Goal: Information Seeking & Learning: Learn about a topic

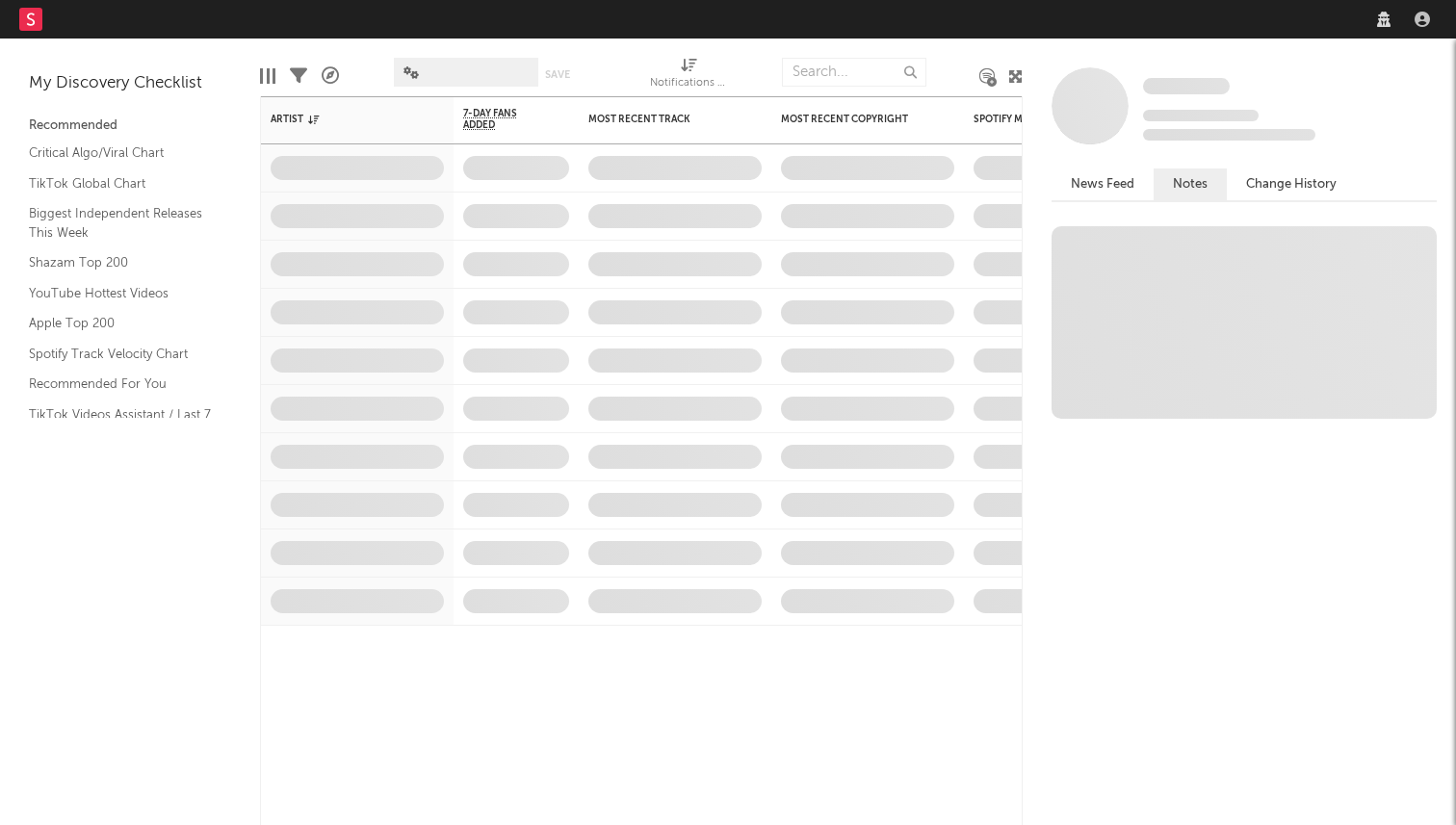
click at [1134, 18] on nav "Dashboard Discovery Assistant Charts Leads" at bounding box center [728, 19] width 1456 height 38
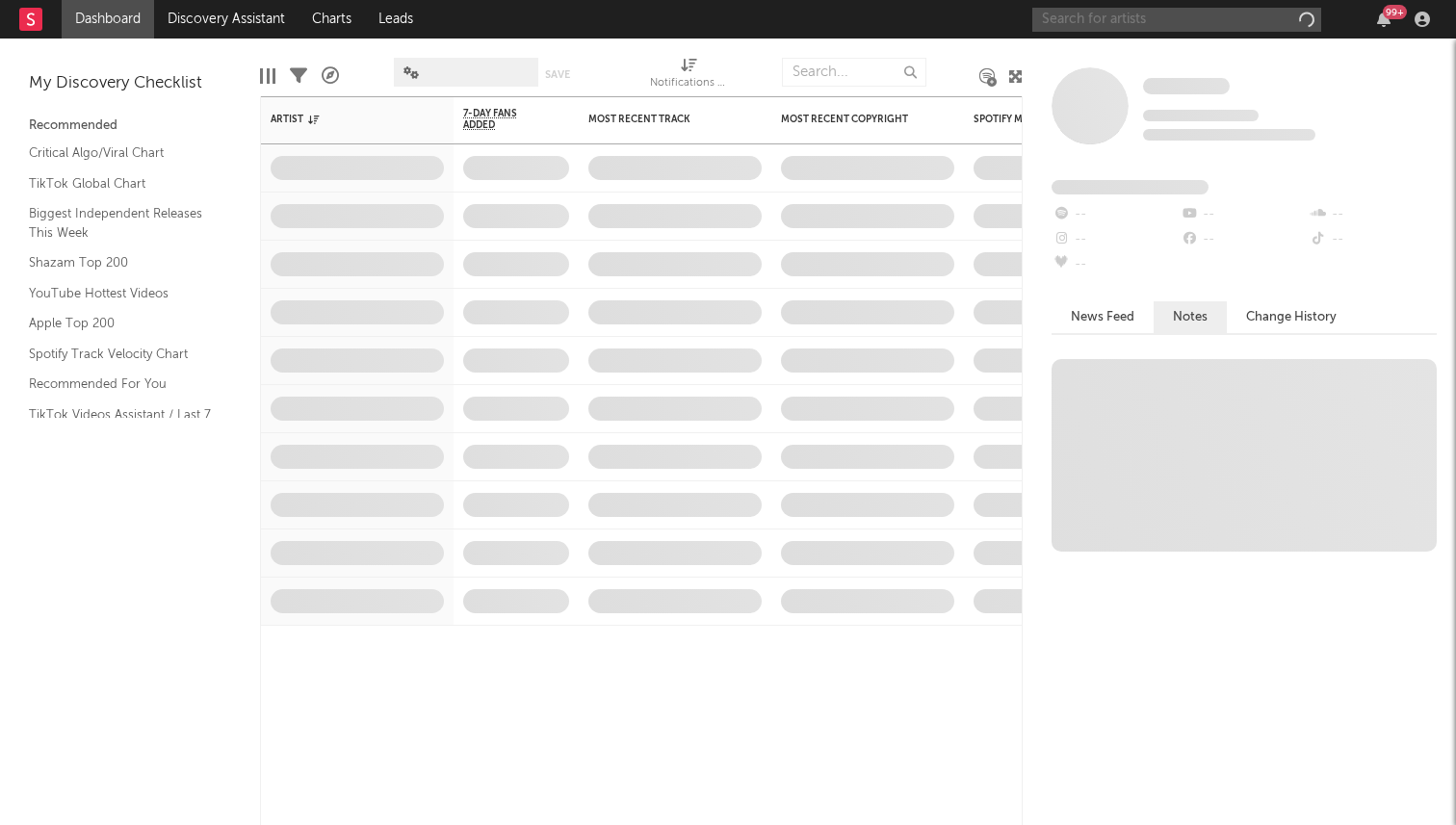
click at [1109, 23] on input "text" at bounding box center [1176, 20] width 289 height 24
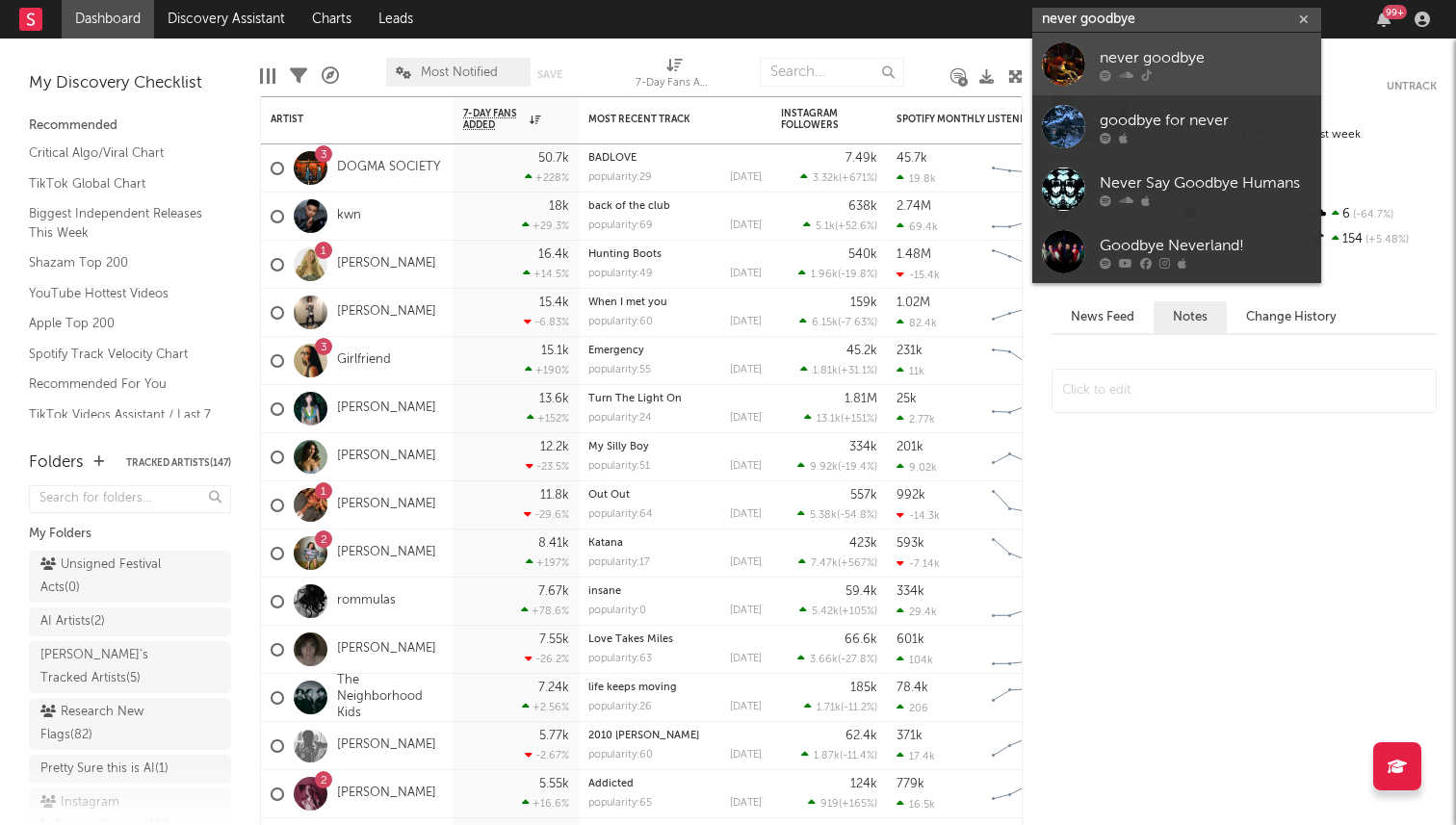
type input "never goodbye"
click at [1178, 67] on div "never goodbye" at bounding box center [1206, 58] width 212 height 23
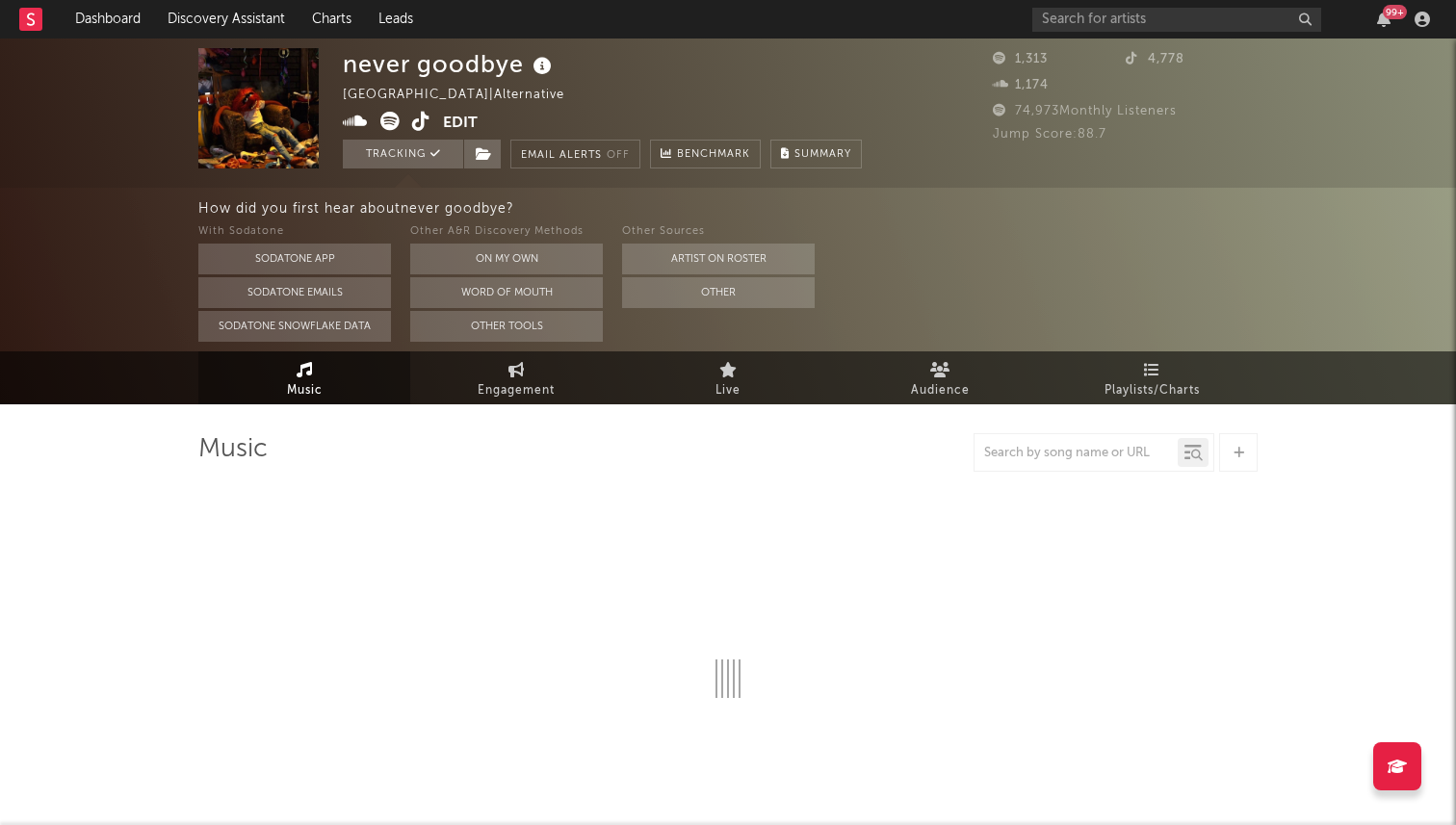
select select "1w"
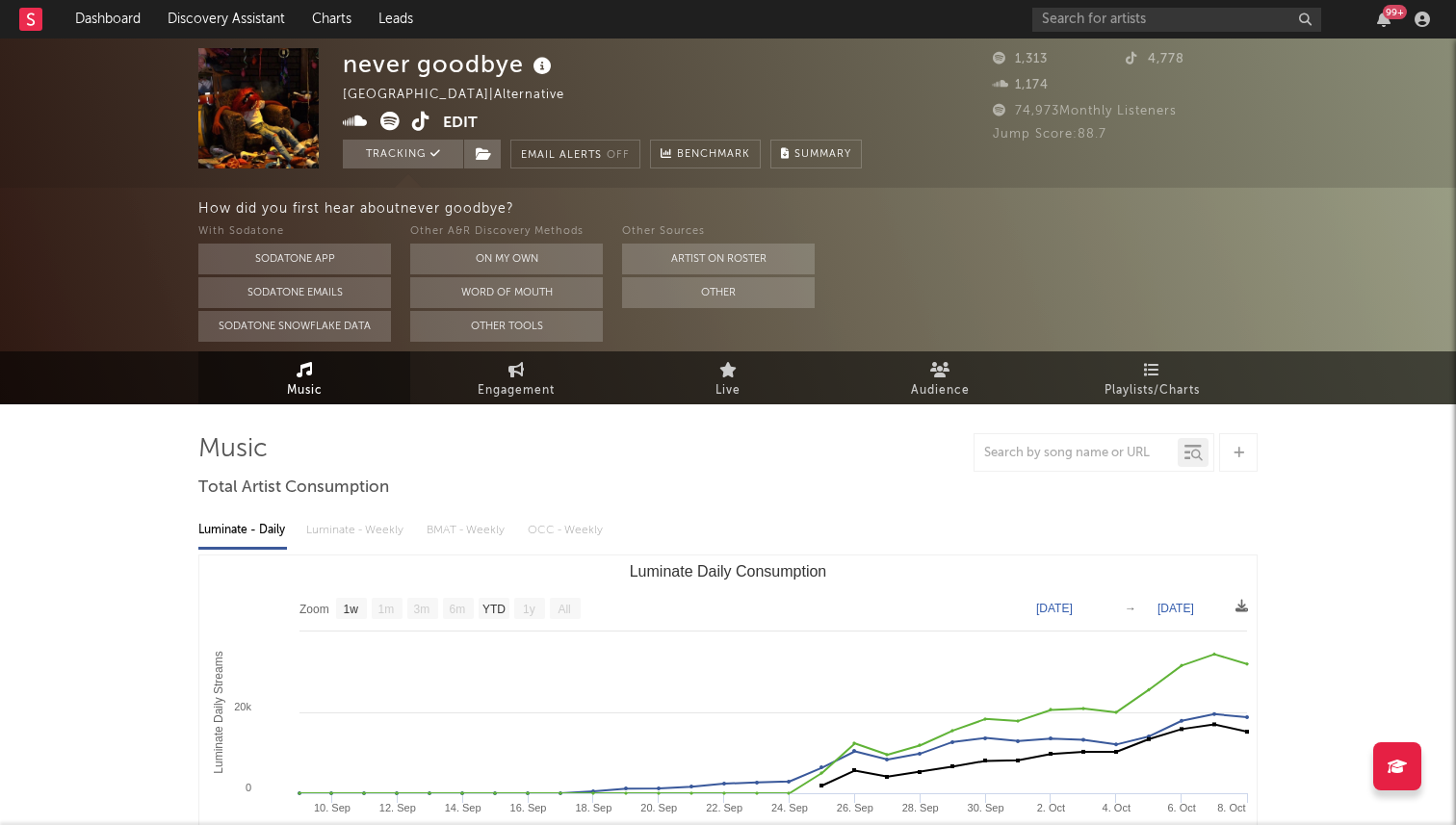
click at [420, 122] on icon at bounding box center [421, 121] width 19 height 20
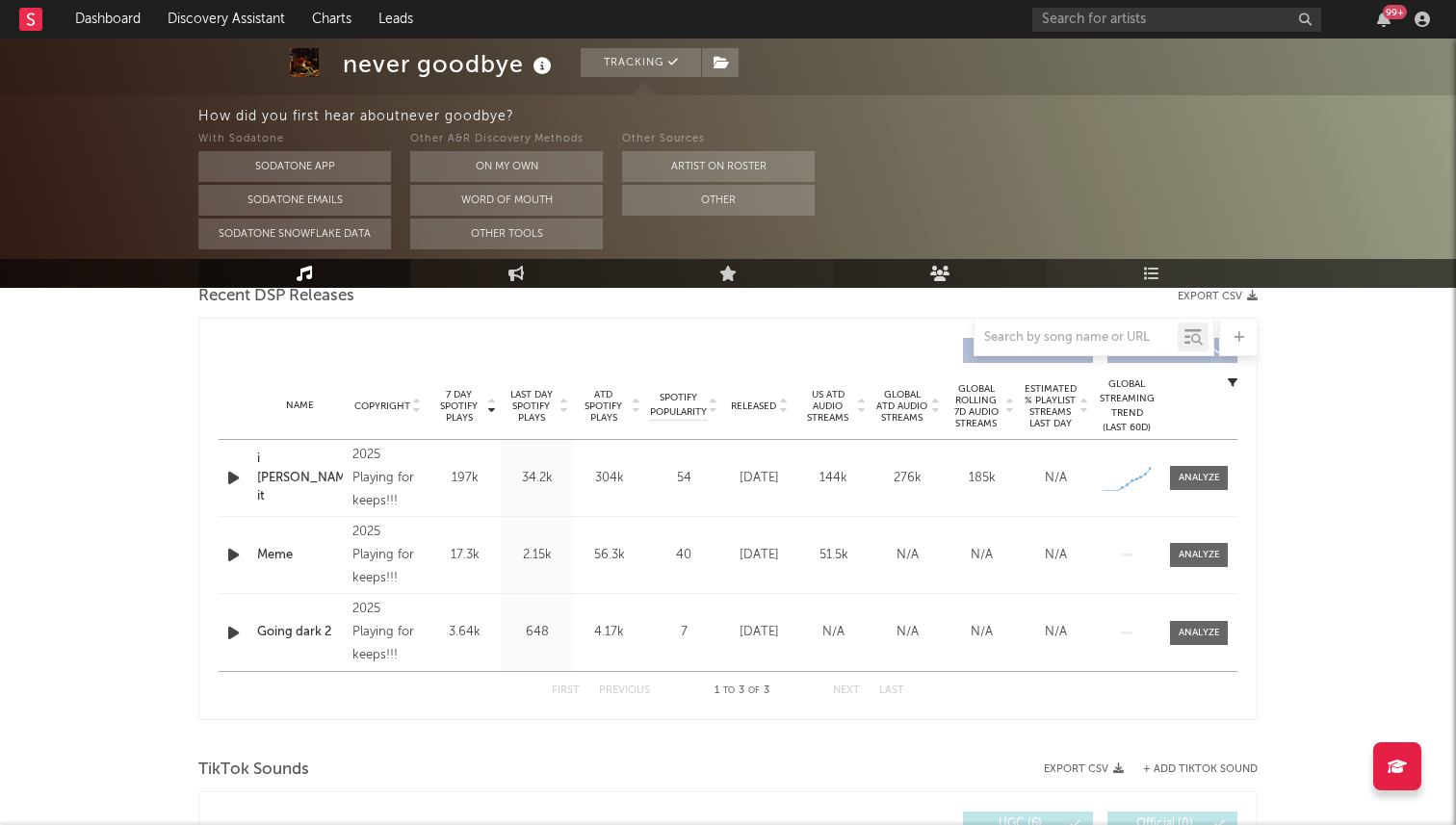
scroll to position [699, 0]
click at [250, 619] on div at bounding box center [235, 630] width 33 height 24
click at [229, 630] on icon "button" at bounding box center [233, 630] width 21 height 24
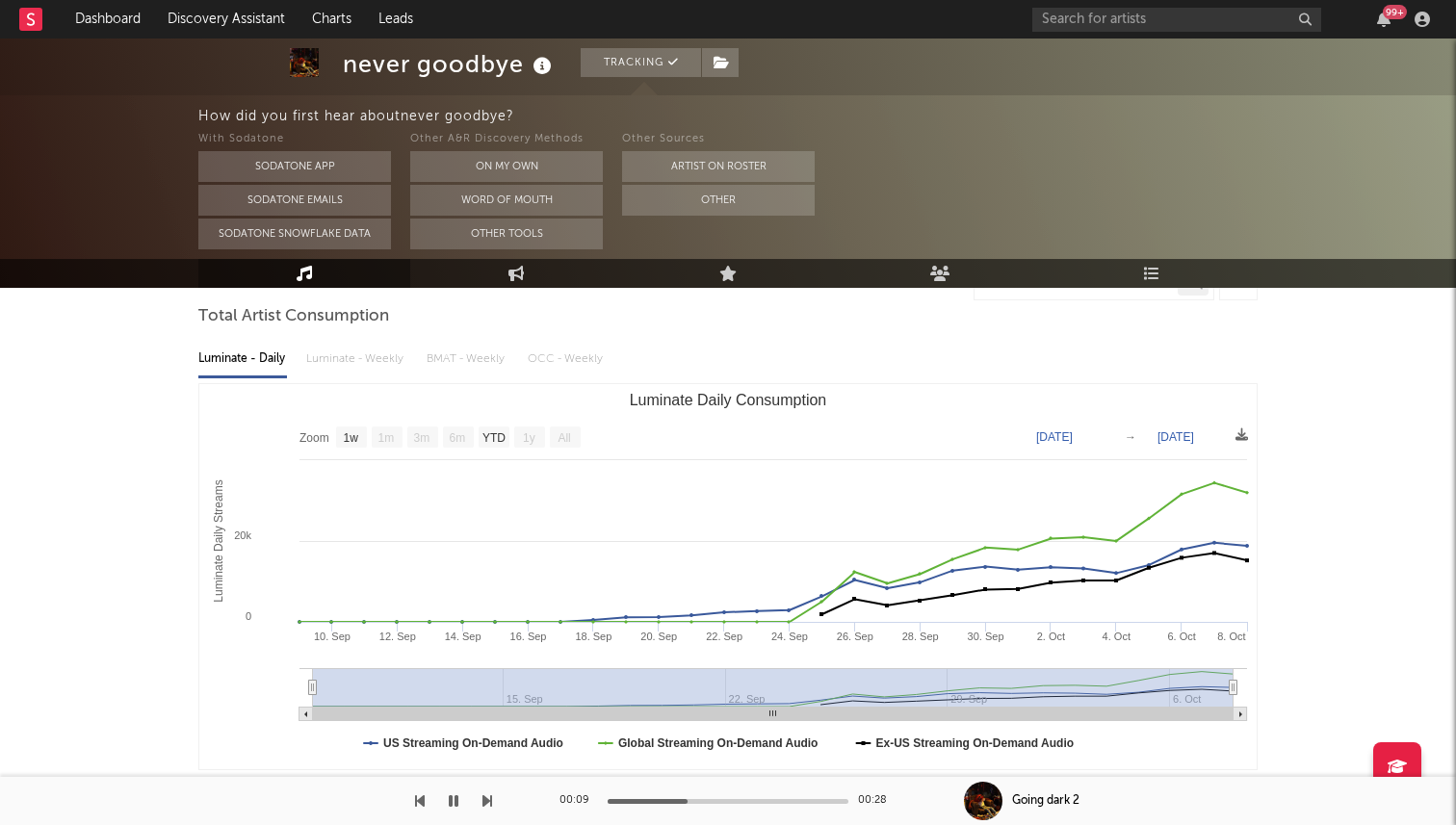
scroll to position [46, 0]
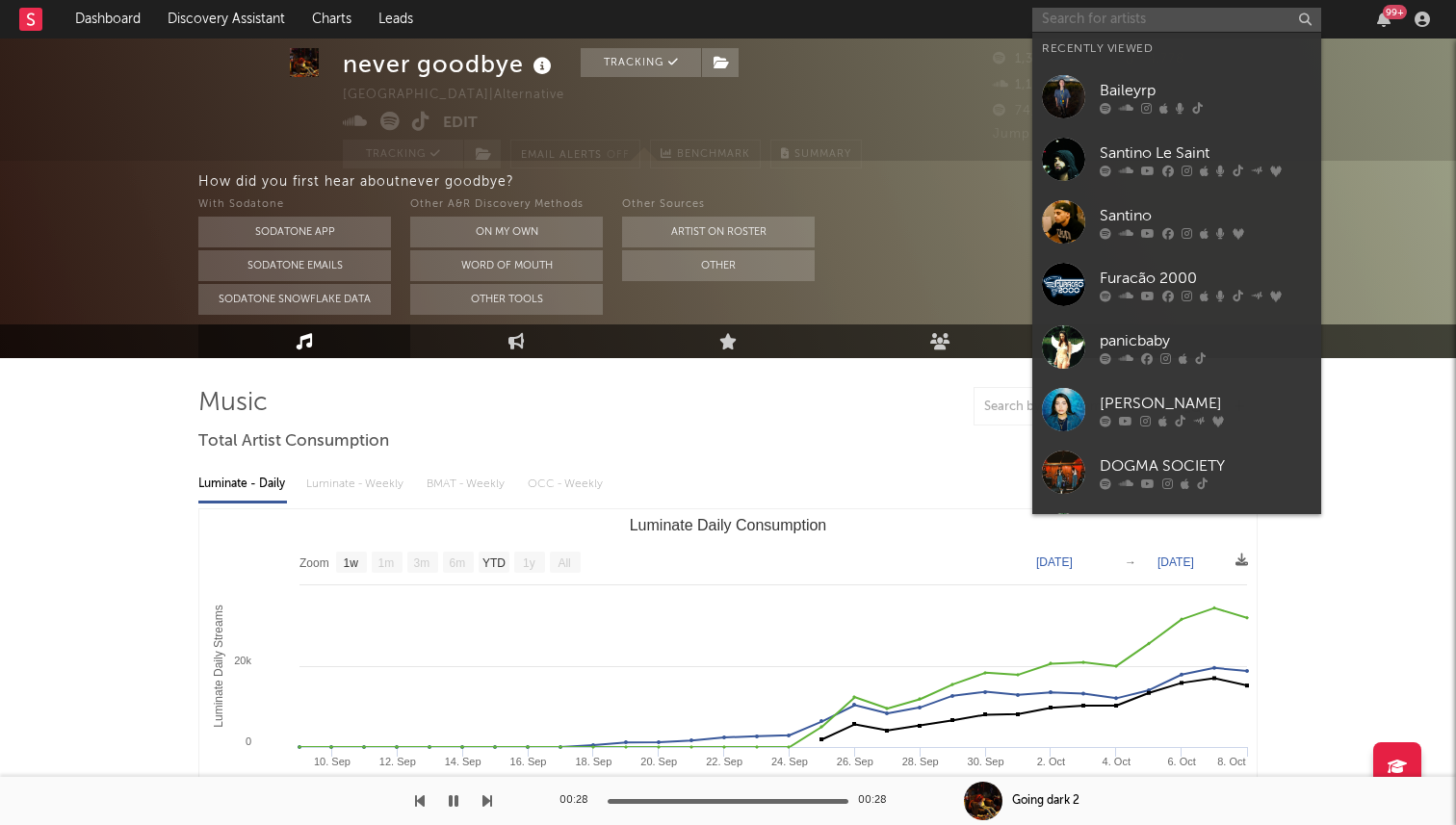
click at [1208, 21] on input "text" at bounding box center [1176, 20] width 289 height 24
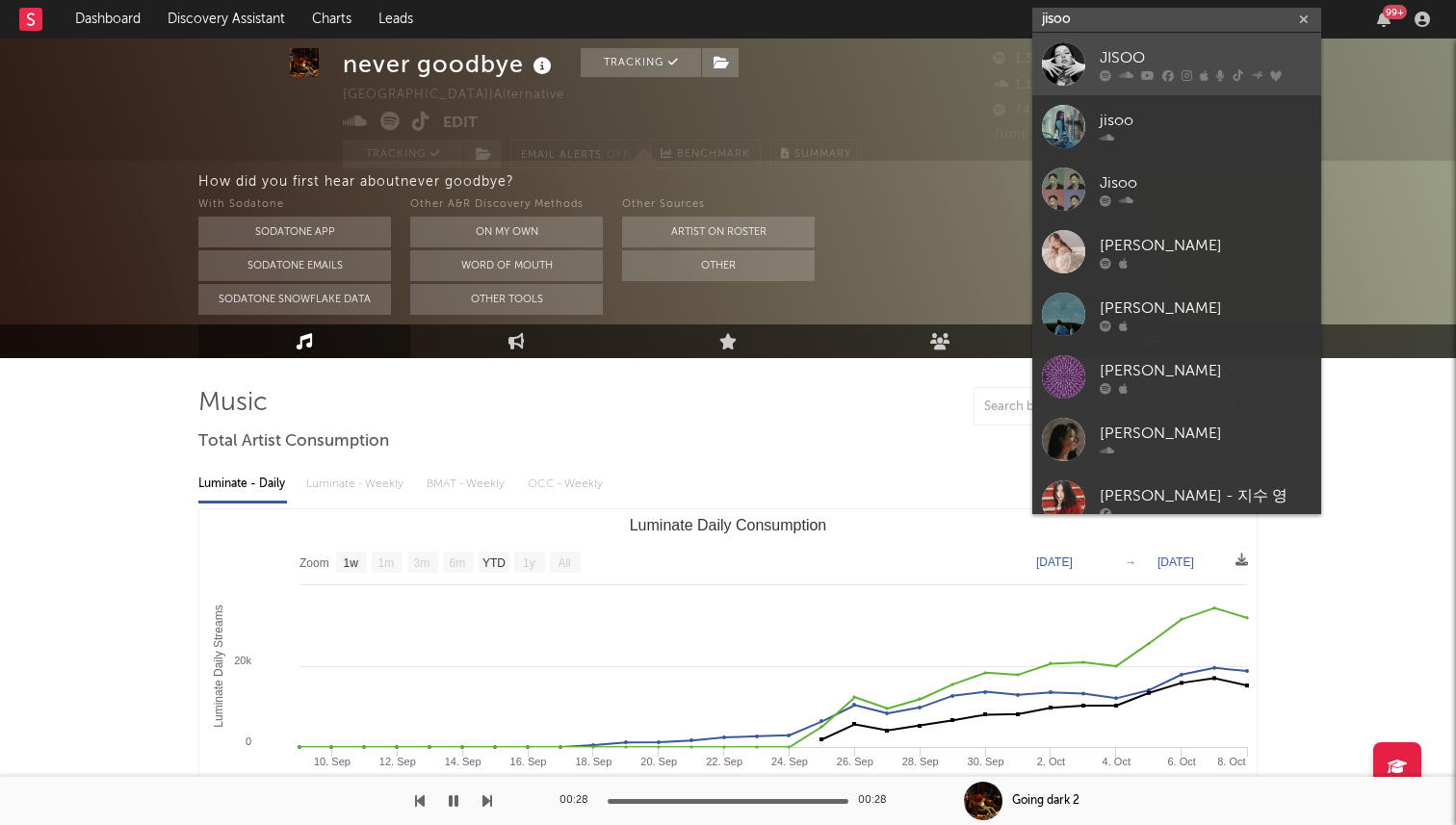
type input "jisoo"
click at [1129, 58] on div "JISOO" at bounding box center [1206, 58] width 212 height 23
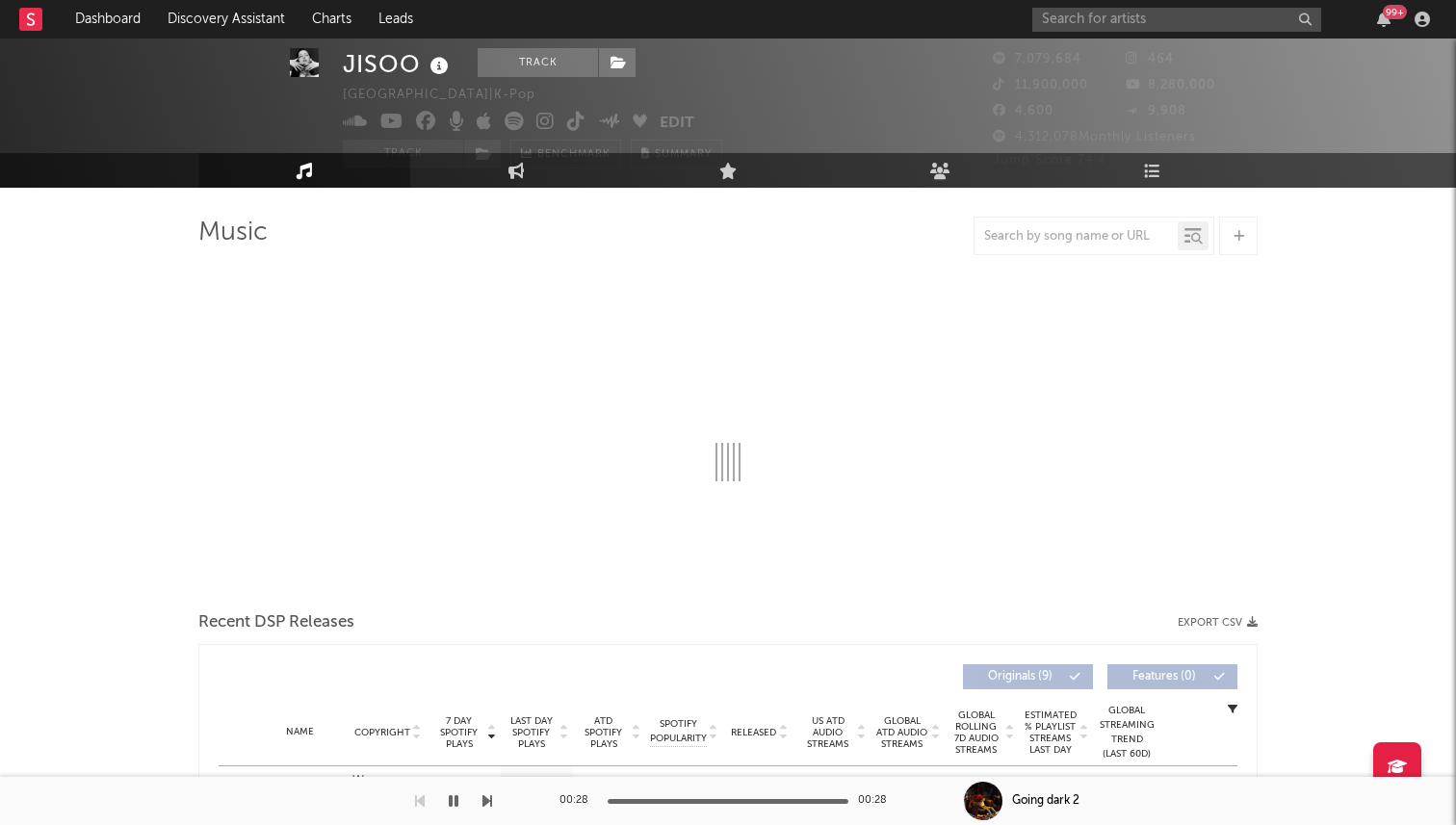
select select "6m"
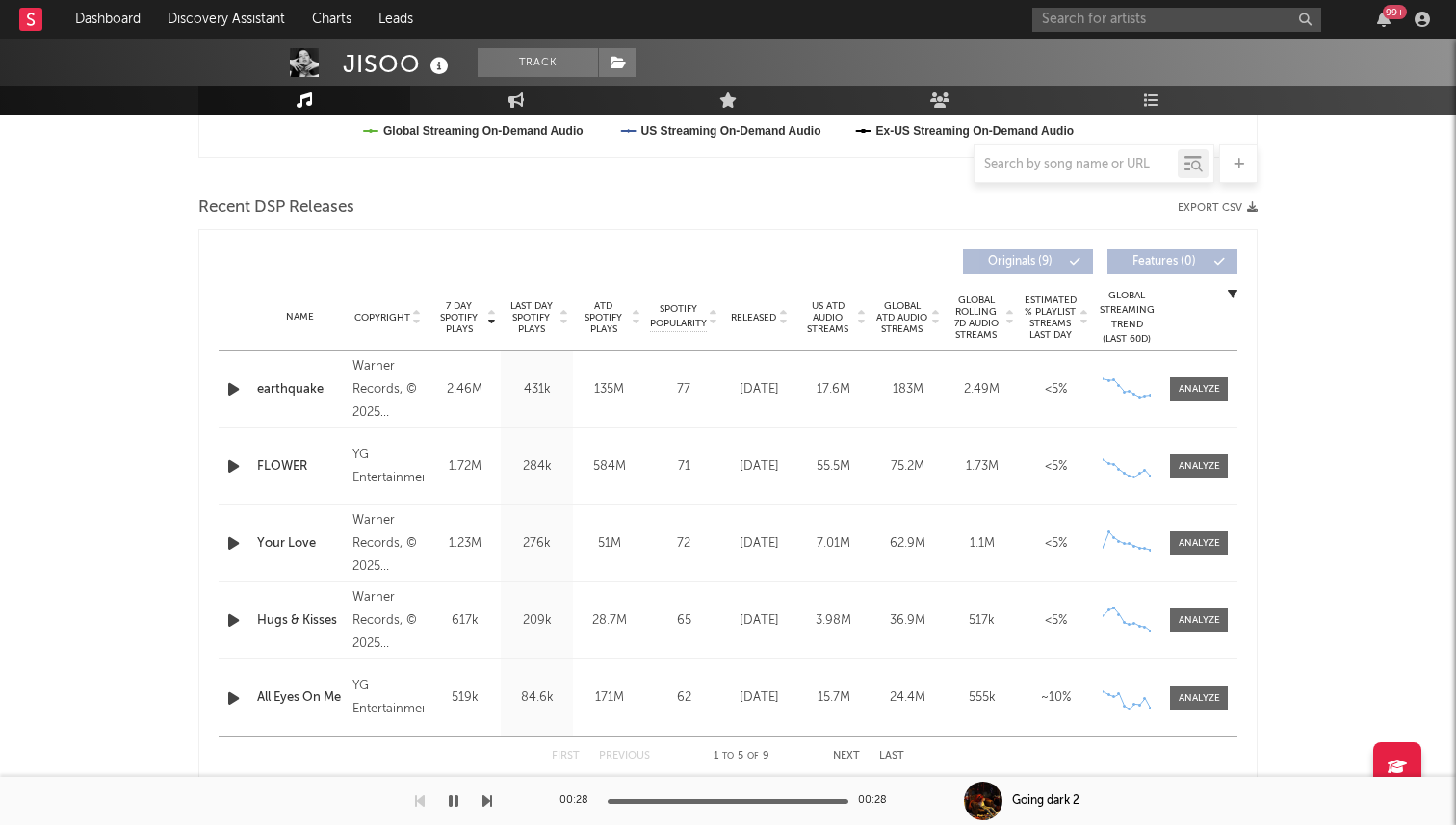
scroll to position [635, 0]
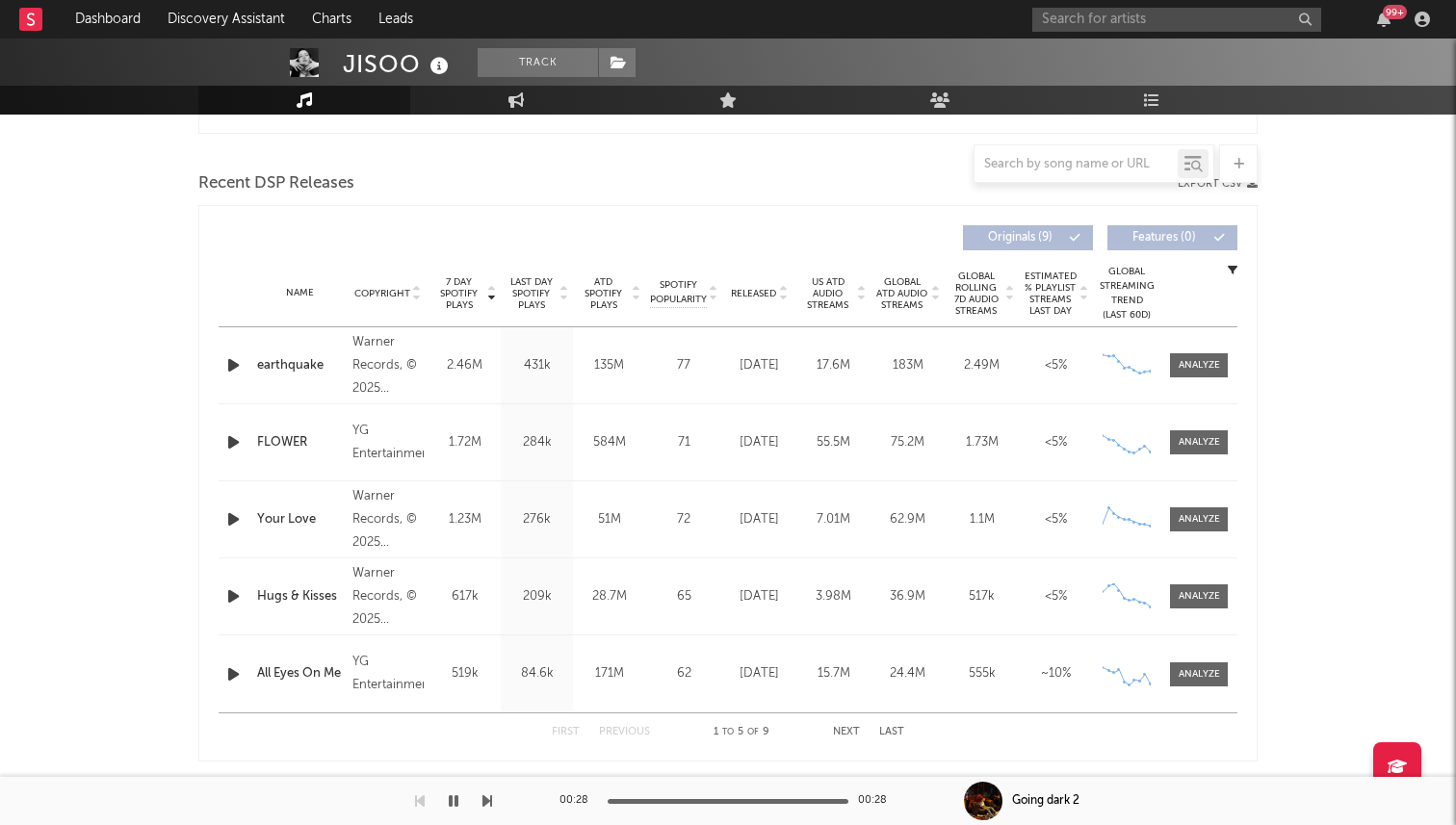
click at [758, 290] on span "Released" at bounding box center [753, 294] width 45 height 12
click at [1201, 364] on div at bounding box center [1200, 365] width 41 height 15
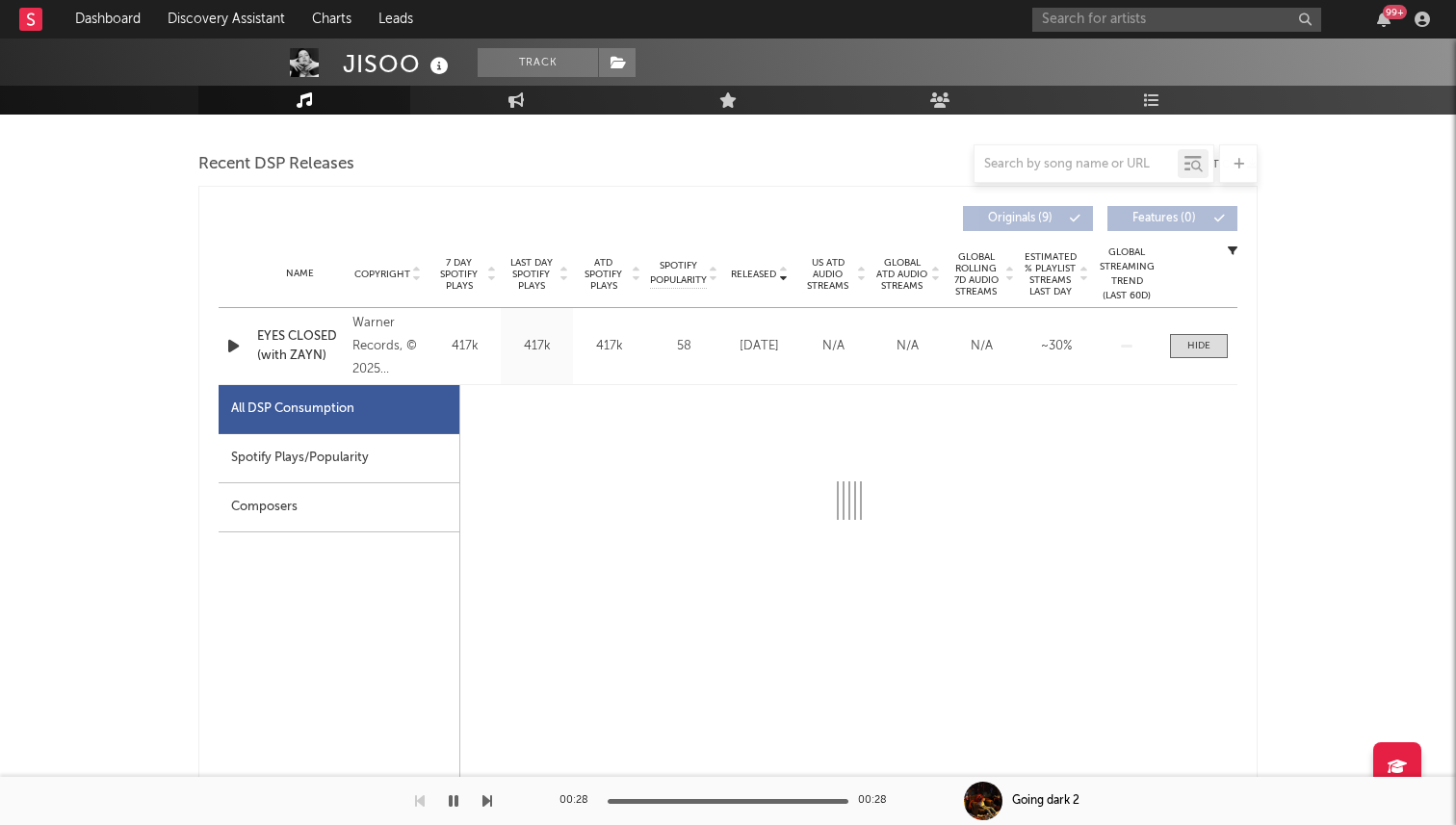
select select "1w"
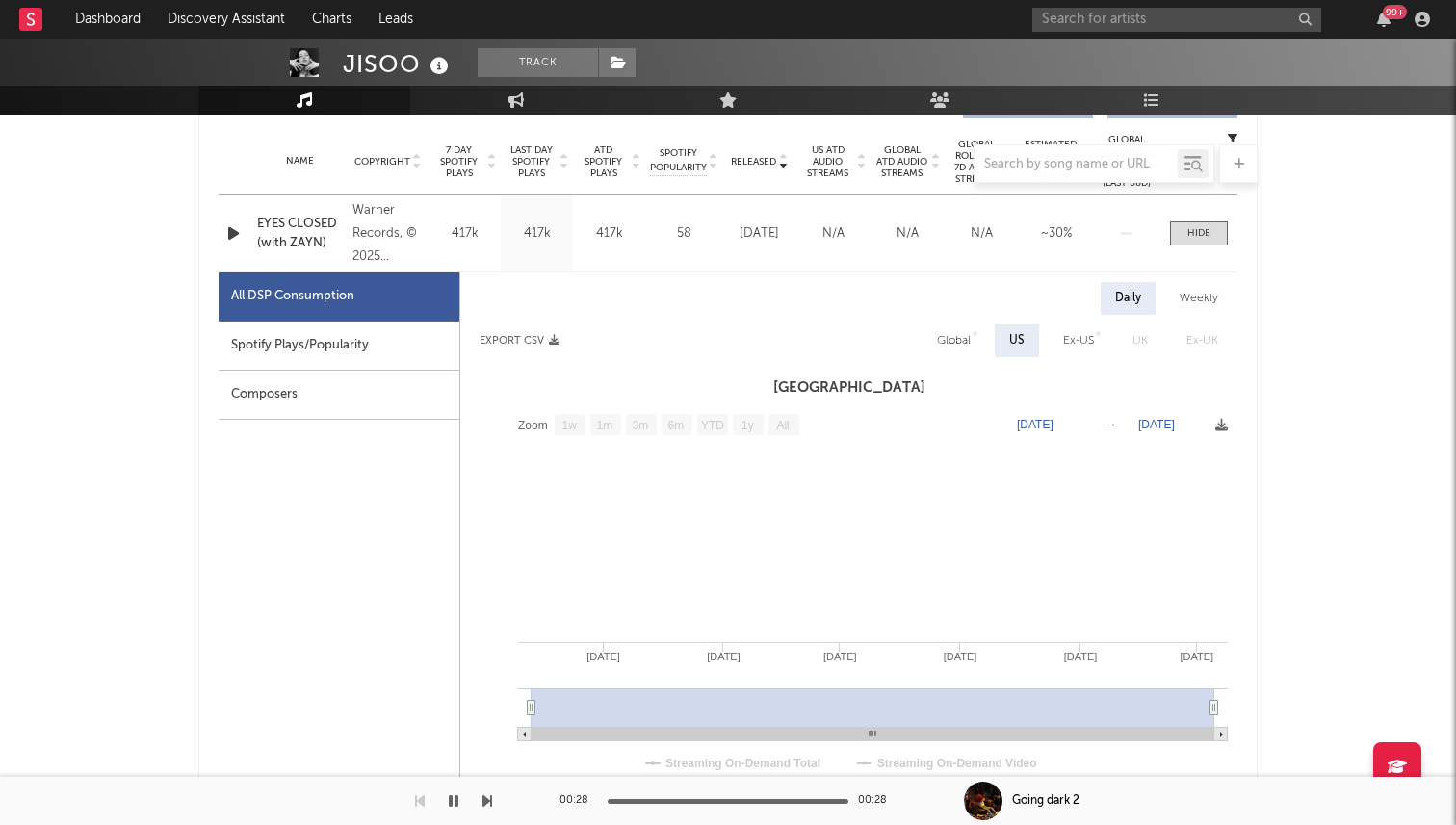
scroll to position [768, 0]
click at [964, 339] on div "Global" at bounding box center [954, 340] width 33 height 23
select select "1w"
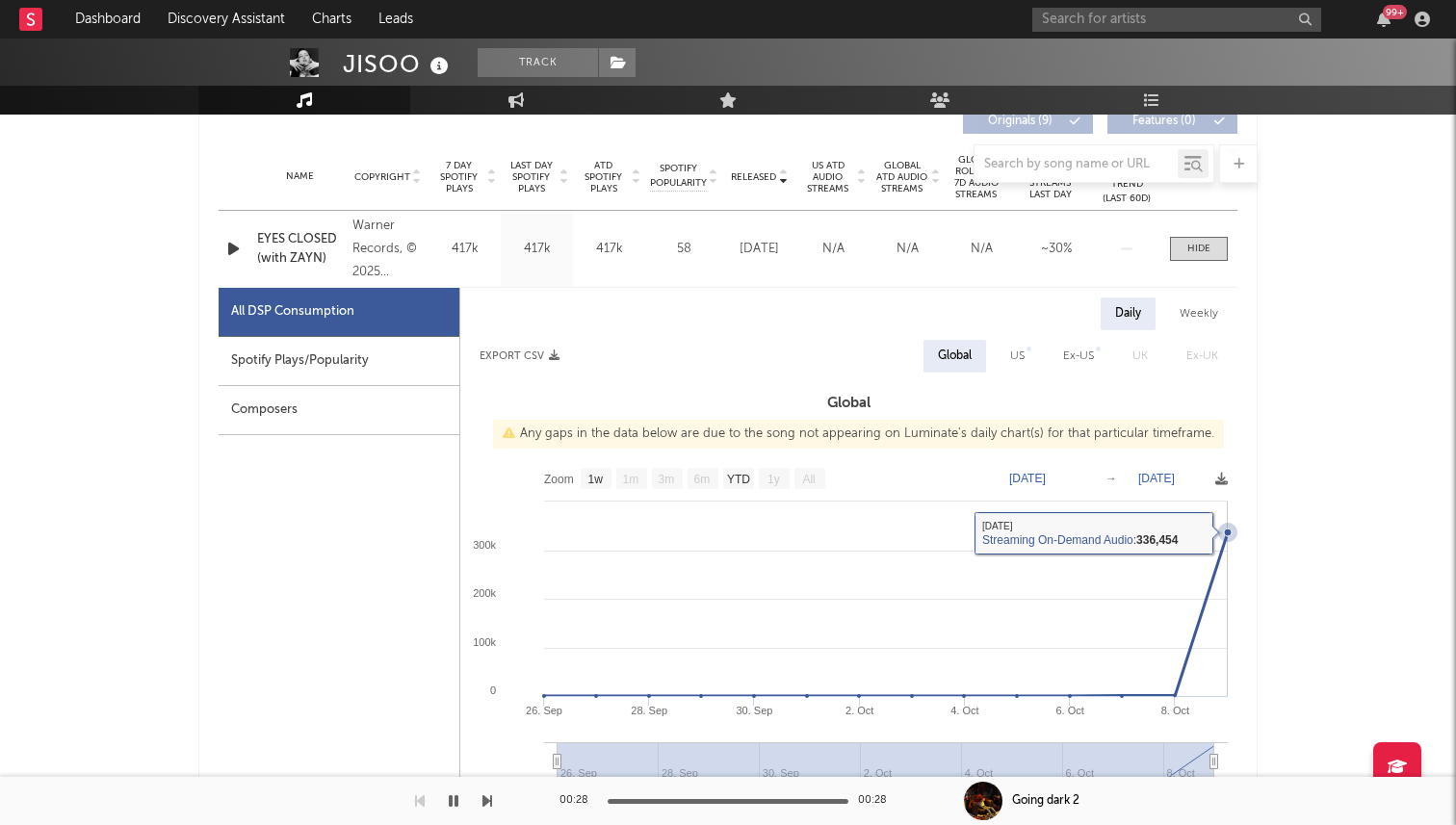
scroll to position [751, 0]
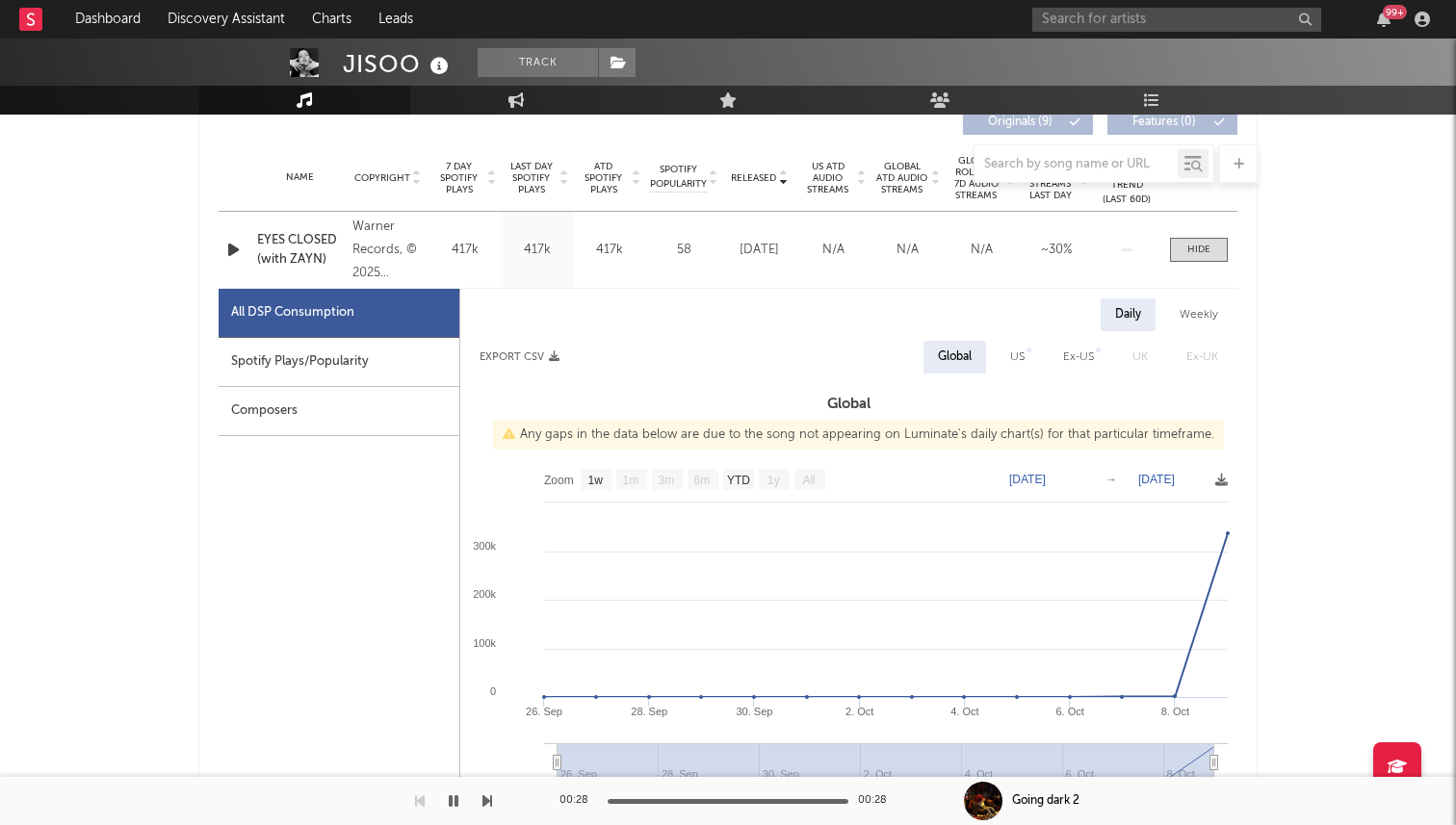
click at [328, 375] on div "Spotify Plays/Popularity" at bounding box center [339, 362] width 241 height 49
select select "1w"
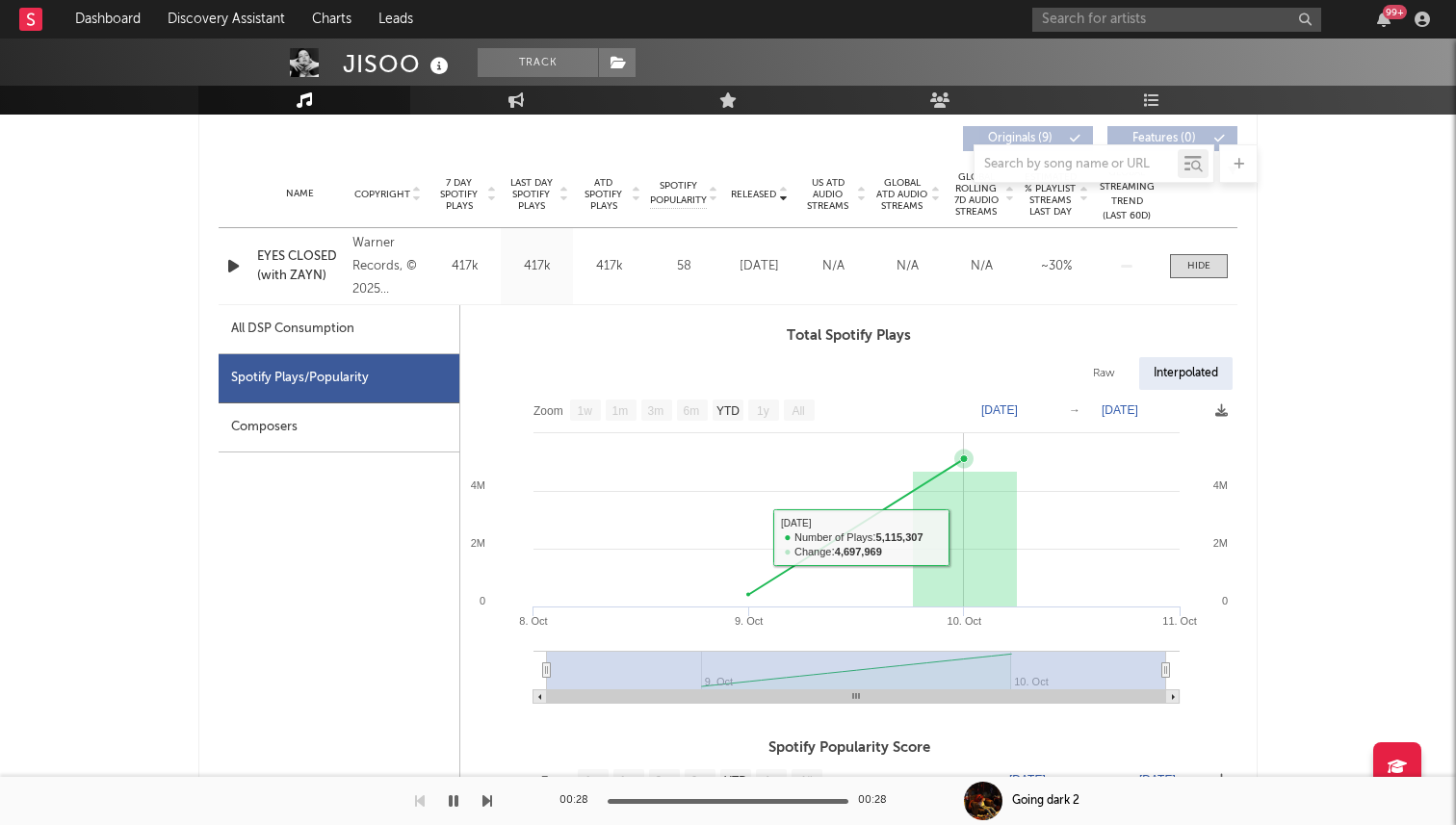
scroll to position [732, 0]
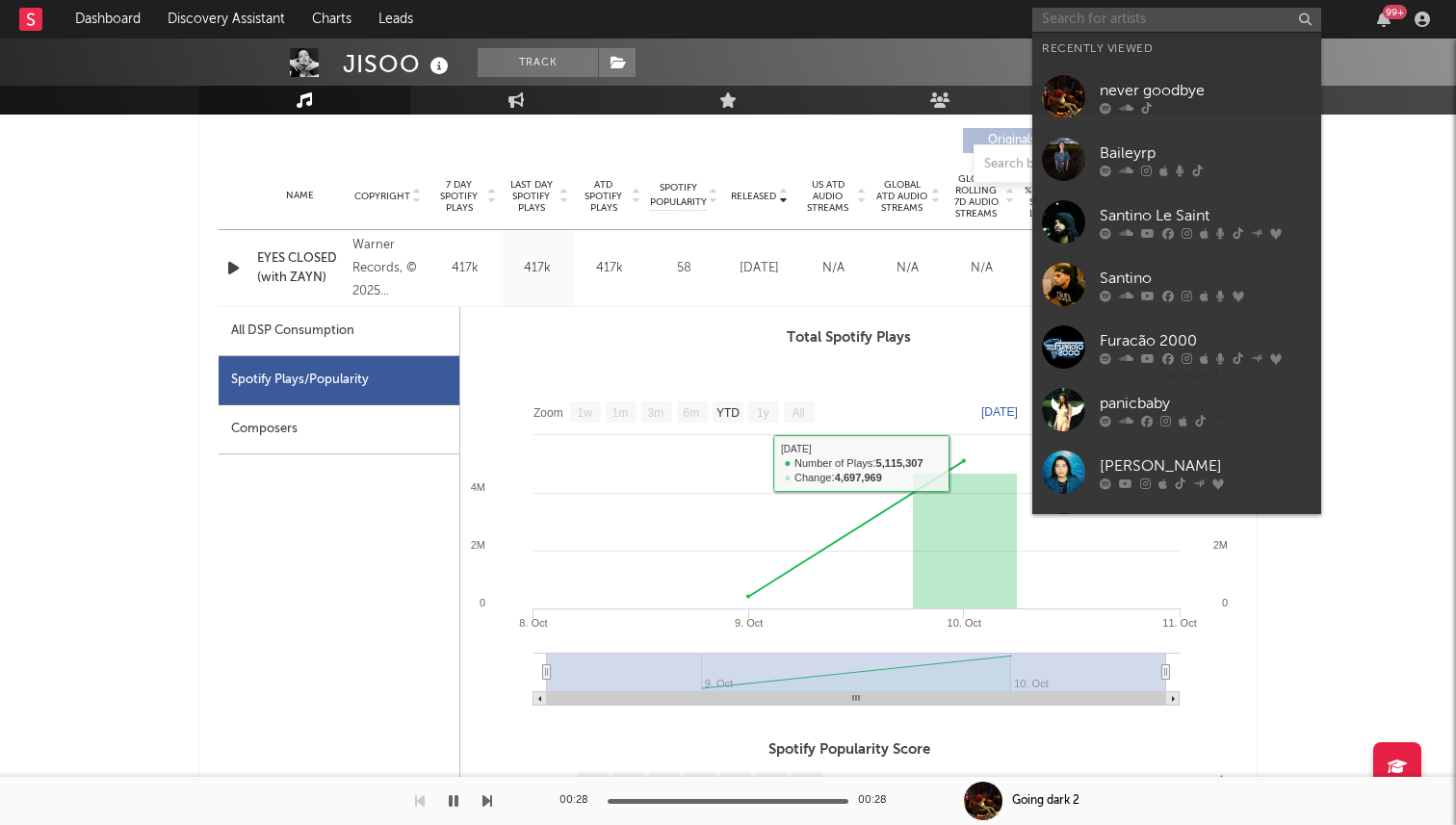
click at [1164, 18] on input "text" at bounding box center [1176, 20] width 289 height 24
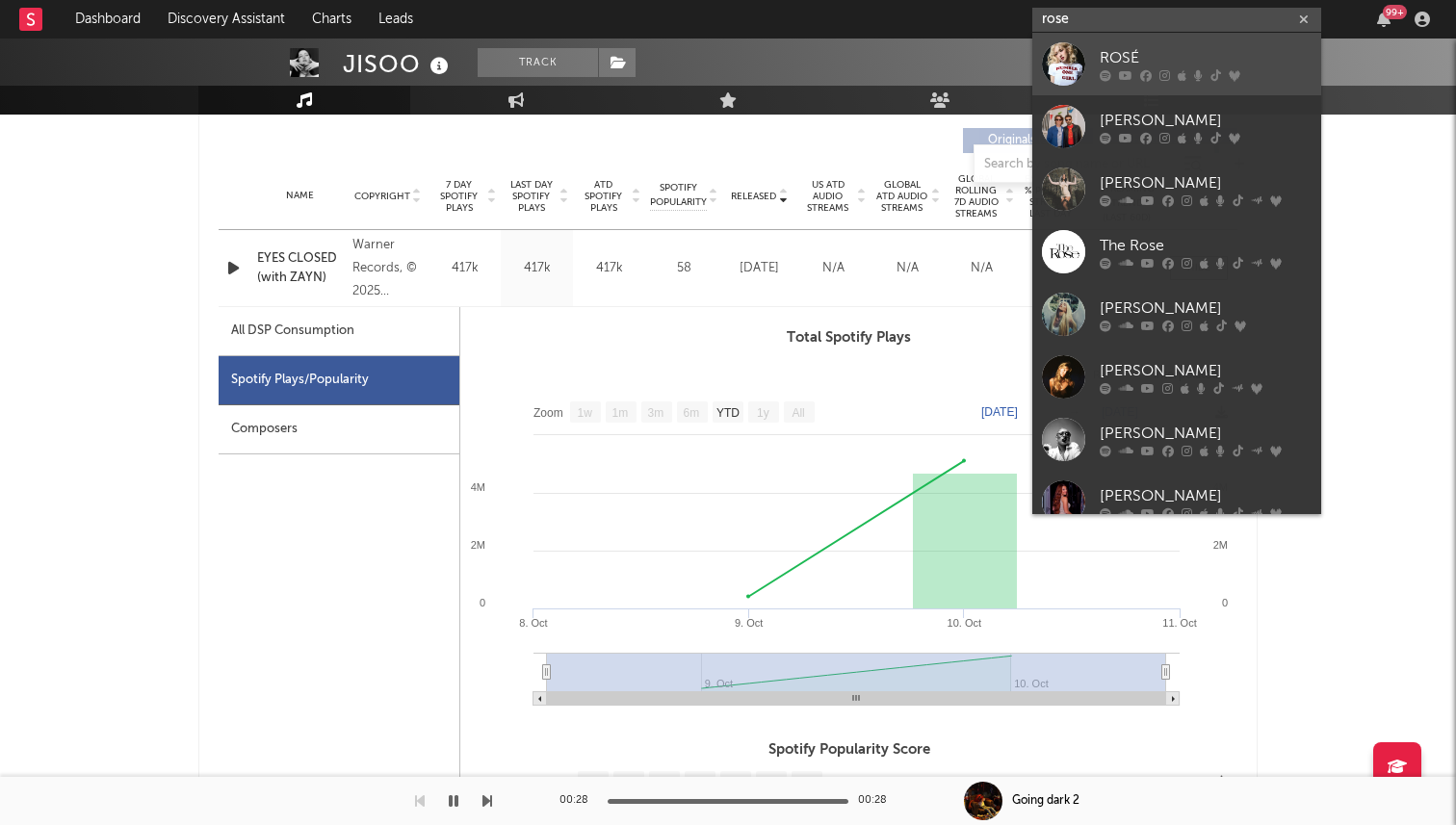
type input "rose"
click at [1124, 64] on div "ROSÉ" at bounding box center [1206, 58] width 212 height 23
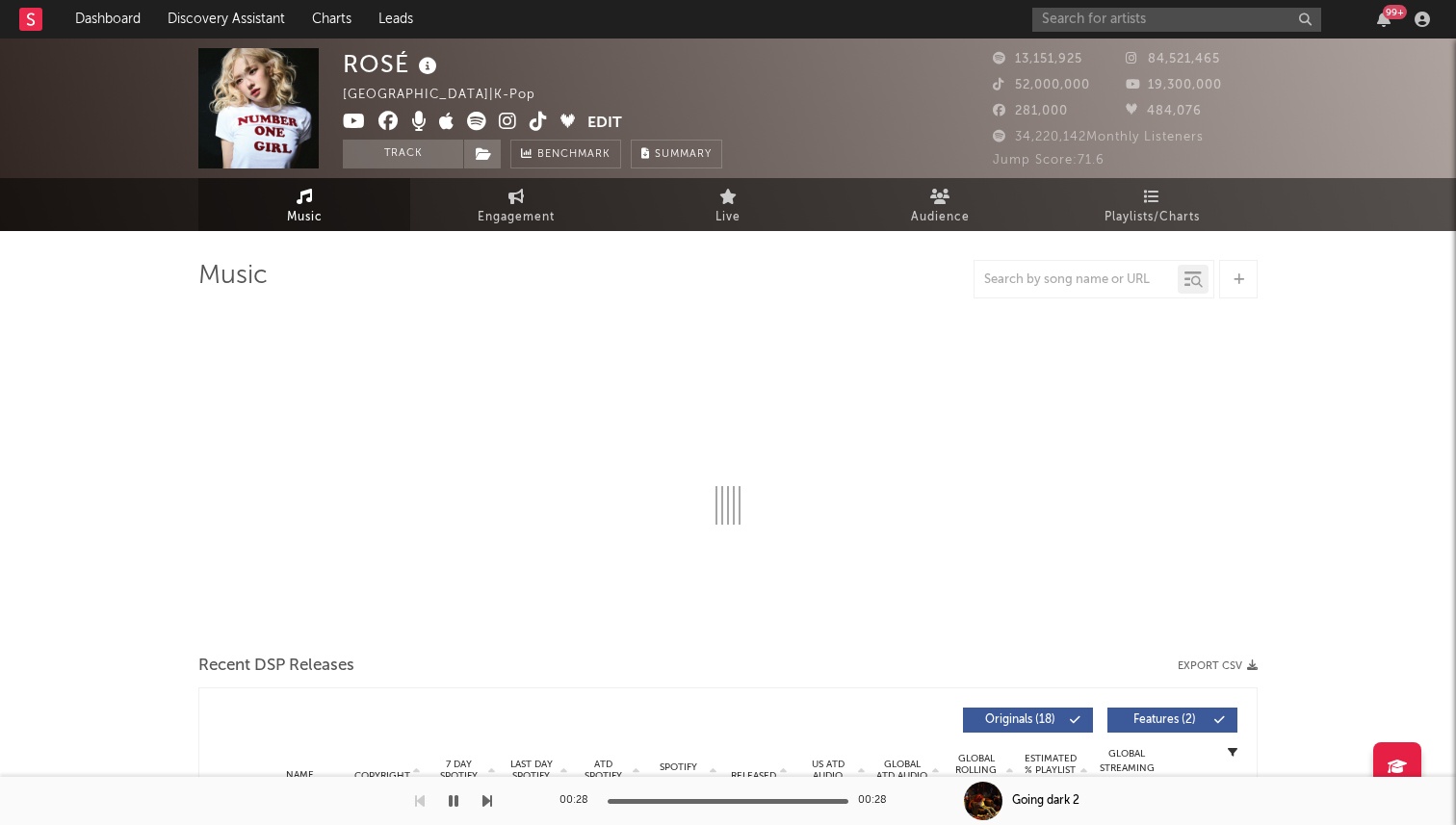
select select "6m"
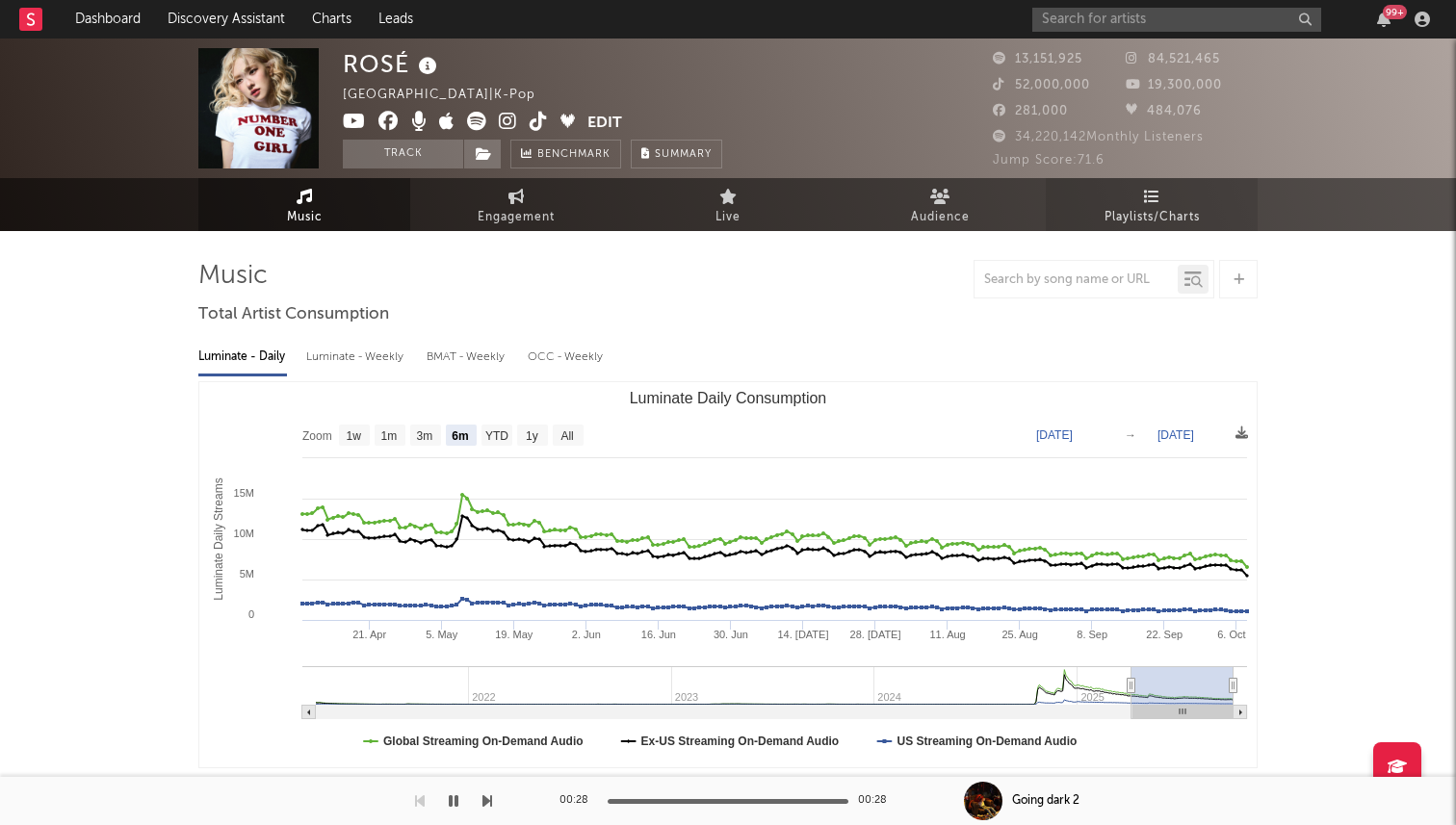
click at [1113, 202] on link "Playlists/Charts" at bounding box center [1152, 205] width 212 height 53
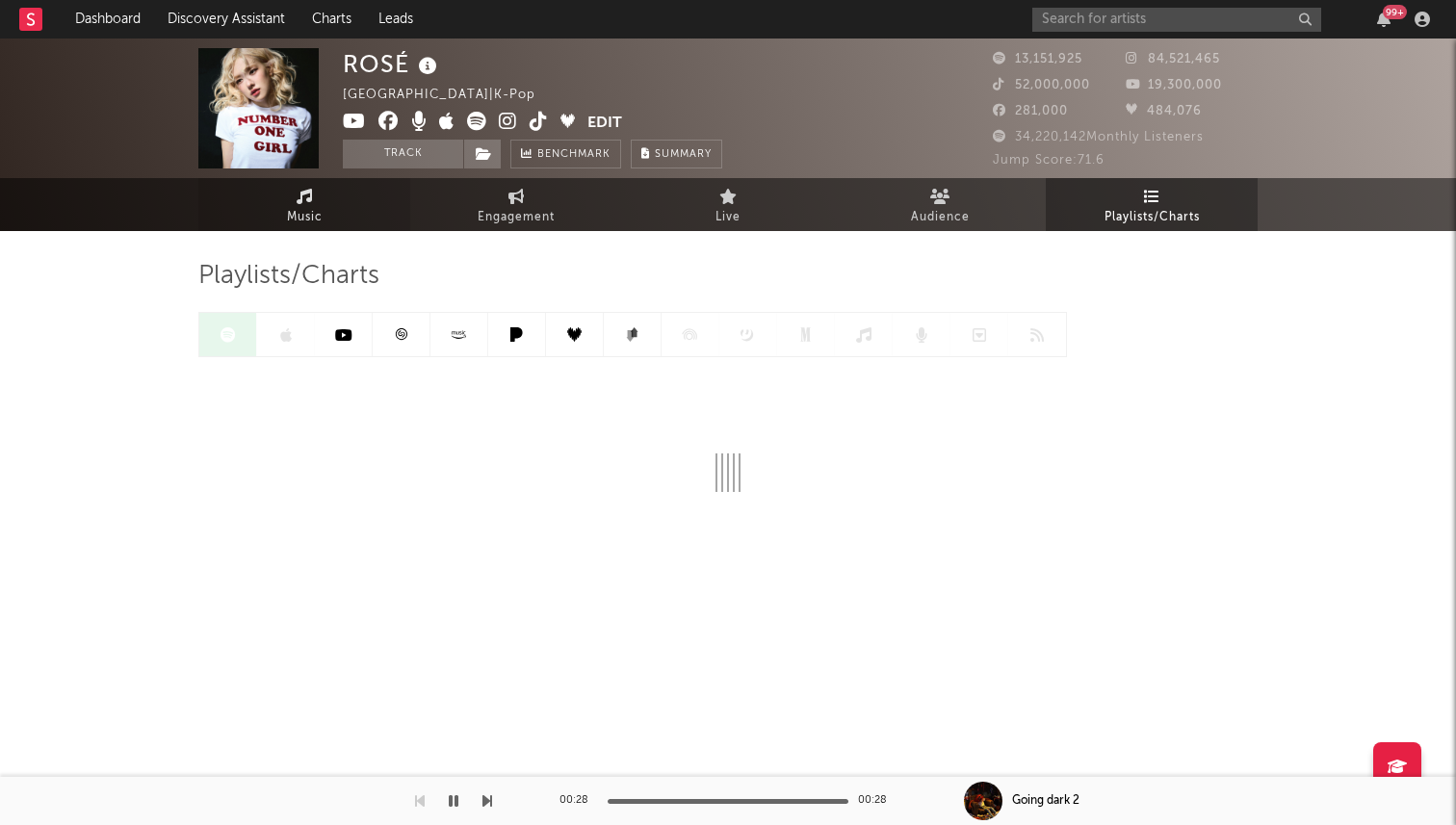
click at [318, 206] on span "Music" at bounding box center [304, 218] width 35 height 23
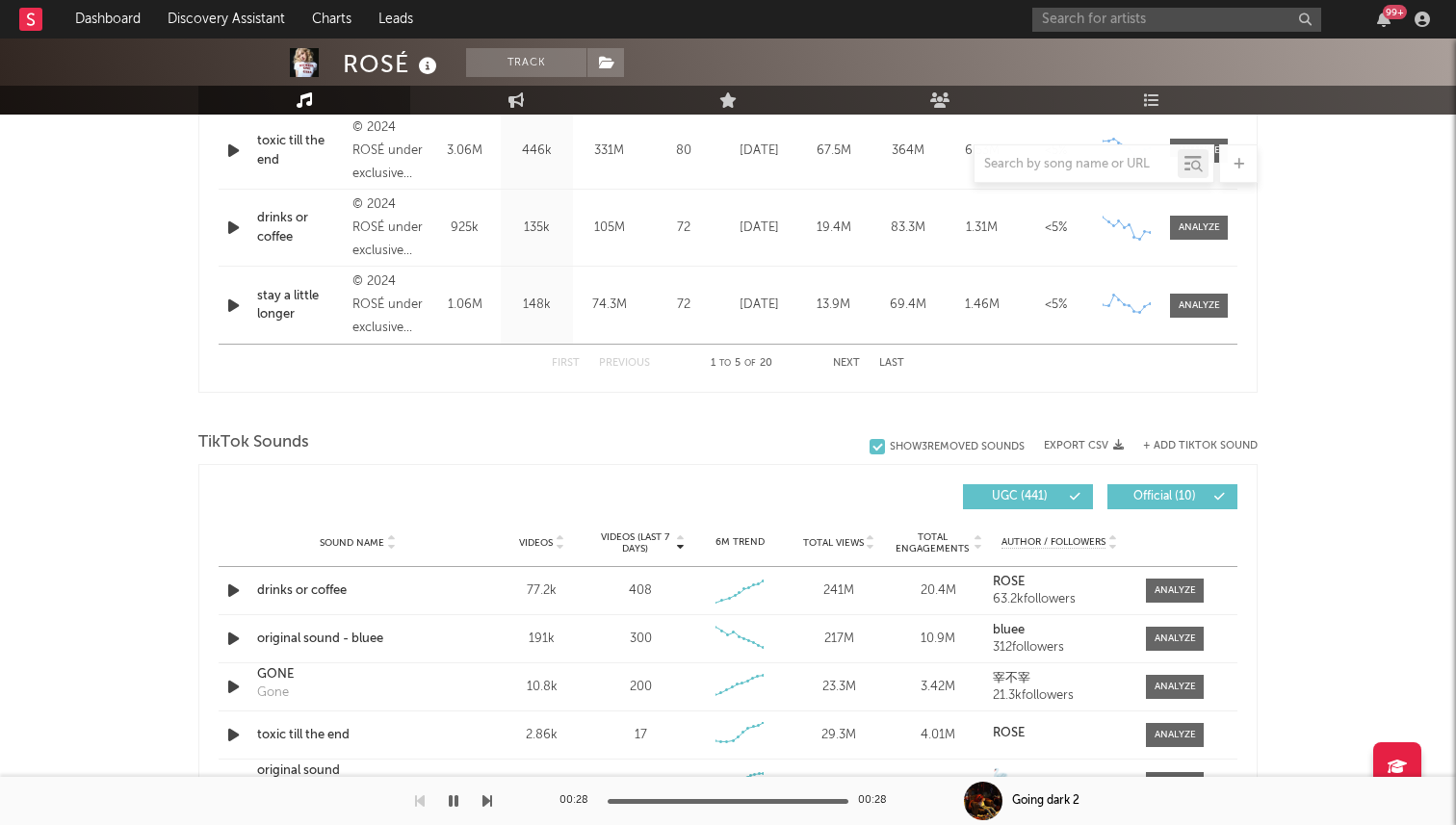
select select "6m"
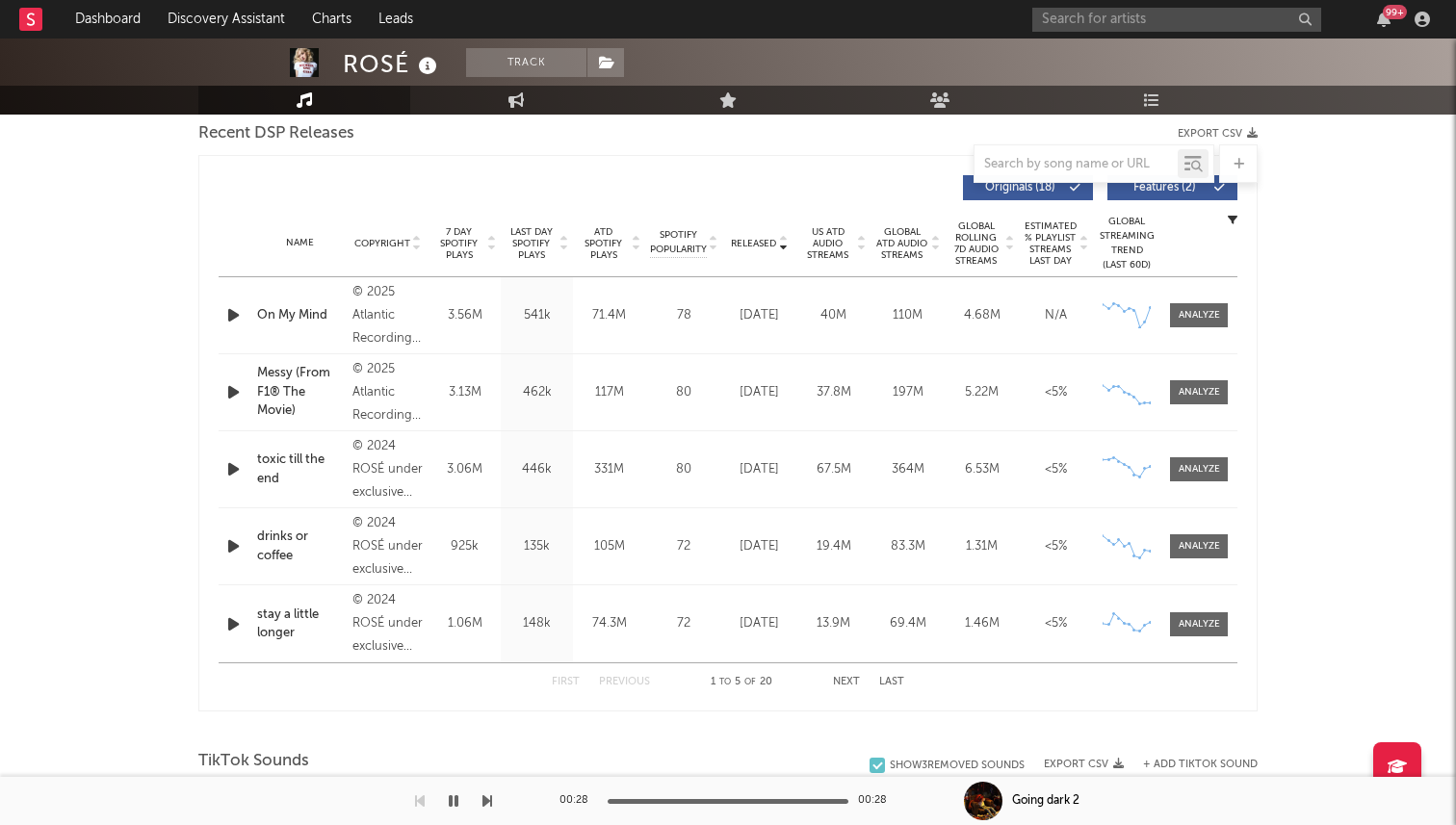
scroll to position [620, 0]
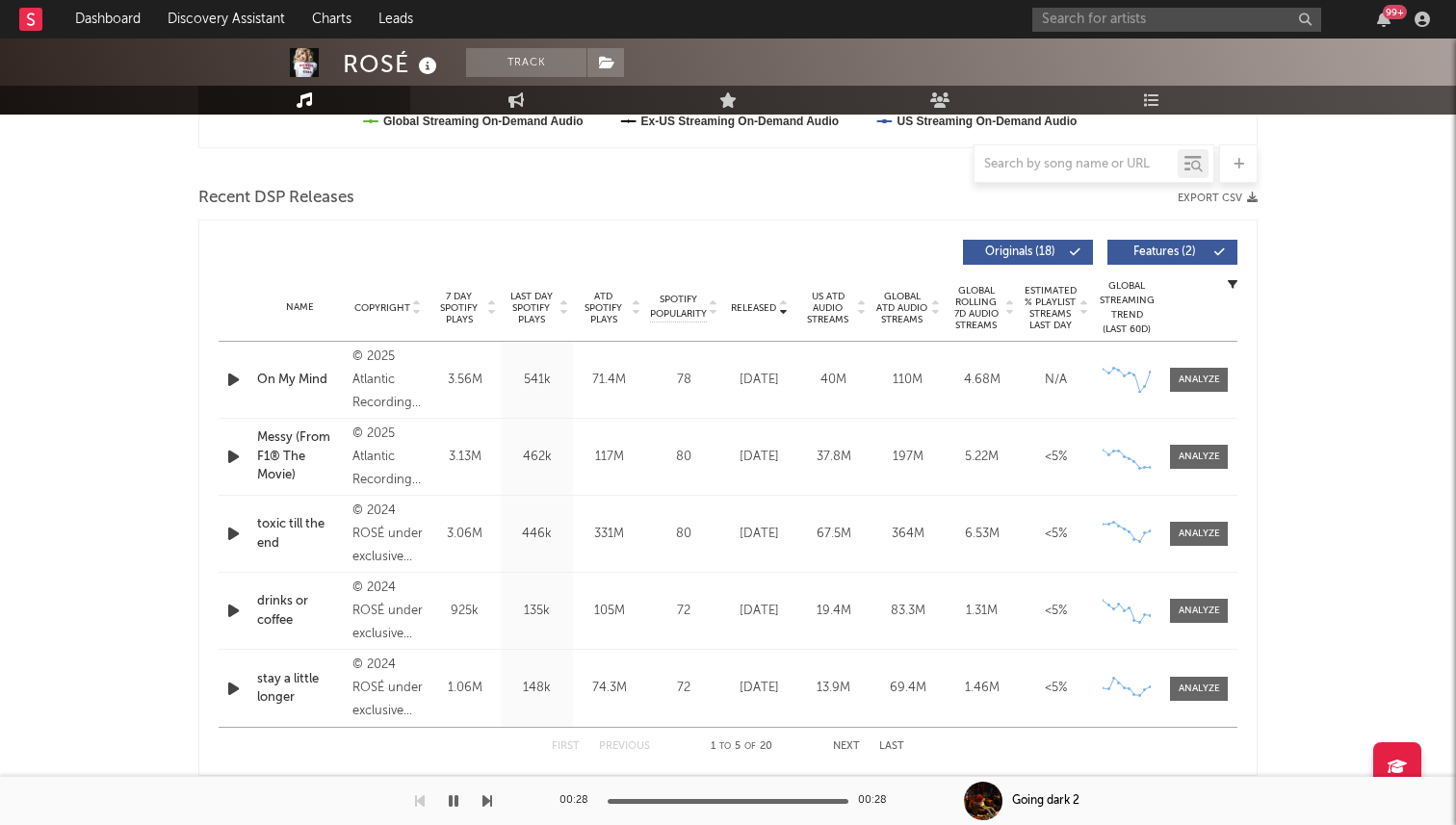
click at [477, 300] on span "7 Day Spotify Plays" at bounding box center [459, 307] width 51 height 34
click at [1183, 373] on div at bounding box center [1200, 380] width 41 height 15
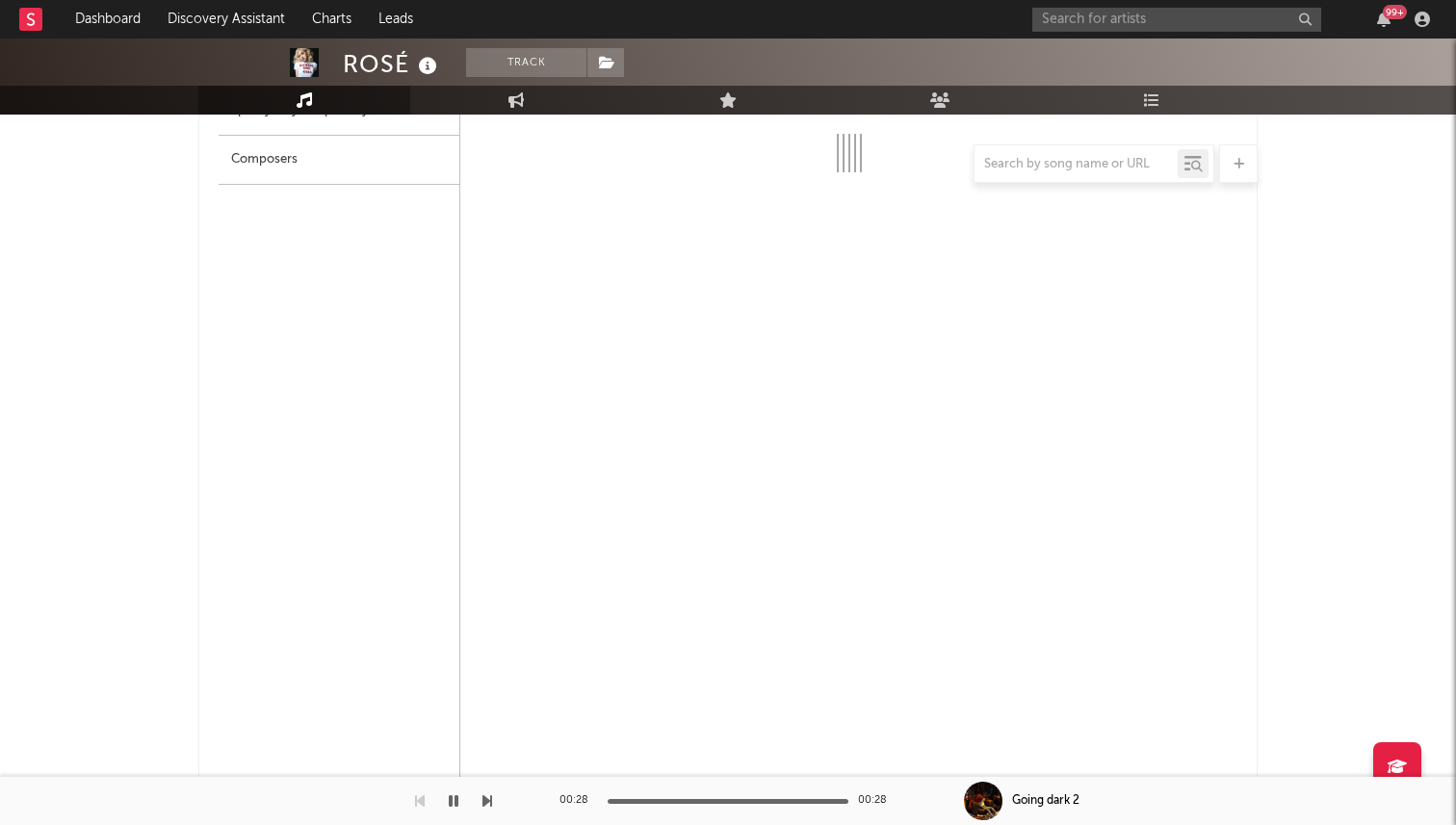
scroll to position [882, 0]
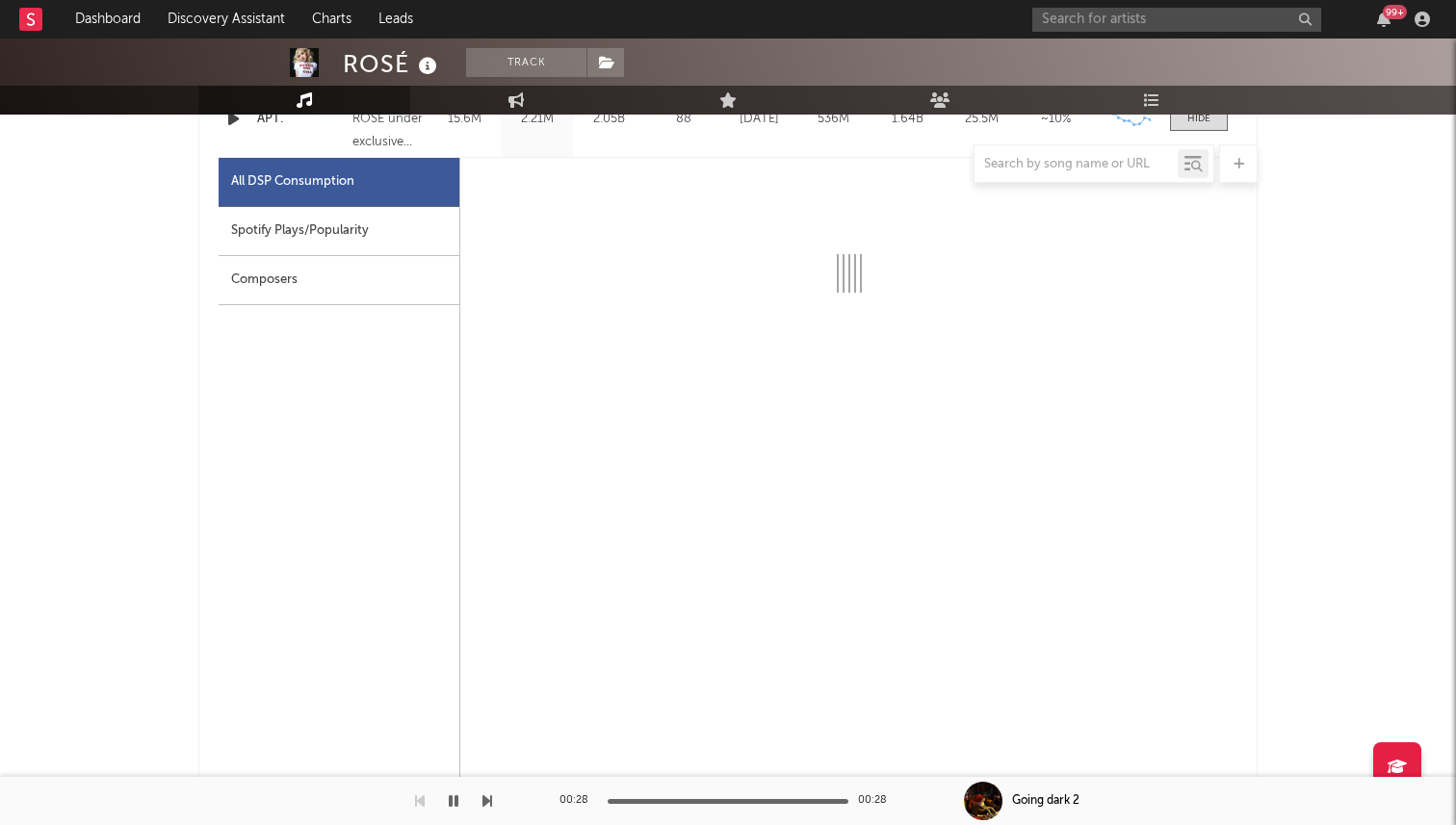
select select "6m"
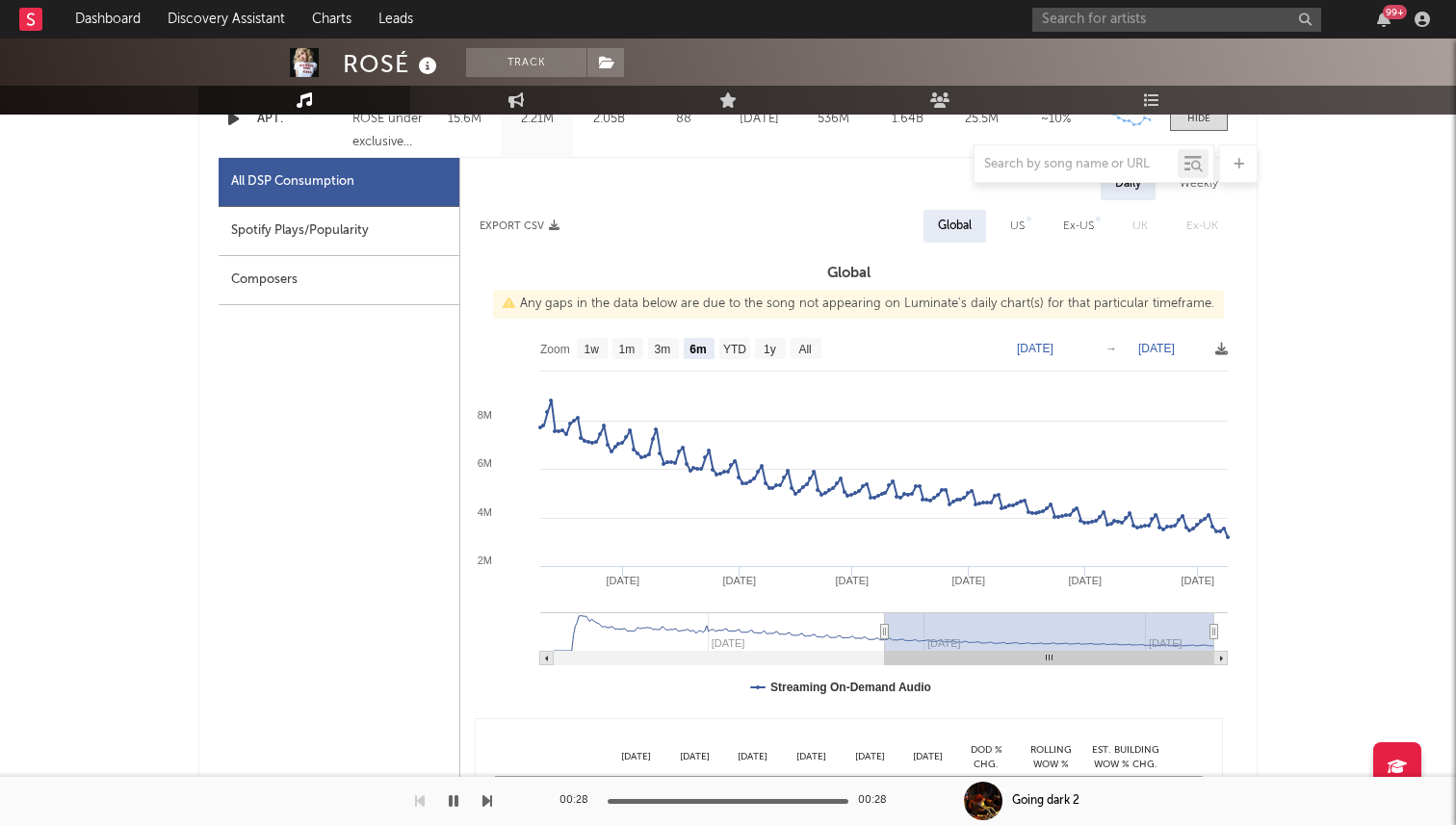
click at [414, 261] on div "Composers" at bounding box center [339, 281] width 241 height 49
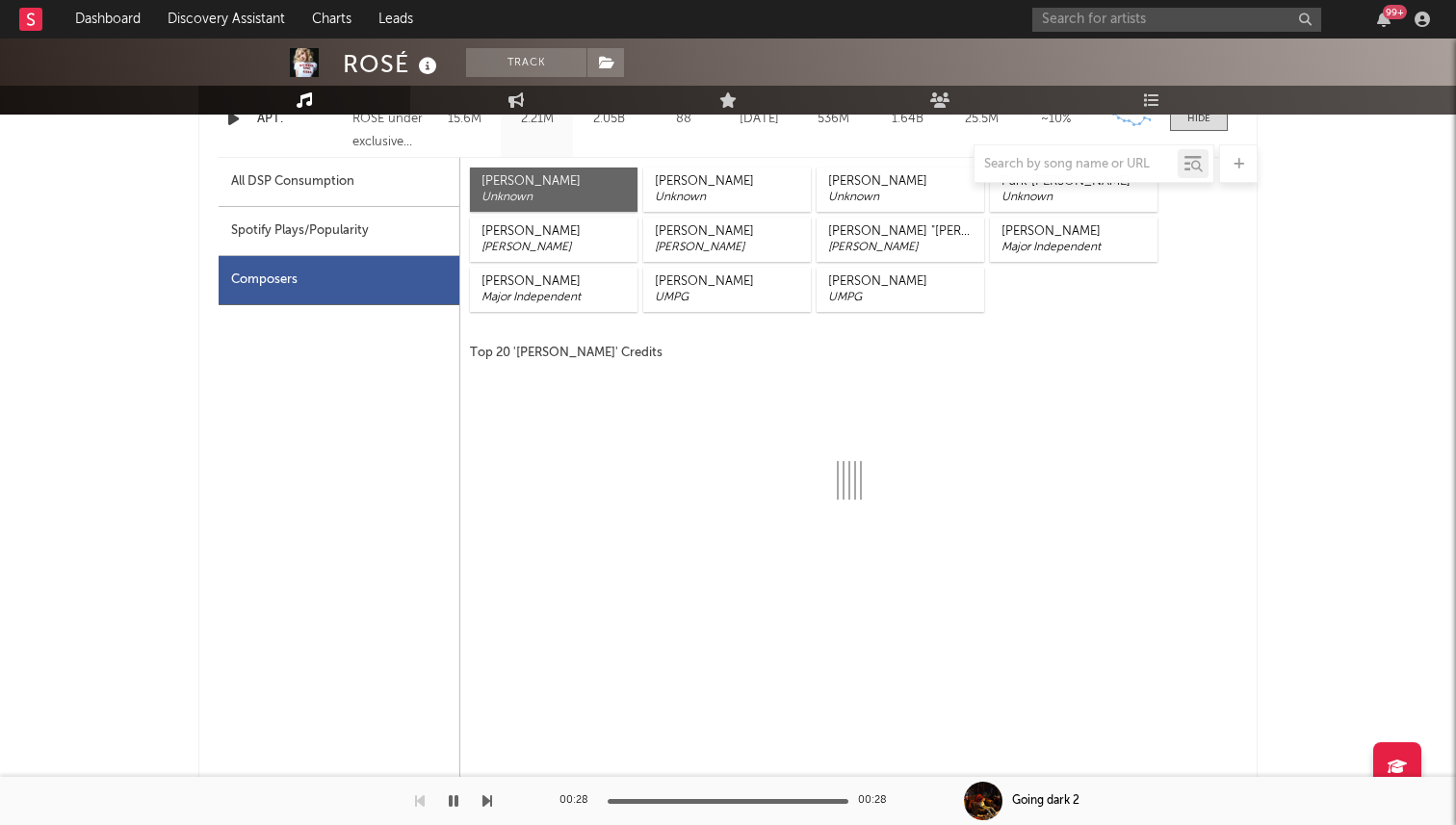
click at [427, 230] on div "Spotify Plays/Popularity" at bounding box center [339, 232] width 241 height 49
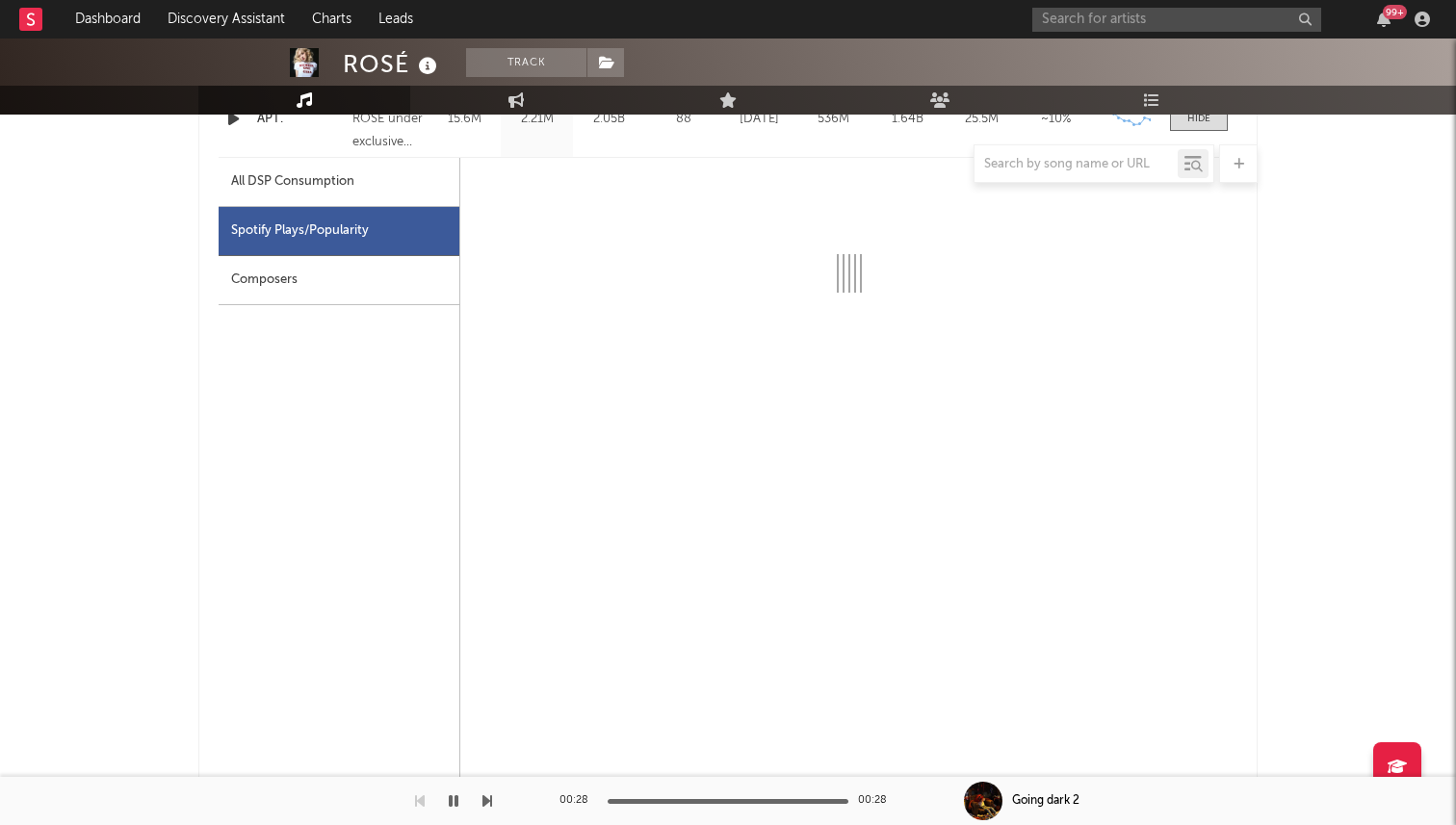
select select "6m"
select select "1w"
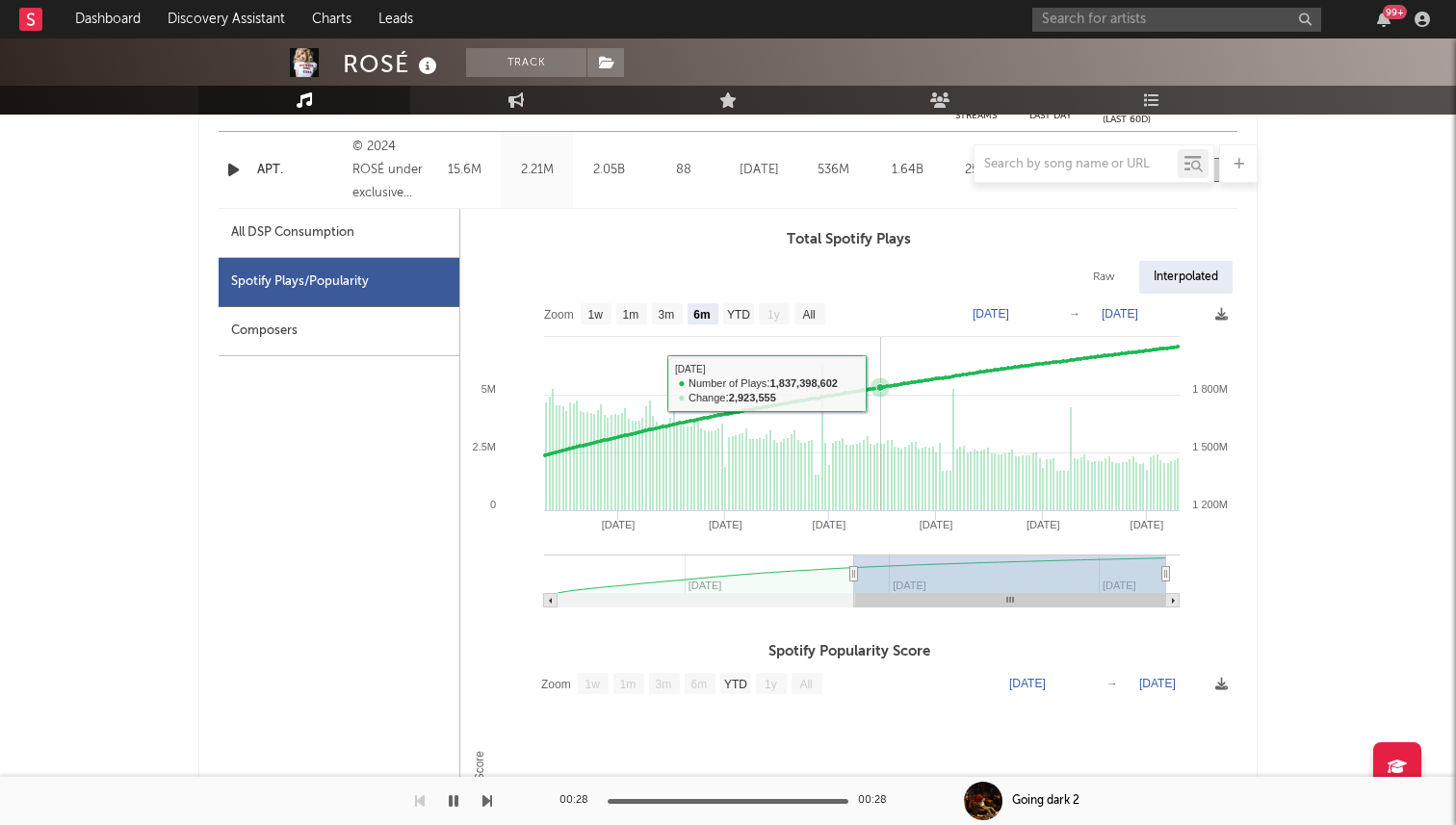
scroll to position [829, 0]
click at [805, 316] on text "All" at bounding box center [808, 316] width 13 height 14
select select "All"
type input "[DATE]"
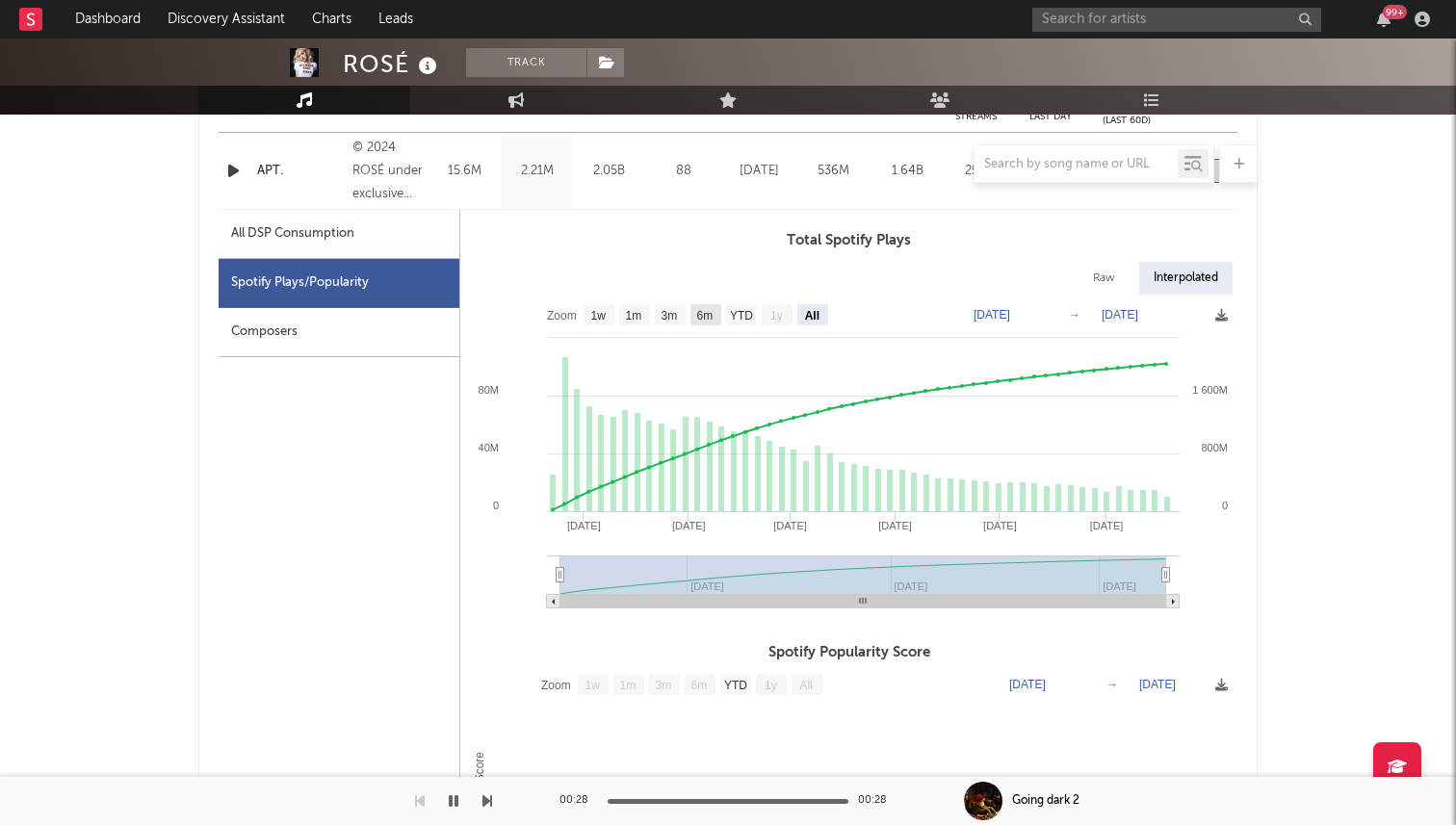
click at [700, 318] on text "6m" at bounding box center [705, 316] width 17 height 14
select select "6m"
type input "[DATE]"
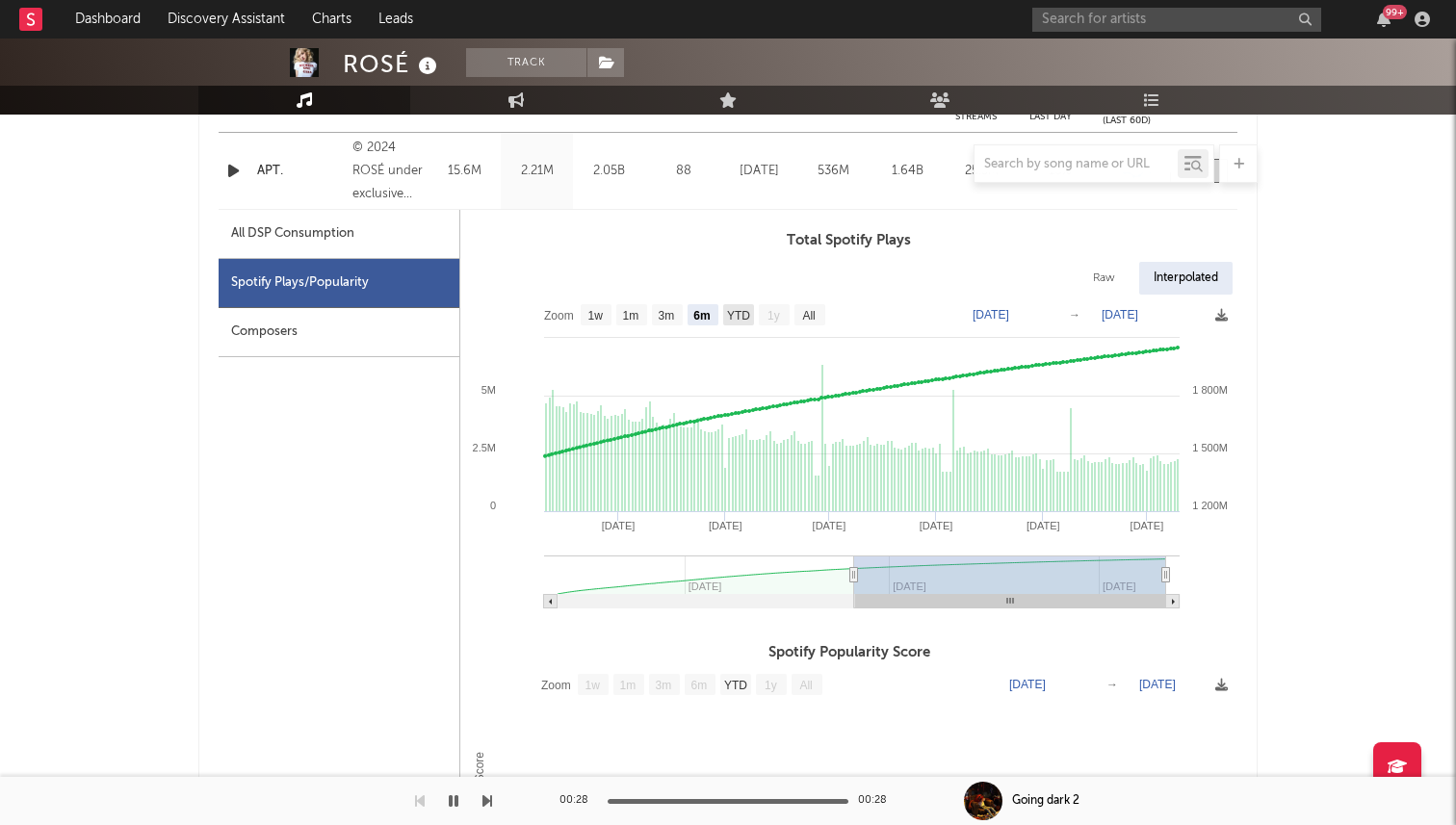
click at [746, 315] on text "YTD" at bounding box center [739, 316] width 23 height 14
select select "YTD"
type input "[DATE]"
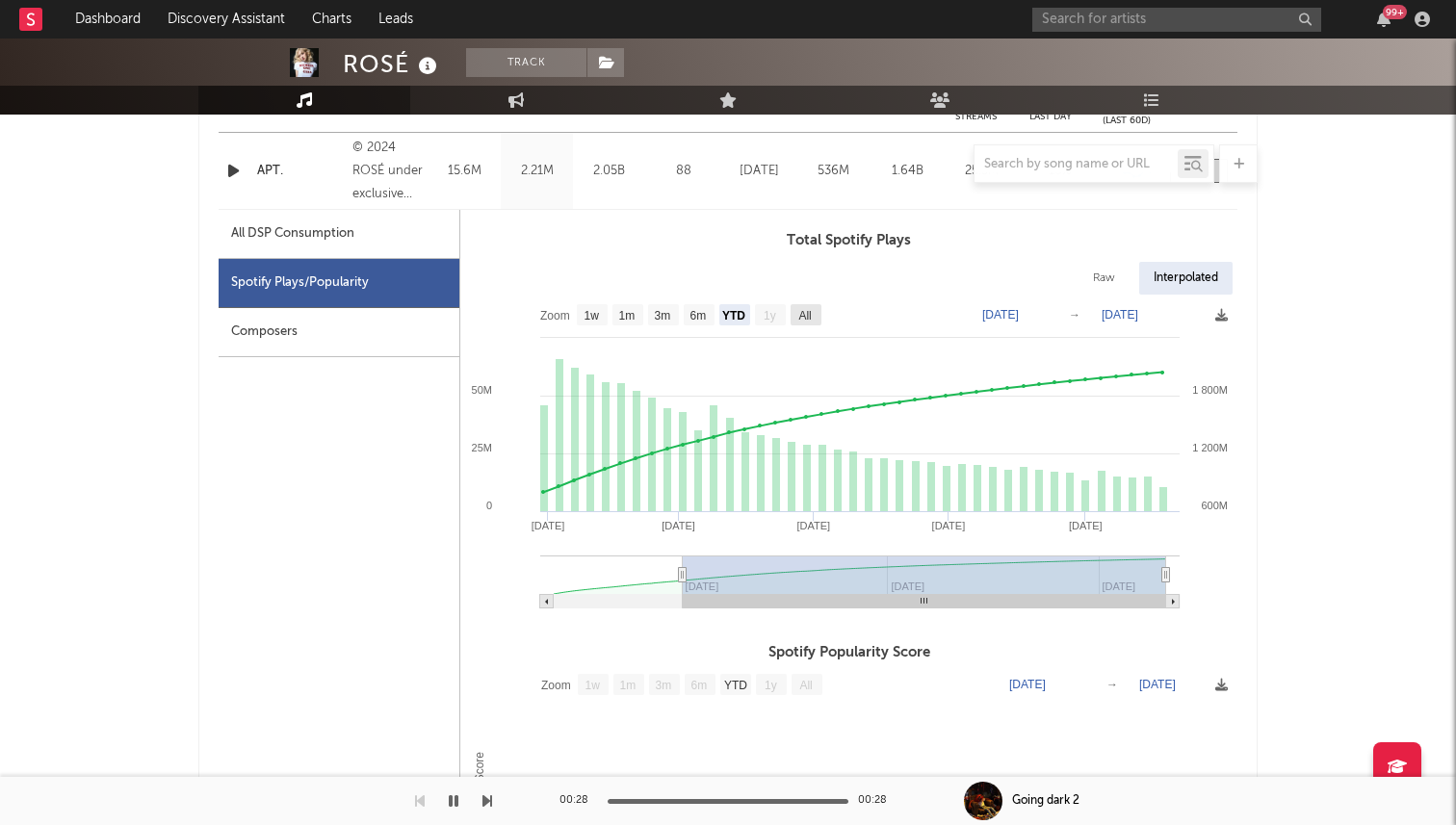
click at [809, 310] on text "All" at bounding box center [804, 316] width 13 height 14
select select "All"
type input "[DATE]"
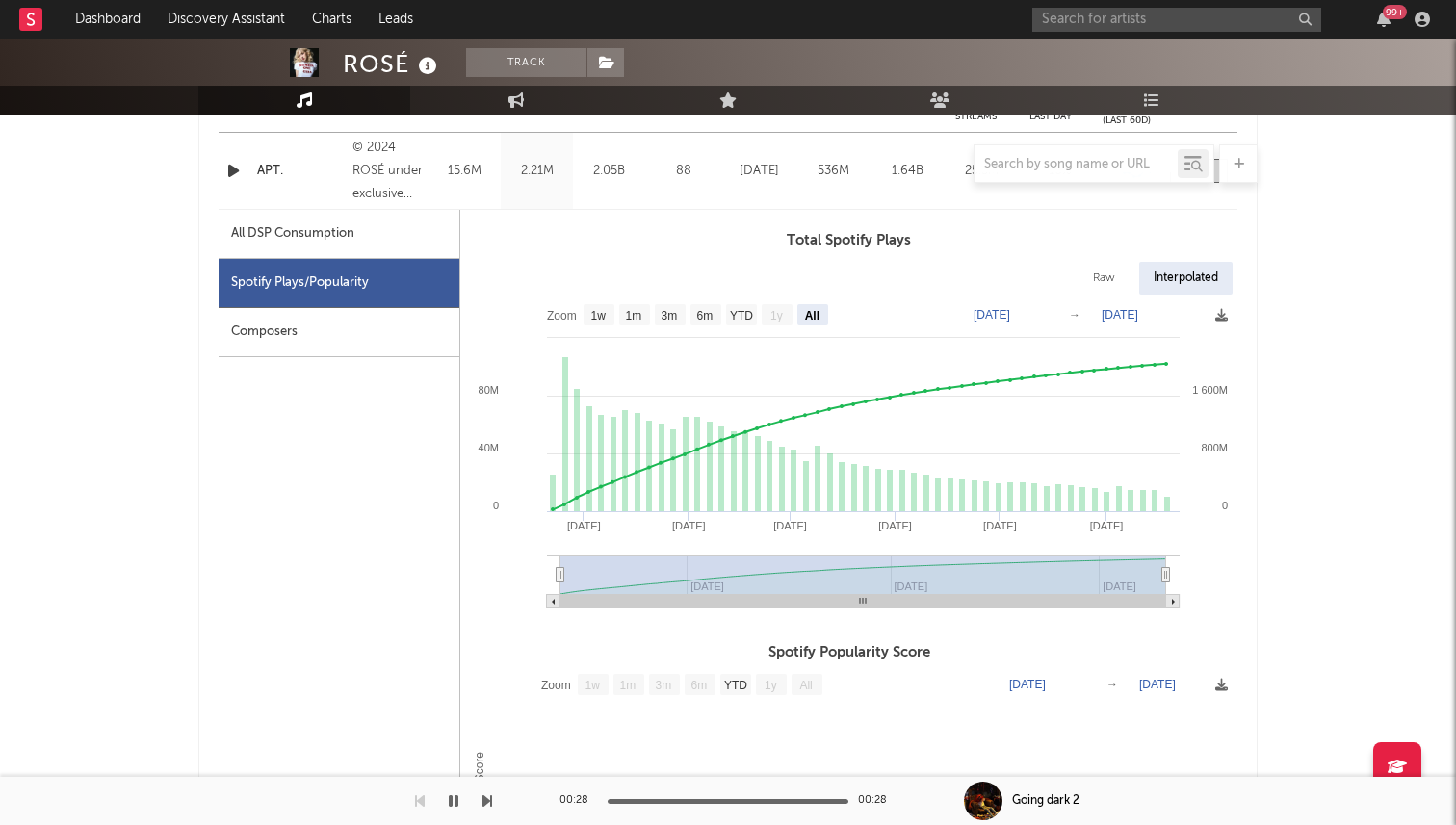
drag, startPoint x: 1172, startPoint y: 601, endPoint x: 865, endPoint y: 605, distance: 307.0
click at [865, 605] on g at bounding box center [864, 602] width 634 height 14
type input "[DATE]"
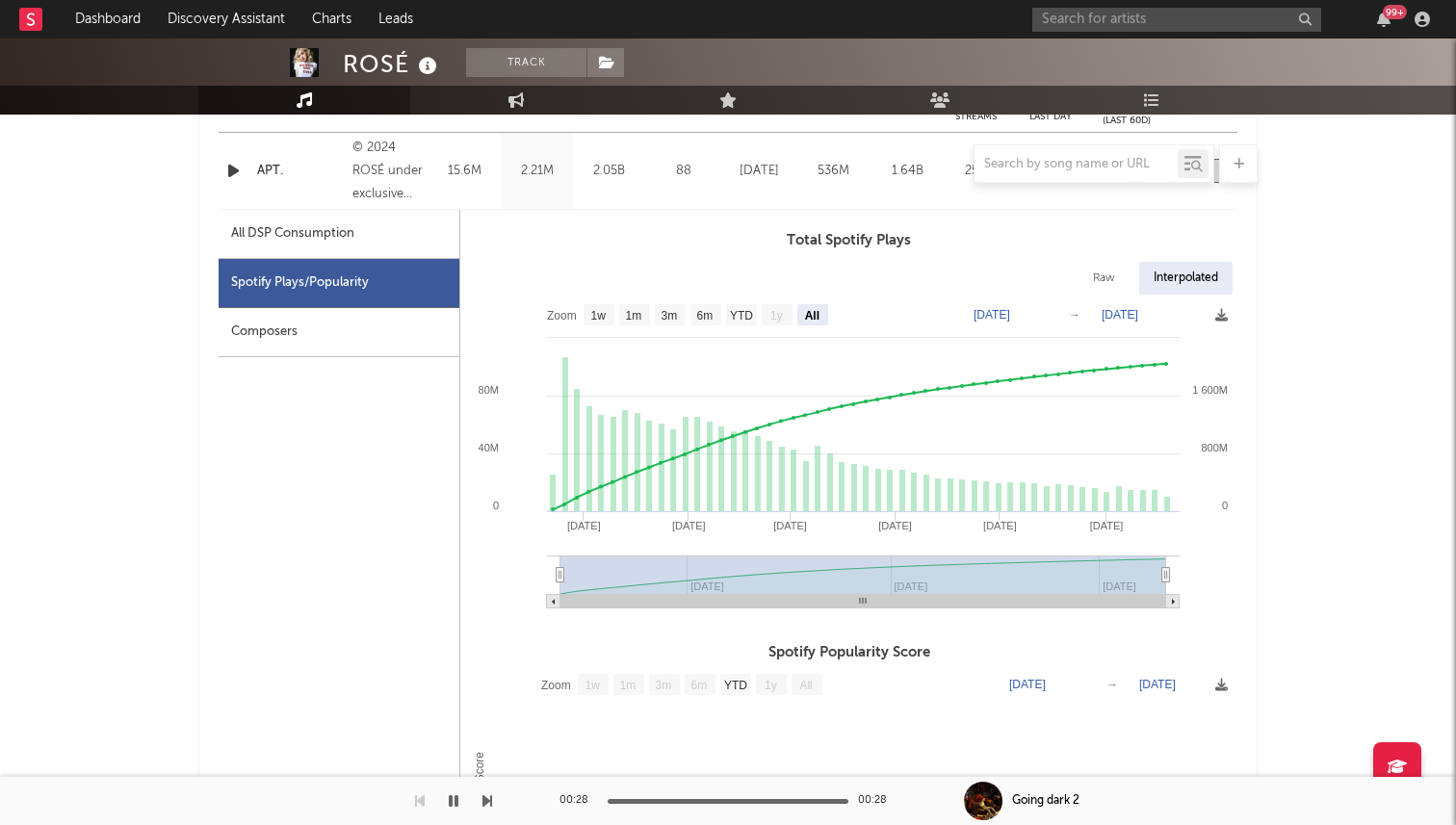
select select "6m"
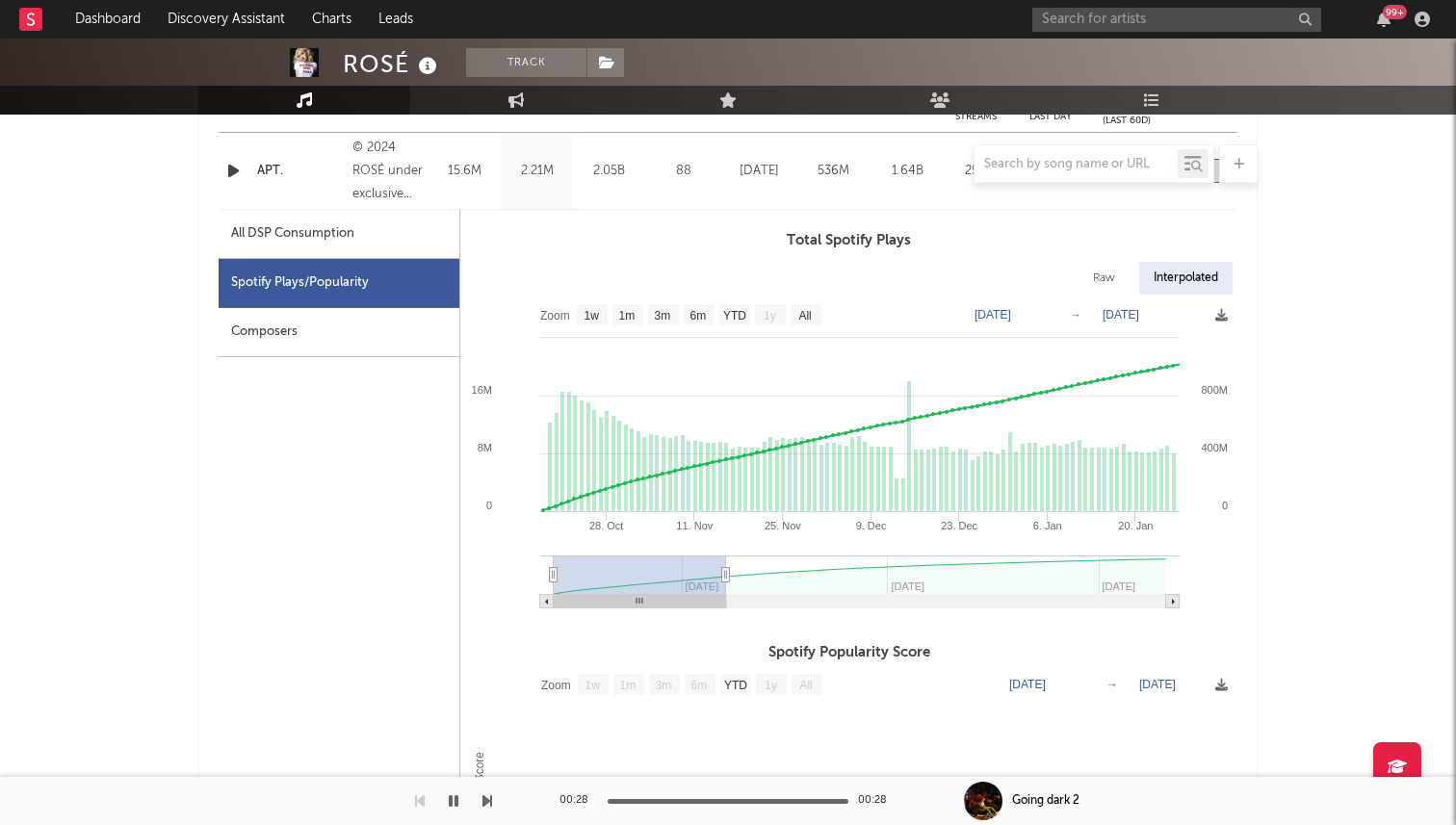
type input "[DATE]"
select select "3m"
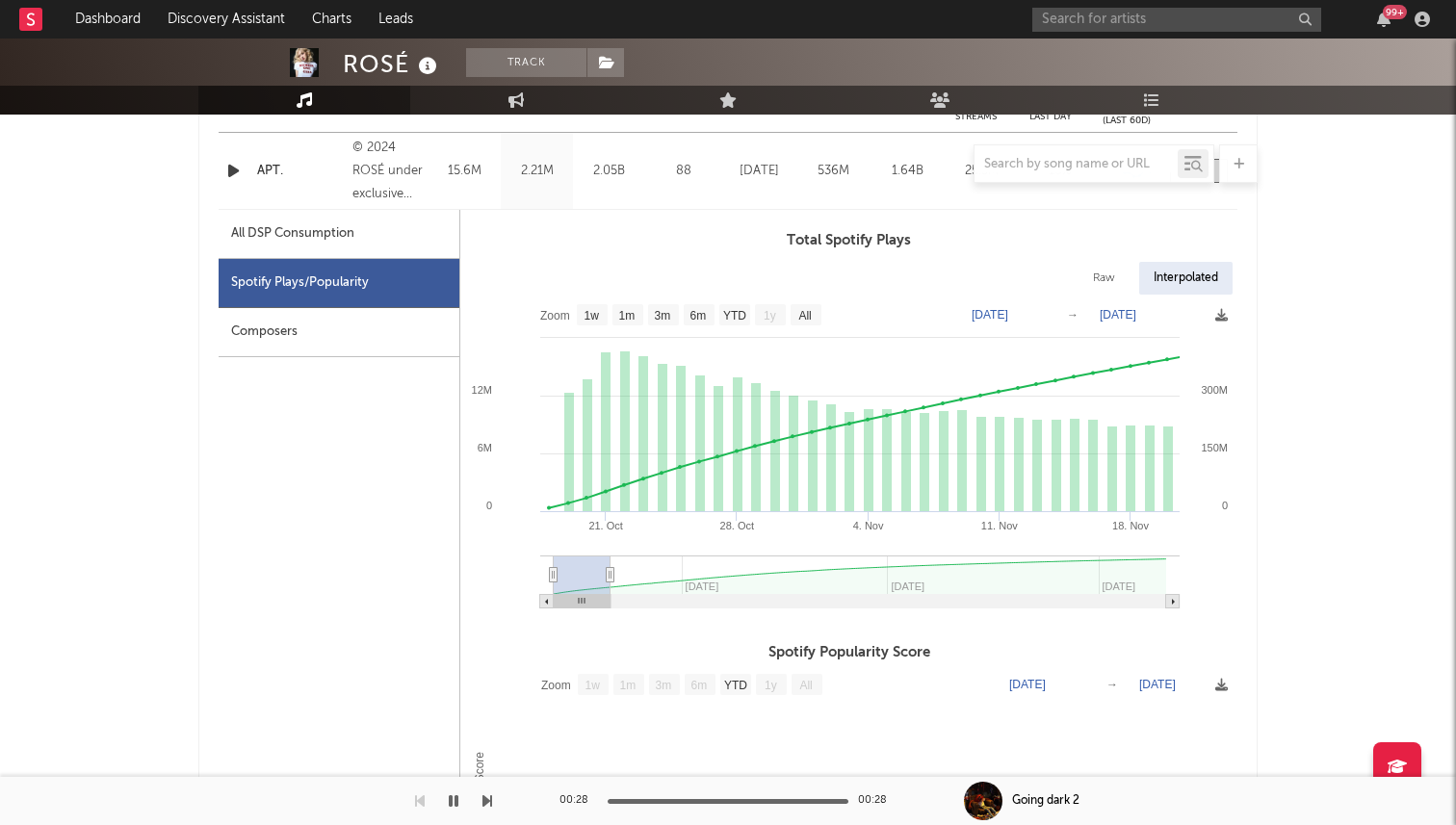
type input "[DATE]"
select select "1m"
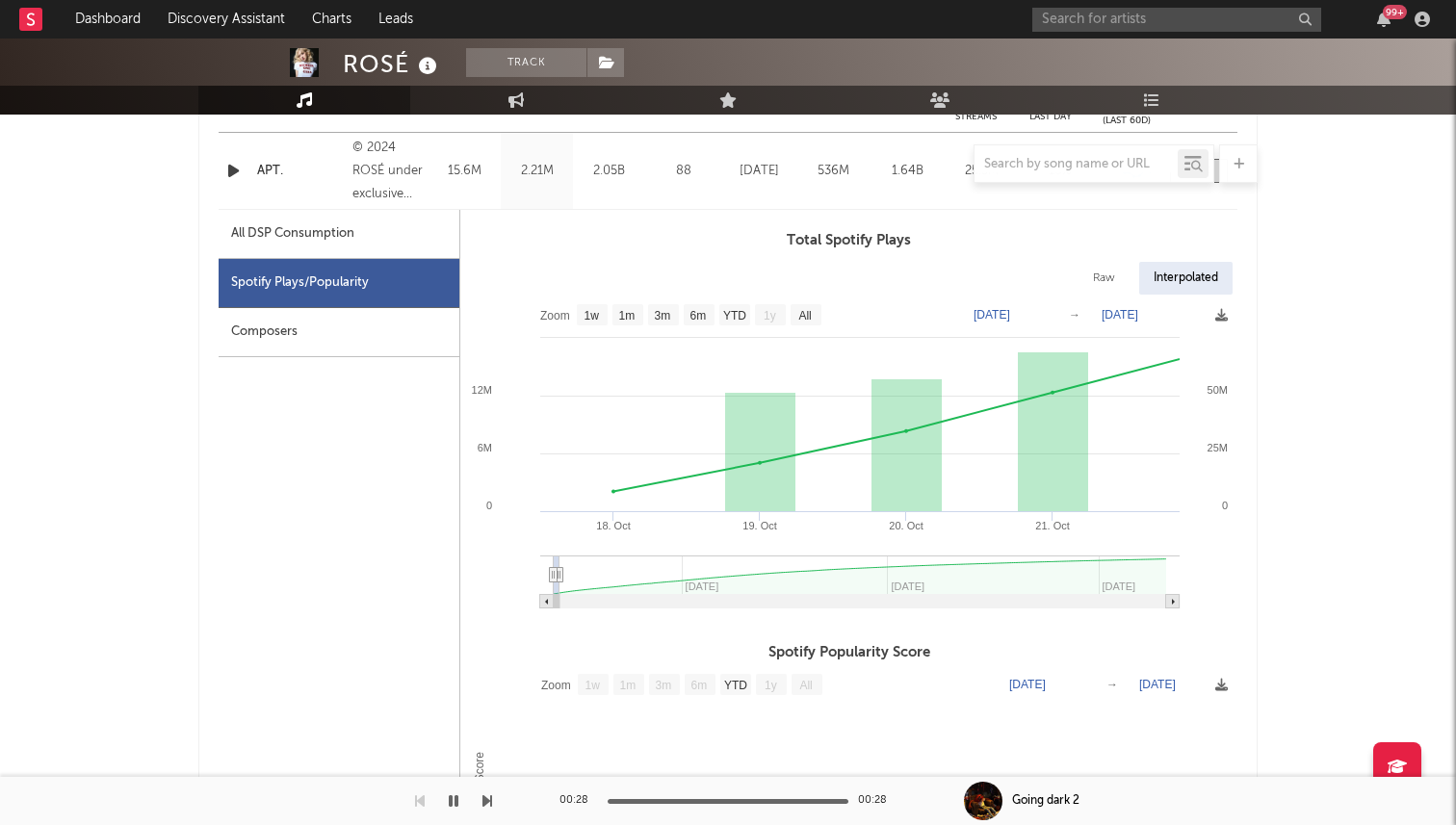
type input "[DATE]"
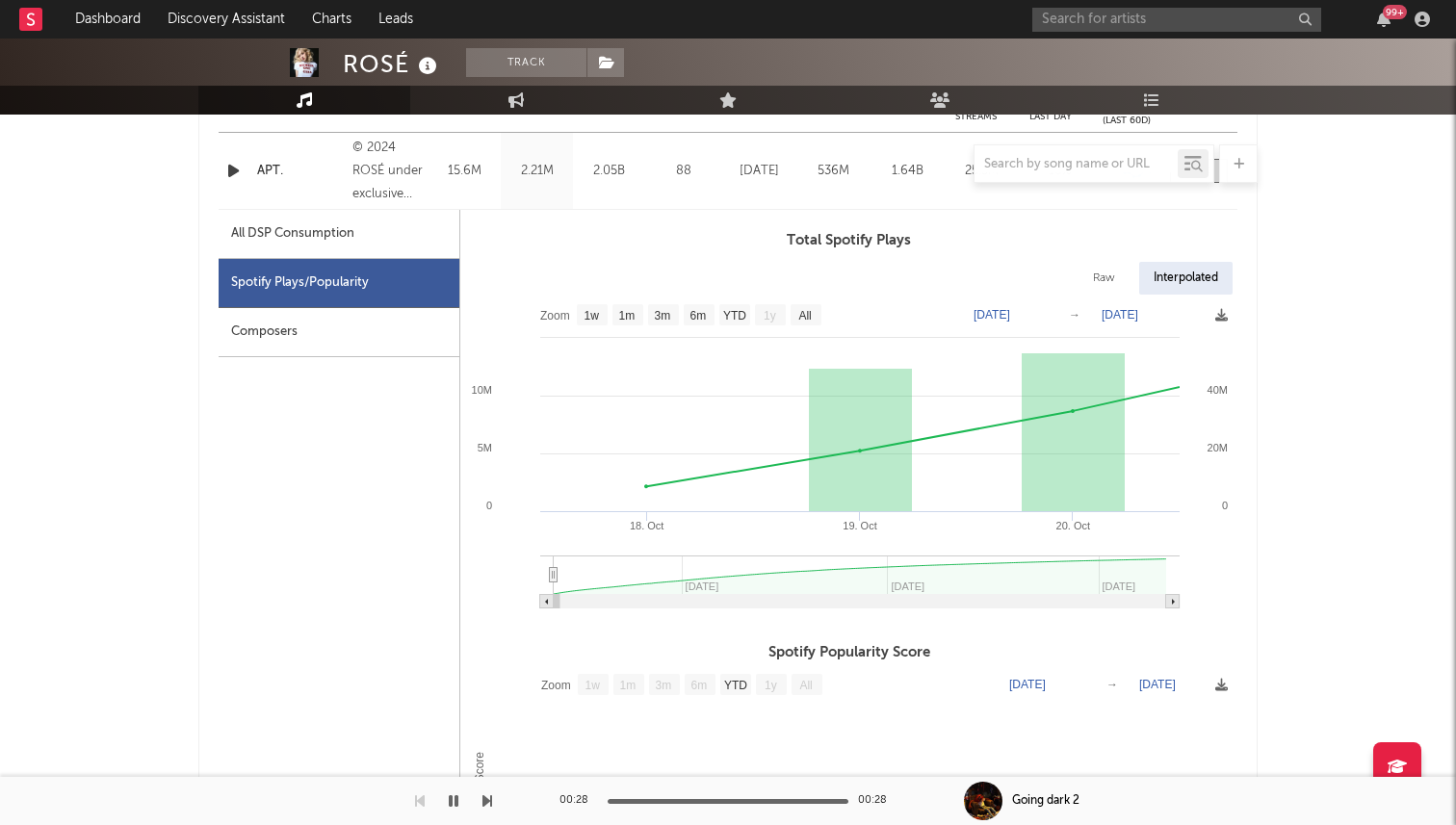
drag, startPoint x: 1166, startPoint y: 575, endPoint x: 541, endPoint y: 600, distance: 625.5
click at [541, 600] on icon "Created with Highcharts 10.3.3 [DATE]. Oct 19. Oct [DATE] May '[DATE] 0 20M 40M…" at bounding box center [848, 458] width 777 height 328
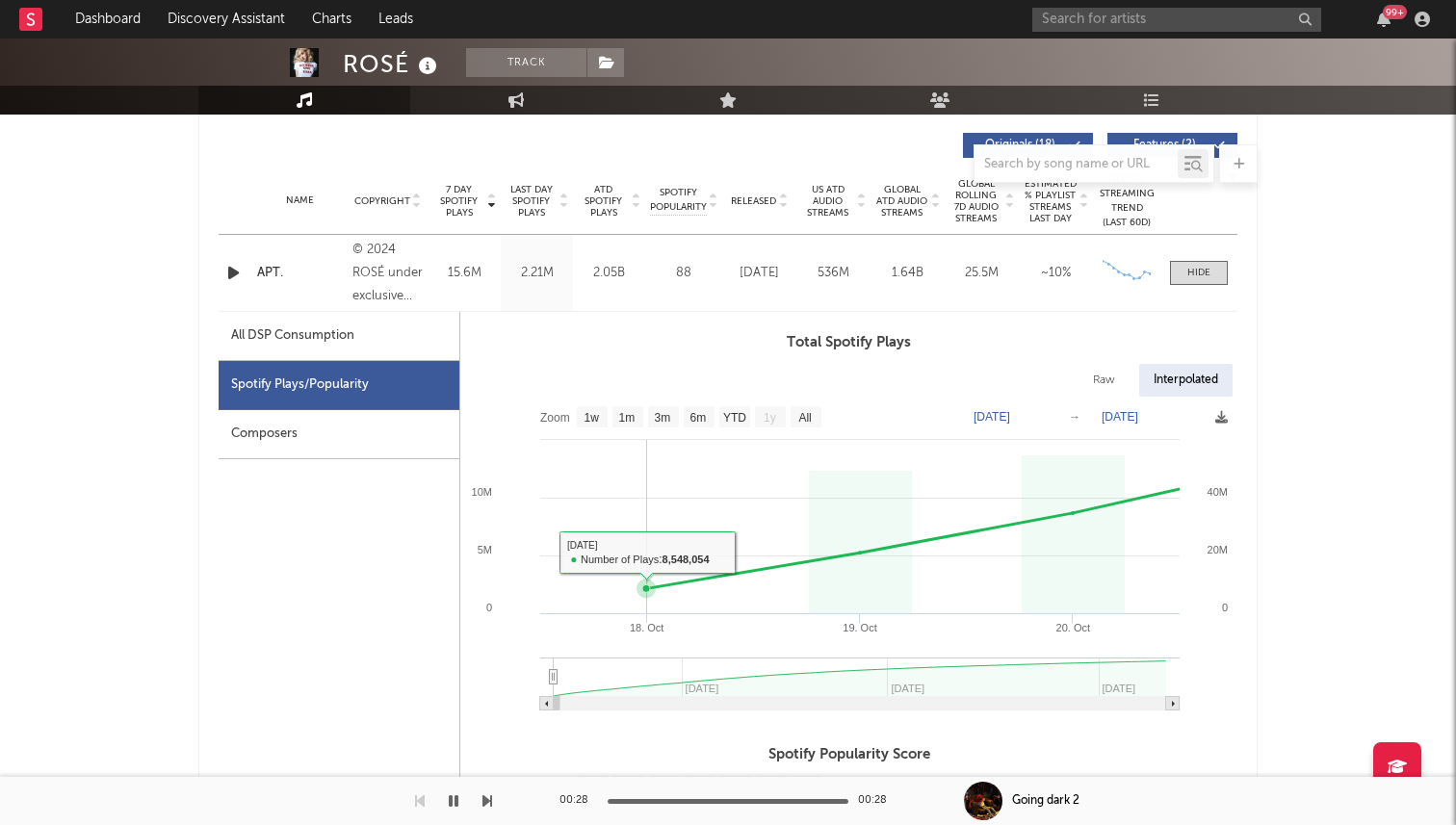
scroll to position [726, 0]
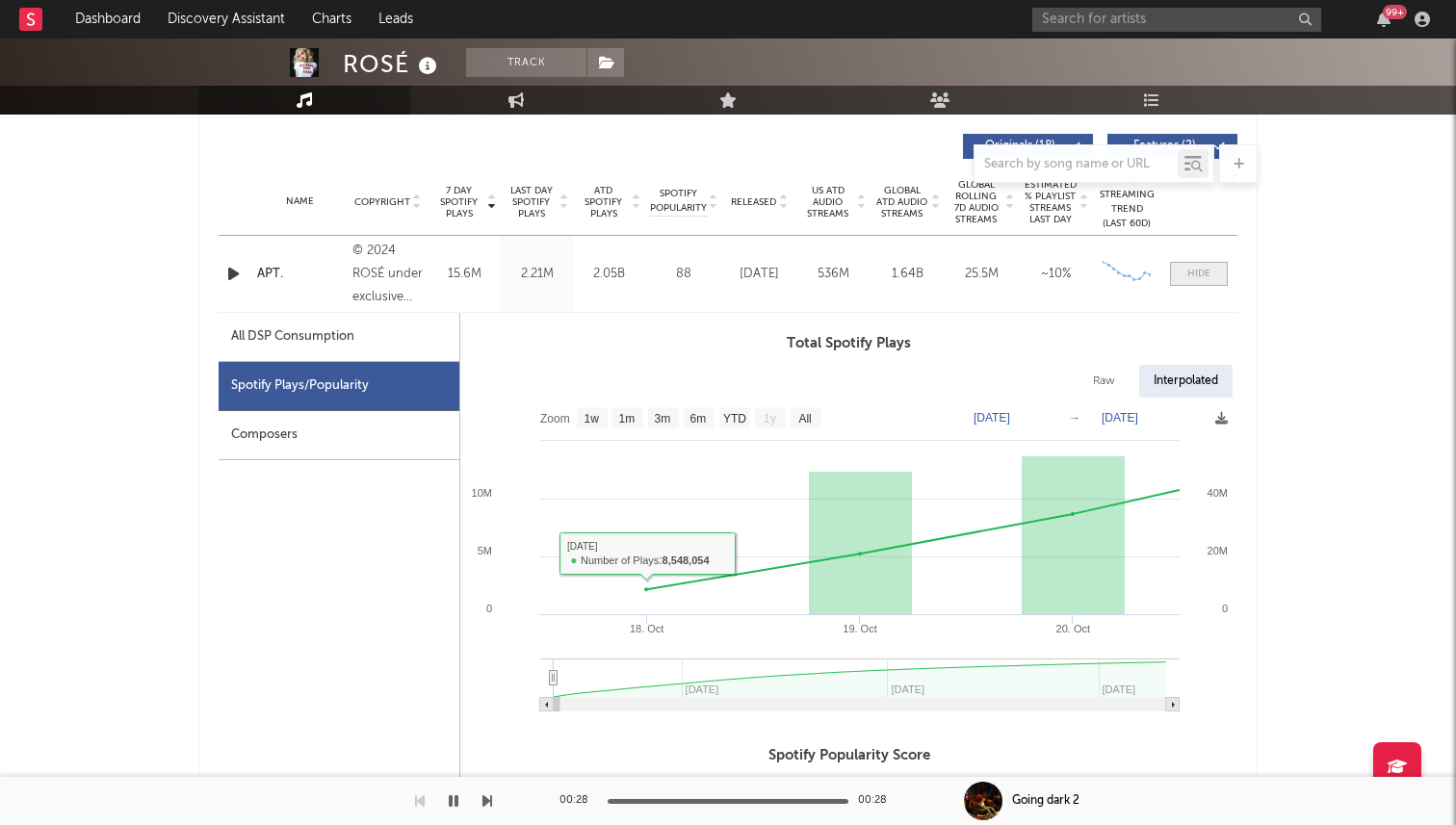
click at [1185, 277] on span at bounding box center [1199, 274] width 58 height 24
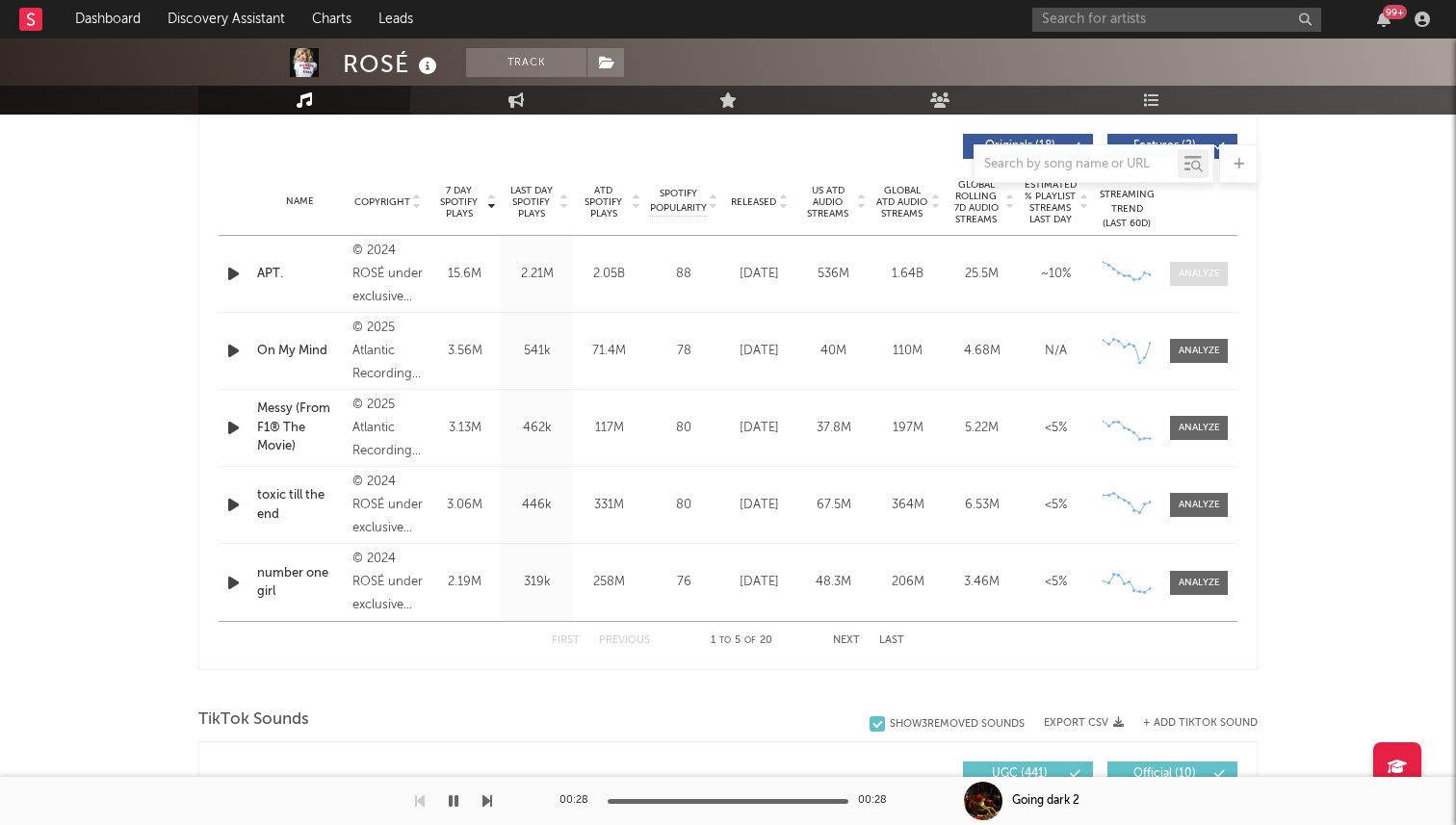
click at [1182, 276] on div at bounding box center [1200, 274] width 41 height 15
select select "6m"
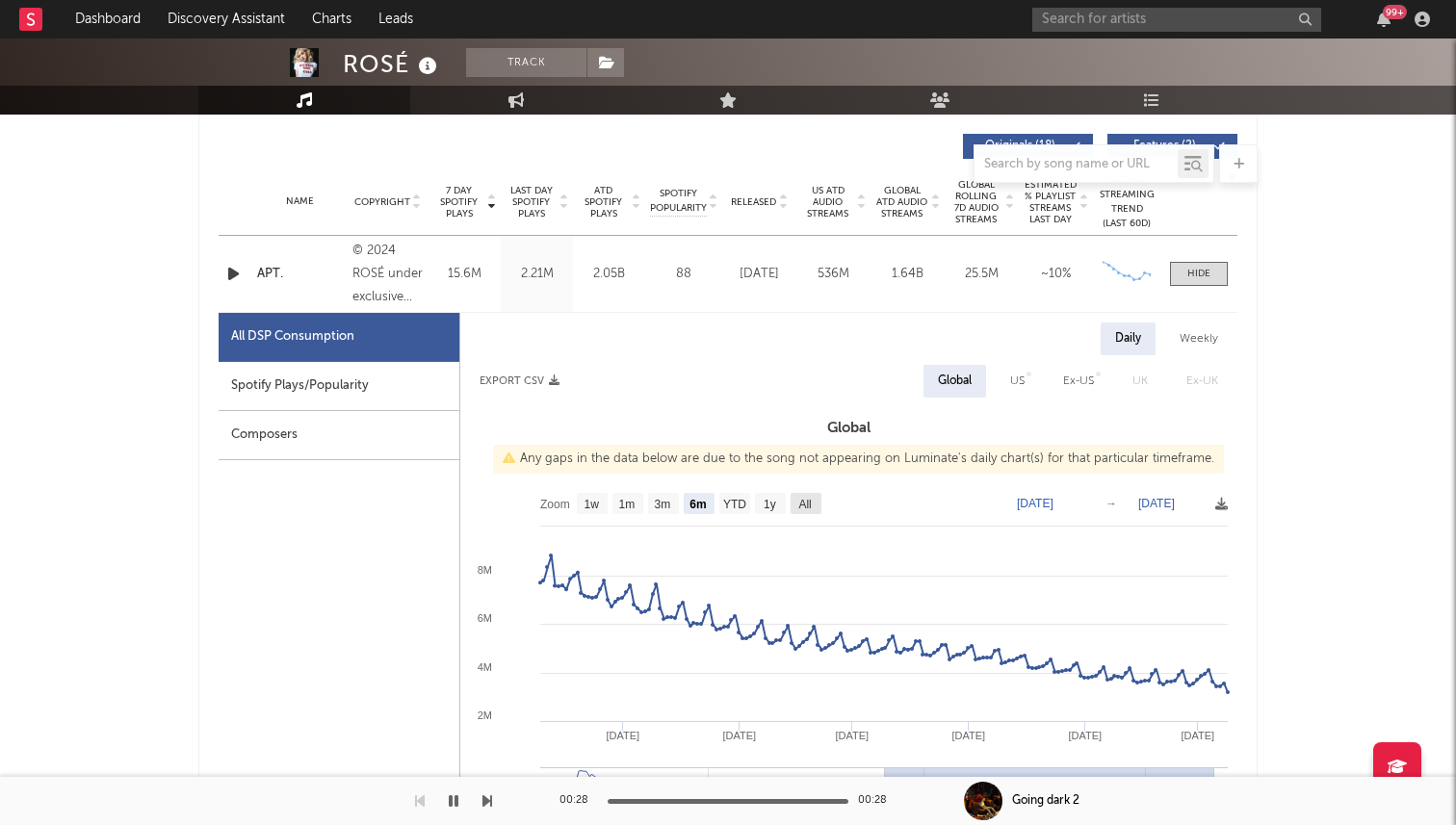
click at [801, 512] on rect at bounding box center [805, 504] width 30 height 22
select select "All"
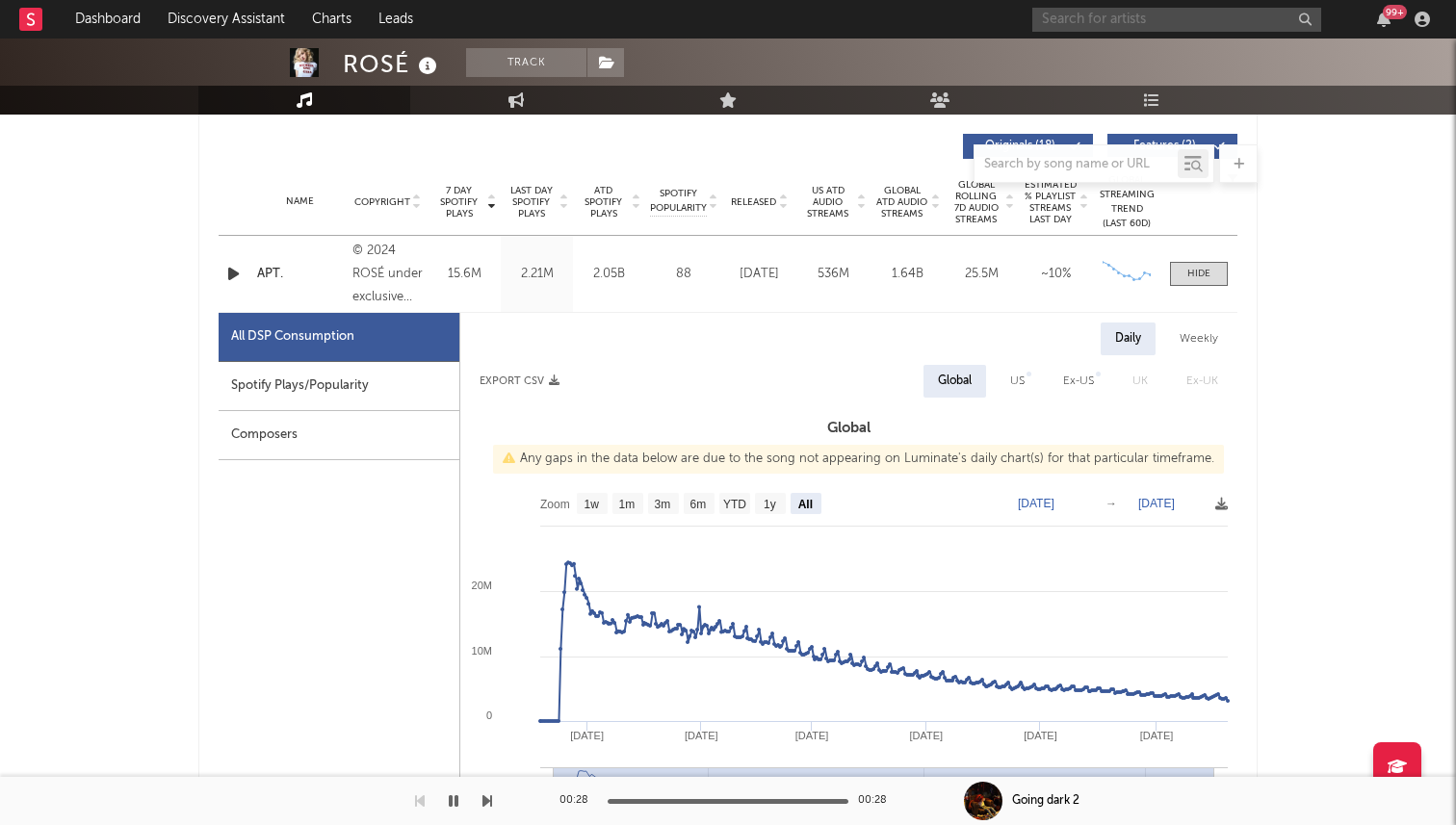
click at [1079, 13] on input "text" at bounding box center [1176, 20] width 289 height 24
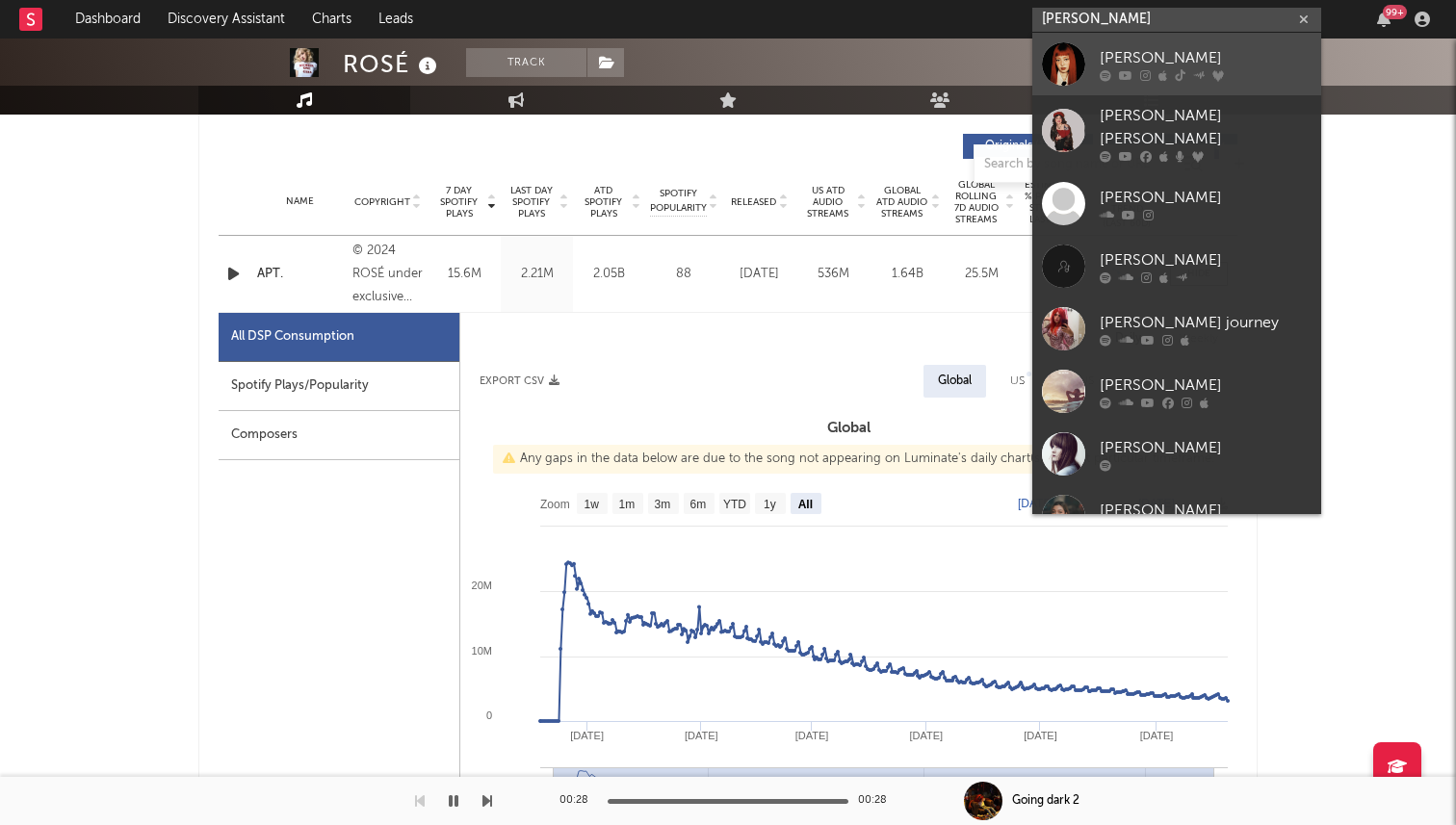
type input "[PERSON_NAME]"
click at [1077, 76] on div at bounding box center [1064, 64] width 43 height 43
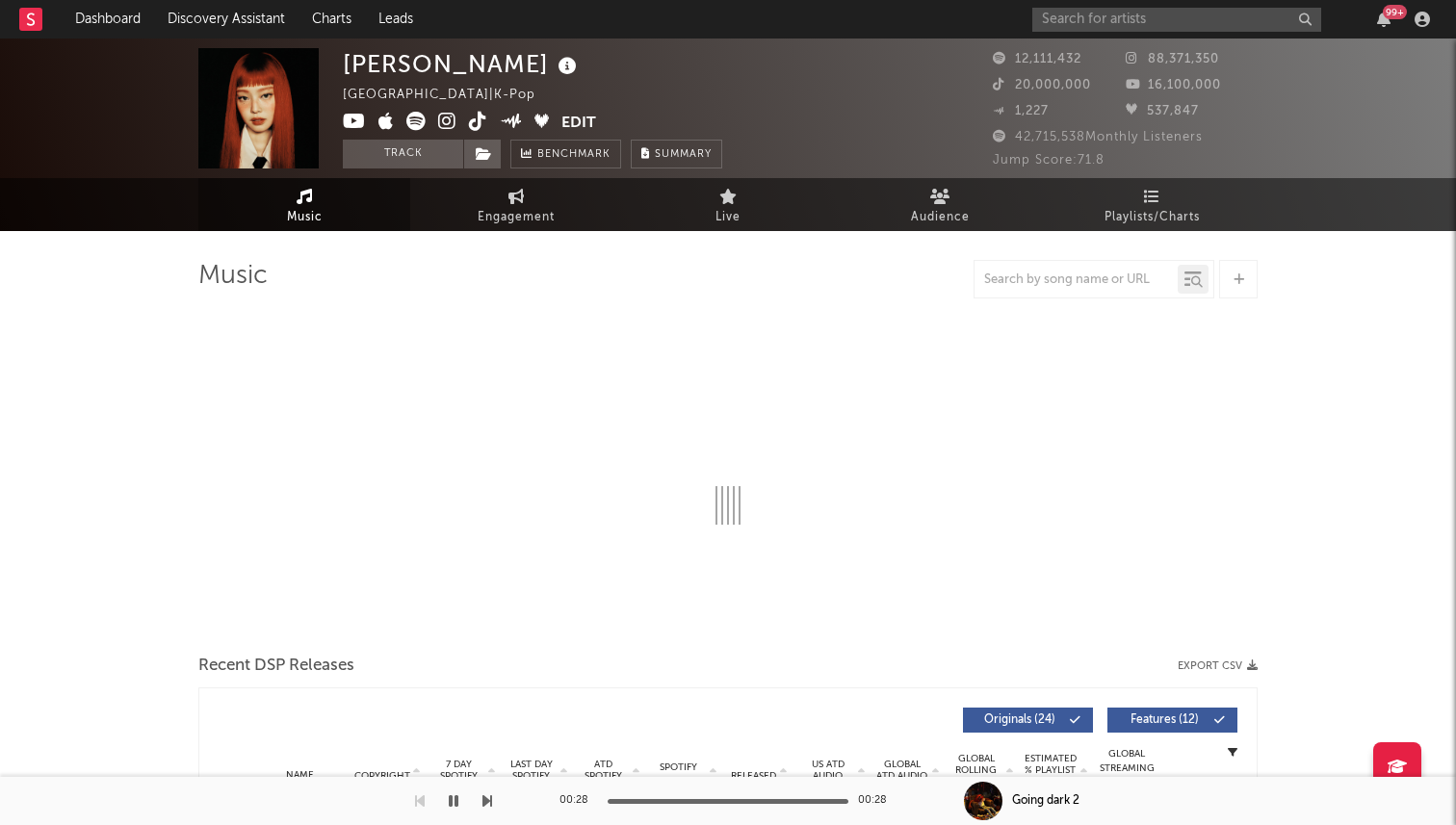
select select "6m"
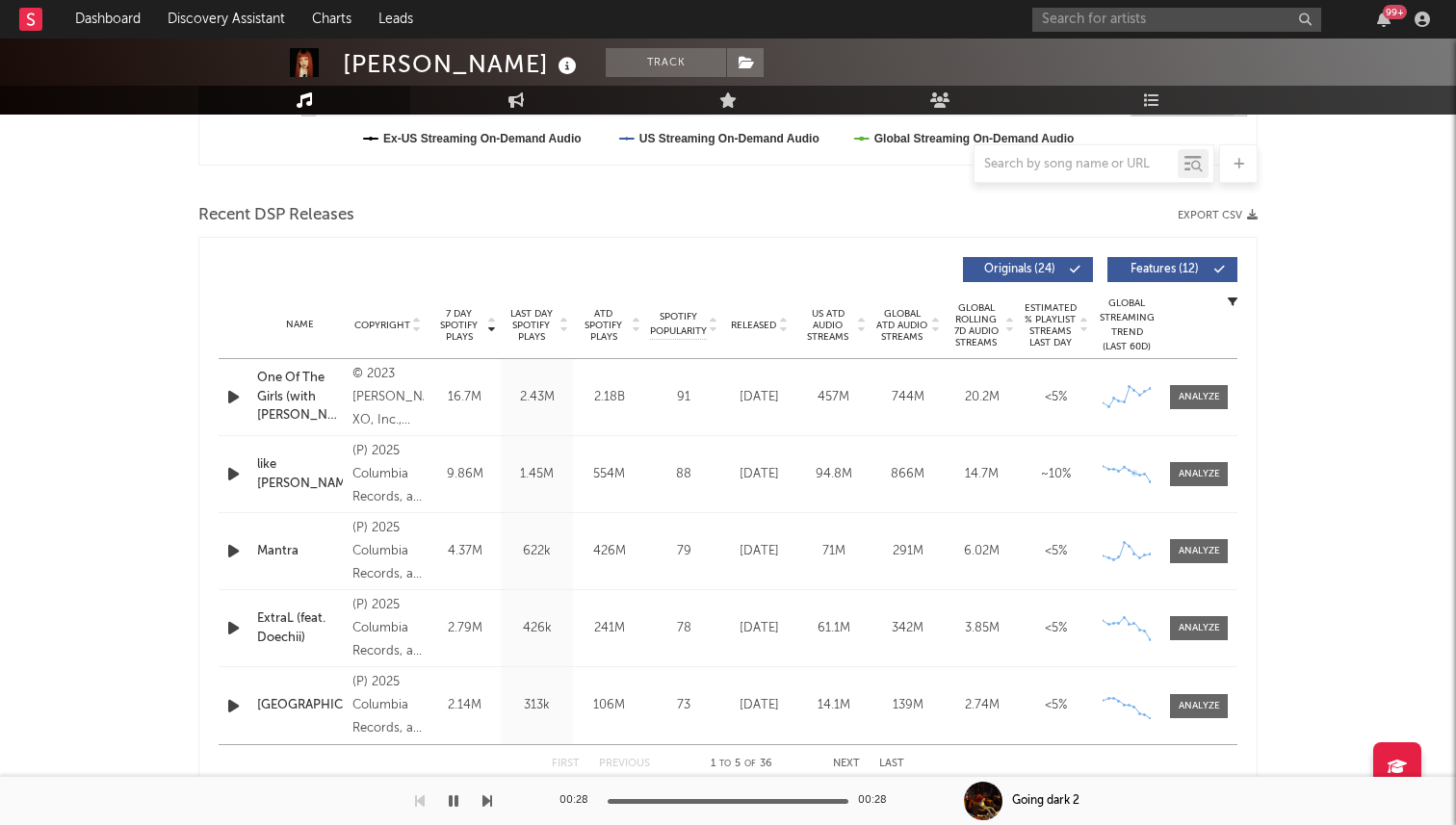
scroll to position [628, 0]
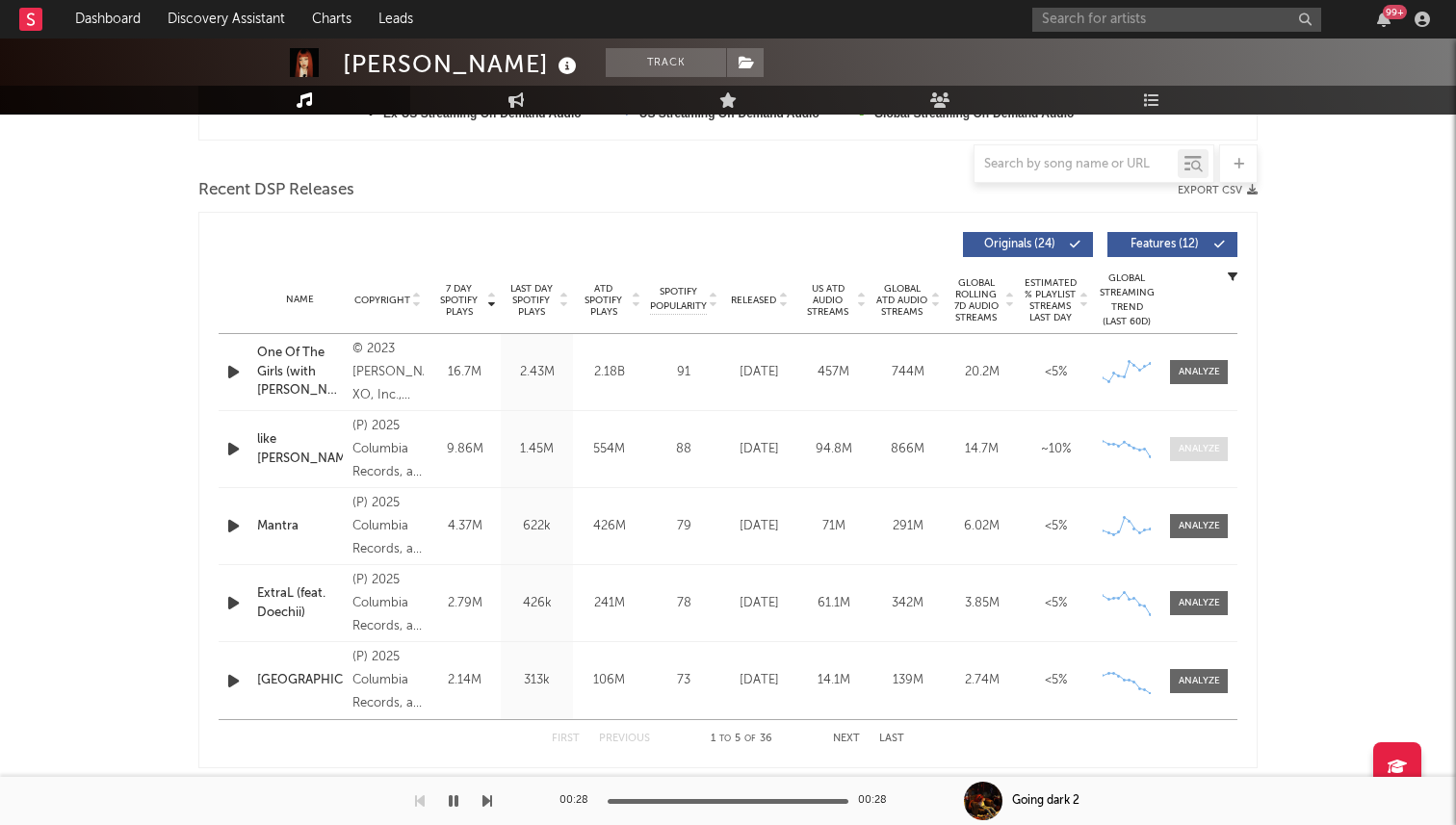
click at [1199, 446] on div at bounding box center [1200, 449] width 41 height 15
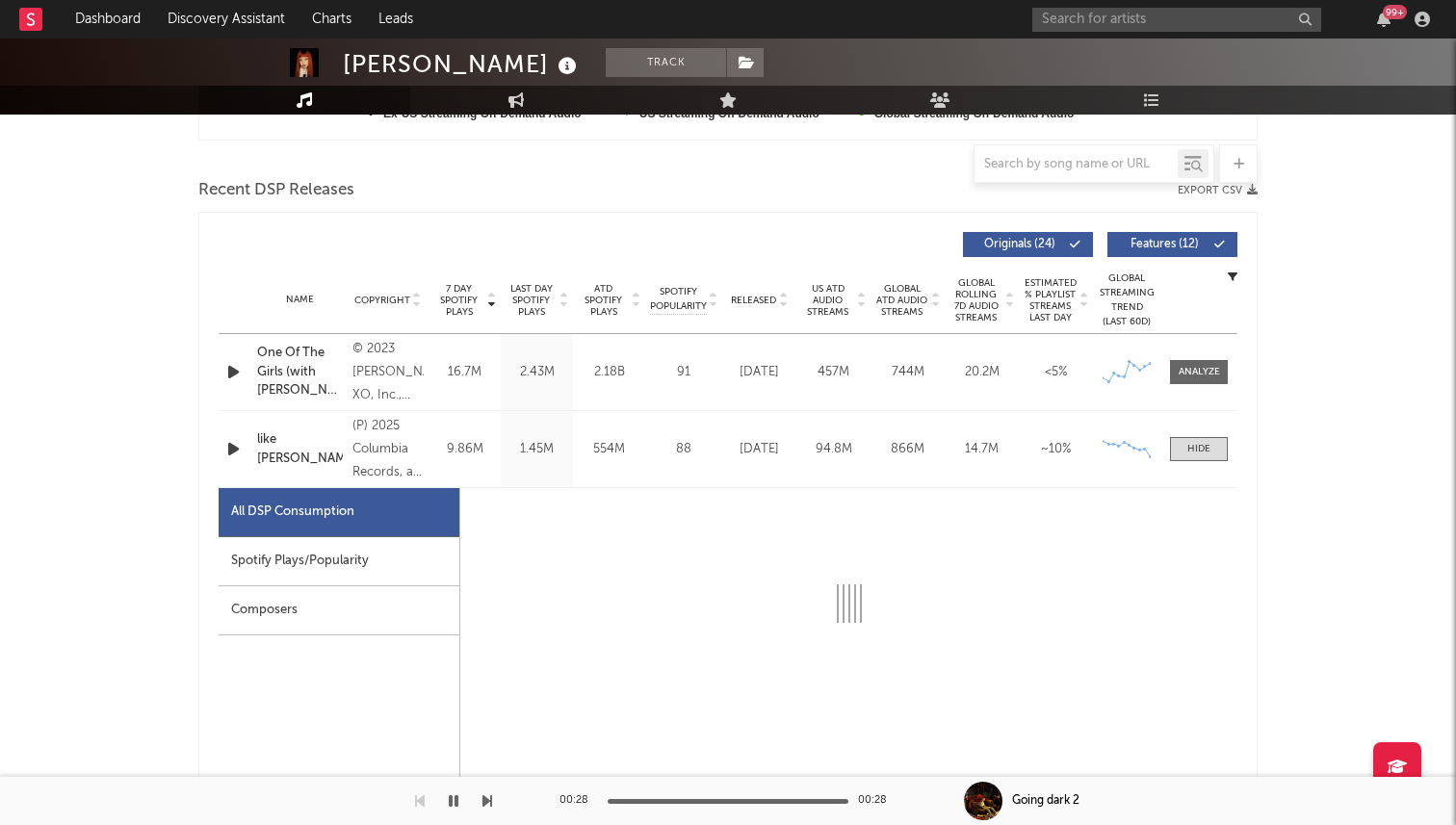
select select "6m"
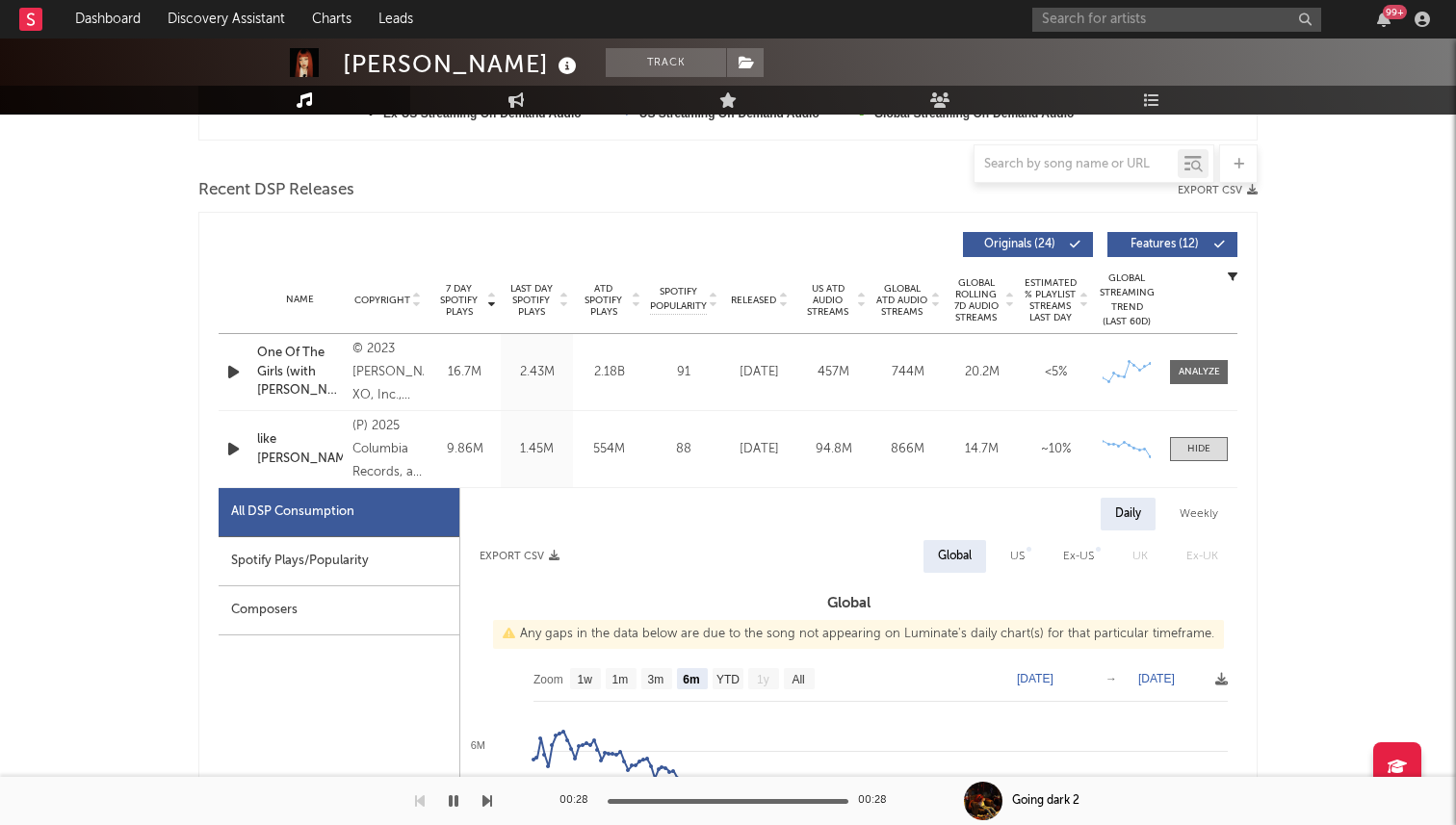
click at [409, 557] on div "Spotify Plays/Popularity" at bounding box center [339, 562] width 241 height 49
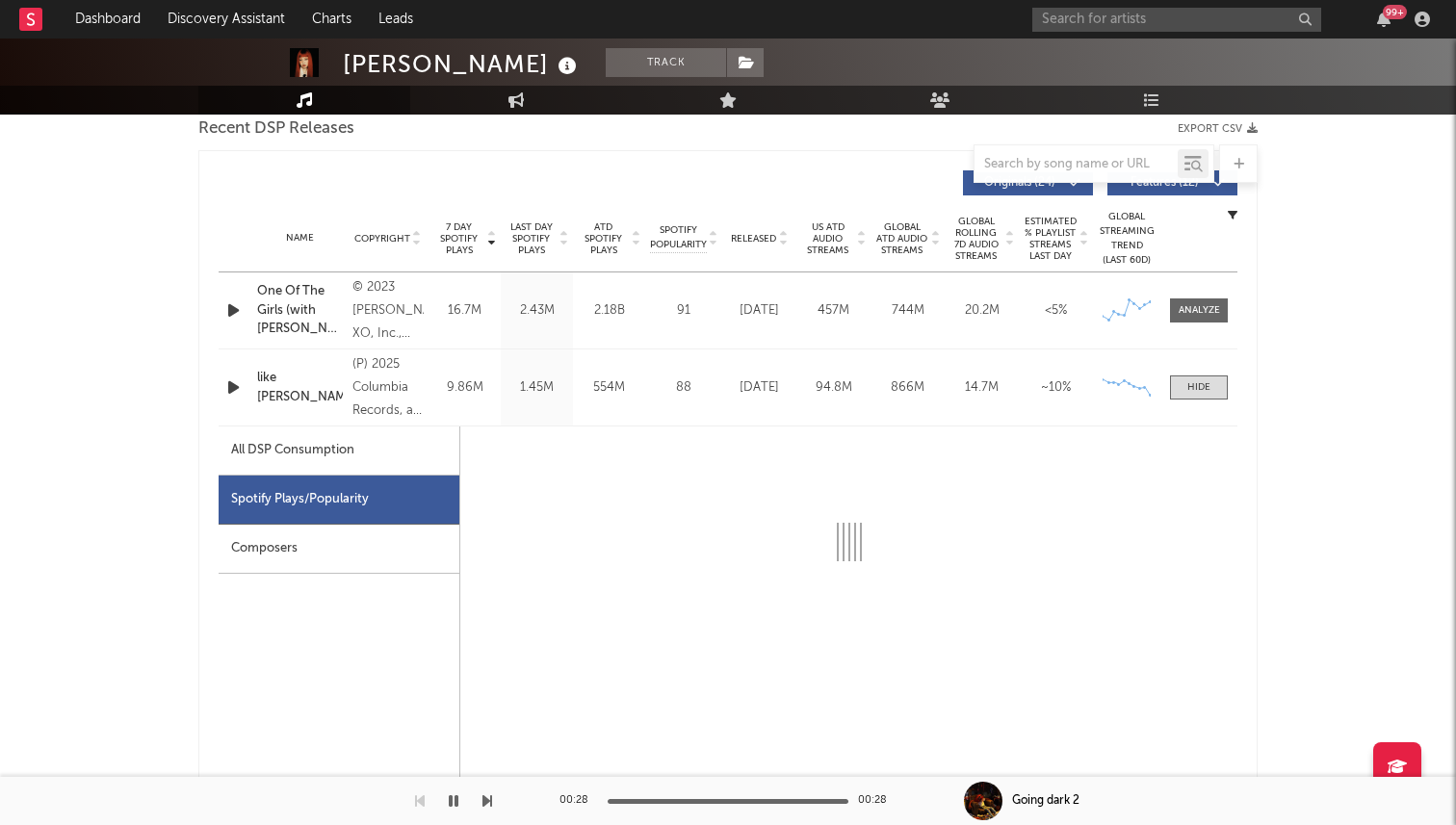
select select "6m"
select select "1w"
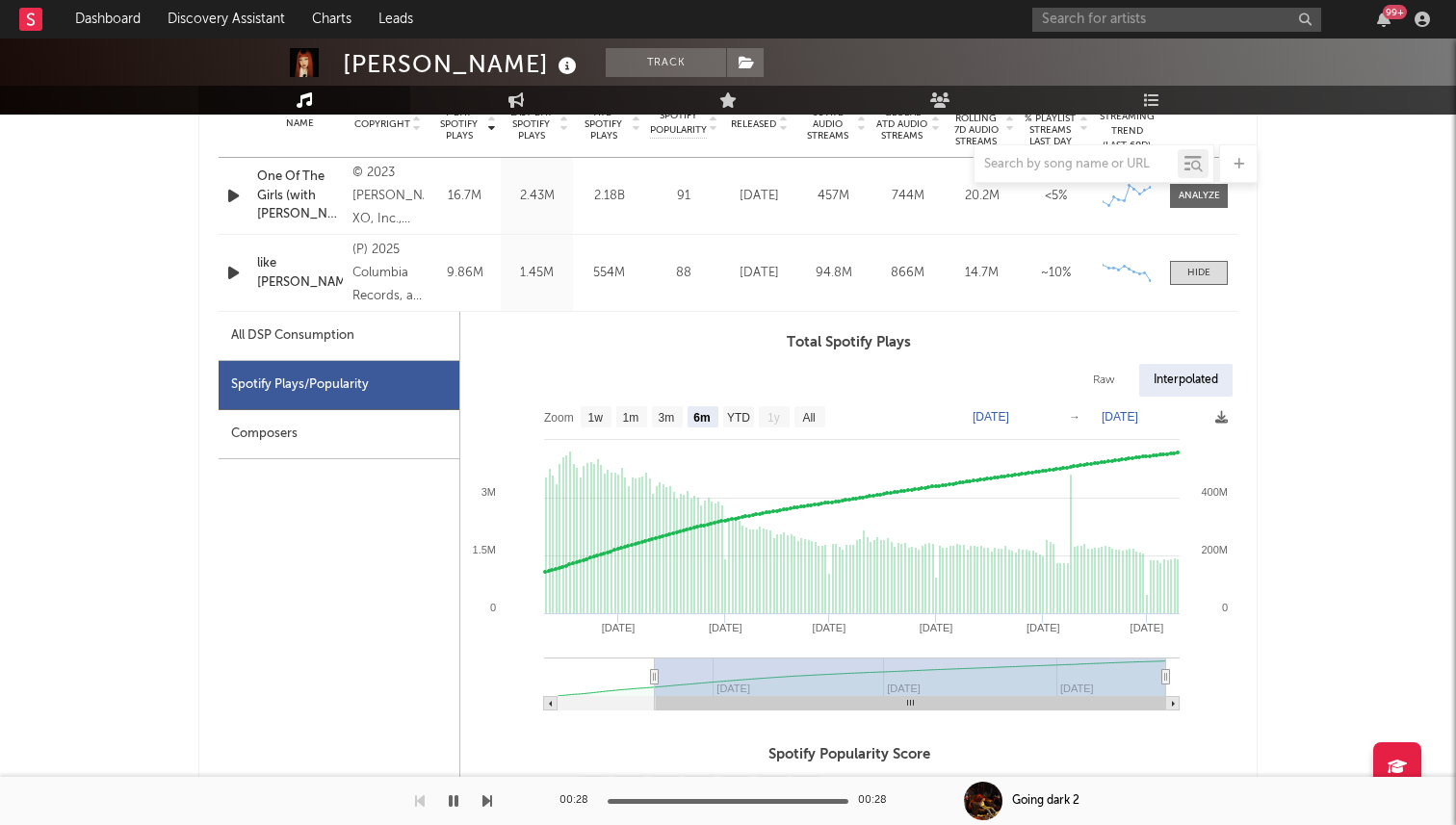
scroll to position [837, 0]
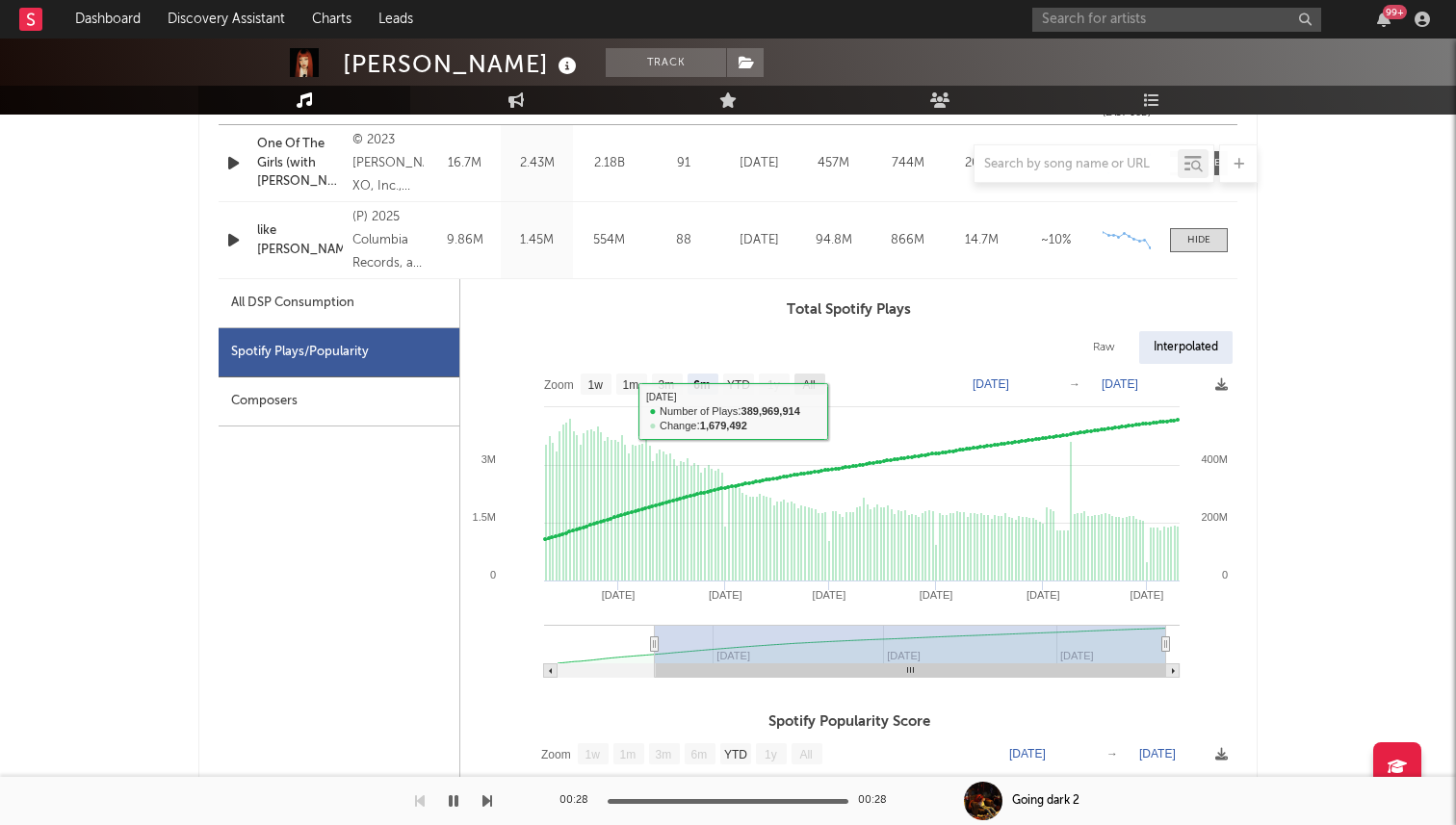
click at [805, 380] on text "All" at bounding box center [808, 386] width 13 height 14
select select "All"
type input "[DATE]"
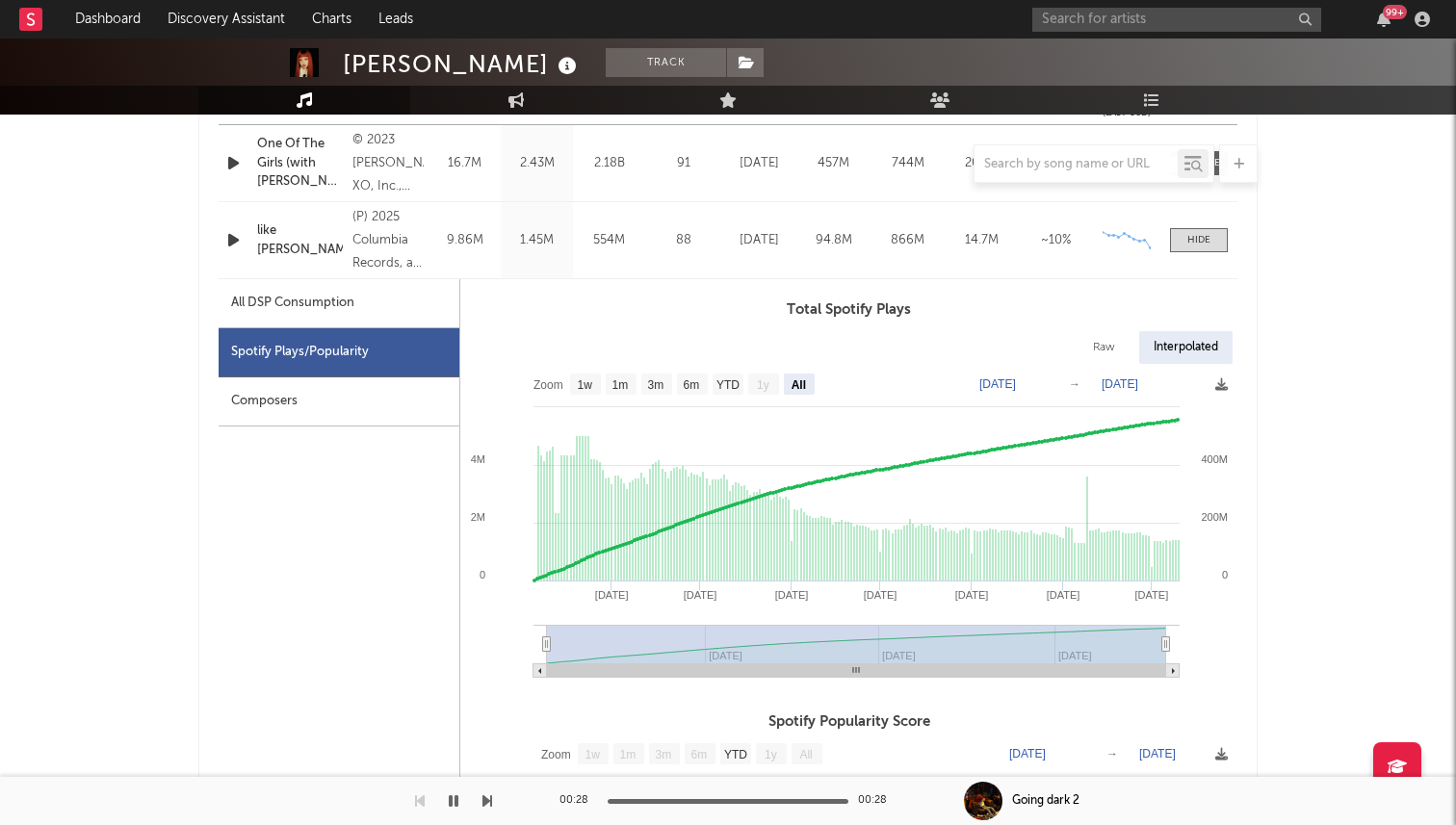
type input "[DATE]"
select select "6m"
type input "[DATE]"
select select "3m"
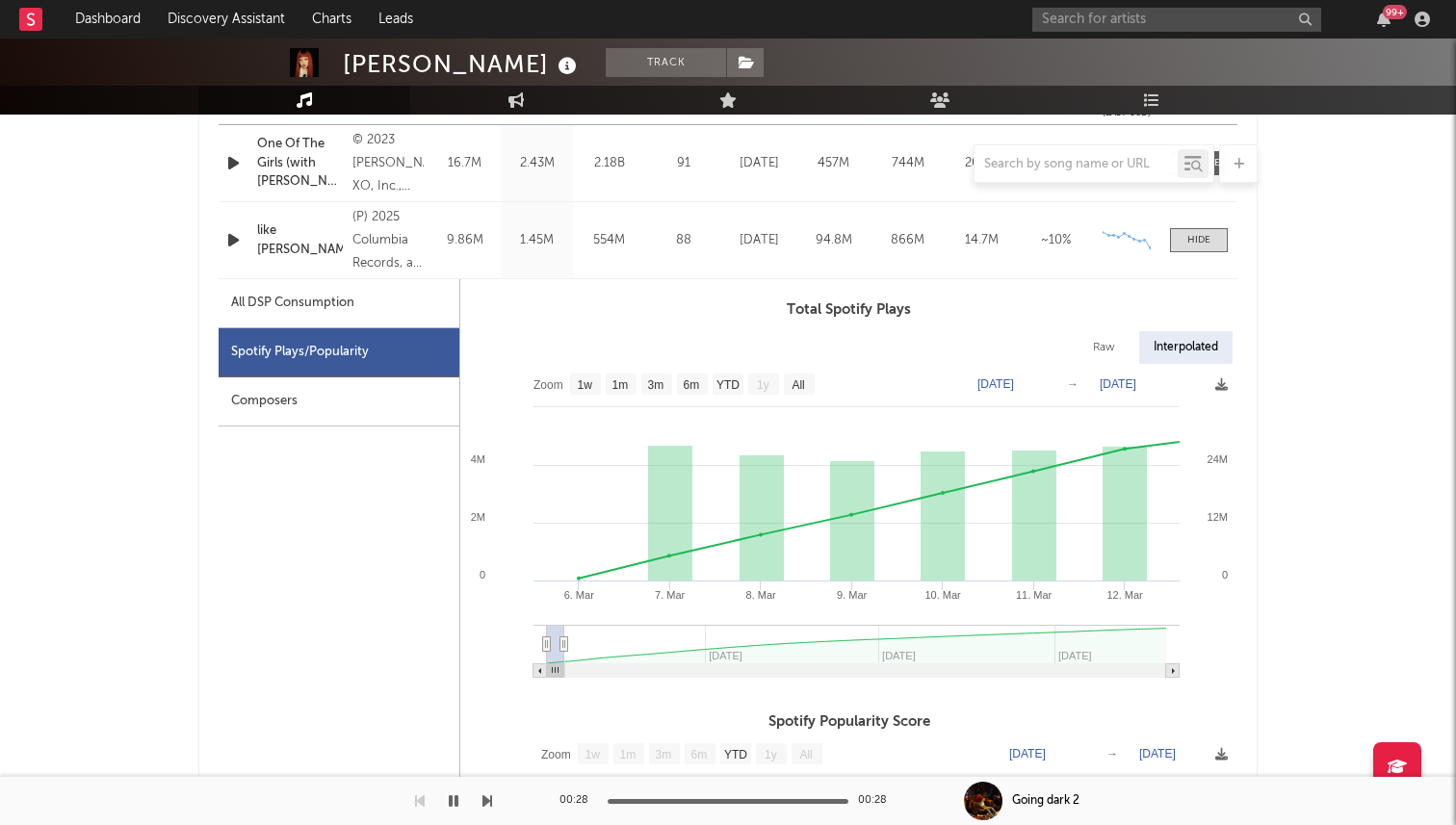
type input "[DATE]"
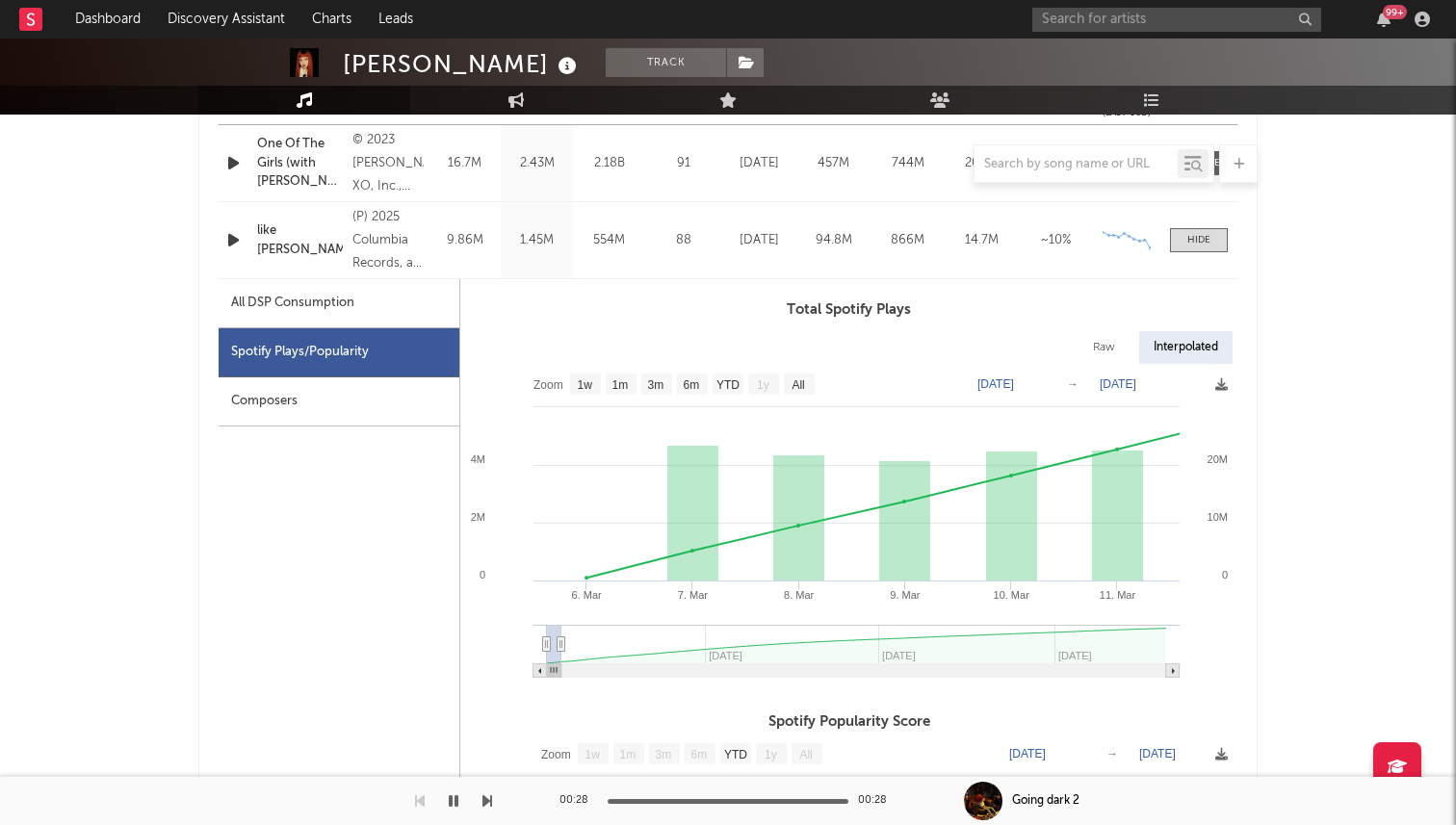
drag, startPoint x: 1164, startPoint y: 642, endPoint x: 562, endPoint y: 638, distance: 602.0
click at [562, 638] on icon at bounding box center [562, 645] width 8 height 15
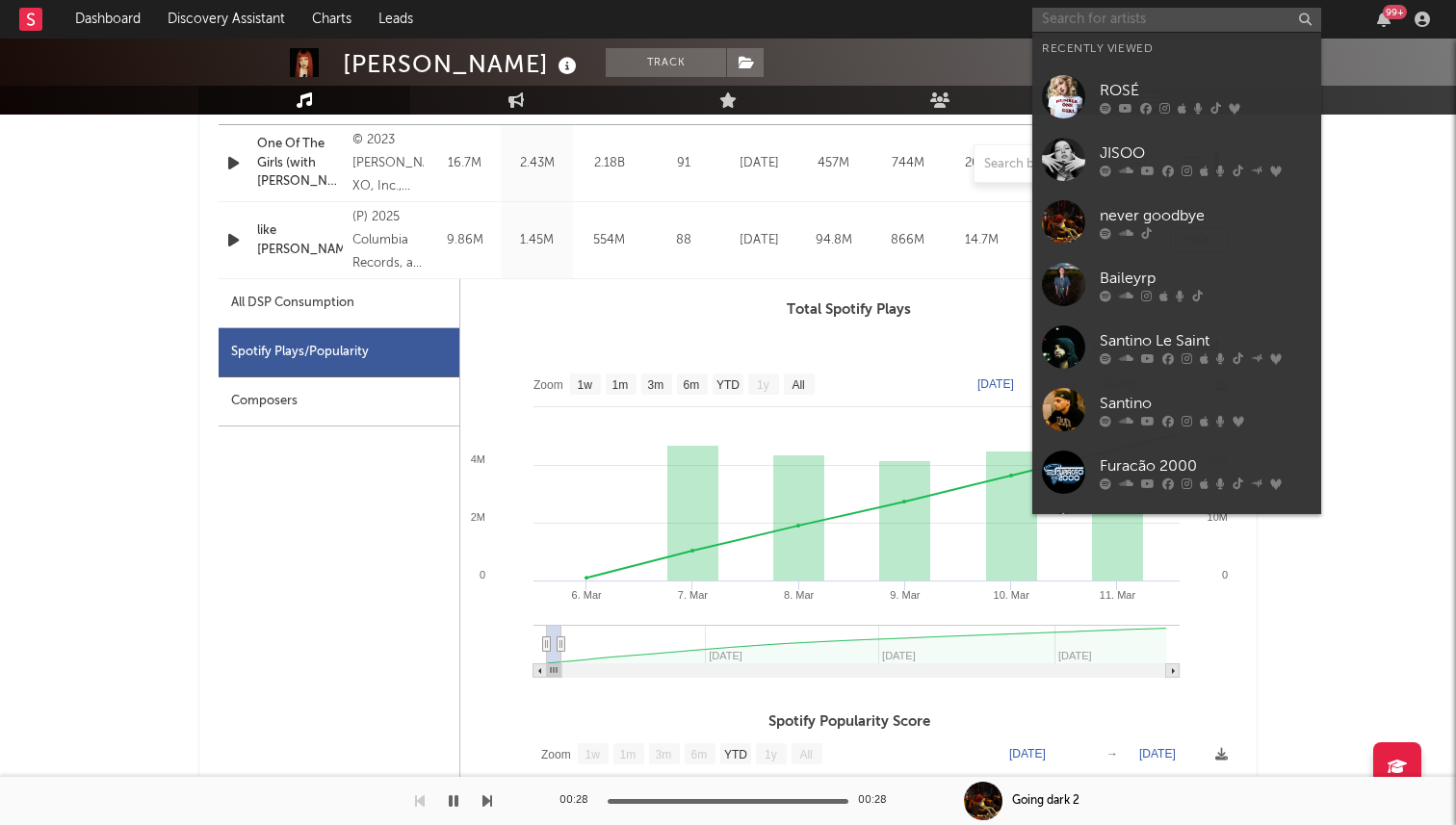
click at [1069, 23] on input "text" at bounding box center [1176, 20] width 289 height 24
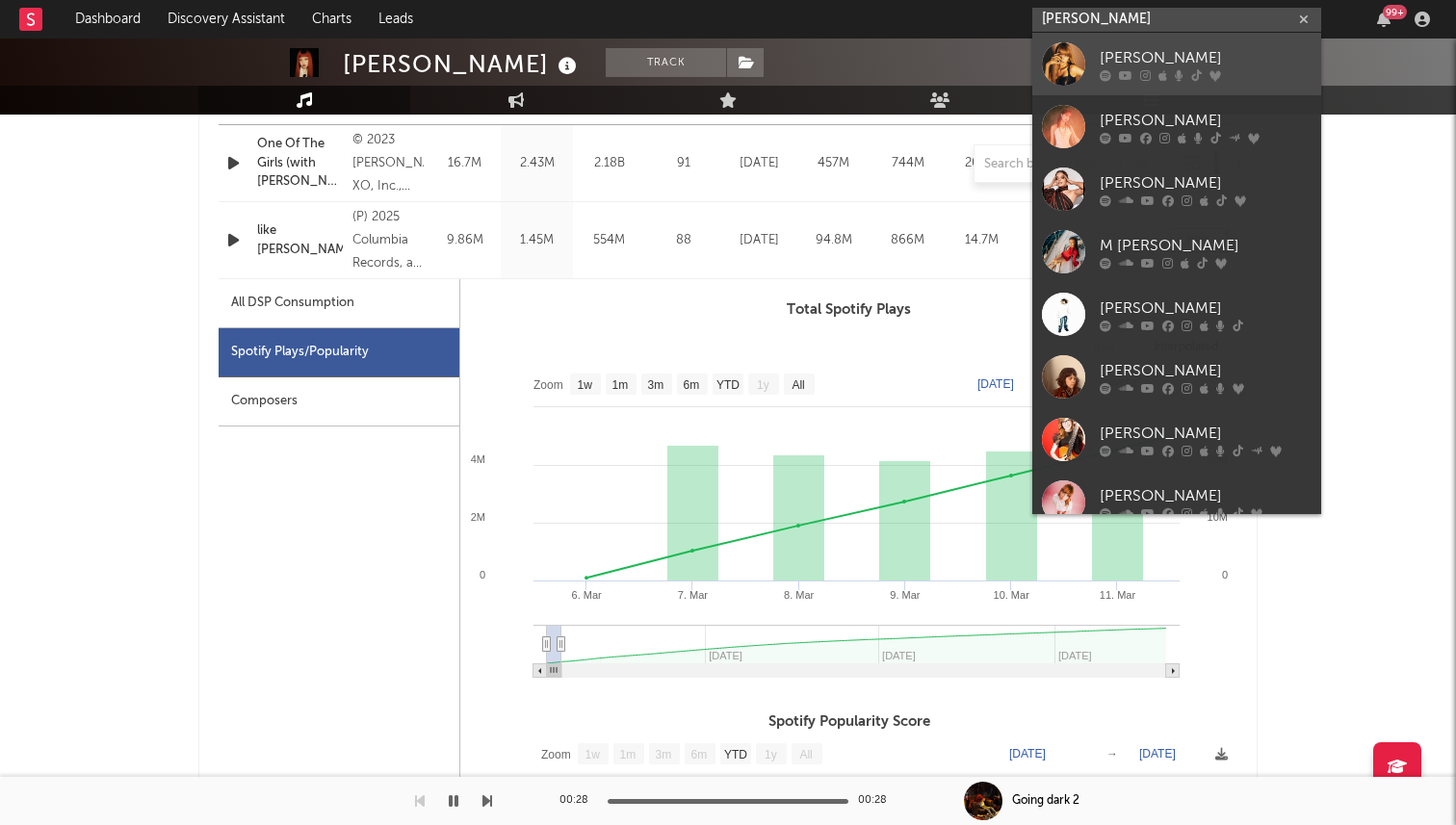
type input "[PERSON_NAME]"
click at [1093, 57] on link "[PERSON_NAME]" at bounding box center [1176, 64] width 289 height 63
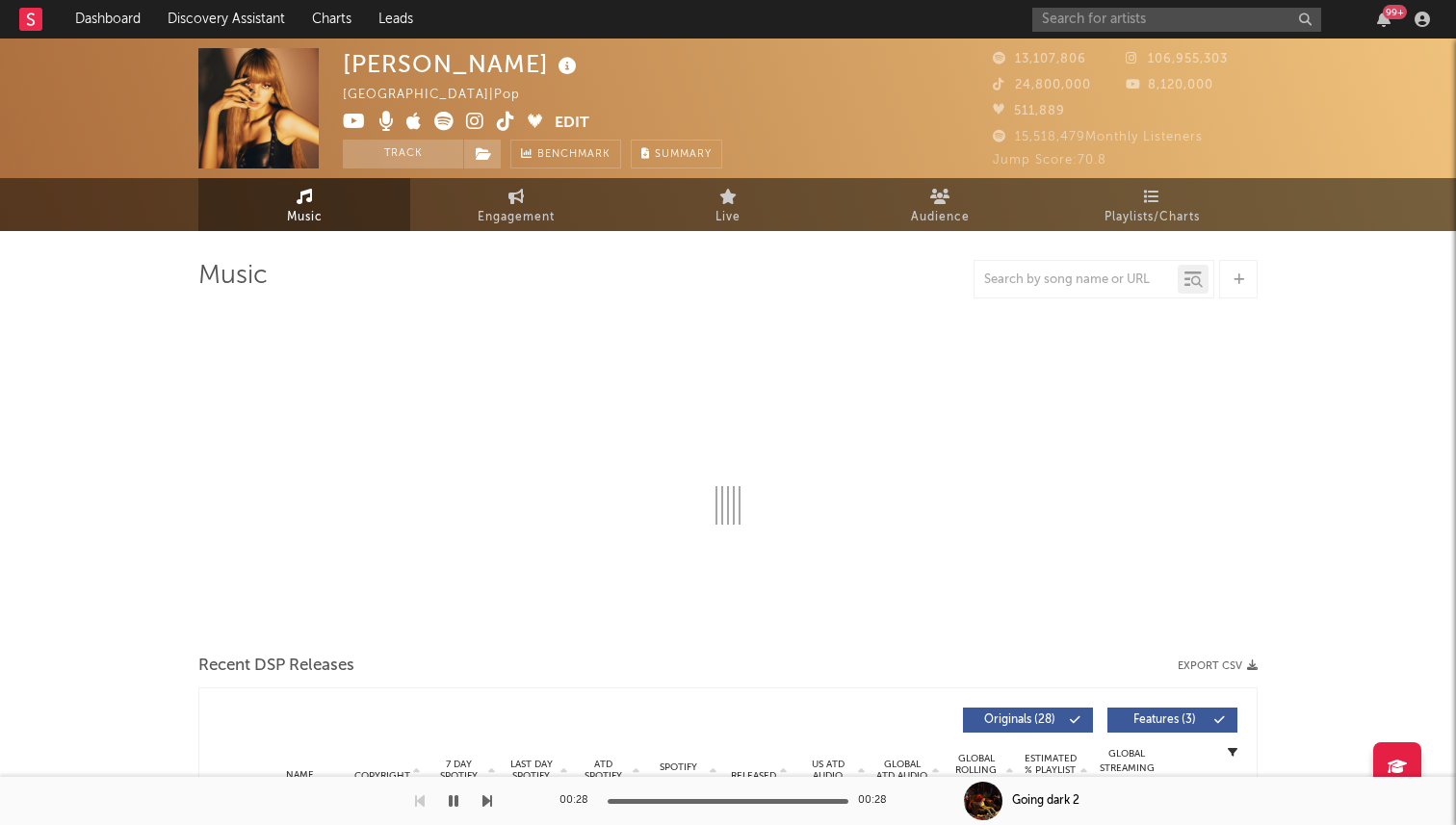
select select "6m"
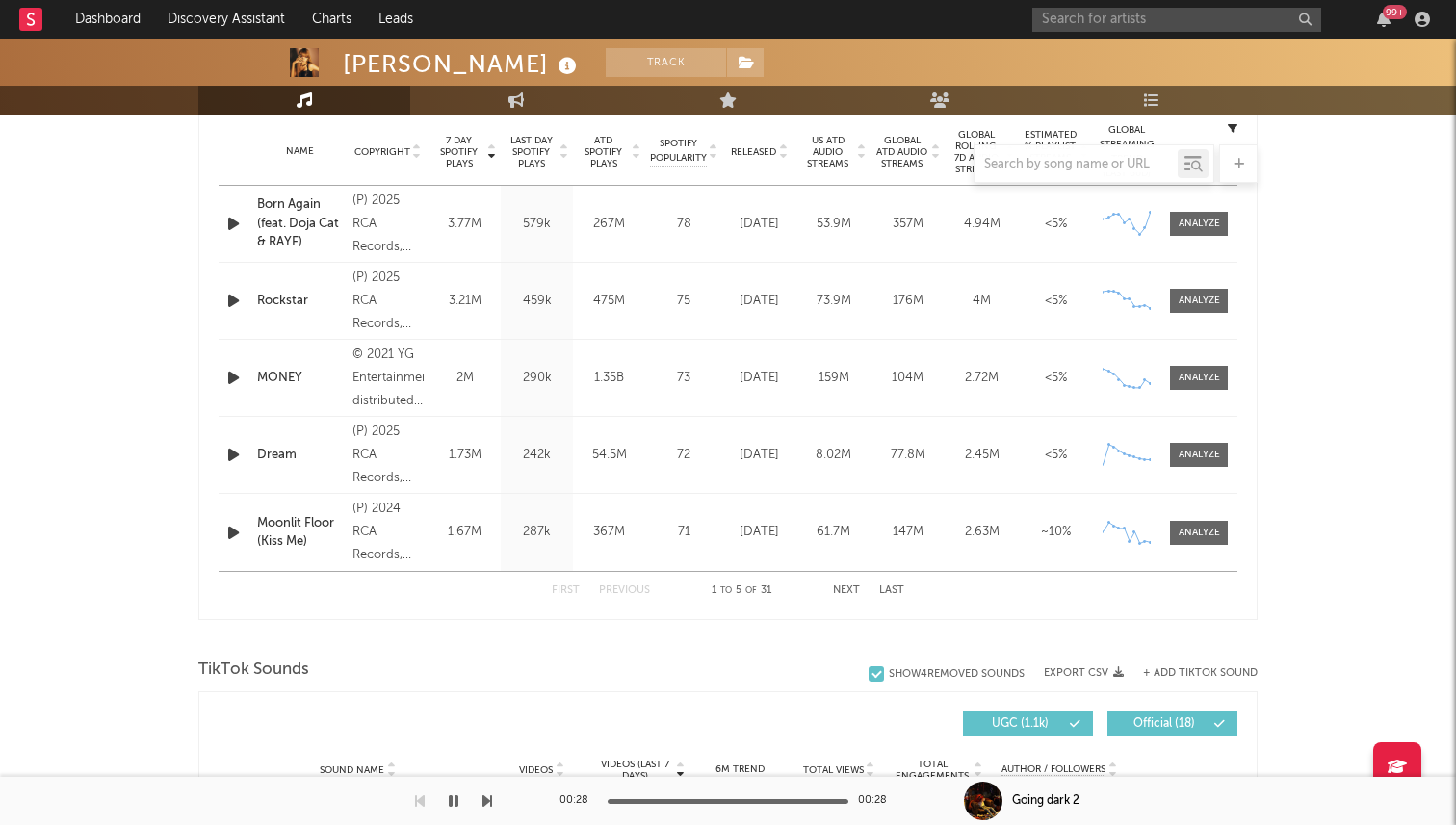
scroll to position [732, 0]
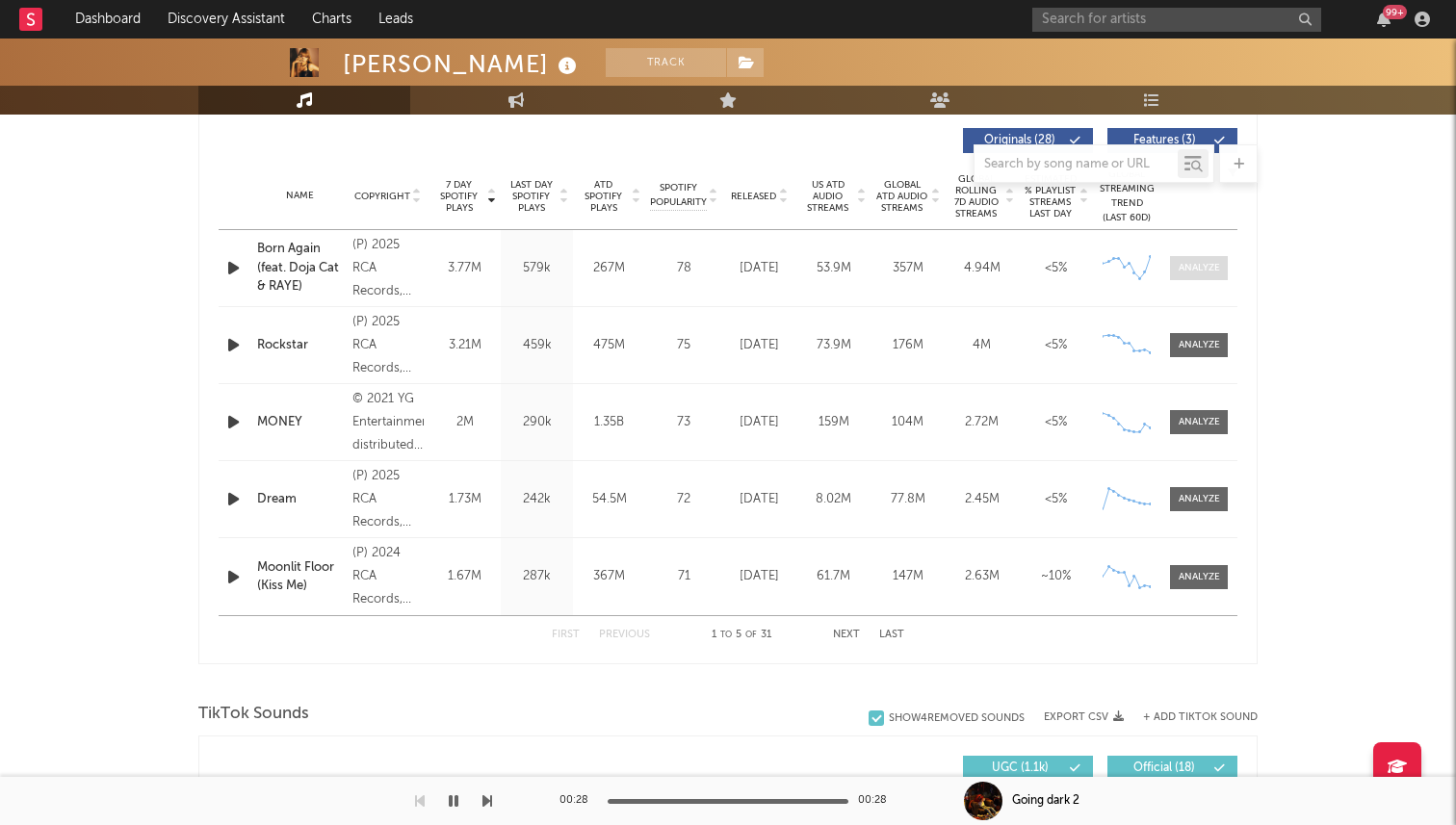
click at [1209, 270] on div at bounding box center [1200, 268] width 41 height 15
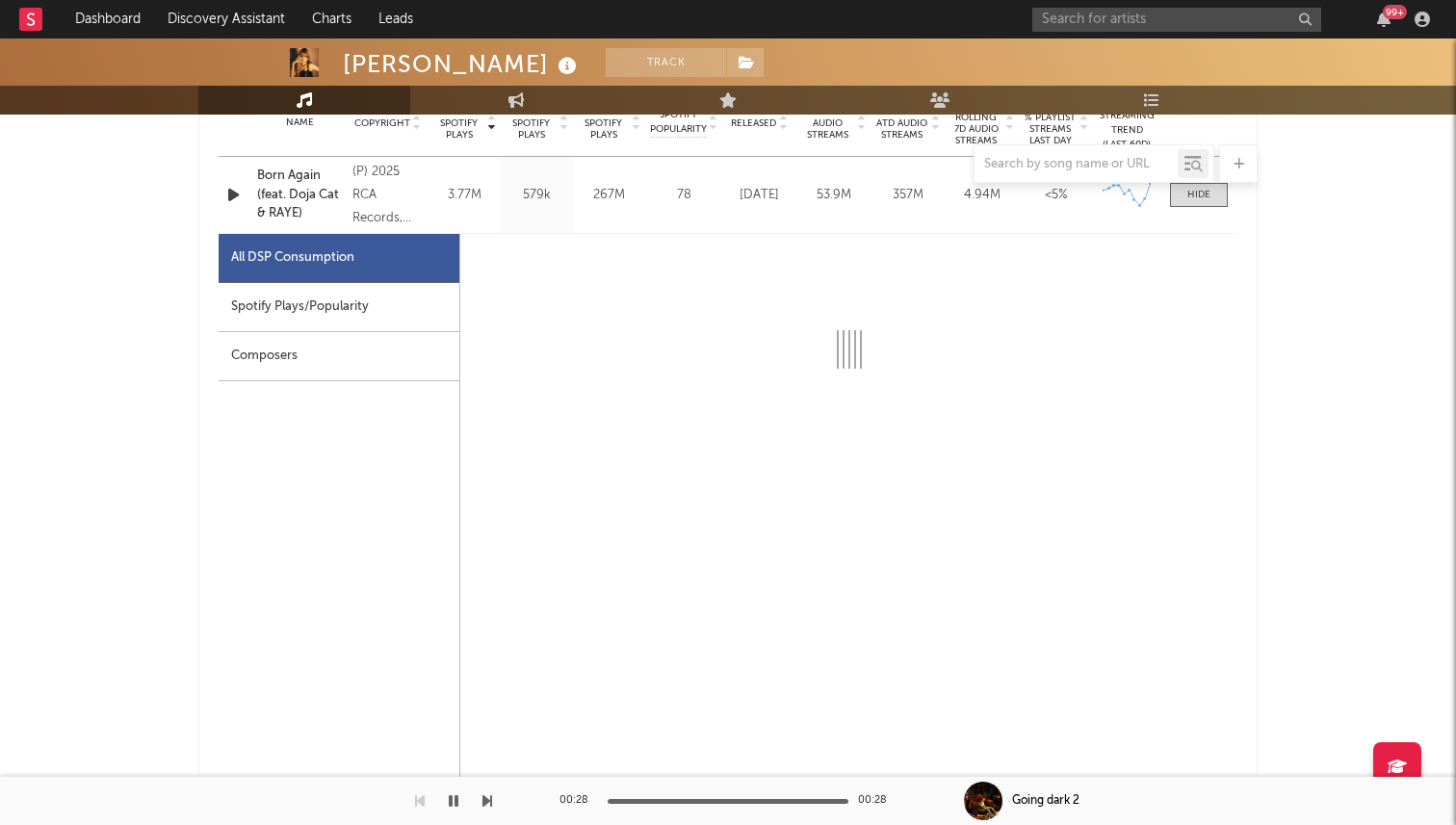
scroll to position [838, 0]
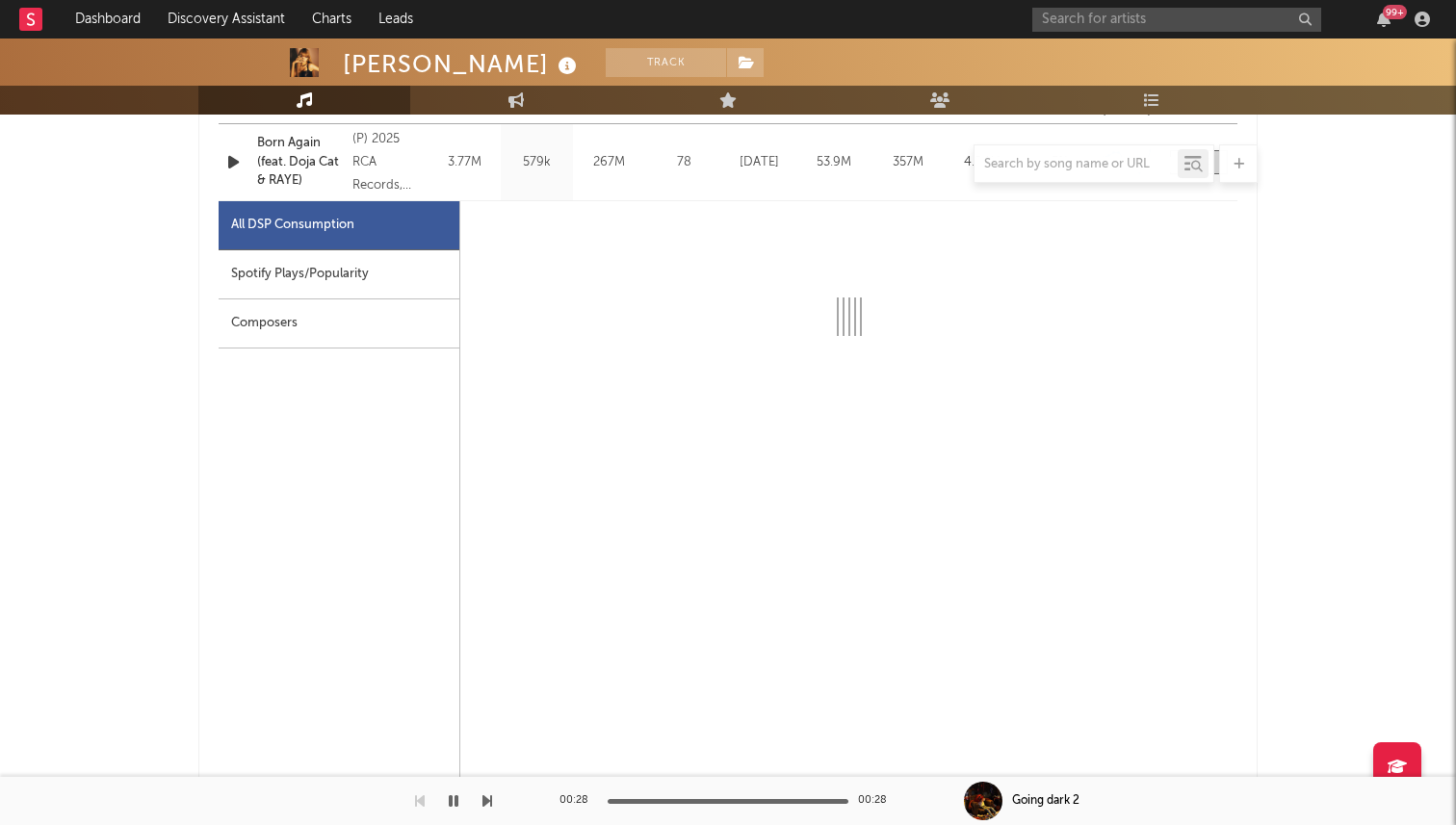
click at [406, 282] on div "Spotify Plays/Popularity" at bounding box center [339, 275] width 241 height 49
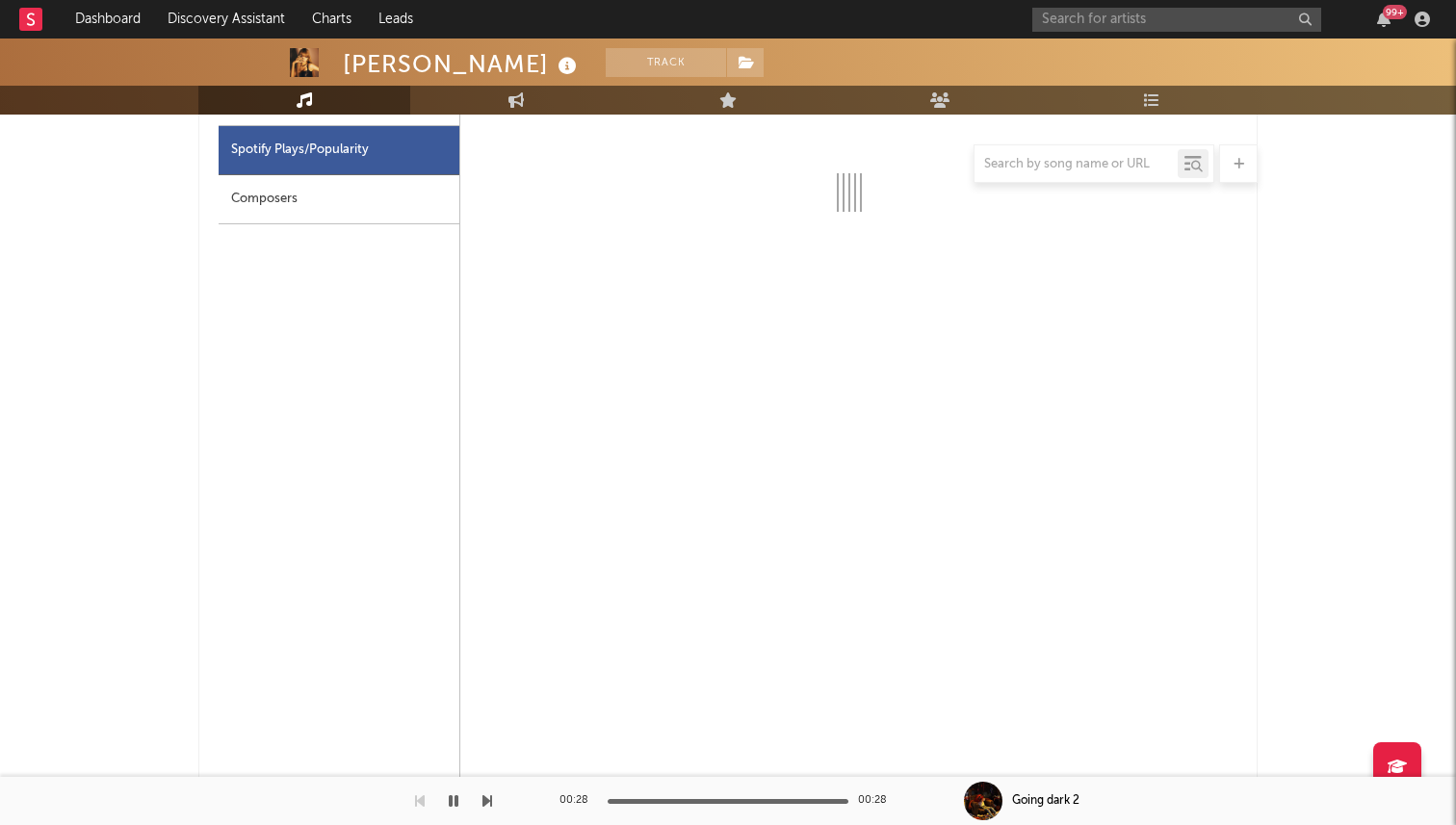
select select "6m"
select select "1w"
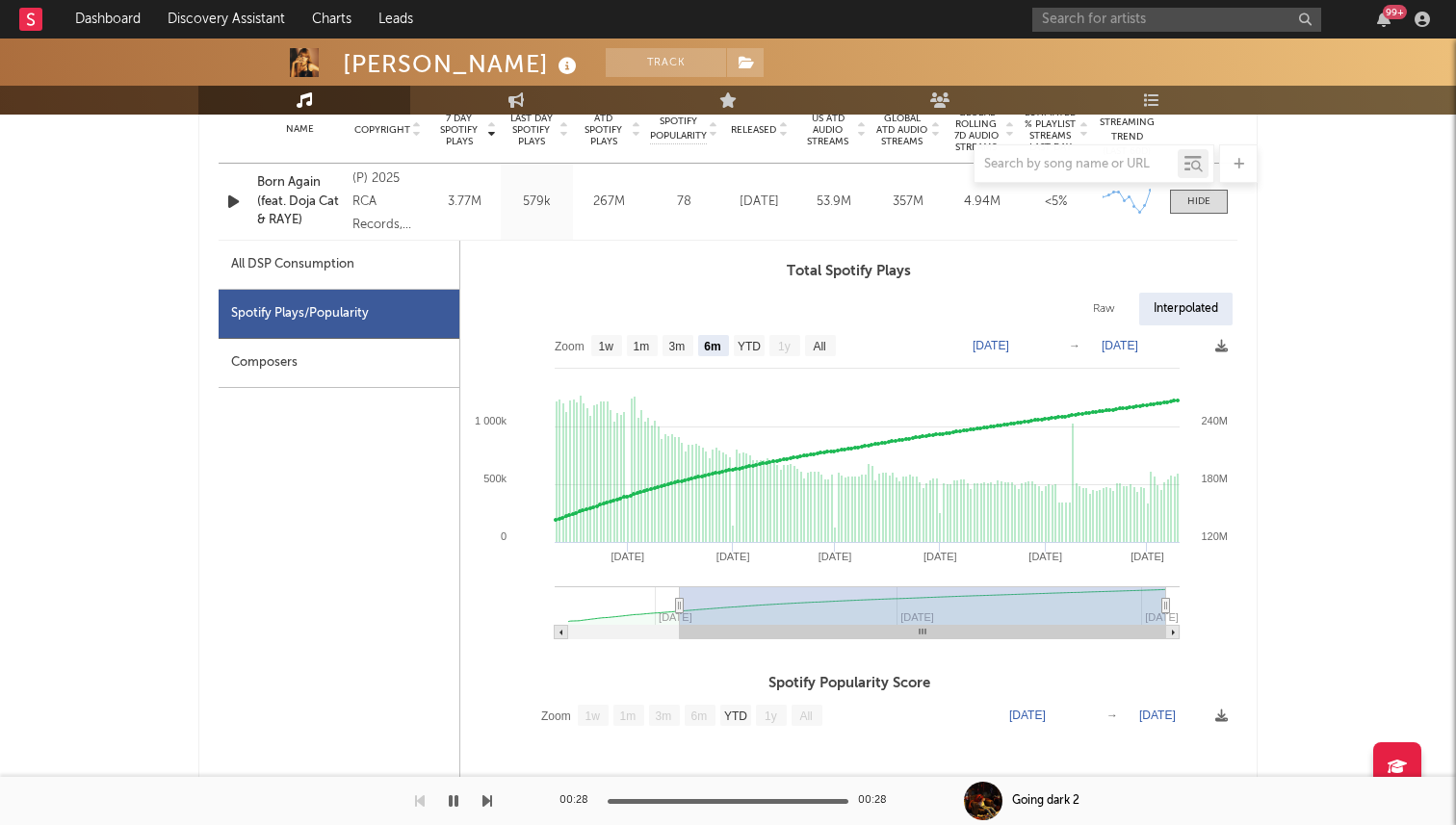
scroll to position [768, 0]
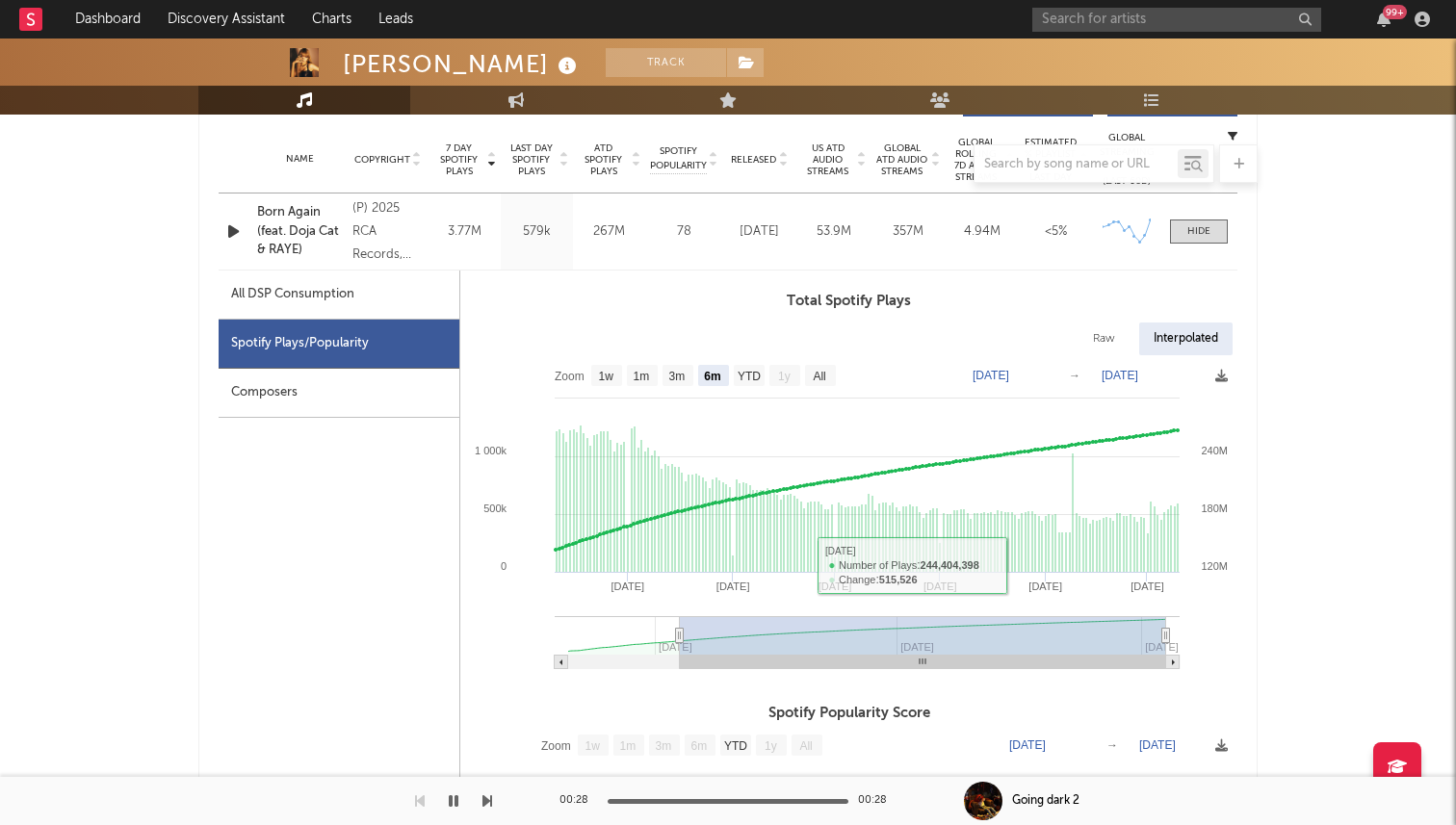
type input "[DATE]"
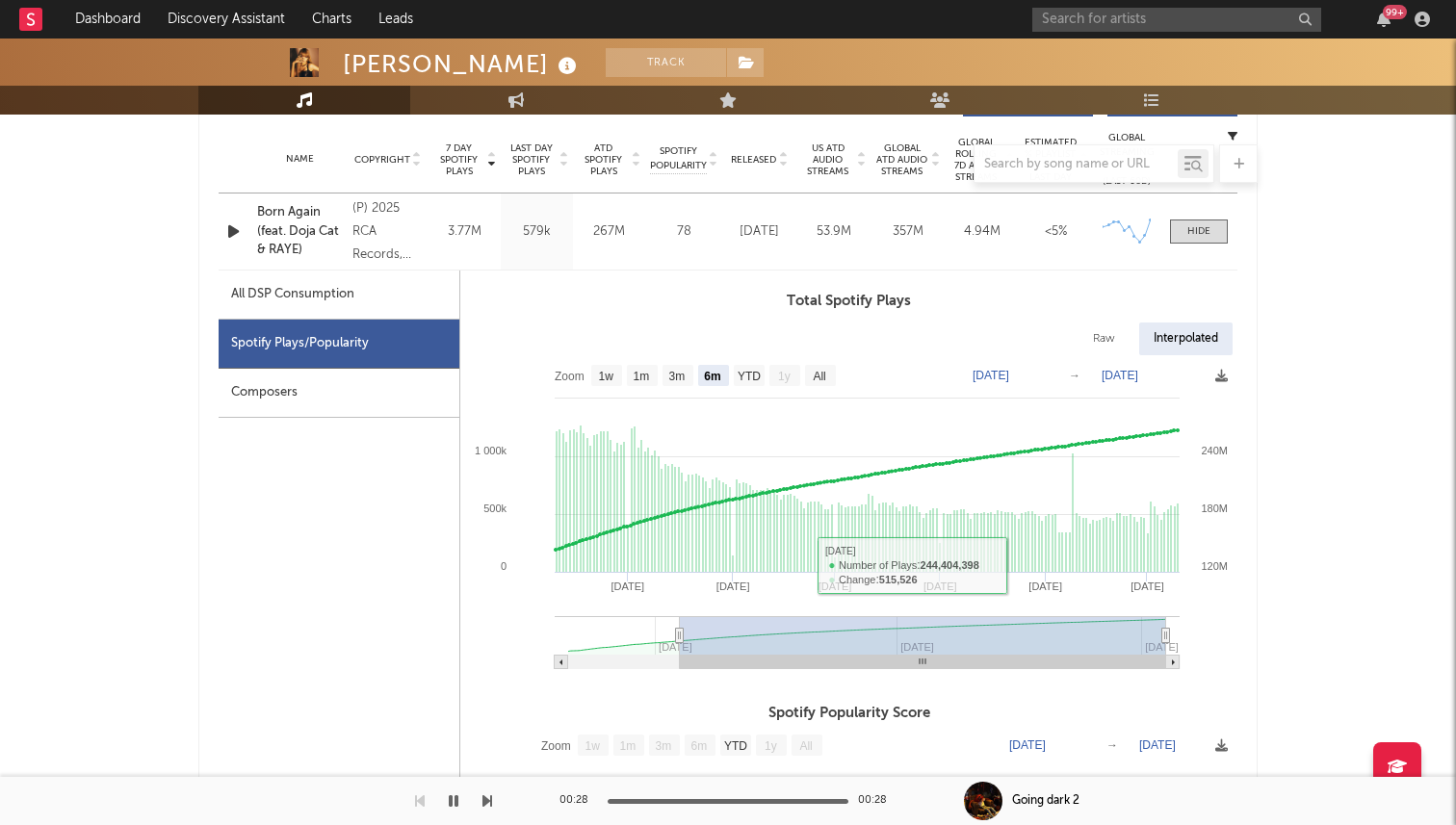
type input "[DATE]"
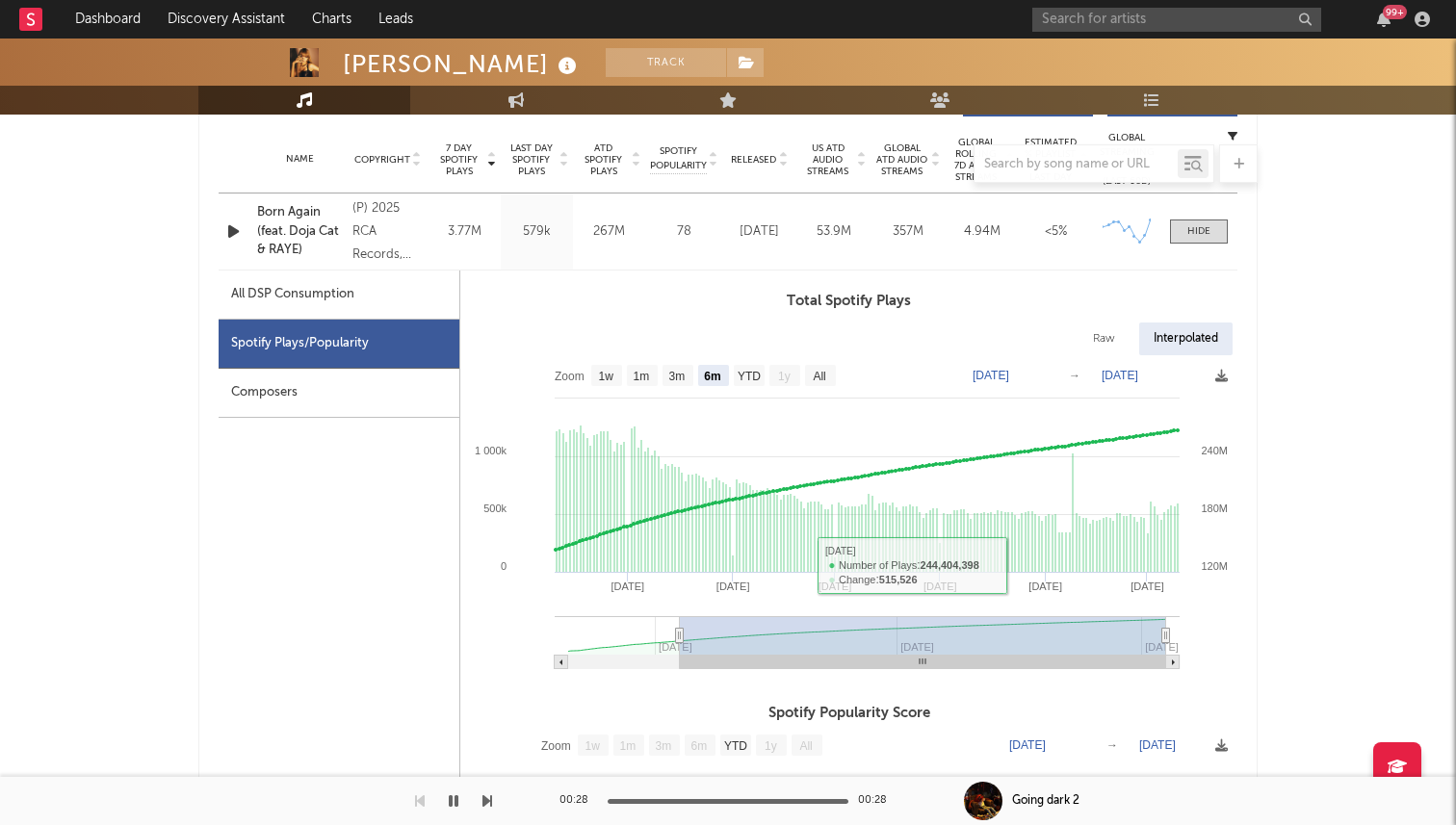
type input "[DATE]"
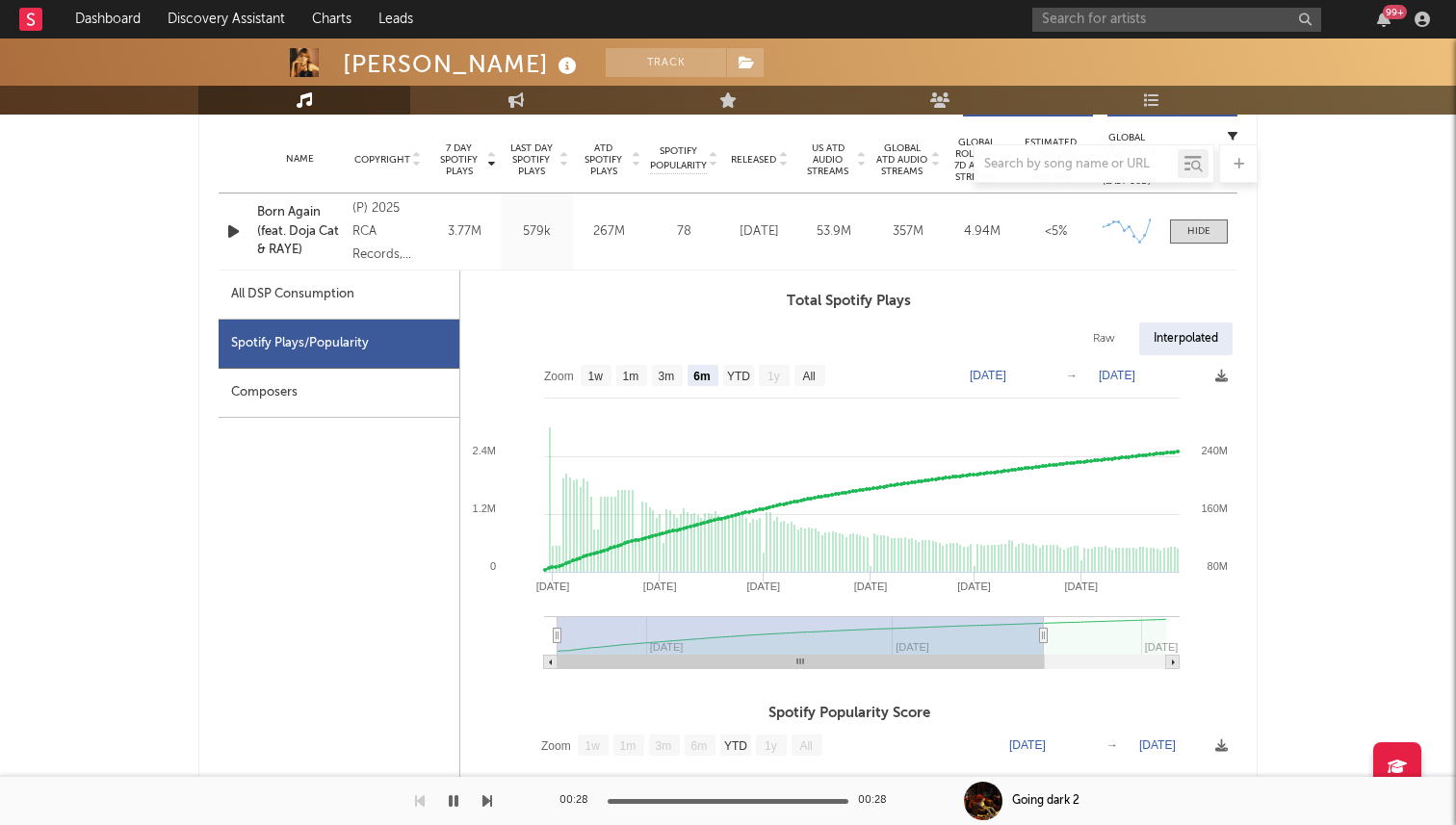
drag, startPoint x: 772, startPoint y: 629, endPoint x: 614, endPoint y: 630, distance: 158.0
click at [614, 630] on rect at bounding box center [800, 635] width 486 height 38
type input "[DATE]"
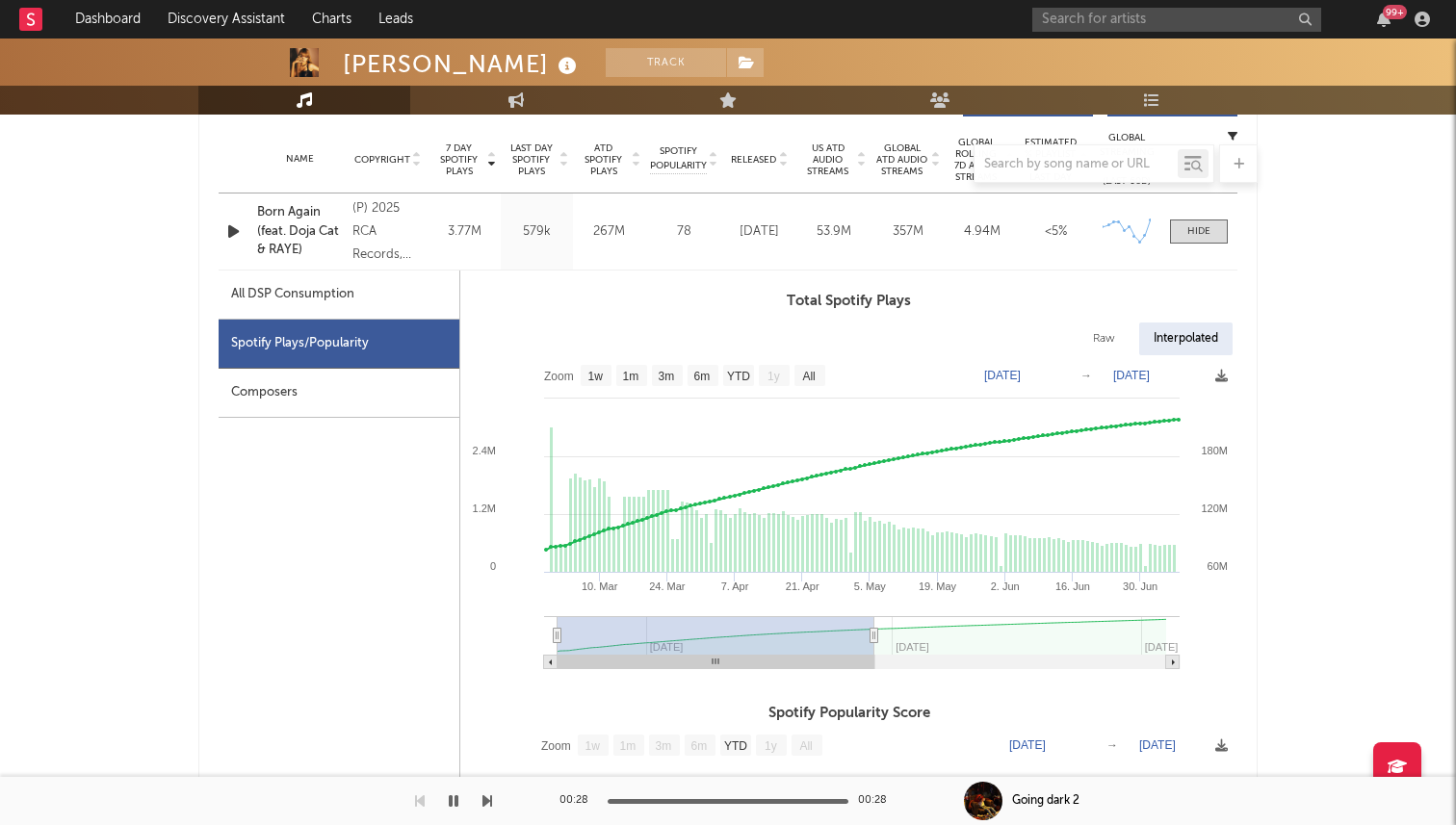
select select "3m"
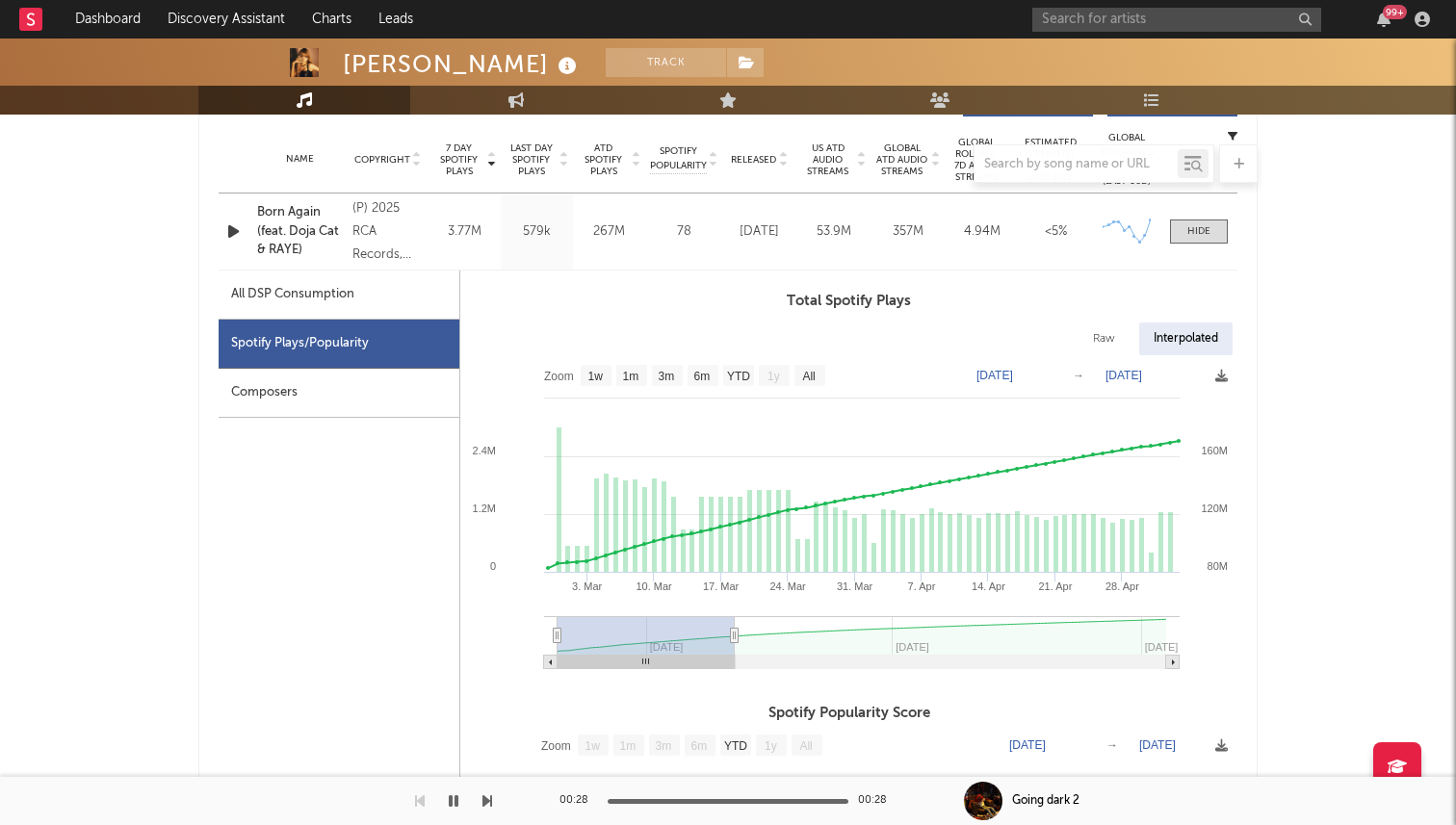
type input "[DATE]"
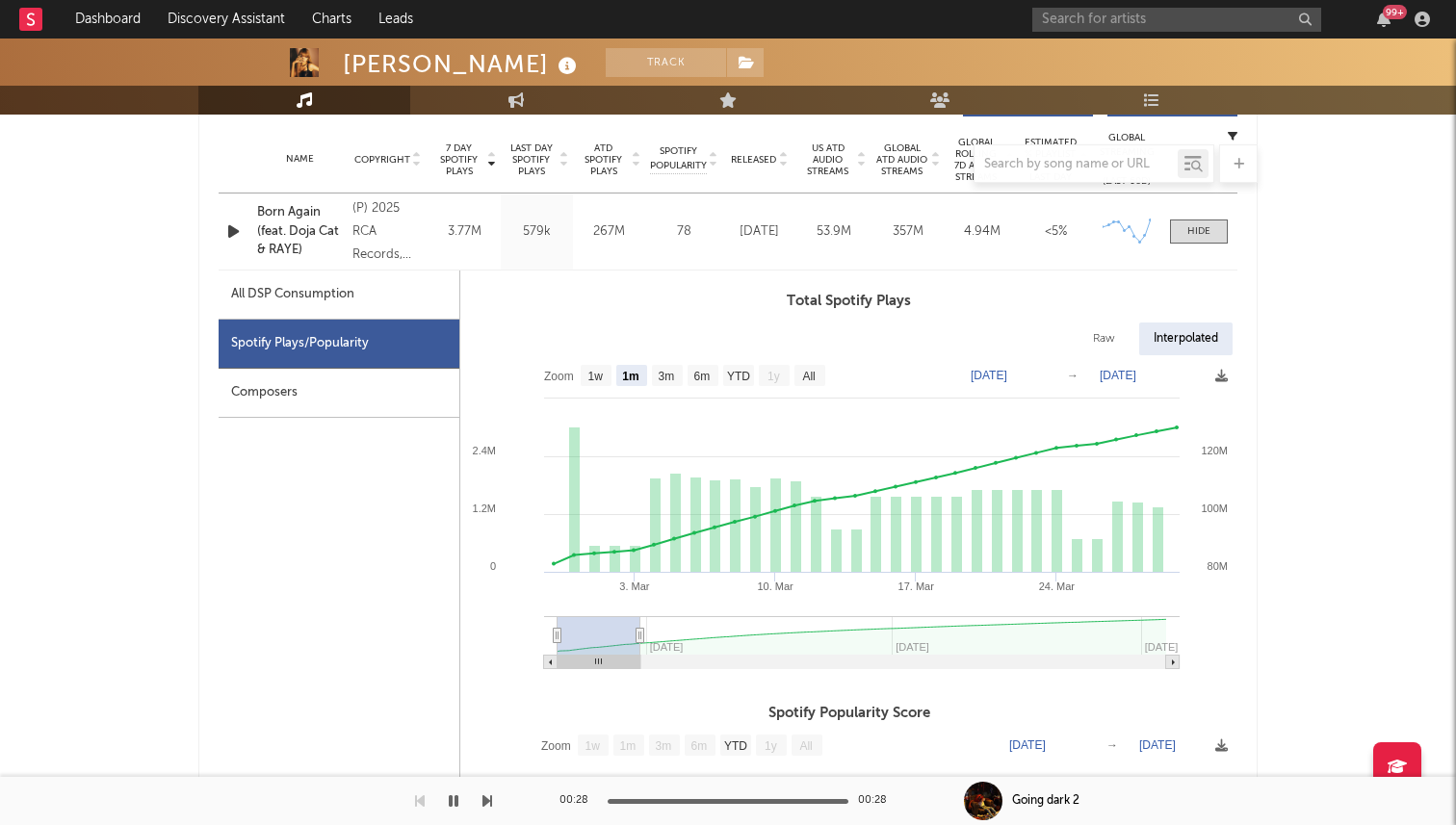
select select "1m"
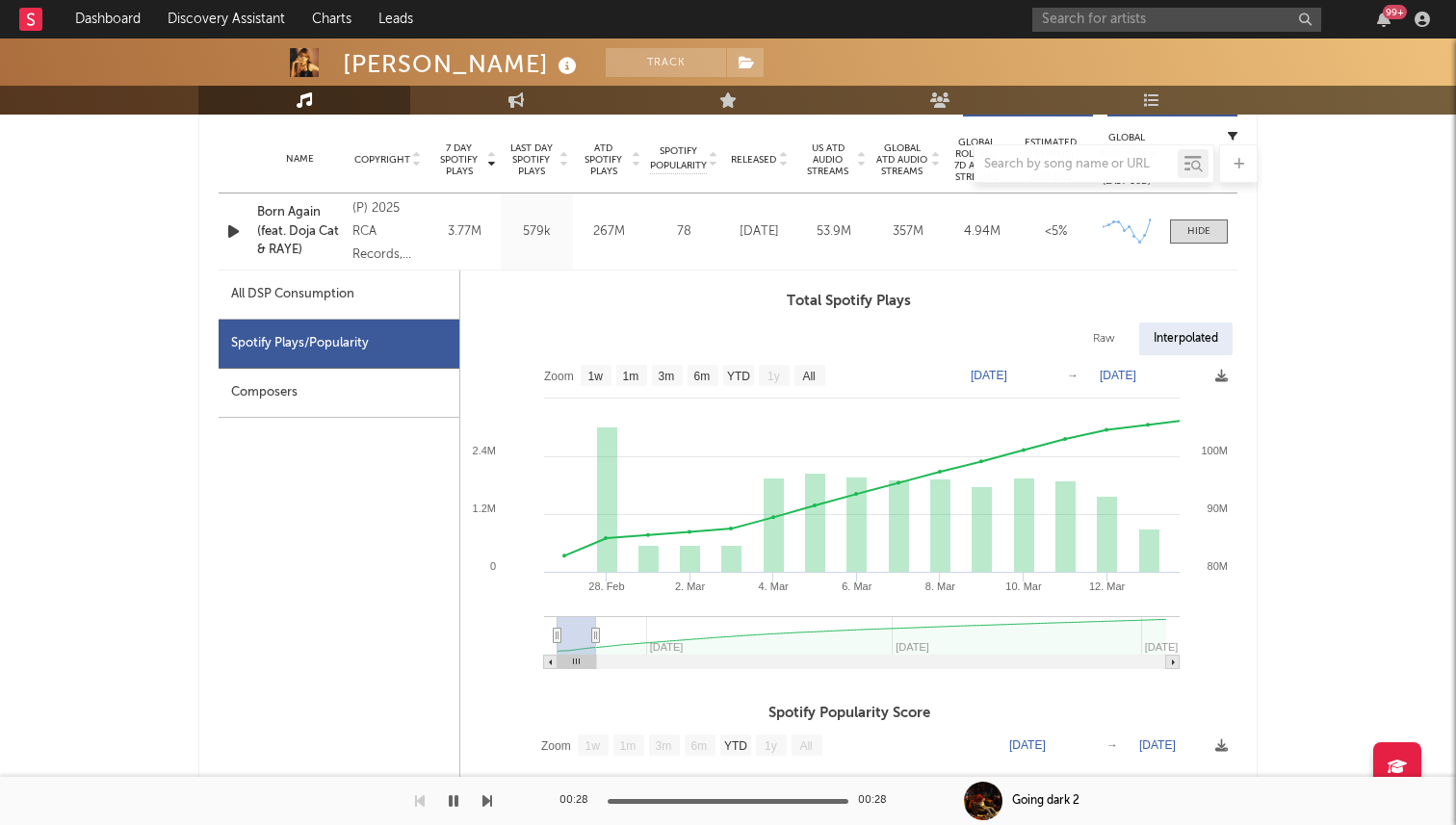
type input "[DATE]"
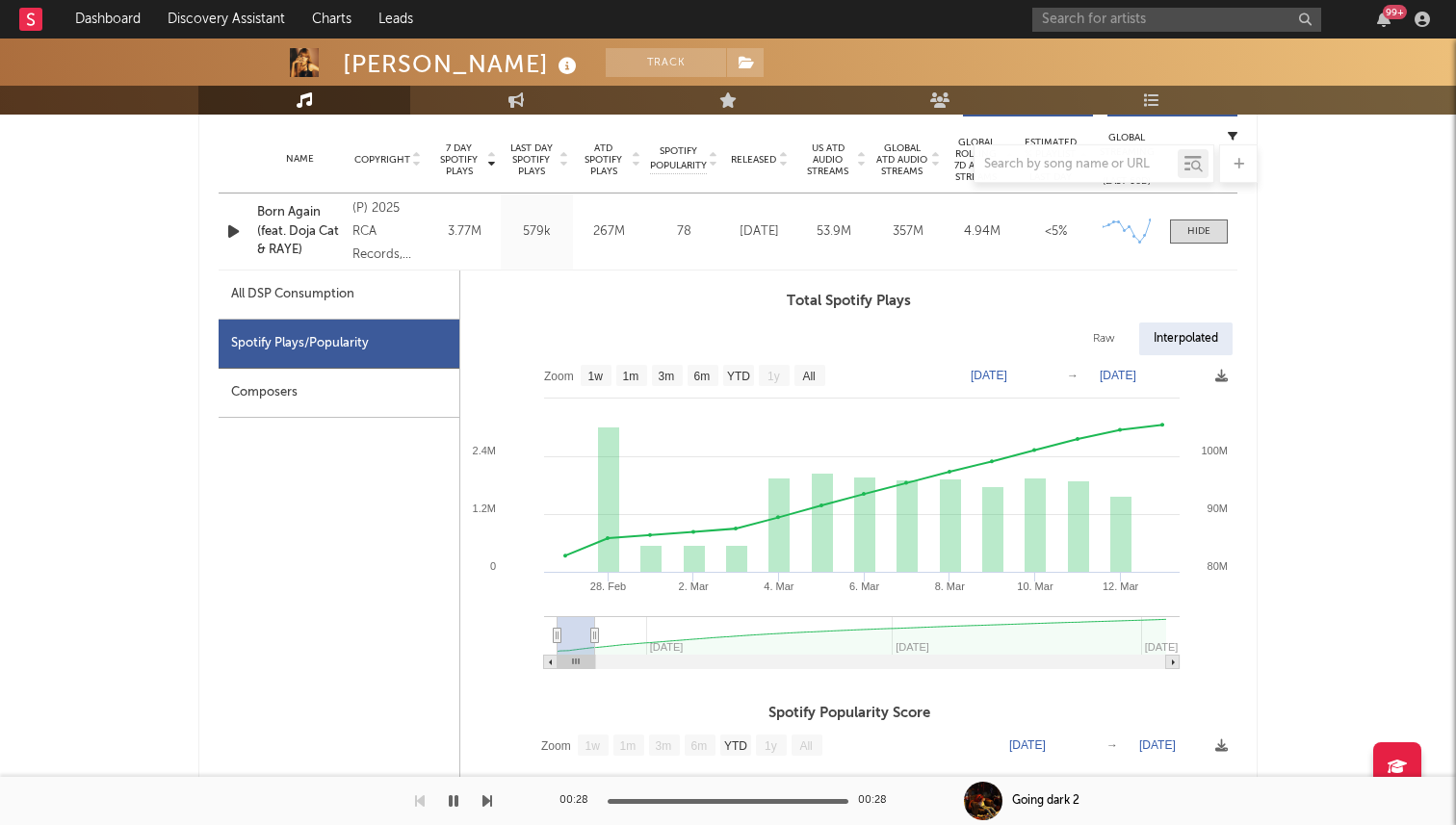
drag, startPoint x: 1044, startPoint y: 636, endPoint x: 595, endPoint y: 654, distance: 449.4
click at [595, 654] on g at bounding box center [862, 643] width 636 height 53
drag, startPoint x: 573, startPoint y: 635, endPoint x: 555, endPoint y: 636, distance: 18.0
click at [555, 636] on g at bounding box center [862, 643] width 636 height 53
drag, startPoint x: 570, startPoint y: 648, endPoint x: 547, endPoint y: 650, distance: 23.1
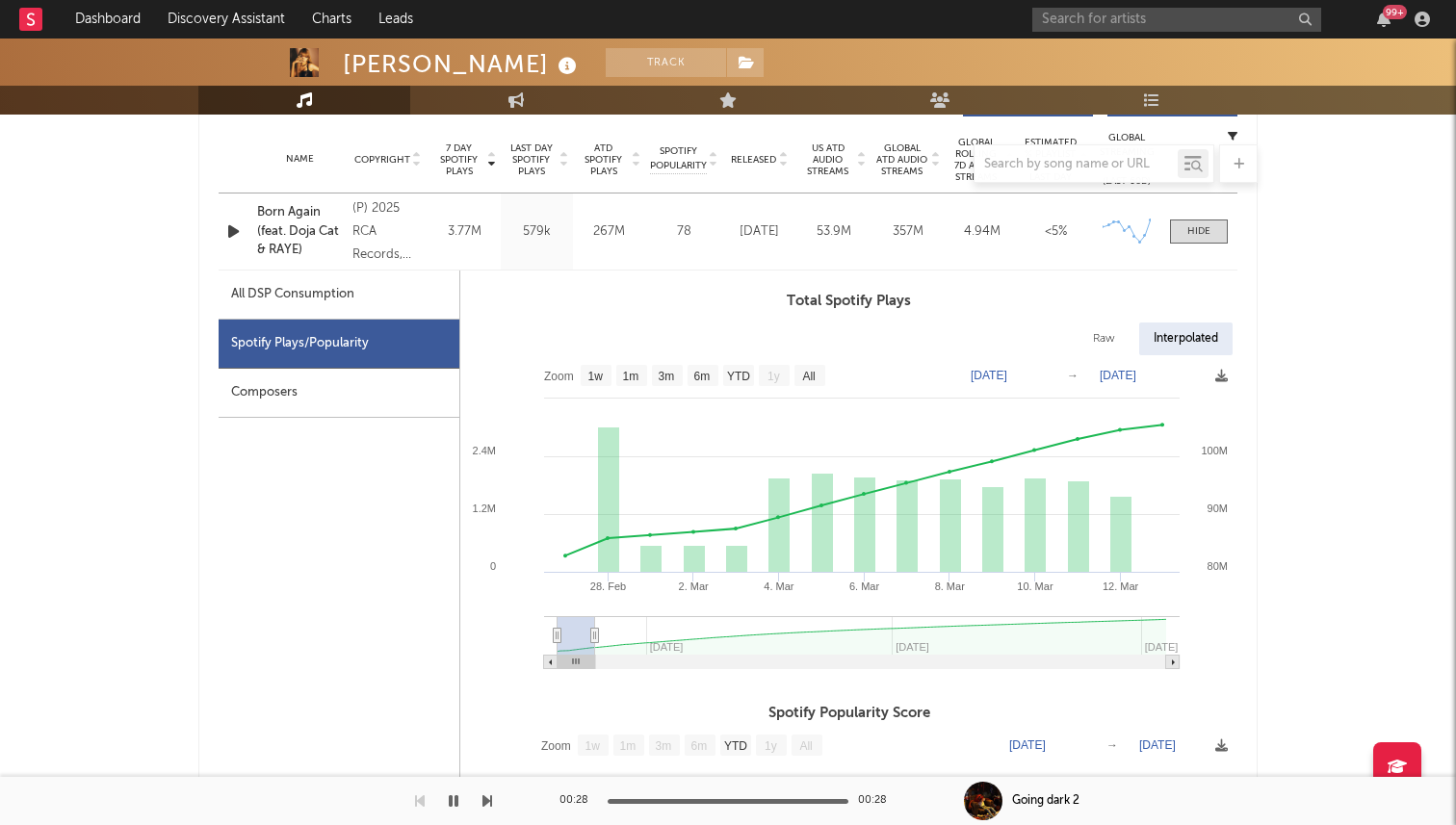
click at [547, 650] on icon "Created with Highcharts 10.3.3 [DATE]. [DATE]. [DATE]. [DATE]. Mar [DATE]. Mar …" at bounding box center [848, 519] width 777 height 328
click at [1215, 219] on span at bounding box center [1199, 231] width 58 height 24
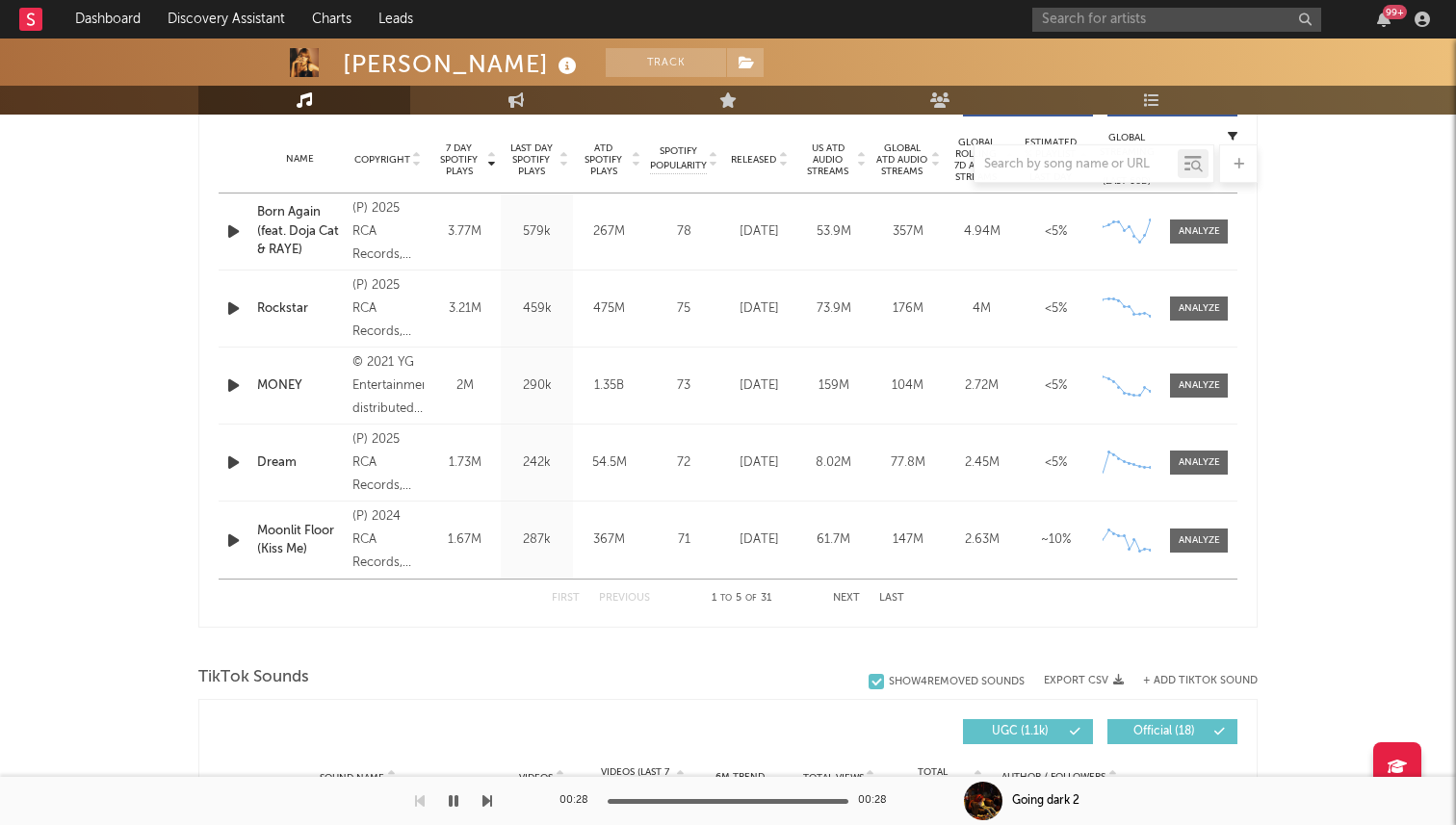
click at [234, 307] on icon "button" at bounding box center [233, 308] width 21 height 24
click at [715, 800] on div at bounding box center [728, 802] width 241 height 5
click at [1203, 313] on div at bounding box center [1200, 308] width 41 height 15
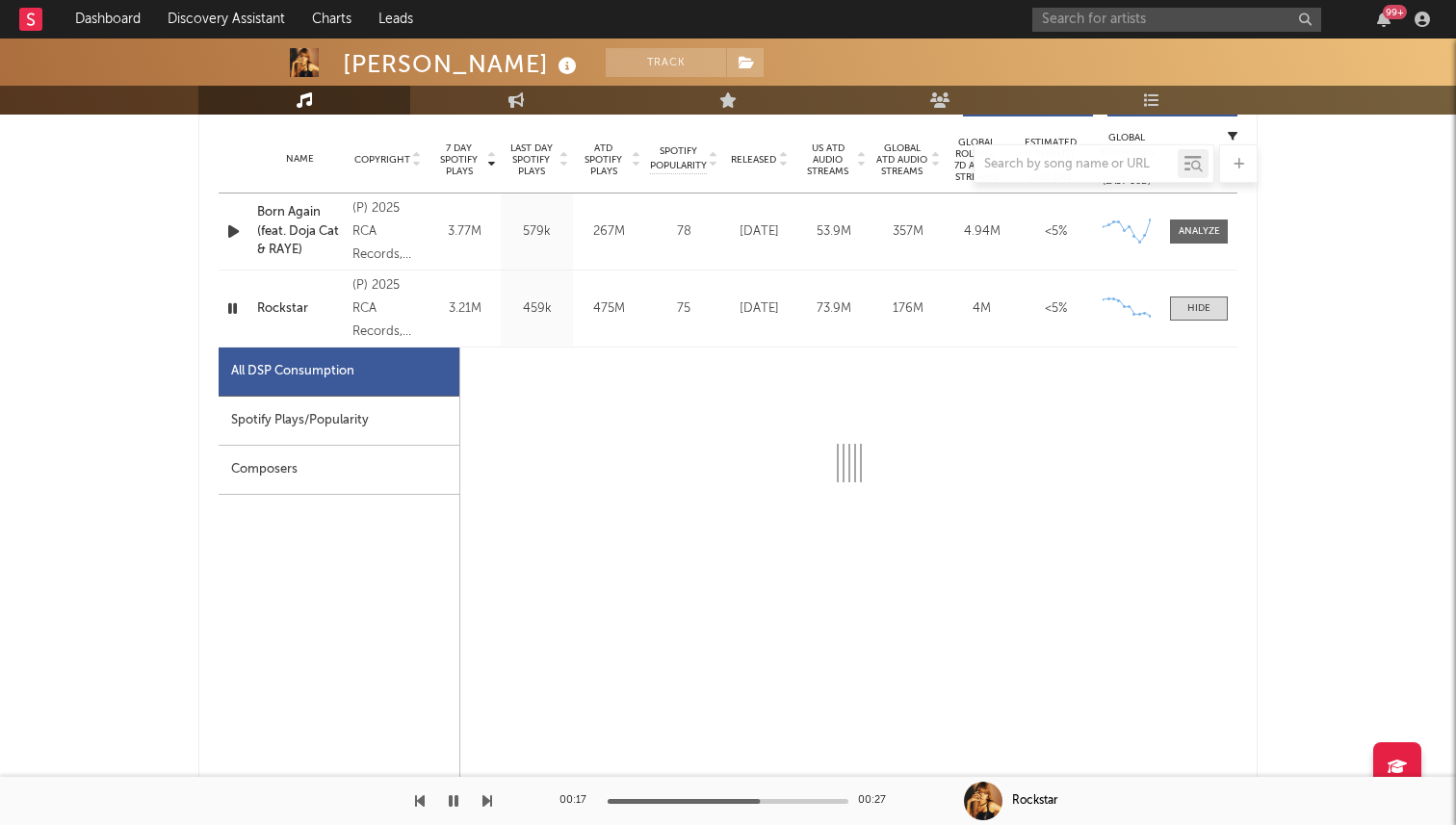
click at [363, 420] on div "Spotify Plays/Popularity" at bounding box center [339, 421] width 241 height 49
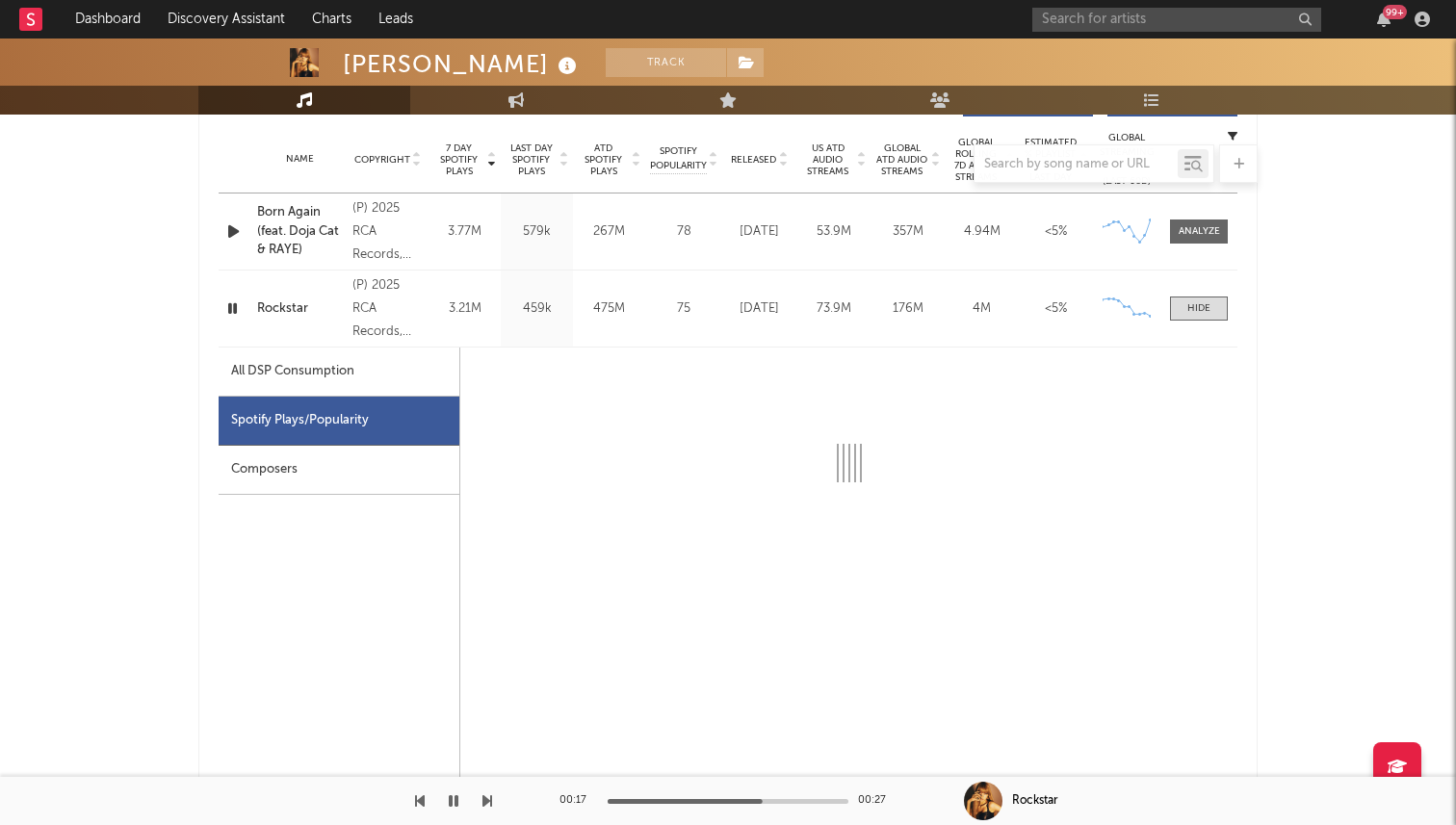
select select "6m"
select select "1w"
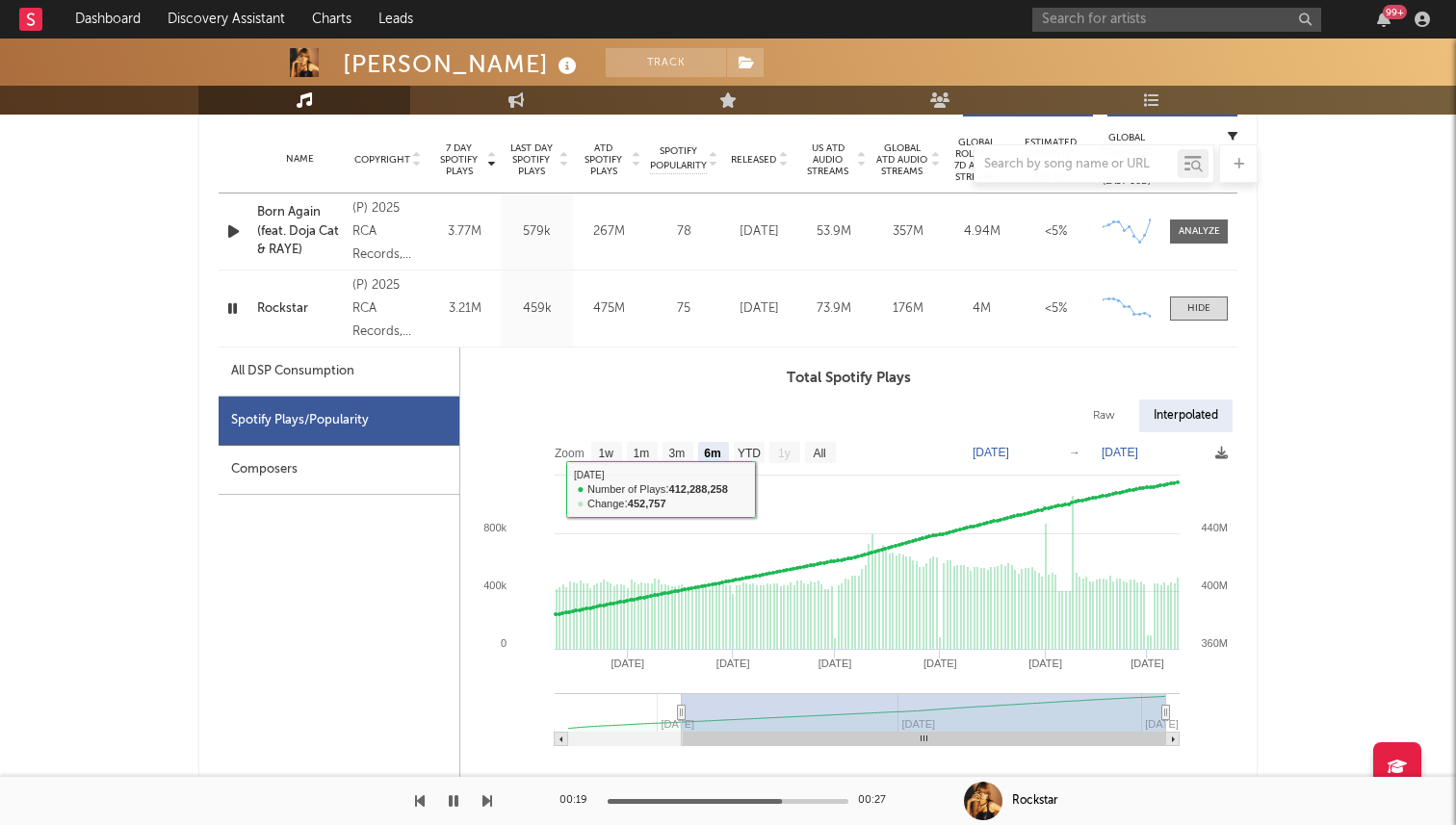
click at [824, 440] on rect at bounding box center [848, 596] width 777 height 328
click at [824, 447] on text "All" at bounding box center [819, 454] width 13 height 14
select select "All"
type input "[DATE]"
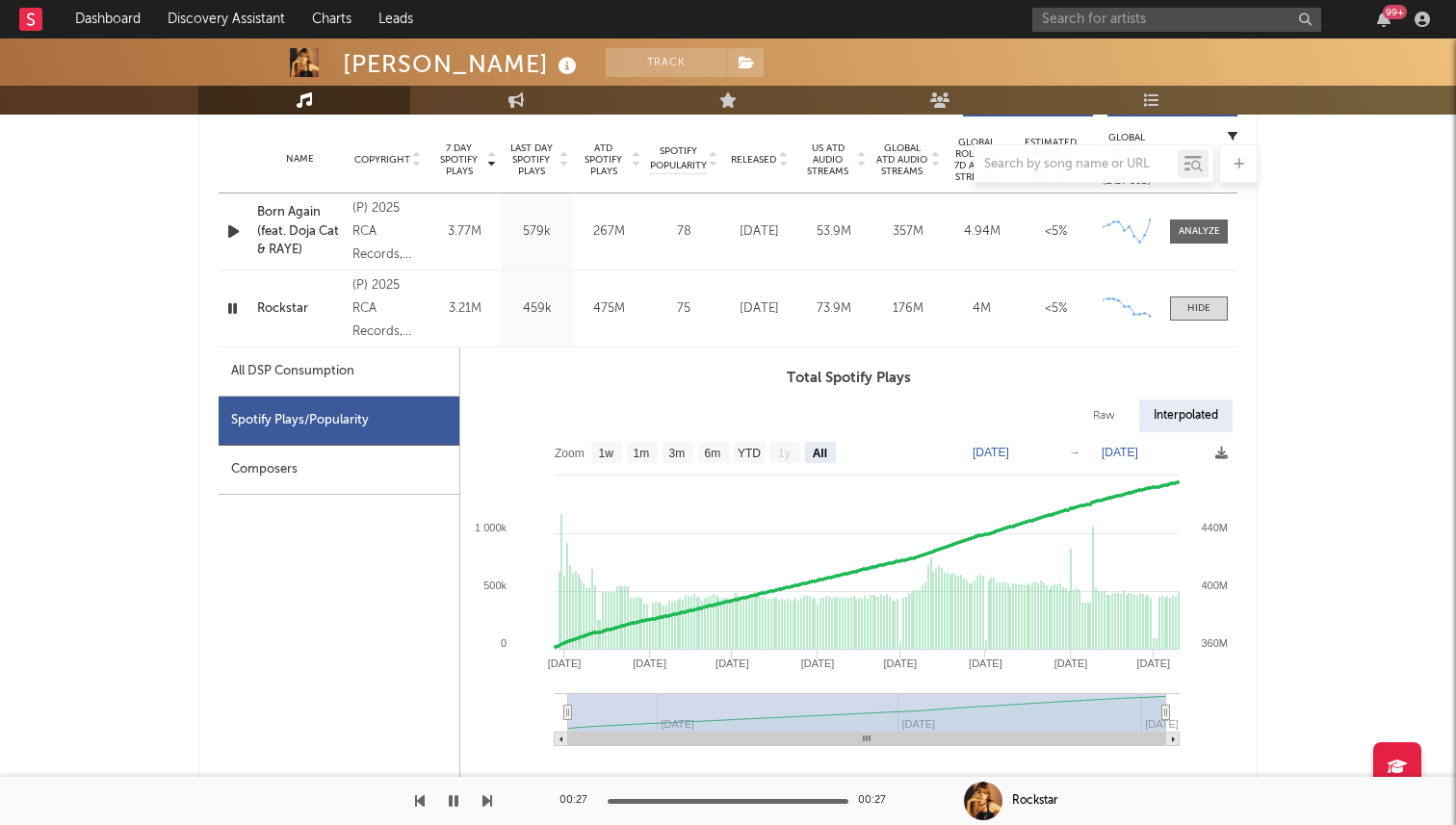
drag, startPoint x: 748, startPoint y: 725, endPoint x: 619, endPoint y: 737, distance: 129.6
click at [619, 737] on icon "Created with Highcharts 10.3.3 May '[DATE] [DATE] '[DATE] Sep '[DATE] Mar '[DAT…" at bounding box center [848, 596] width 777 height 328
type input "[DATE]"
select select "6m"
type input "[DATE]"
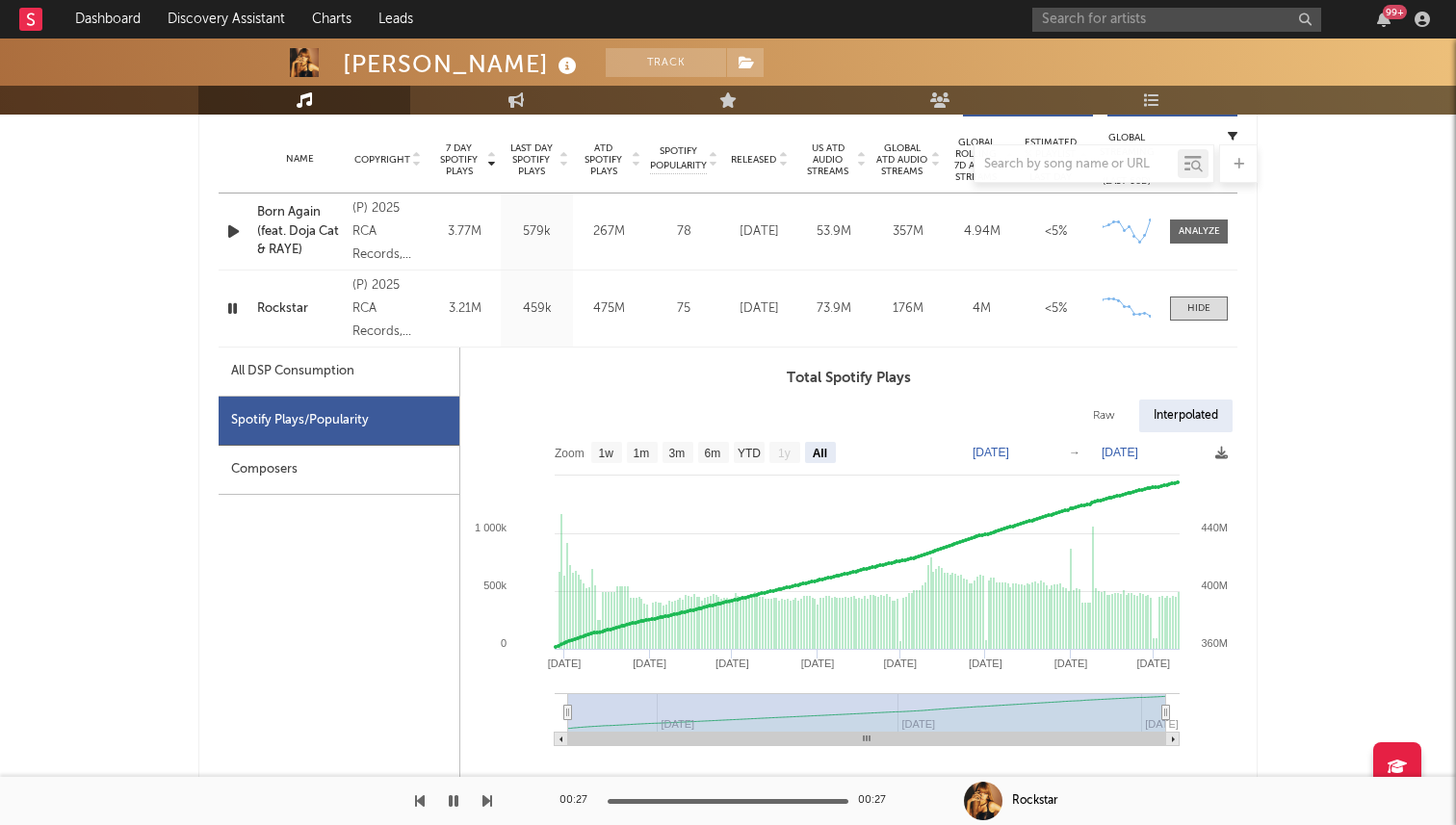
select select "3m"
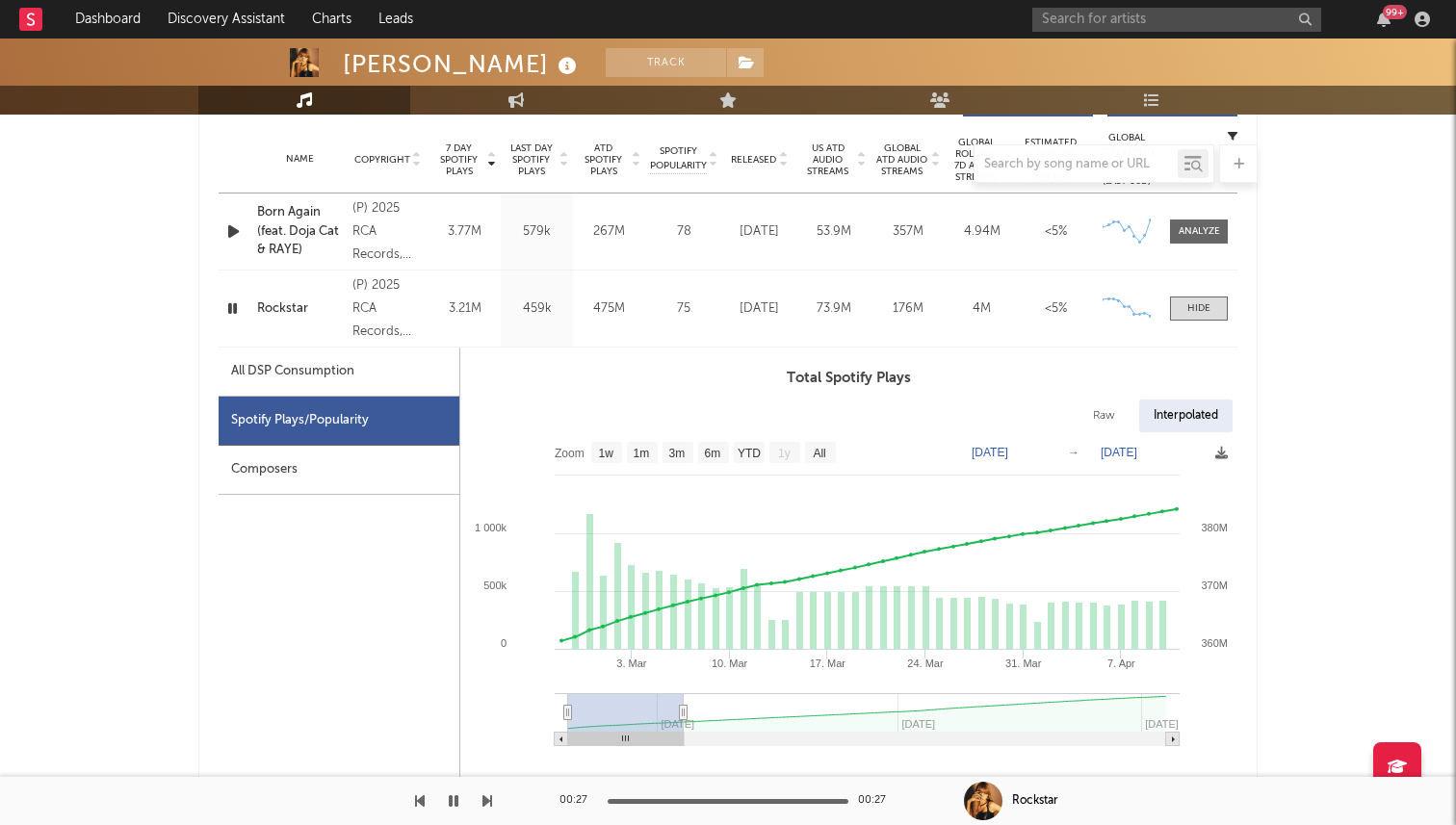
type input "[DATE]"
select select "1m"
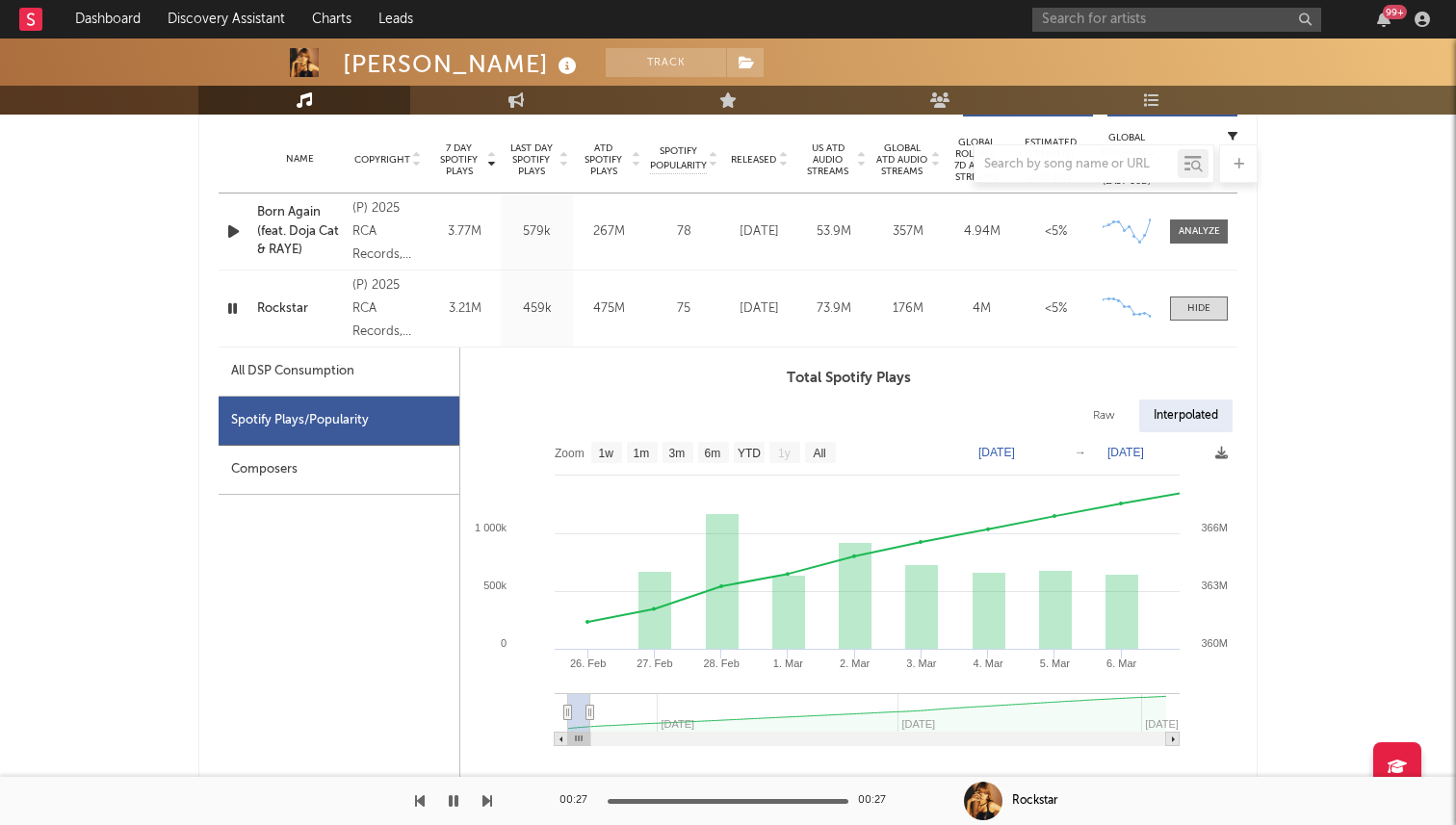
type input "[DATE]"
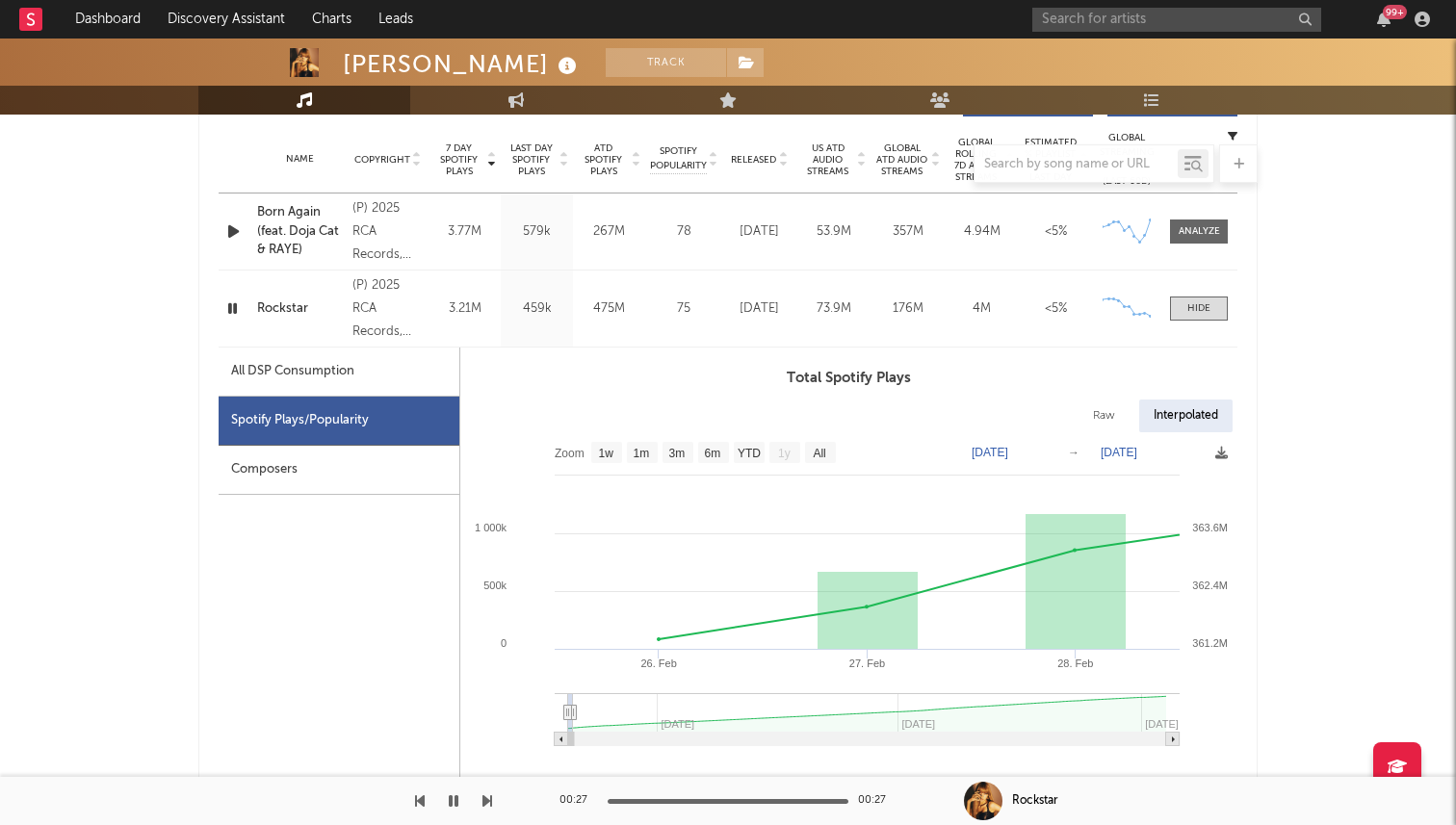
drag, startPoint x: 1163, startPoint y: 711, endPoint x: 567, endPoint y: 717, distance: 596.0
click at [567, 717] on g at bounding box center [867, 720] width 625 height 53
click at [1180, 317] on span at bounding box center [1199, 308] width 58 height 24
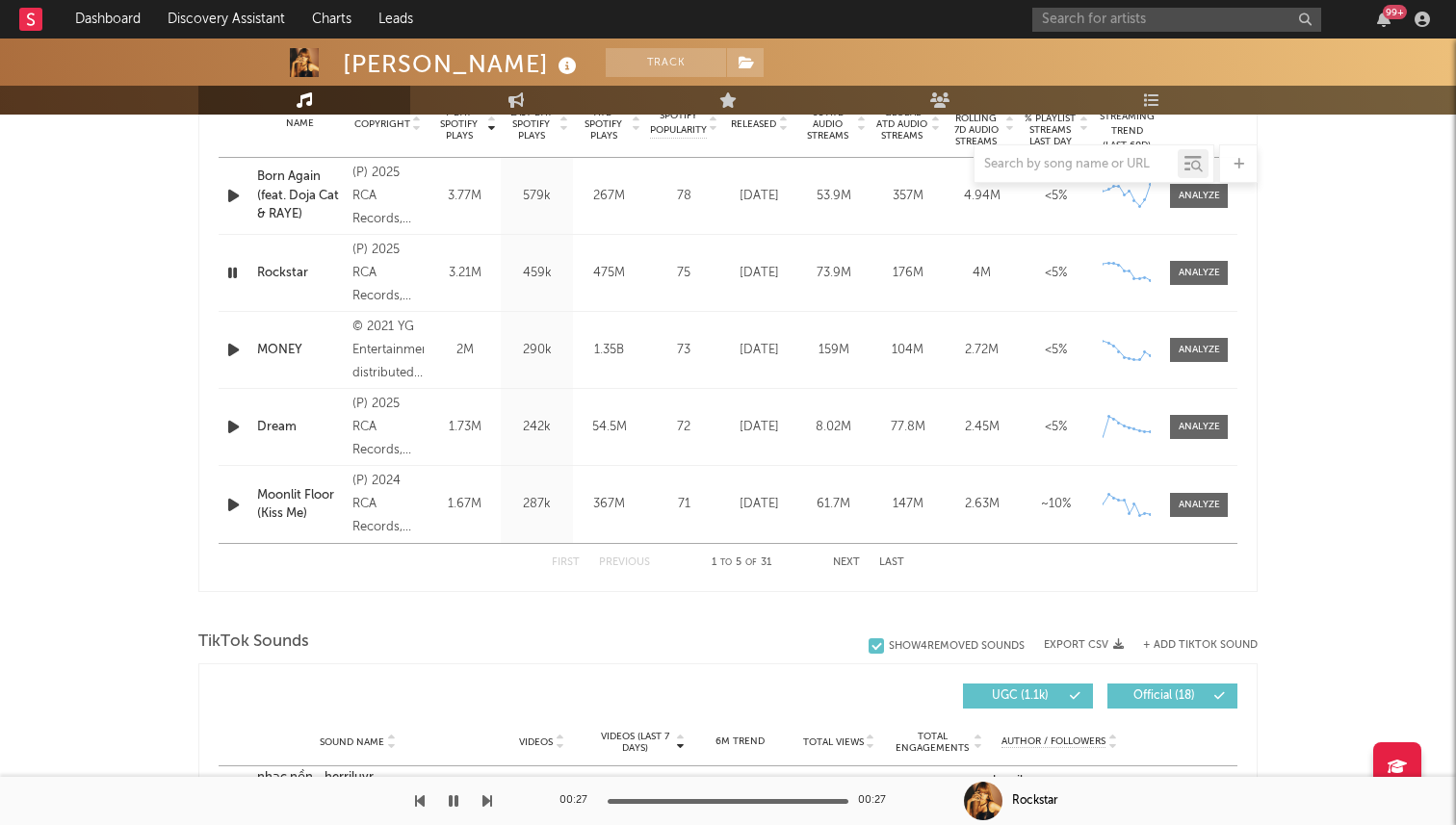
scroll to position [821, 0]
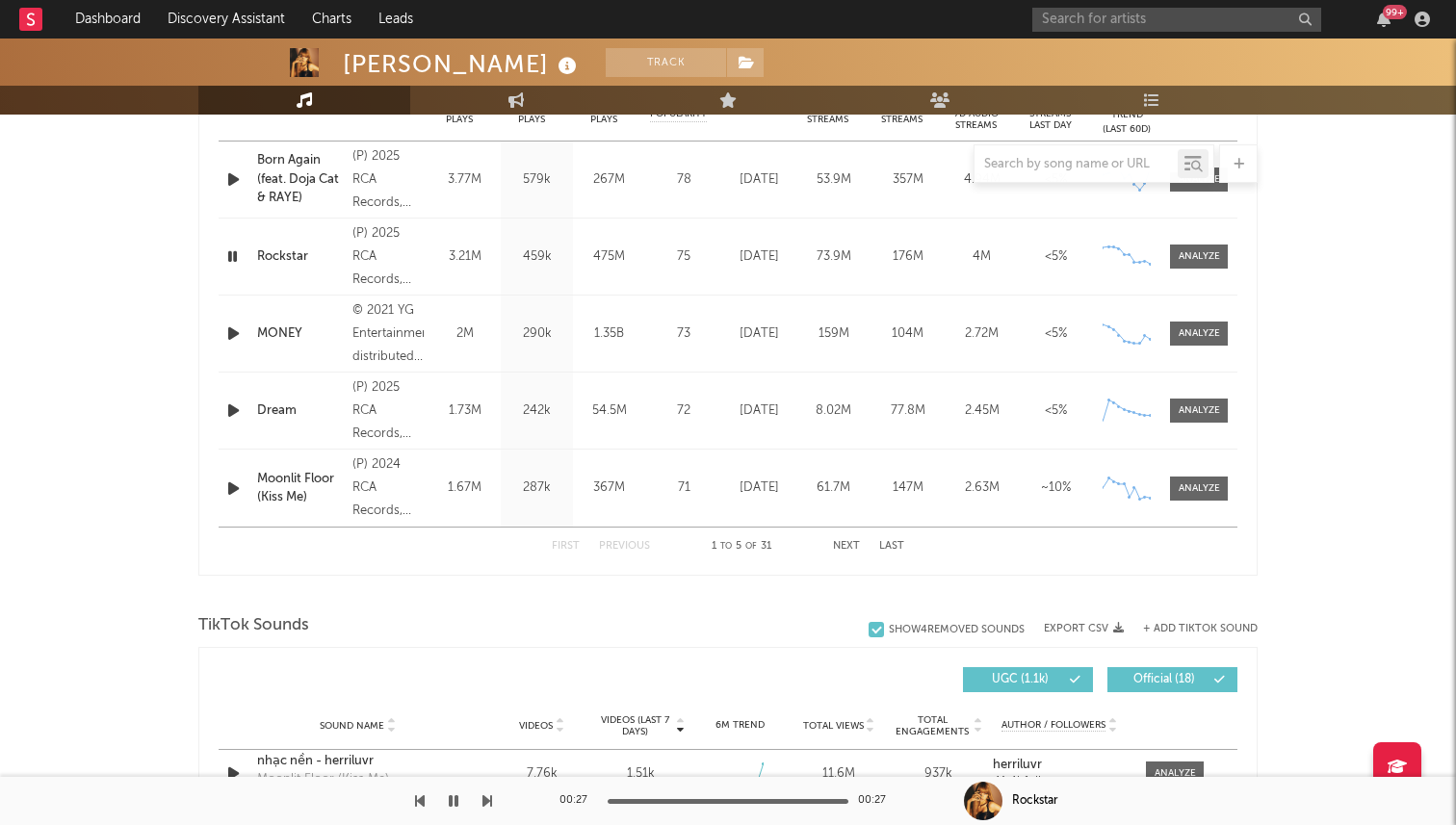
click at [855, 546] on button "Next" at bounding box center [846, 546] width 27 height 11
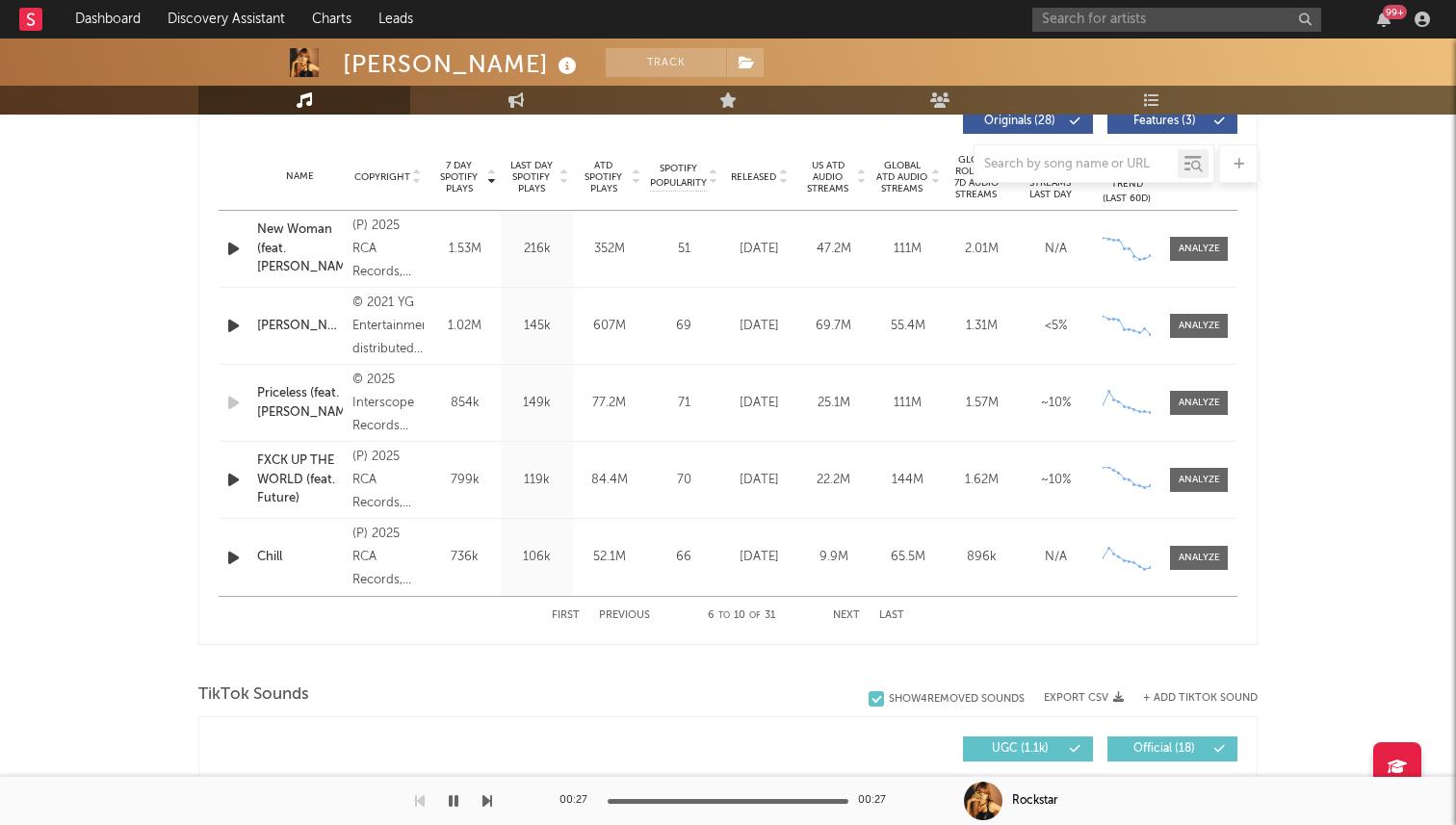
scroll to position [748, 0]
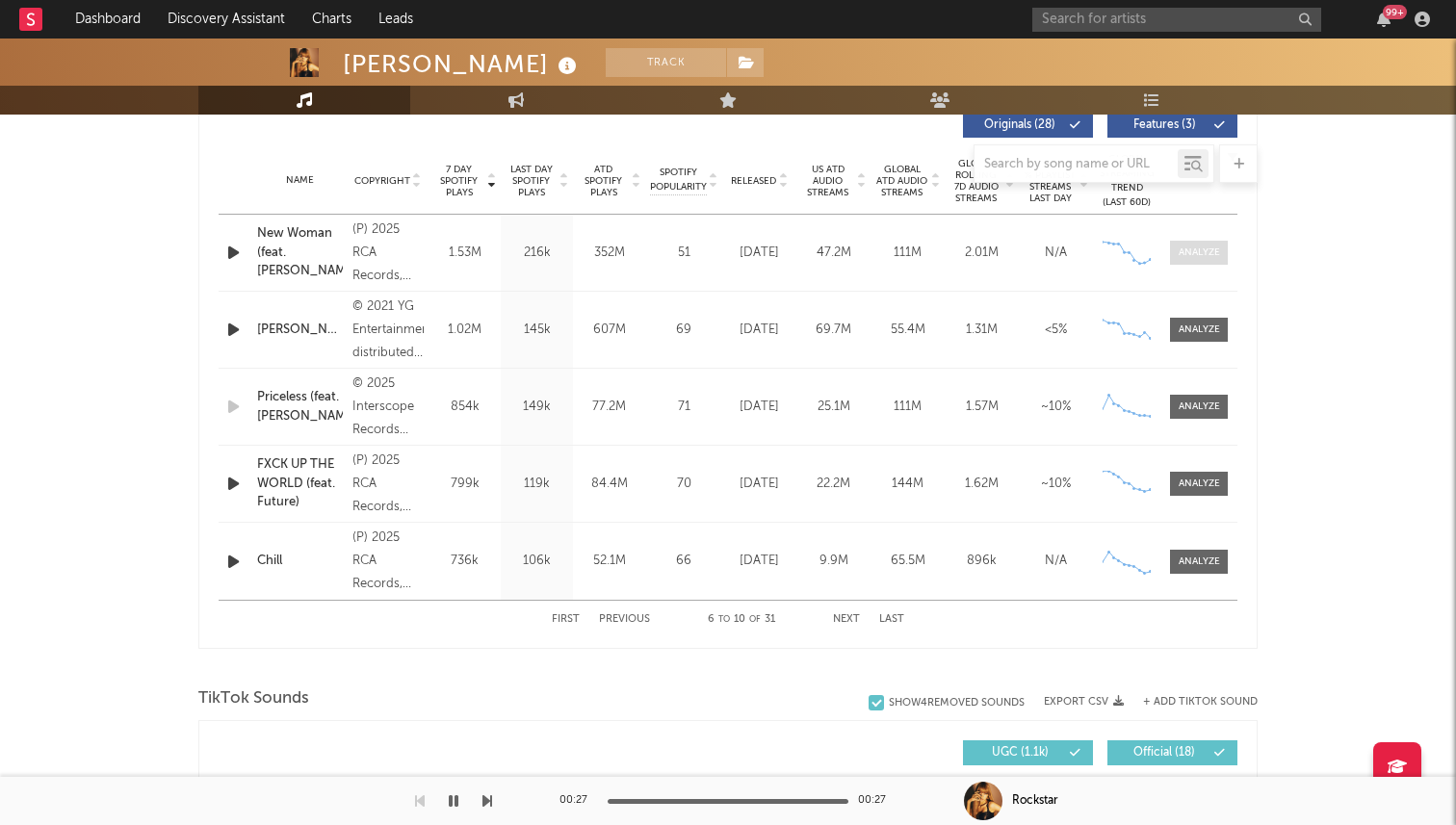
click at [1181, 257] on div at bounding box center [1200, 252] width 41 height 15
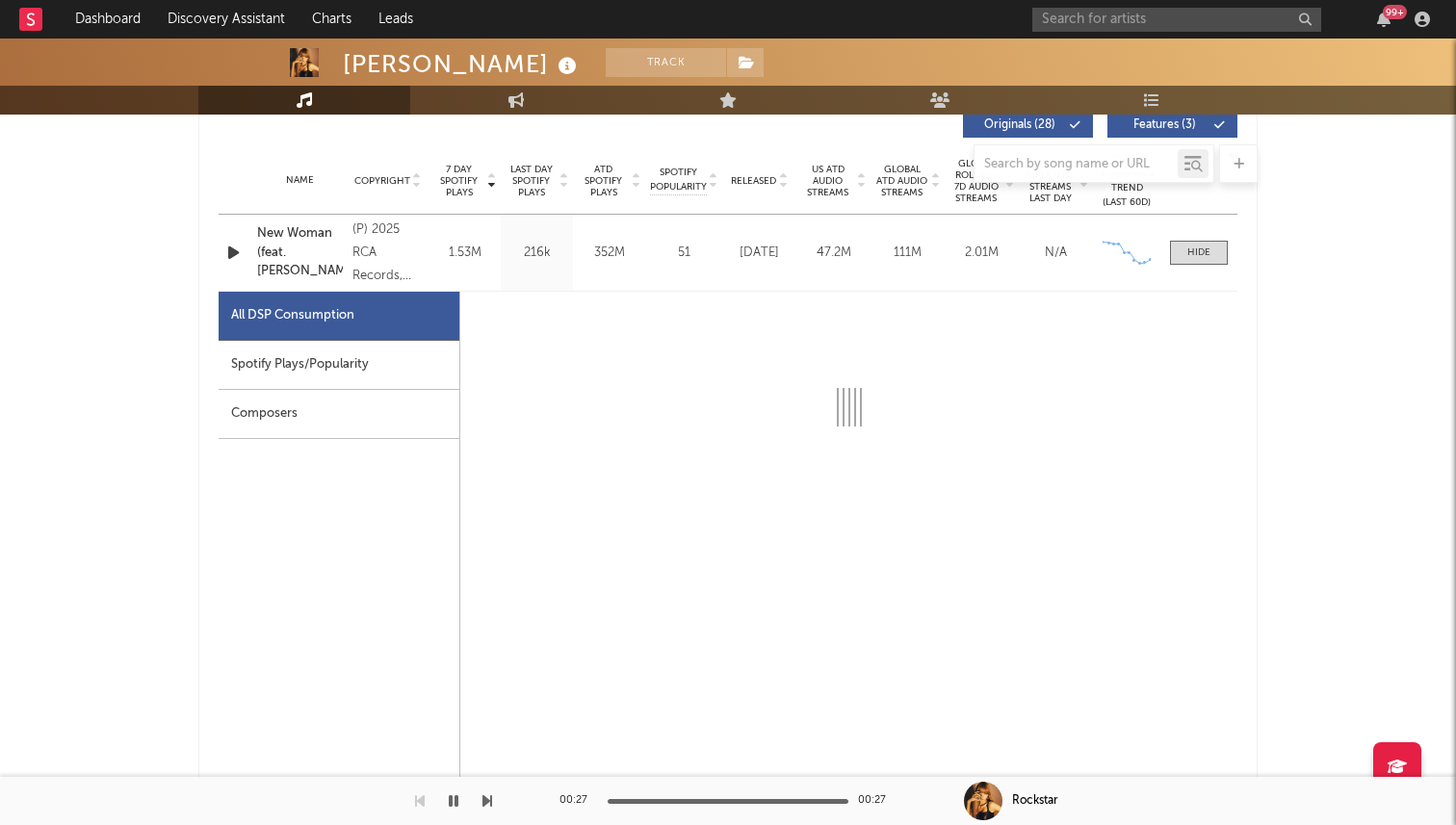
click at [388, 370] on div "Spotify Plays/Popularity" at bounding box center [339, 365] width 241 height 49
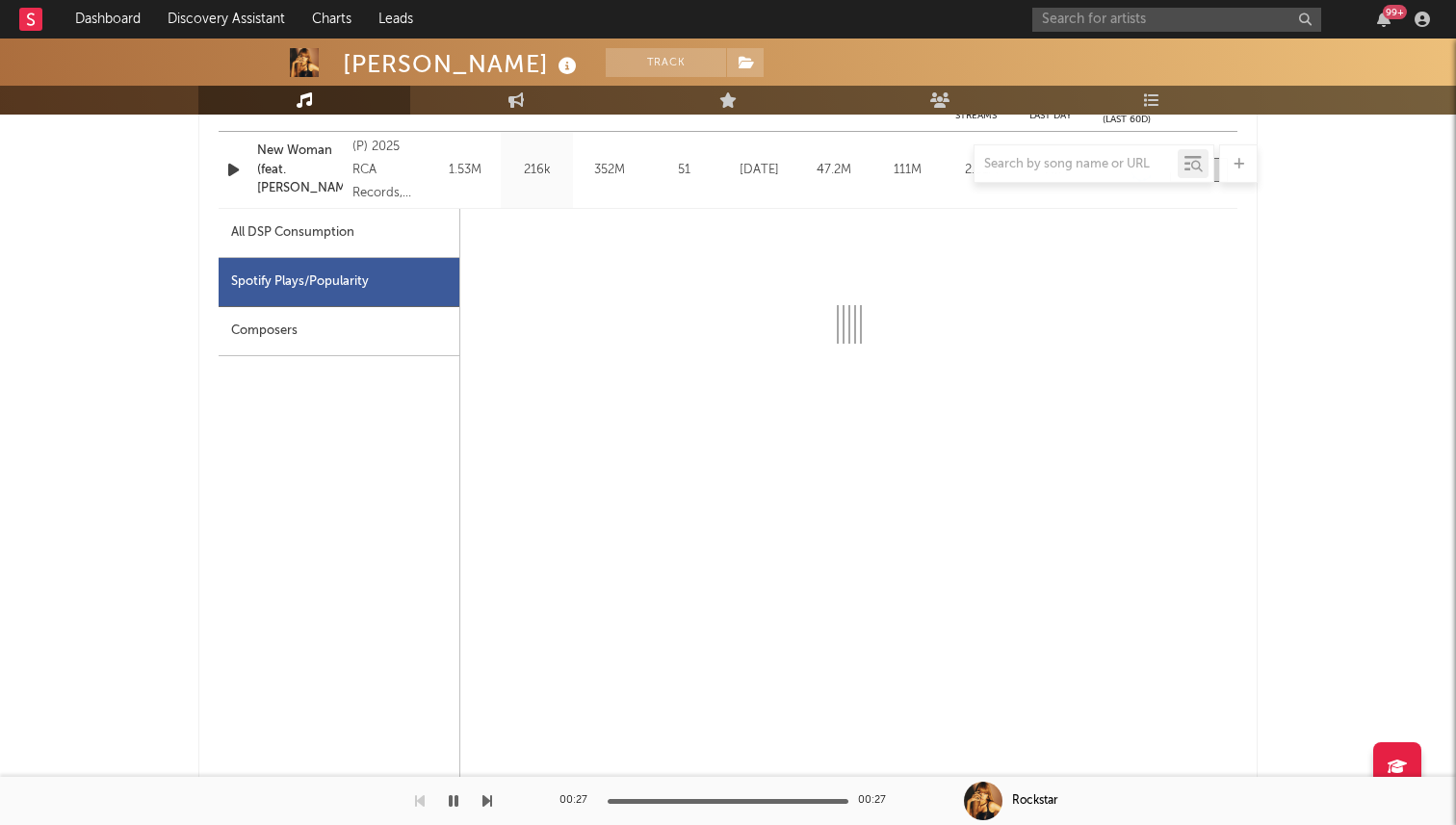
scroll to position [884, 0]
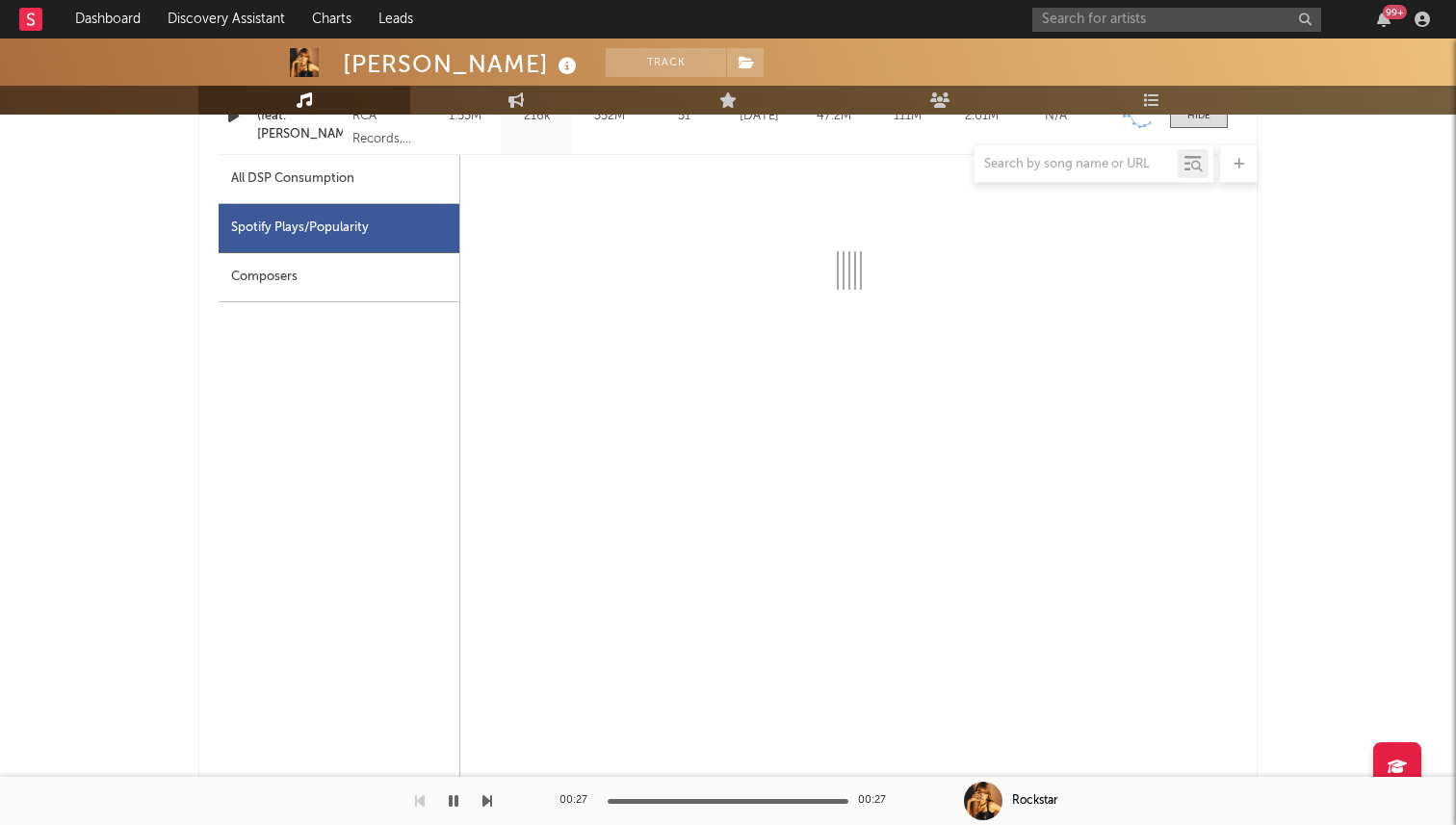
select select "6m"
select select "1w"
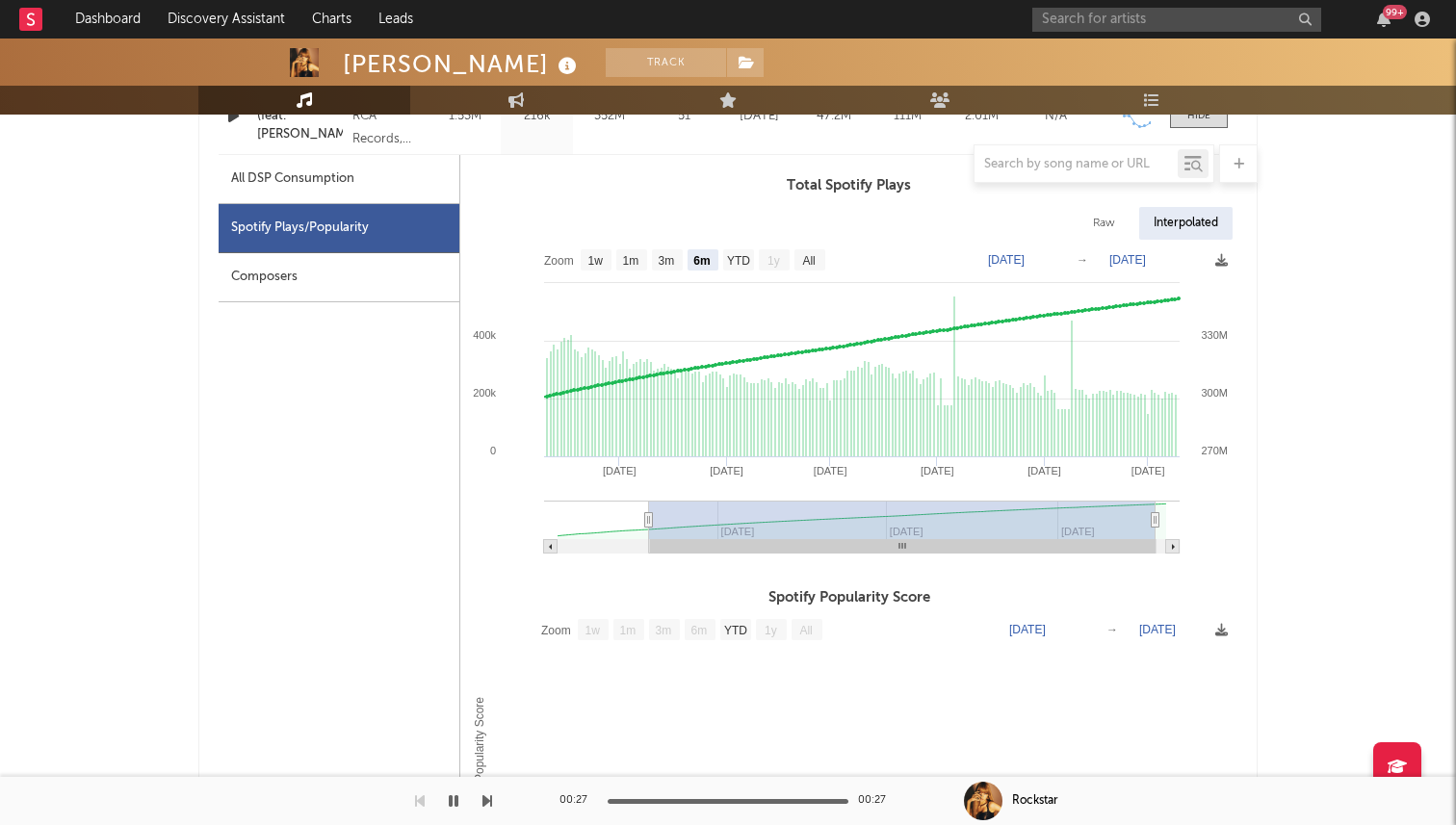
type input "[DATE]"
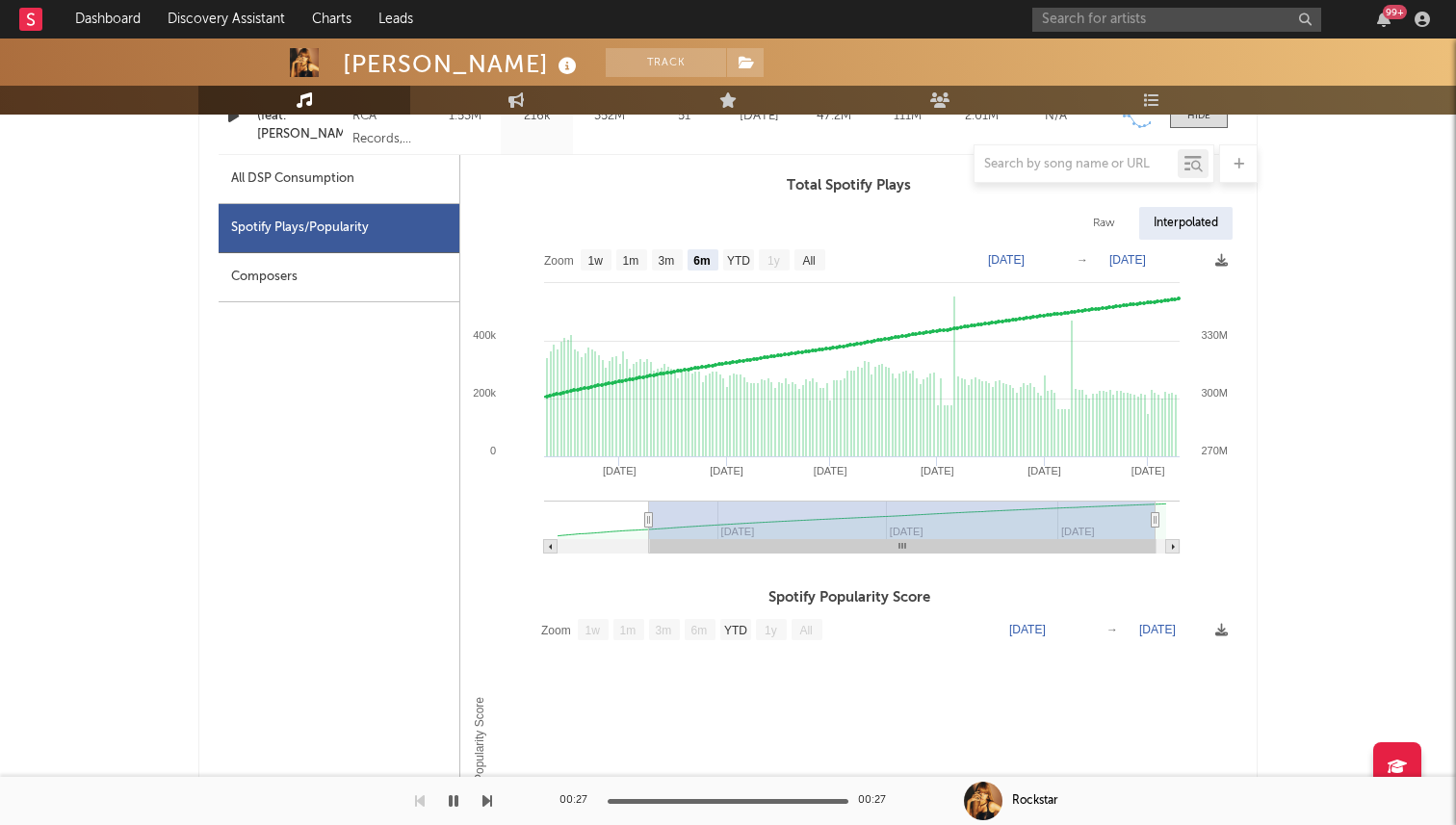
type input "[DATE]"
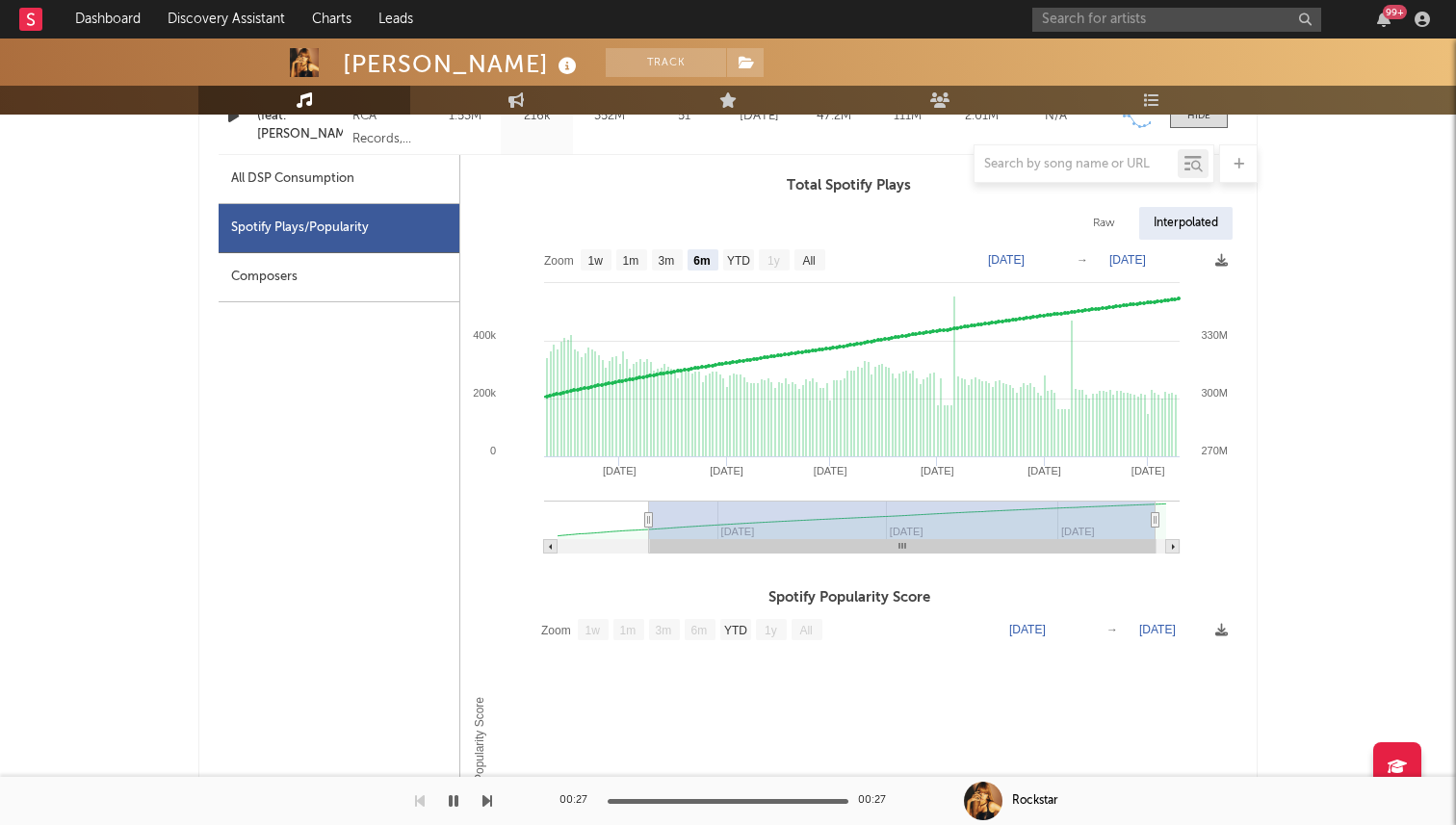
type input "[DATE]"
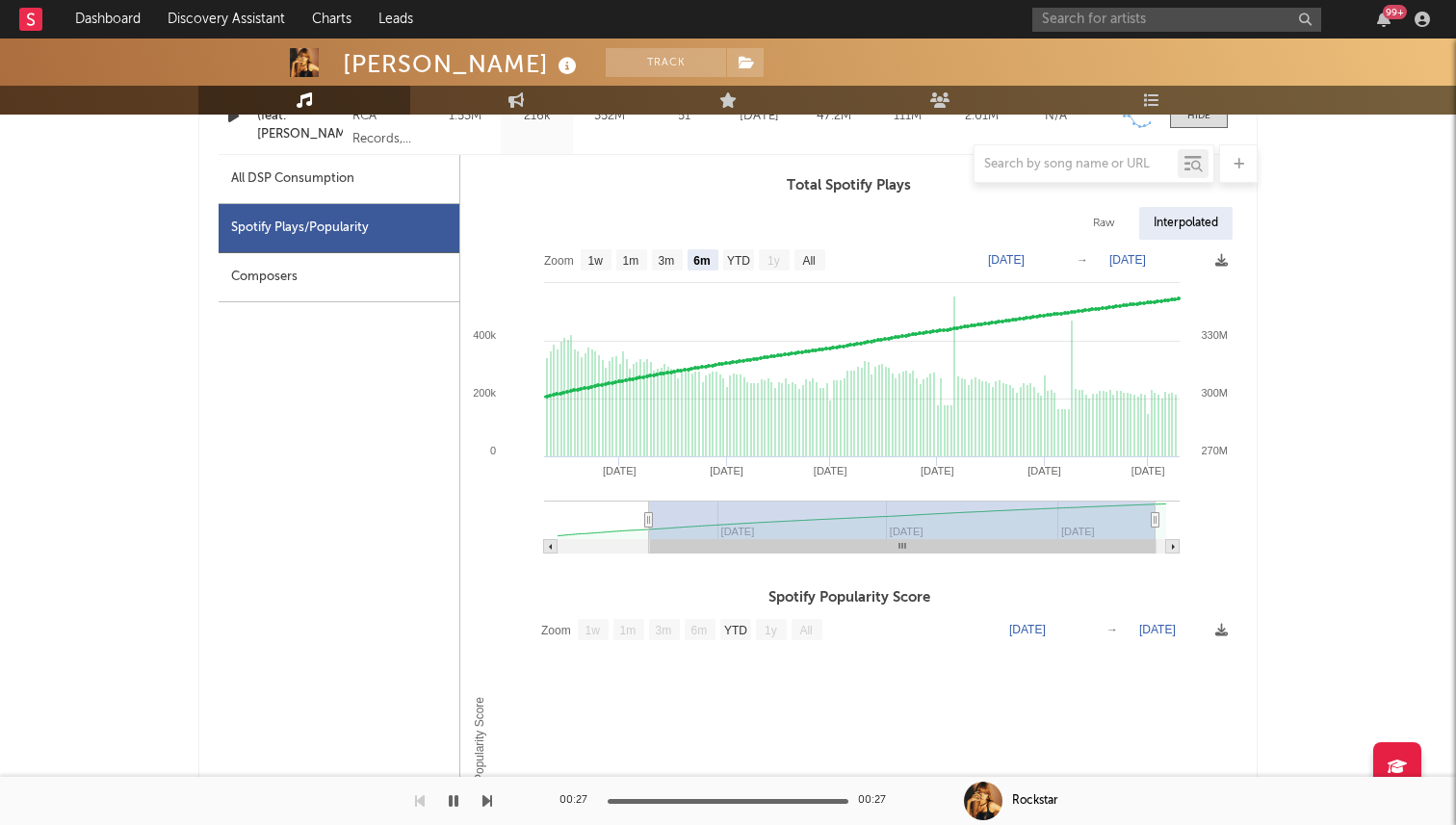
type input "[DATE]"
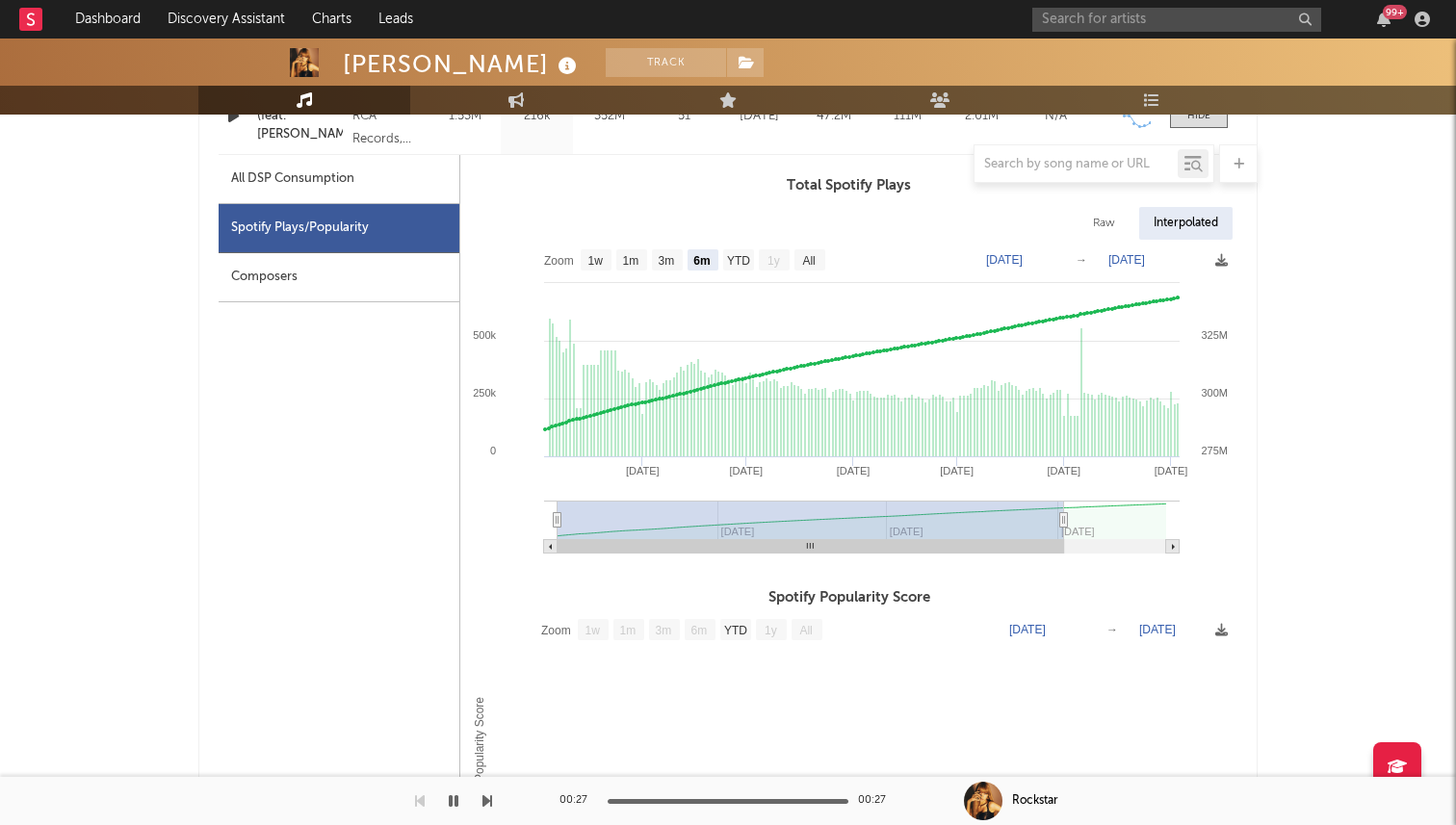
drag, startPoint x: 742, startPoint y: 550, endPoint x: 582, endPoint y: 563, distance: 160.5
click at [582, 563] on icon "Created with Highcharts 10.3.3 May '[DATE] [DATE] '[DATE] Sep '[DATE] May '[DAT…" at bounding box center [848, 403] width 777 height 328
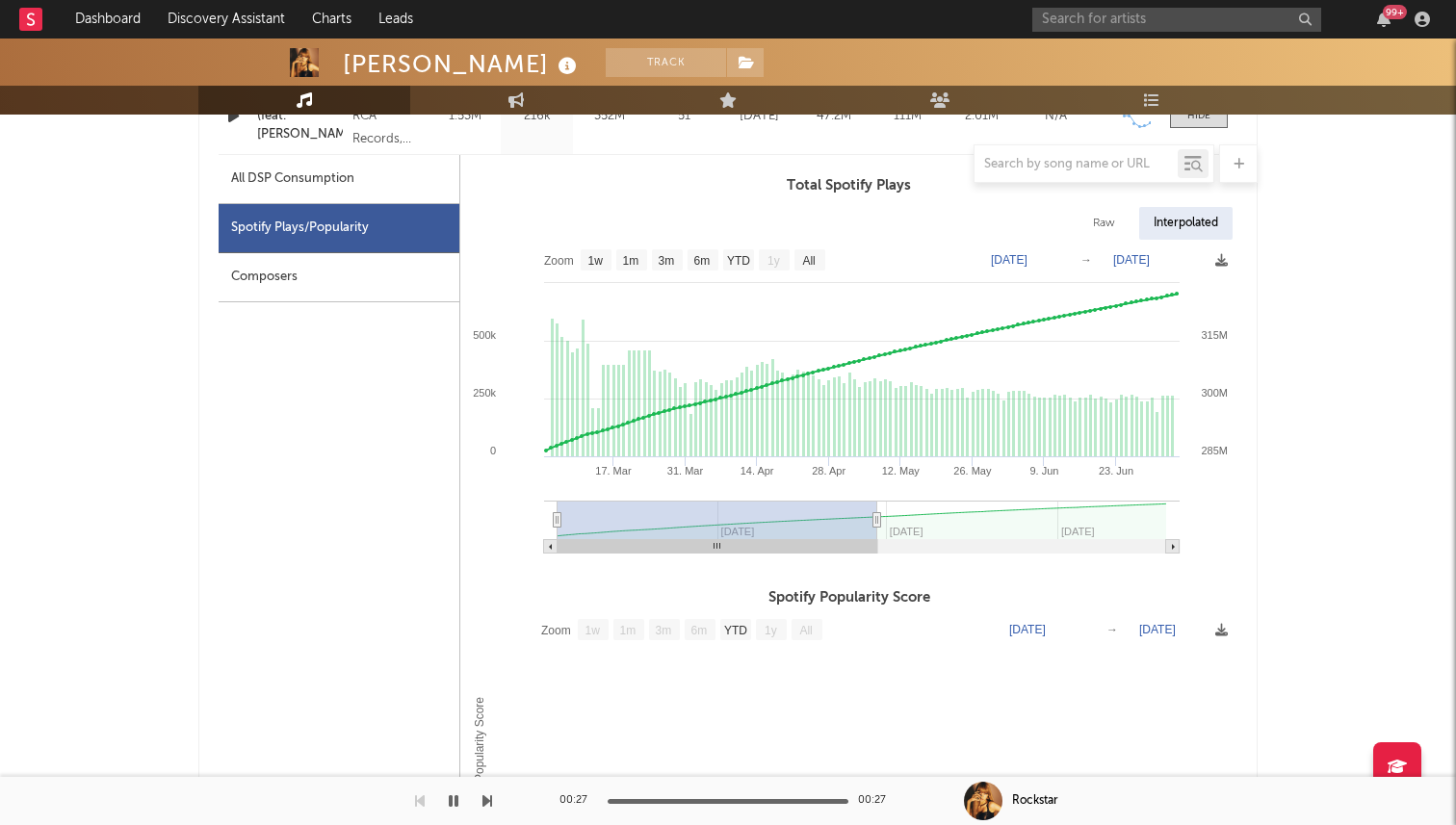
type input "[DATE]"
select select "3m"
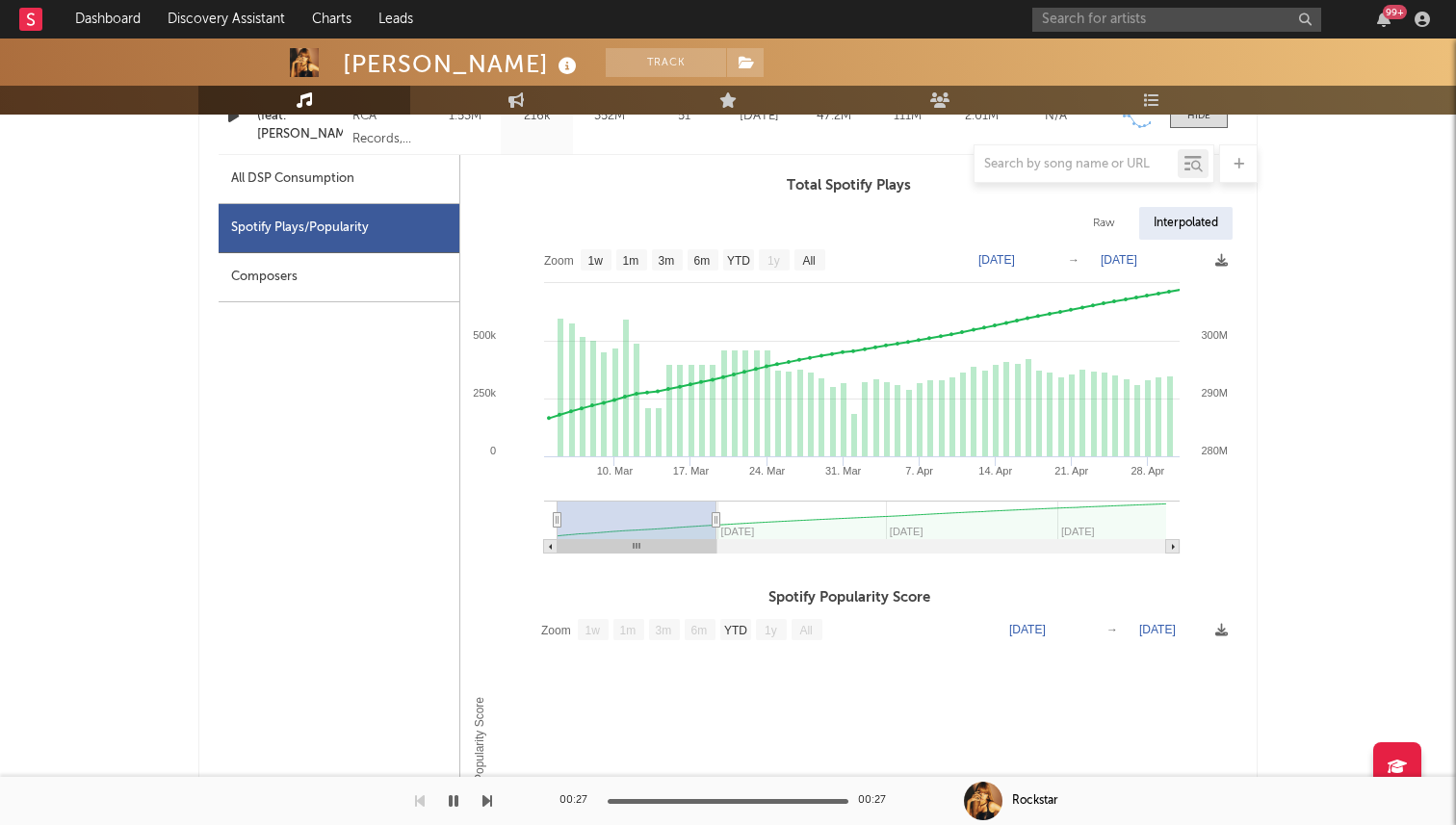
type input "[DATE]"
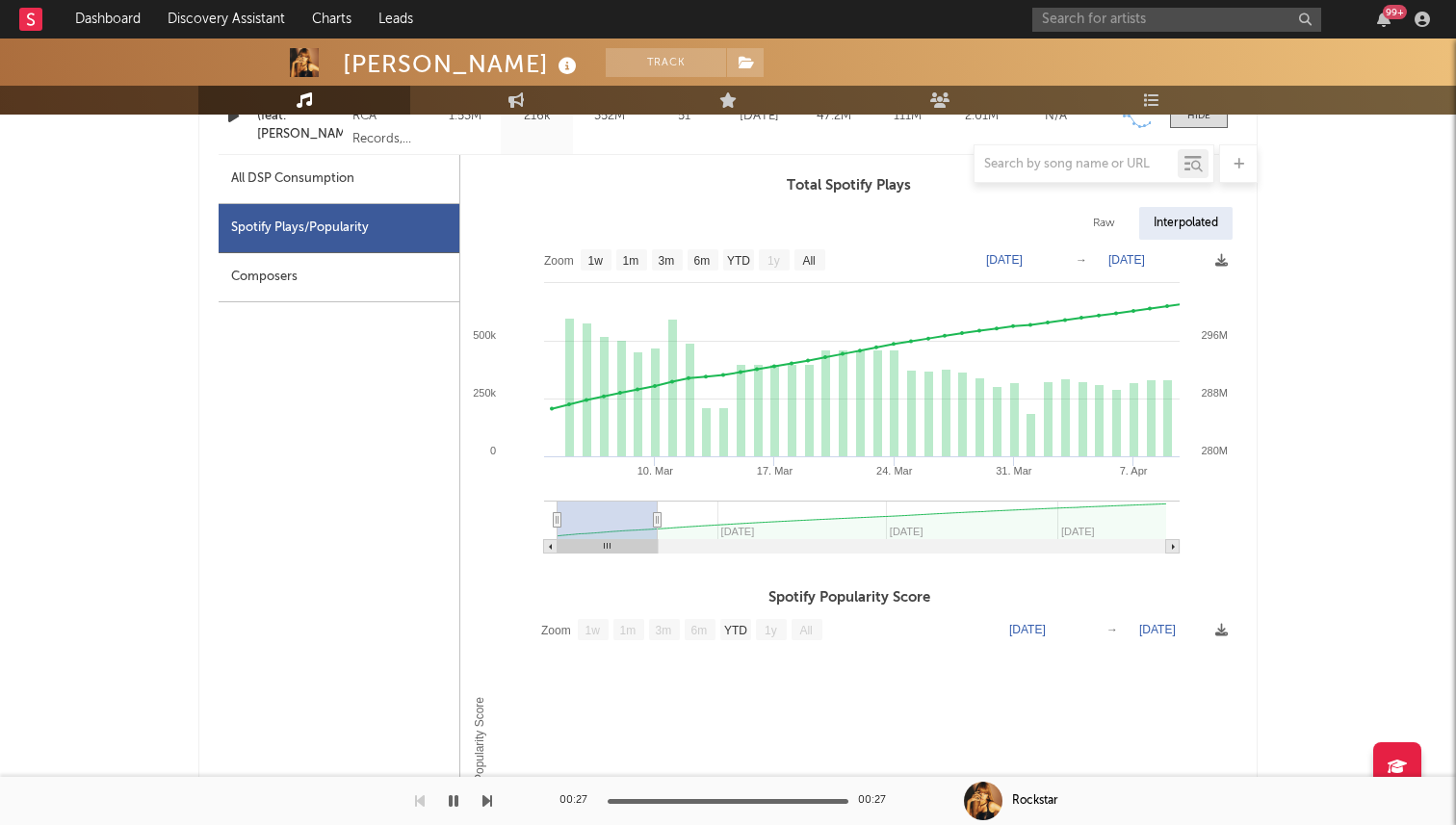
select select "1m"
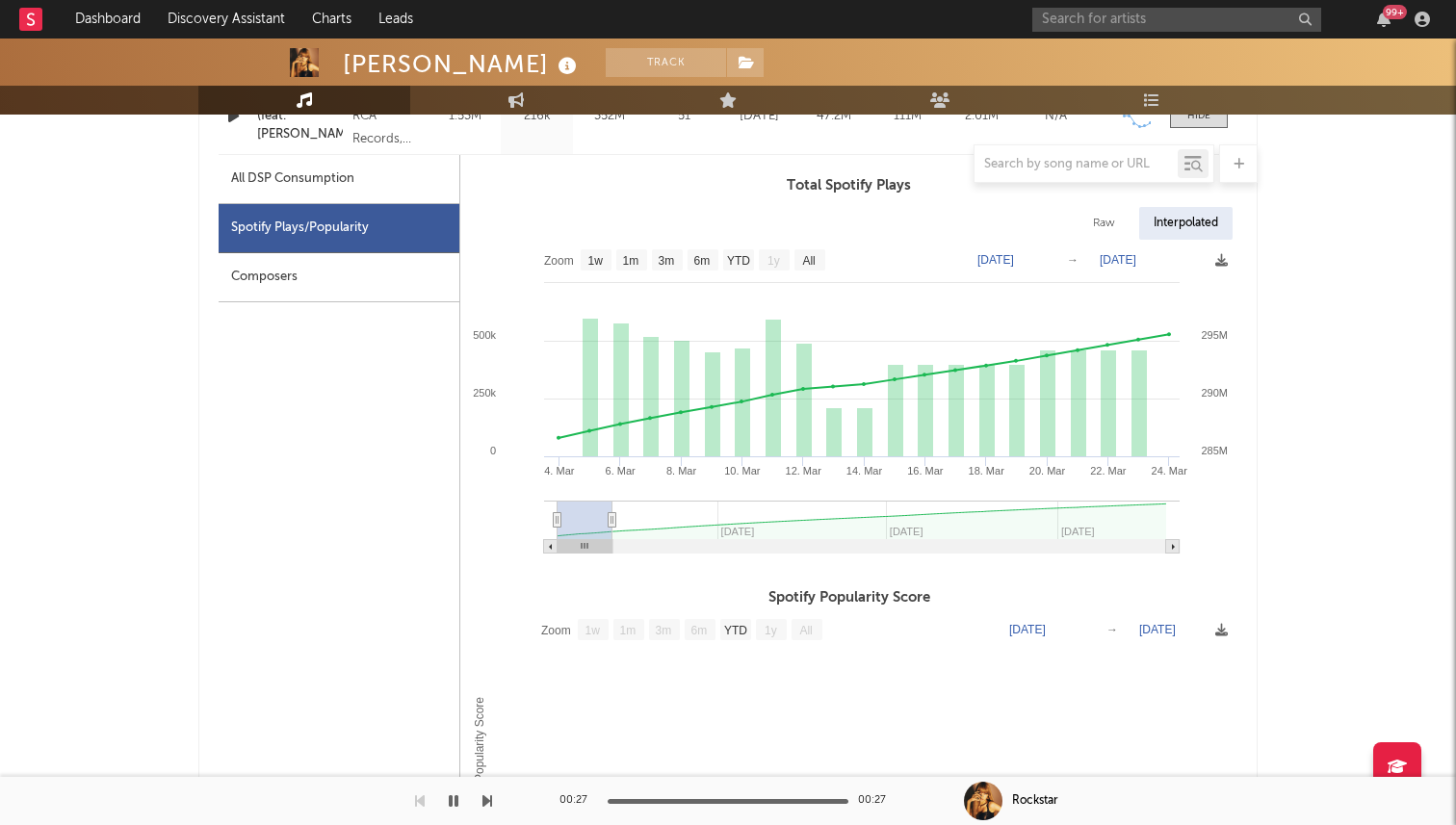
type input "[DATE]"
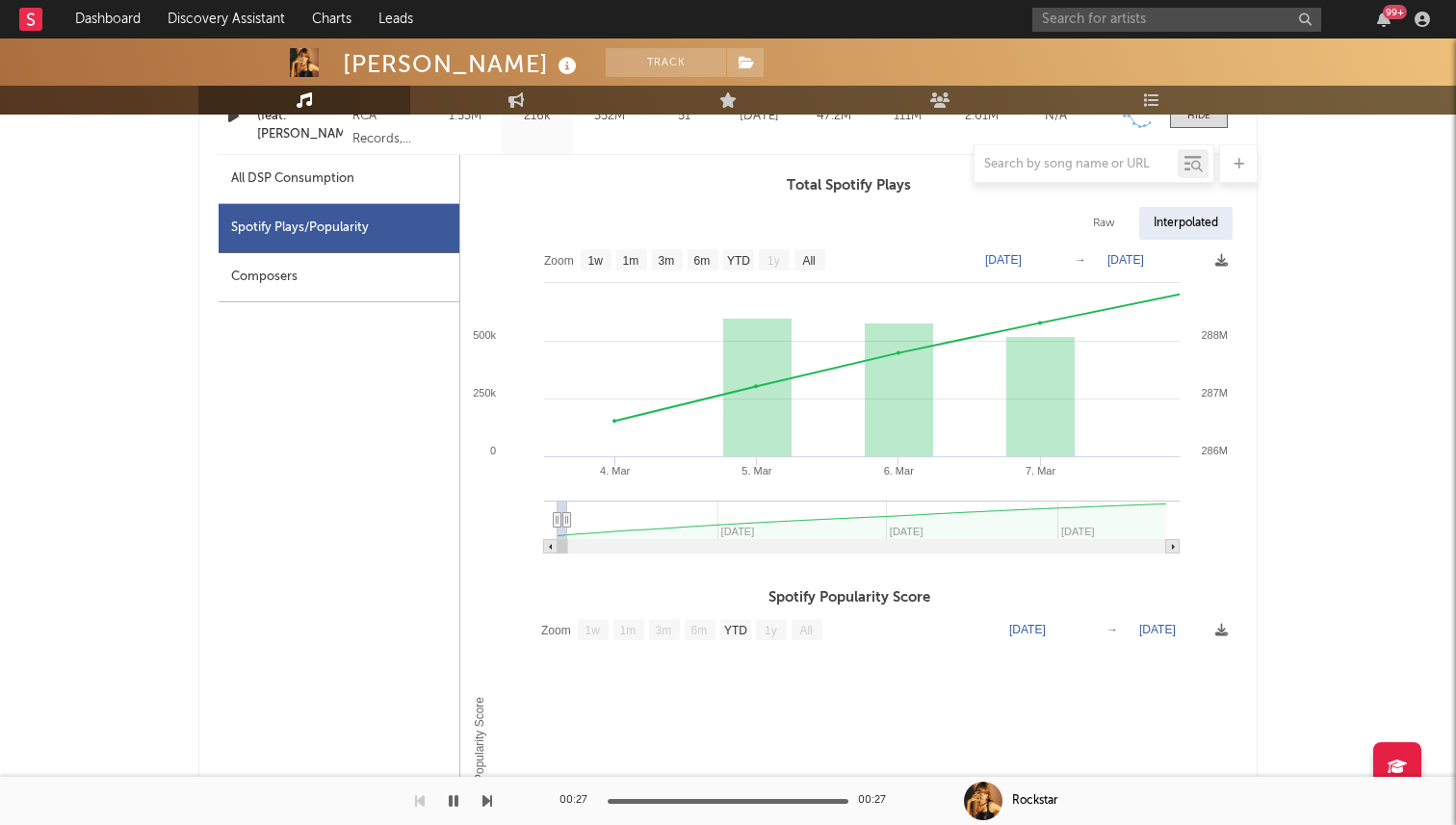
drag, startPoint x: 1067, startPoint y: 517, endPoint x: 568, endPoint y: 518, distance: 499.0
click at [568, 518] on icon at bounding box center [568, 521] width 8 height 15
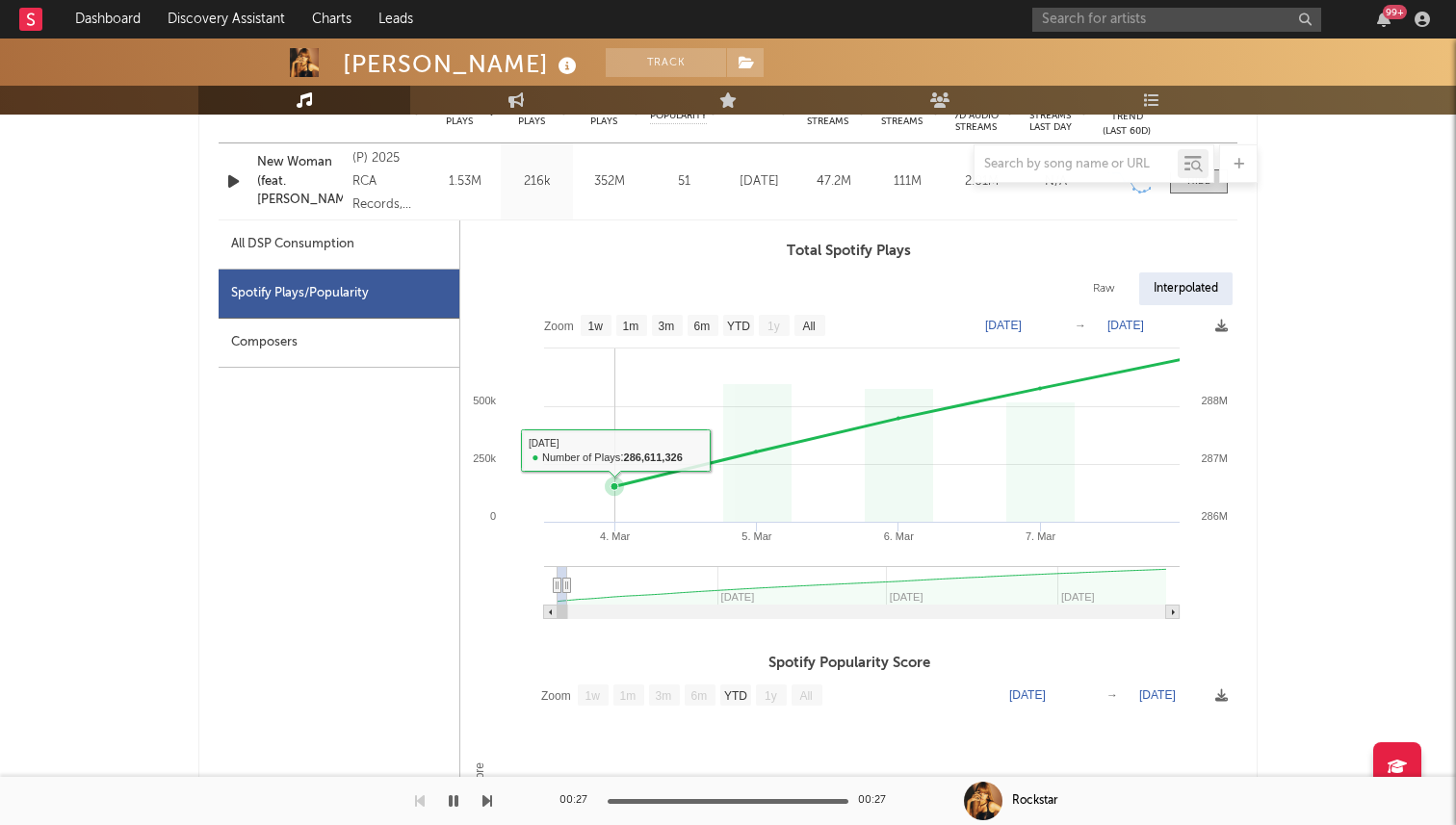
scroll to position [802, 0]
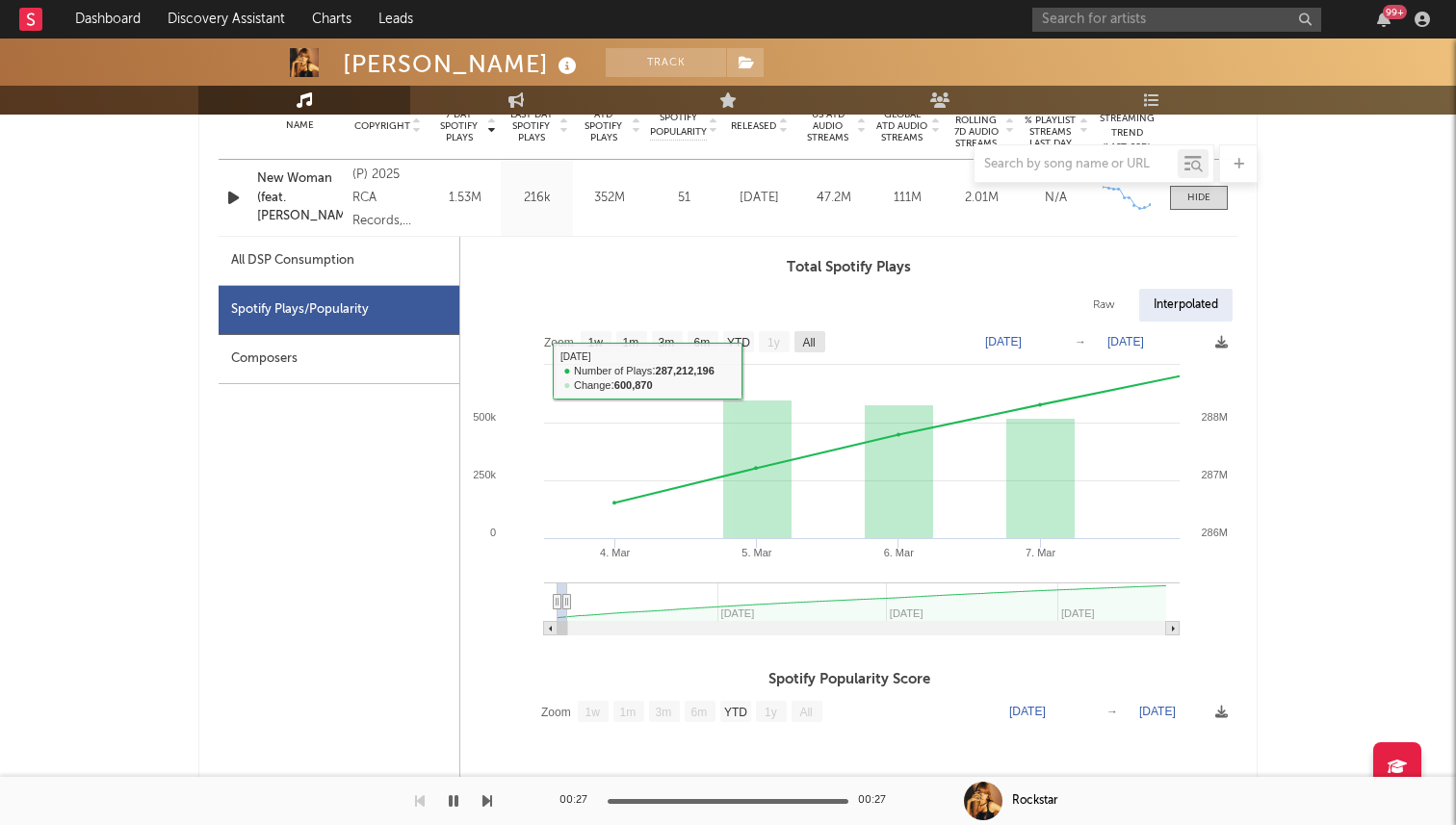
click at [804, 343] on text "All" at bounding box center [808, 343] width 13 height 14
select select "All"
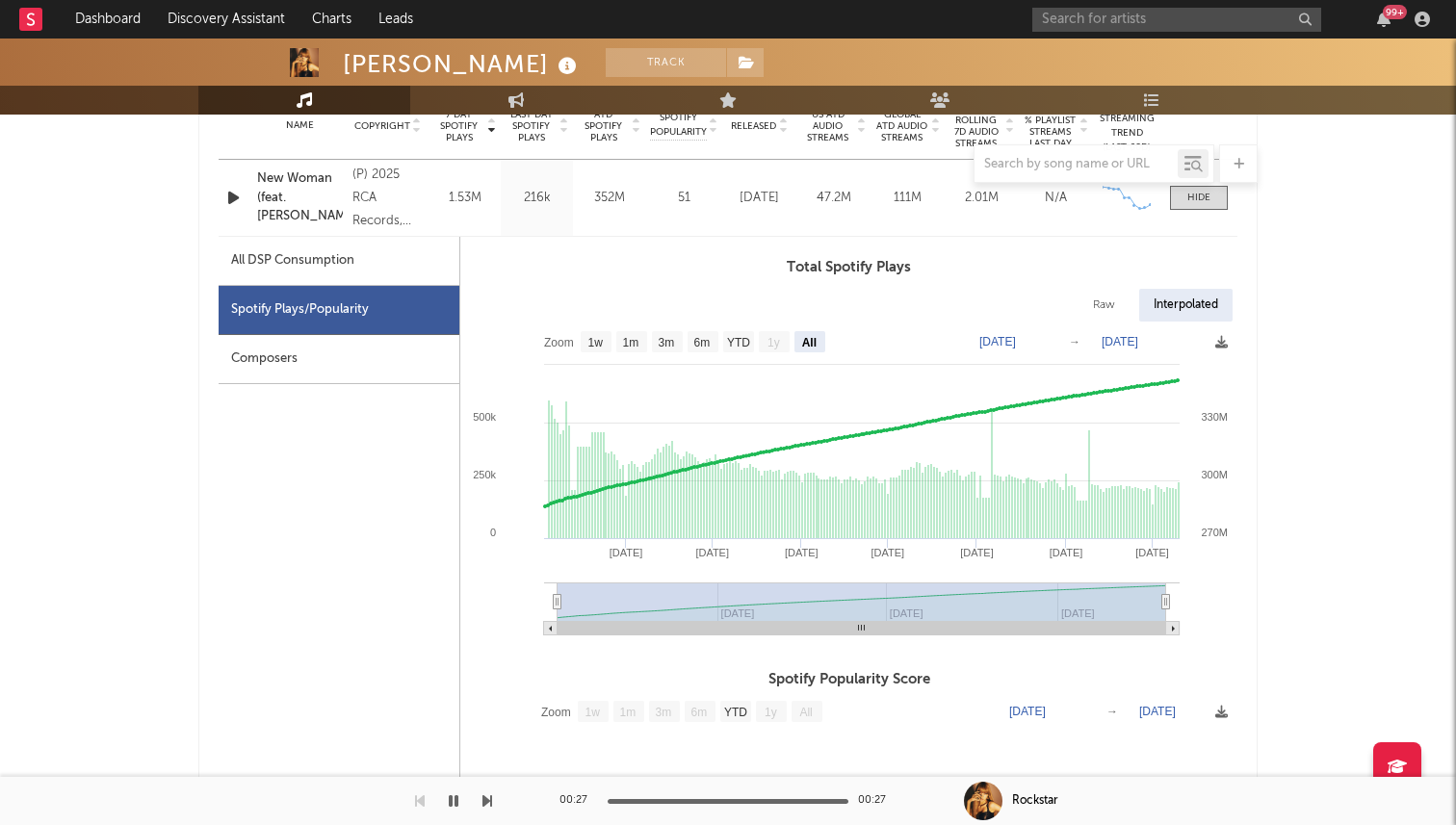
drag, startPoint x: 777, startPoint y: 582, endPoint x: 685, endPoint y: 582, distance: 92.0
click at [685, 583] on icon at bounding box center [862, 609] width 636 height 52
type input "[DATE]"
select select "6m"
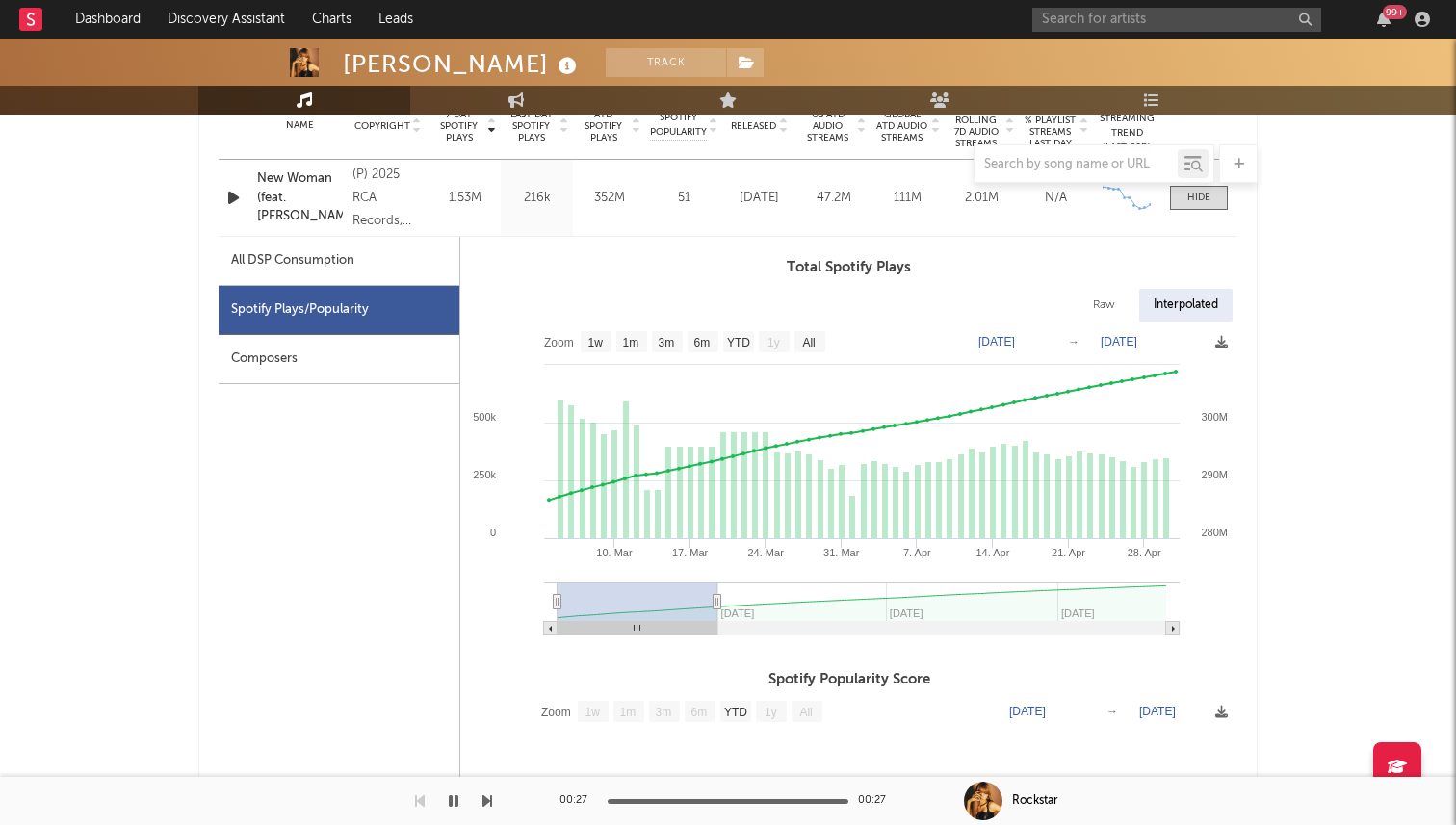
type input "[DATE]"
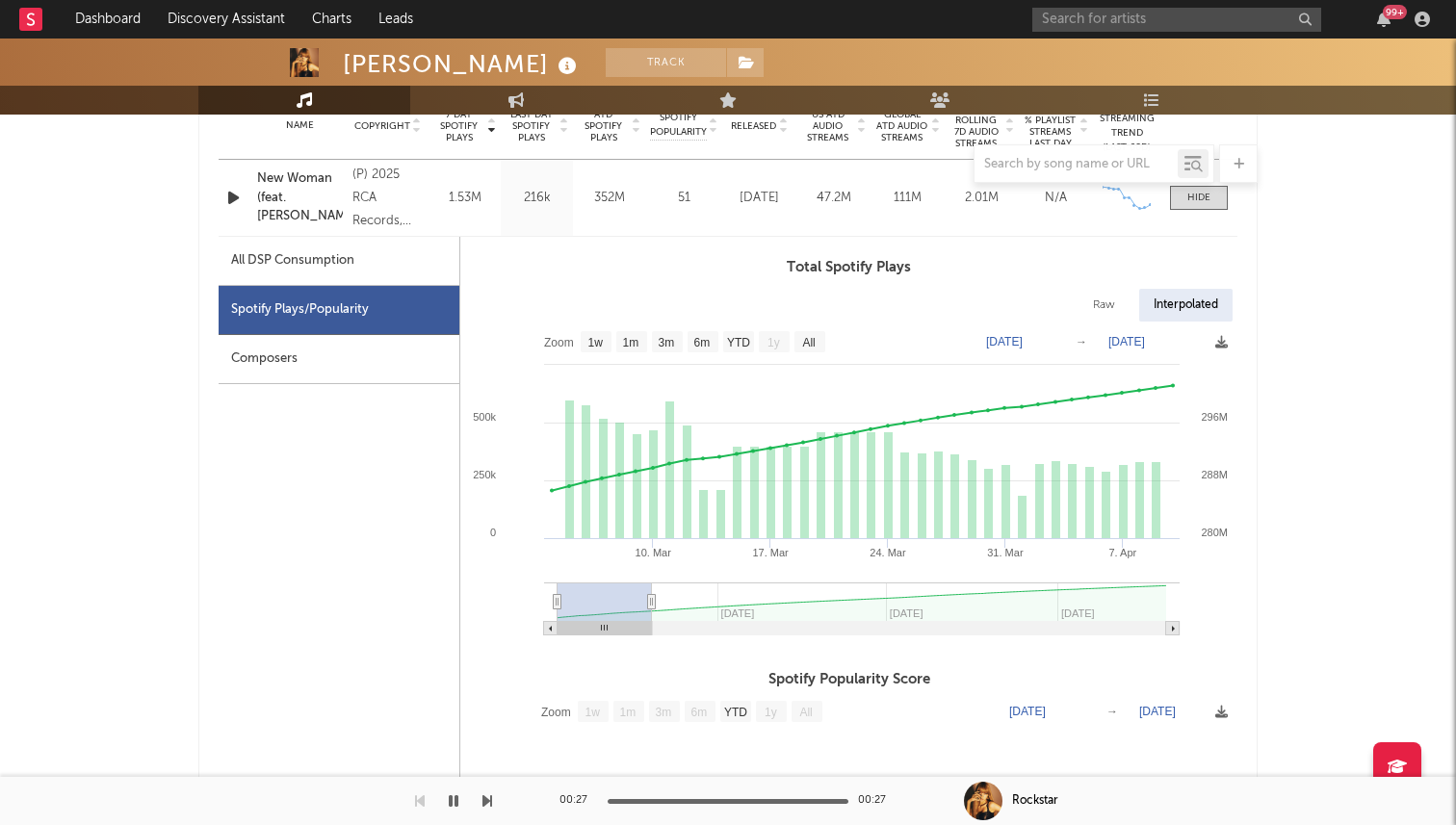
select select "1m"
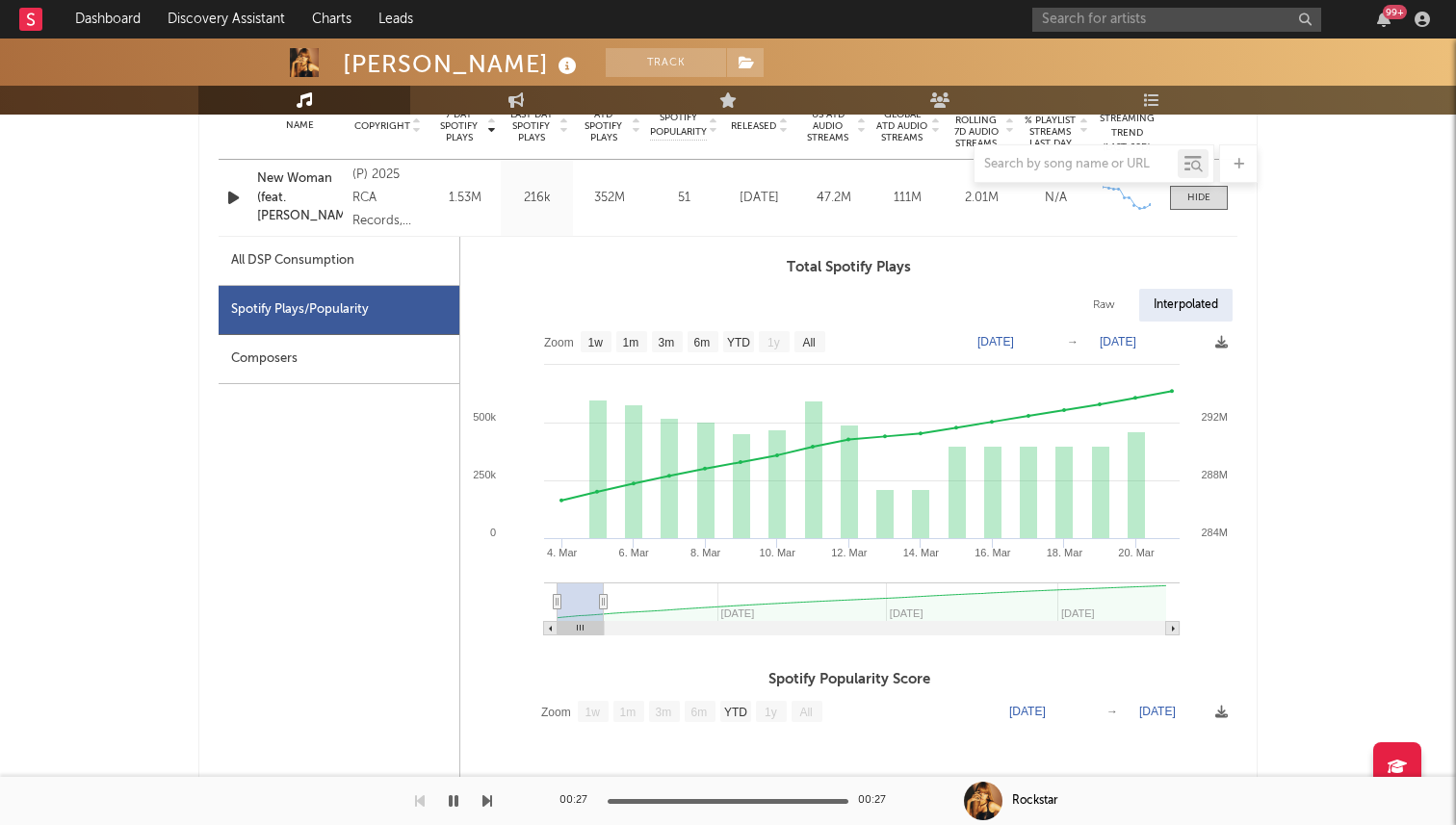
type input "[DATE]"
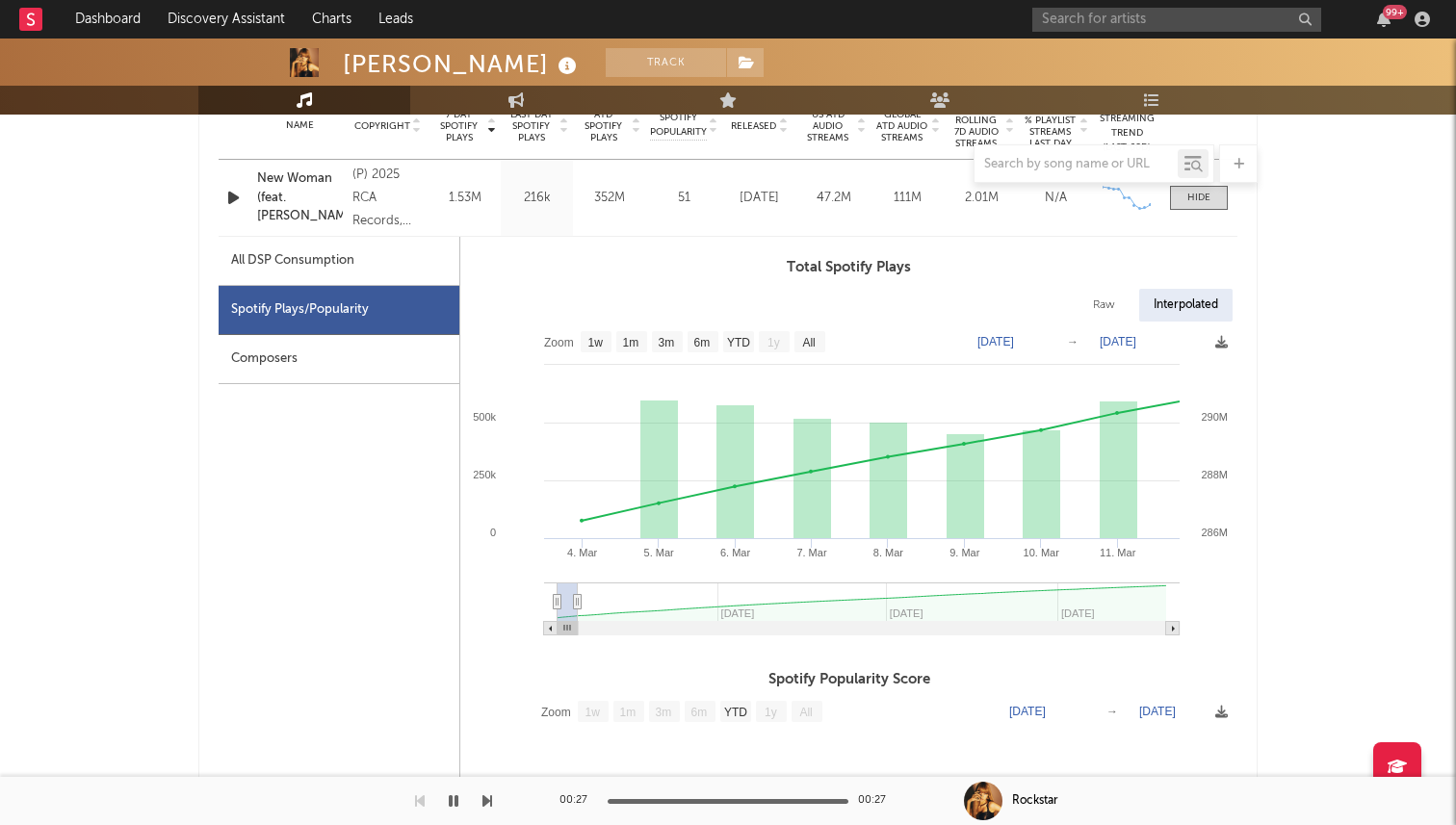
drag, startPoint x: 1166, startPoint y: 600, endPoint x: 577, endPoint y: 598, distance: 589.0
click at [578, 604] on icon at bounding box center [578, 602] width 8 height 15
drag, startPoint x: 564, startPoint y: 610, endPoint x: 523, endPoint y: 611, distance: 41.0
click at [523, 611] on icon "Created with Highcharts 10.3.3 10. [DATE]. [DATE]. [DATE]. [DATE]. [DATE]. Mar …" at bounding box center [848, 485] width 777 height 328
drag, startPoint x: 570, startPoint y: 625, endPoint x: 524, endPoint y: 625, distance: 46.0
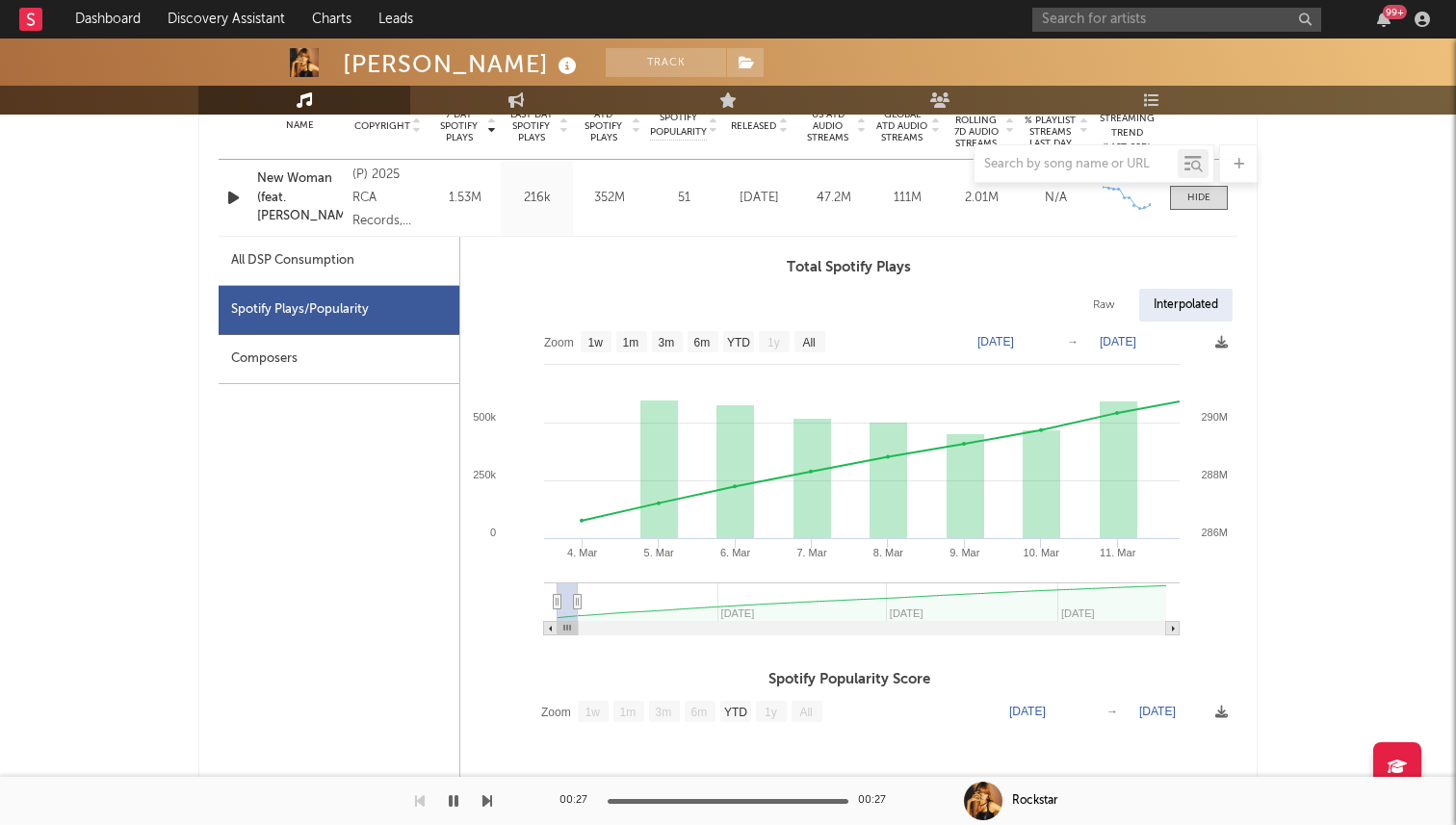
click at [524, 625] on icon "Created with Highcharts 10.3.3 10. [DATE]. [DATE]. [DATE]. [DATE]. [DATE]. Mar …" at bounding box center [848, 485] width 777 height 328
click at [546, 630] on rect at bounding box center [551, 629] width 14 height 14
click at [818, 338] on rect at bounding box center [809, 343] width 30 height 22
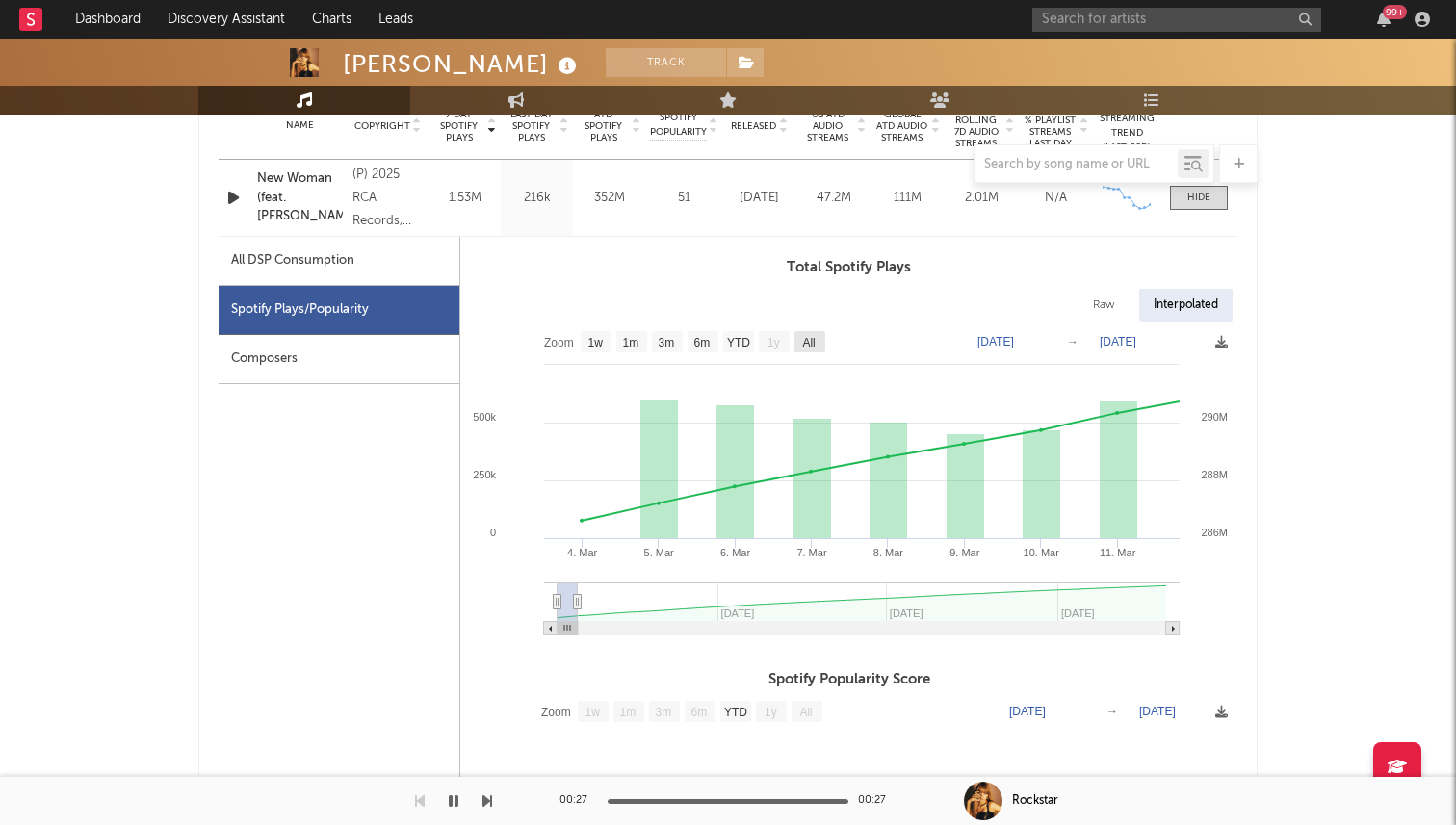
select select "All"
type input "[DATE]"
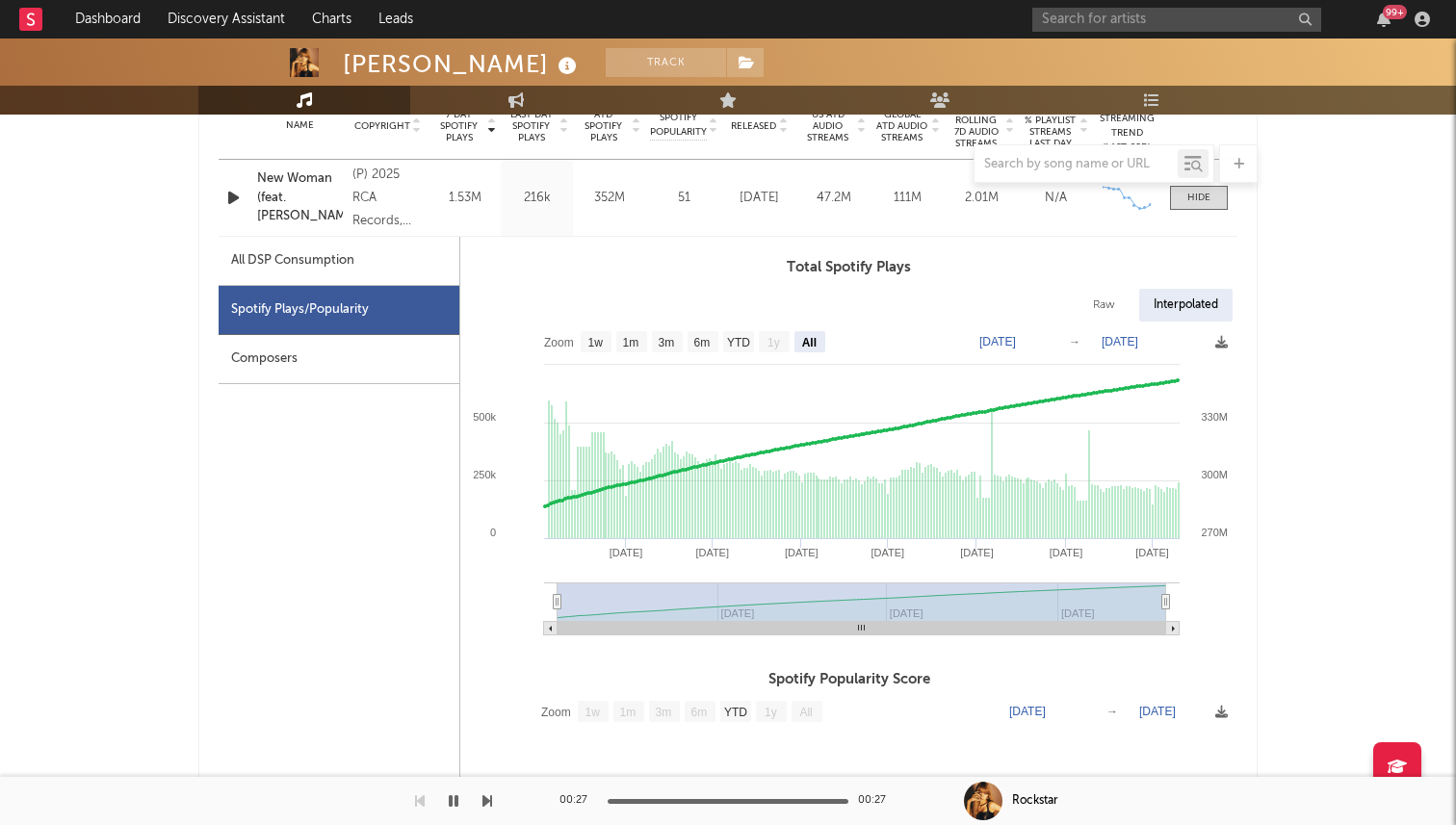
click at [1016, 338] on text "[DATE]" at bounding box center [997, 342] width 36 height 14
type input "[DATE]"
click at [1024, 303] on div "Raw Interpolated" at bounding box center [848, 304] width 777 height 32
click at [1110, 302] on div "Raw" at bounding box center [1104, 304] width 51 height 32
select select "All"
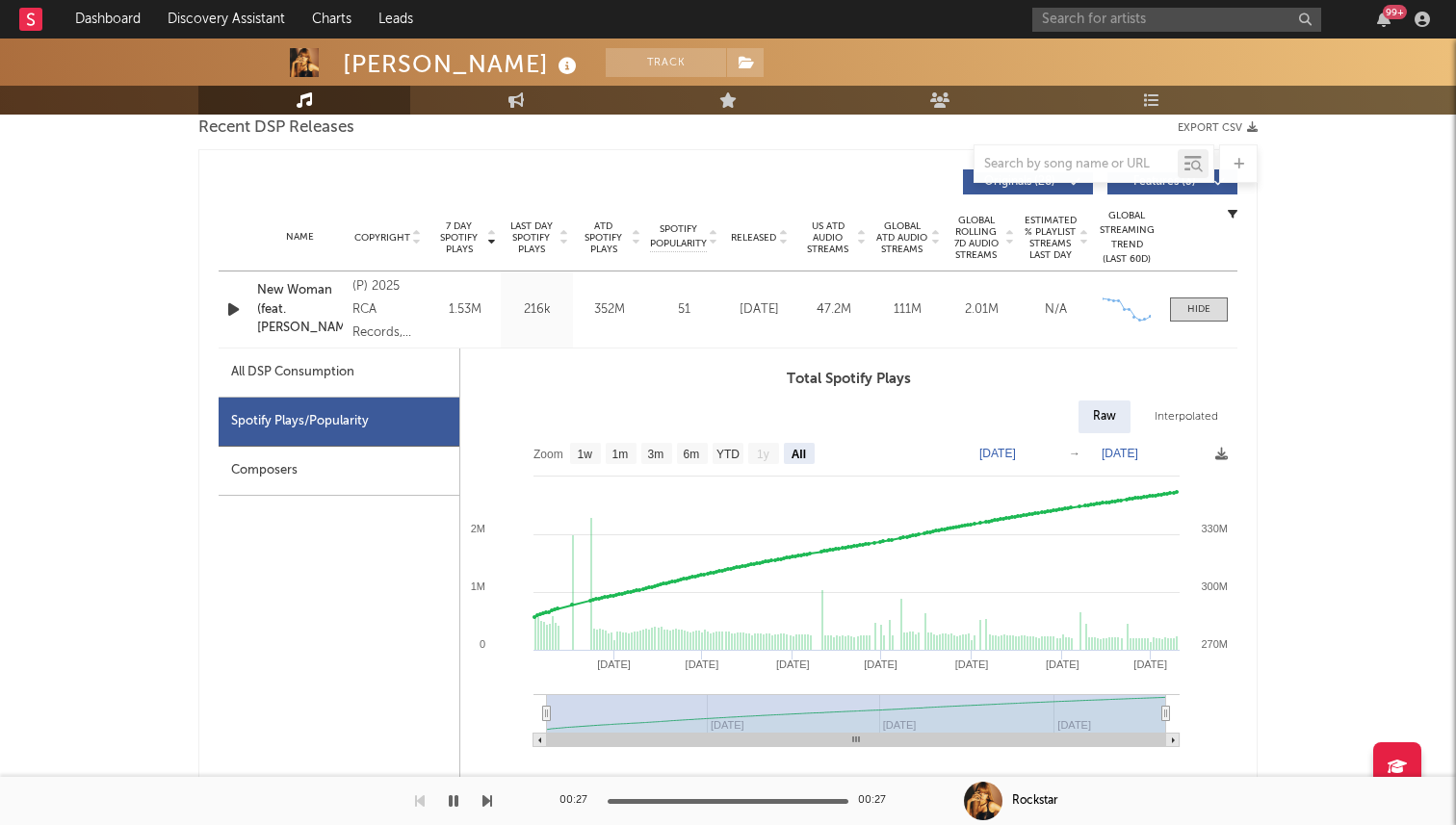
scroll to position [689, 0]
click at [407, 375] on div "All DSP Consumption" at bounding box center [339, 375] width 241 height 49
select select "All"
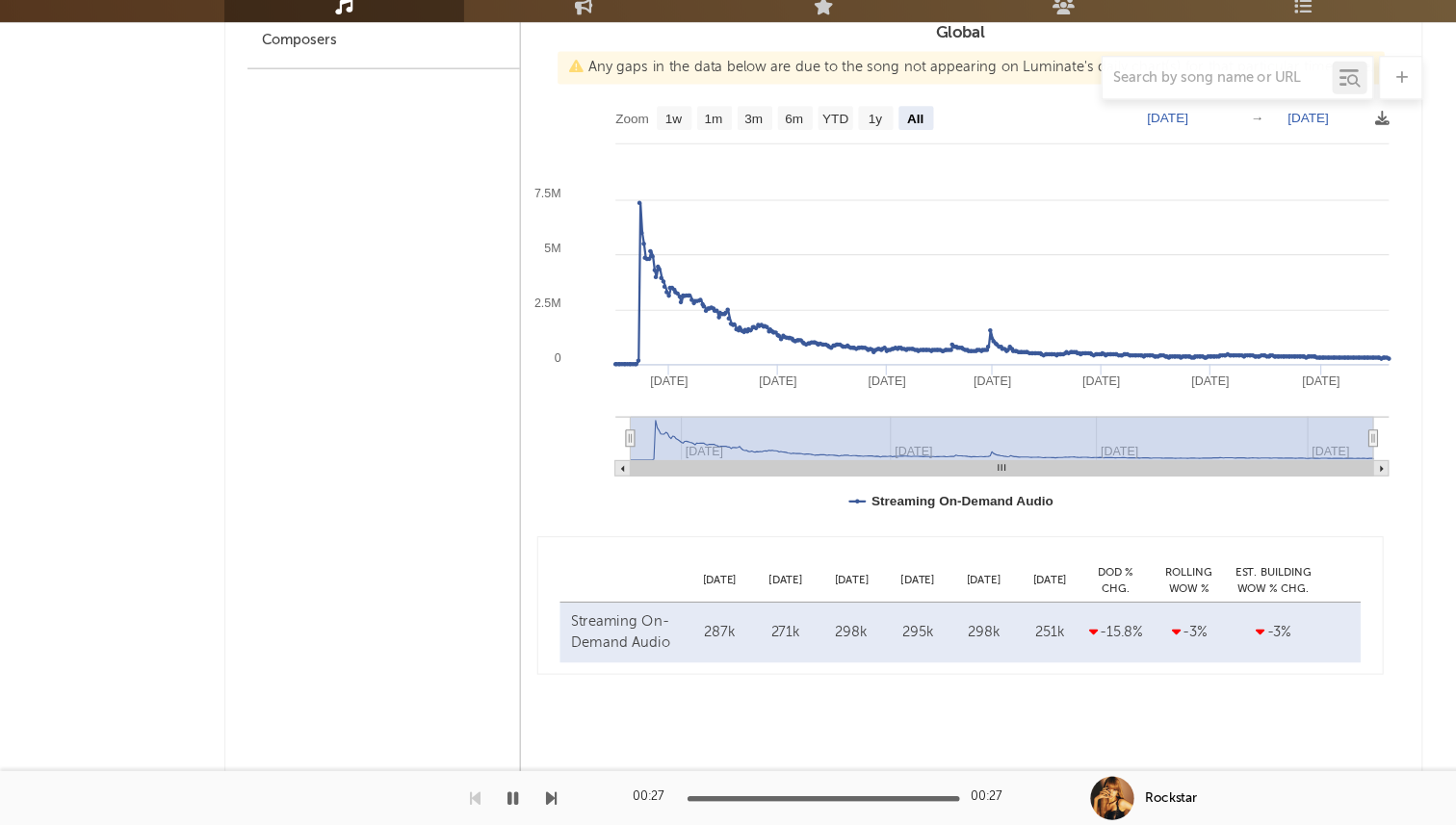
scroll to position [1031, 0]
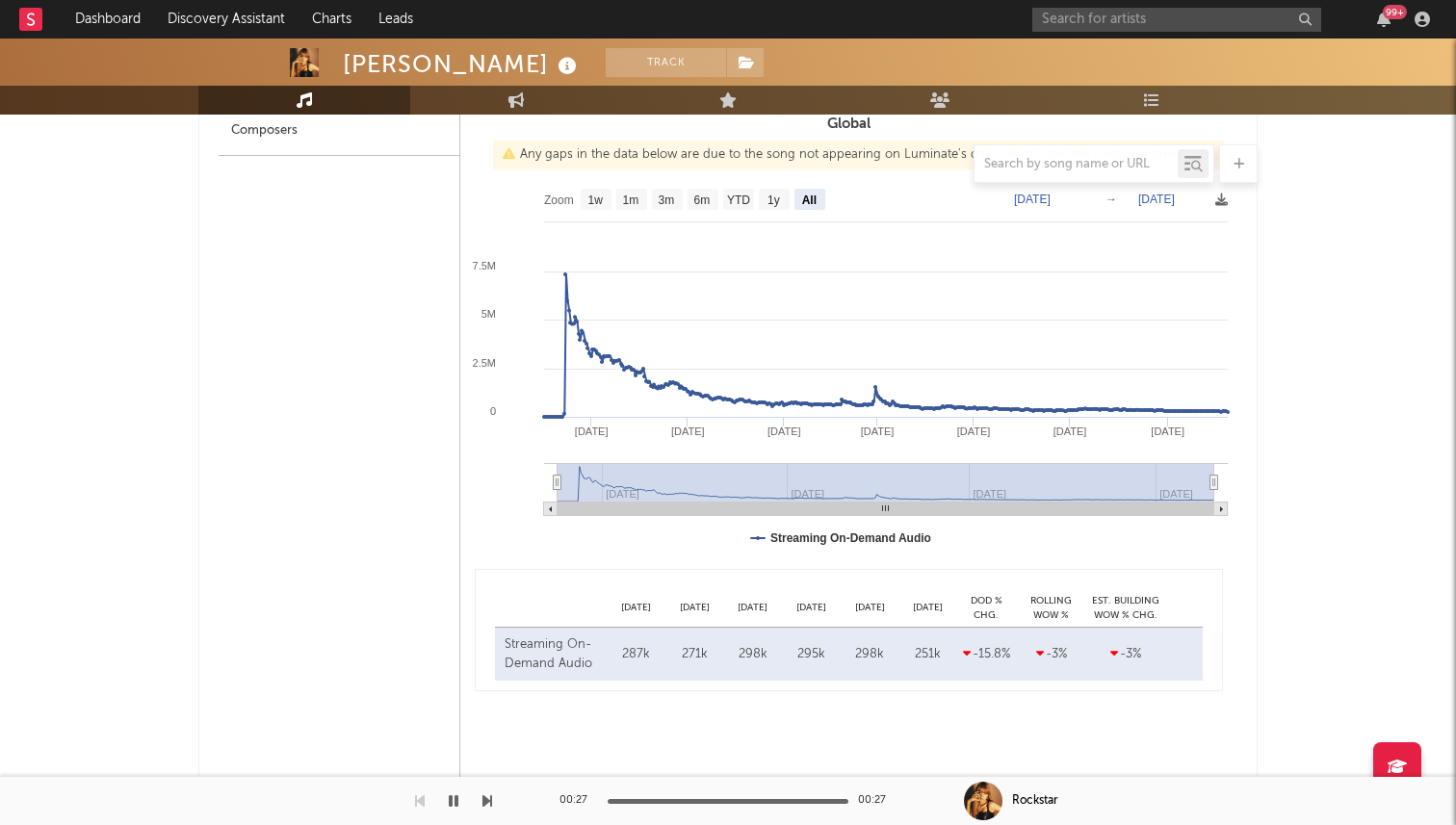
click at [1216, 474] on rect at bounding box center [848, 372] width 777 height 386
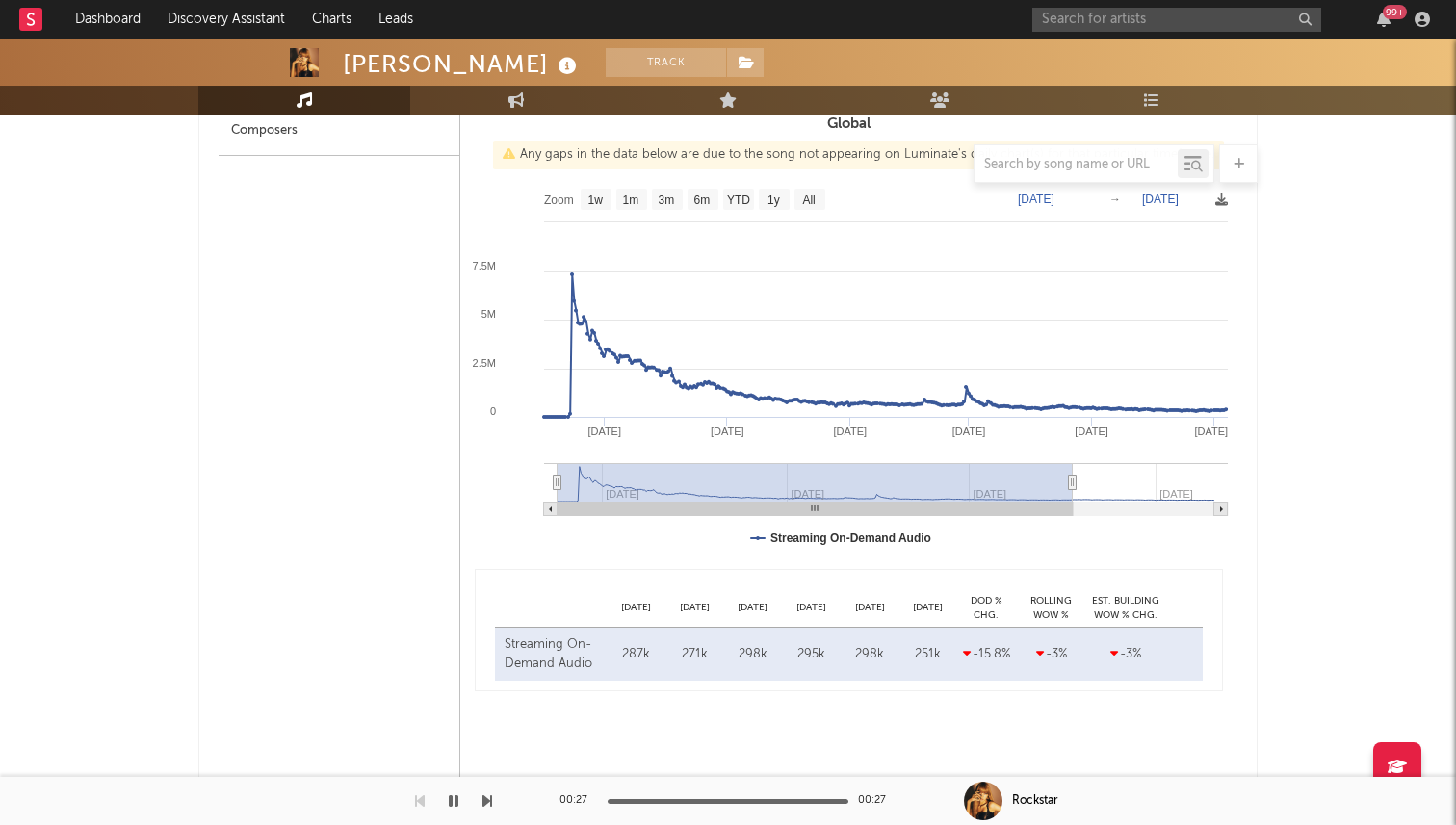
type input "[DATE]"
select select "6m"
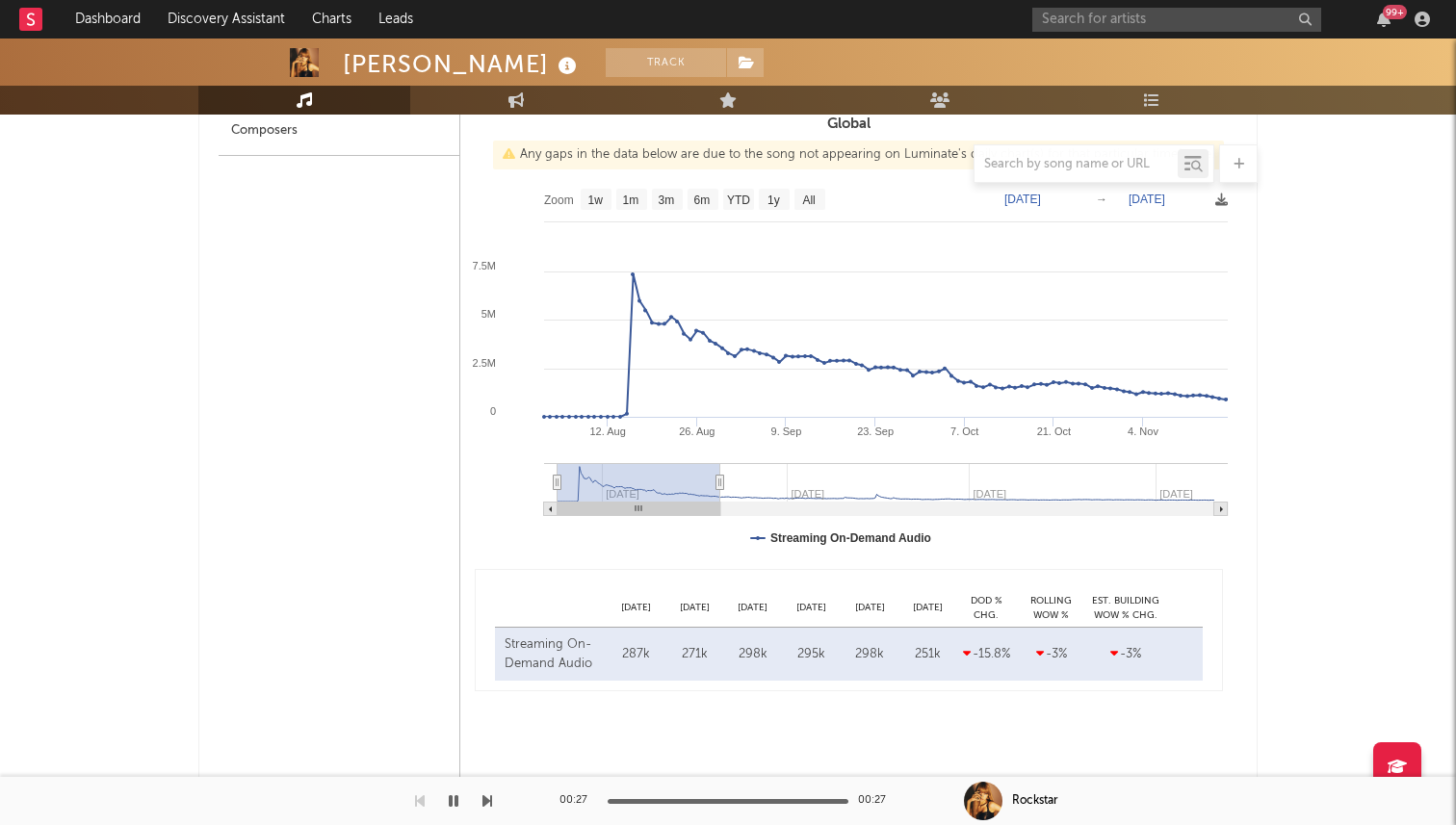
drag, startPoint x: 1213, startPoint y: 476, endPoint x: 715, endPoint y: 471, distance: 498.0
click at [715, 471] on g at bounding box center [886, 489] width 684 height 53
type input "[DATE]"
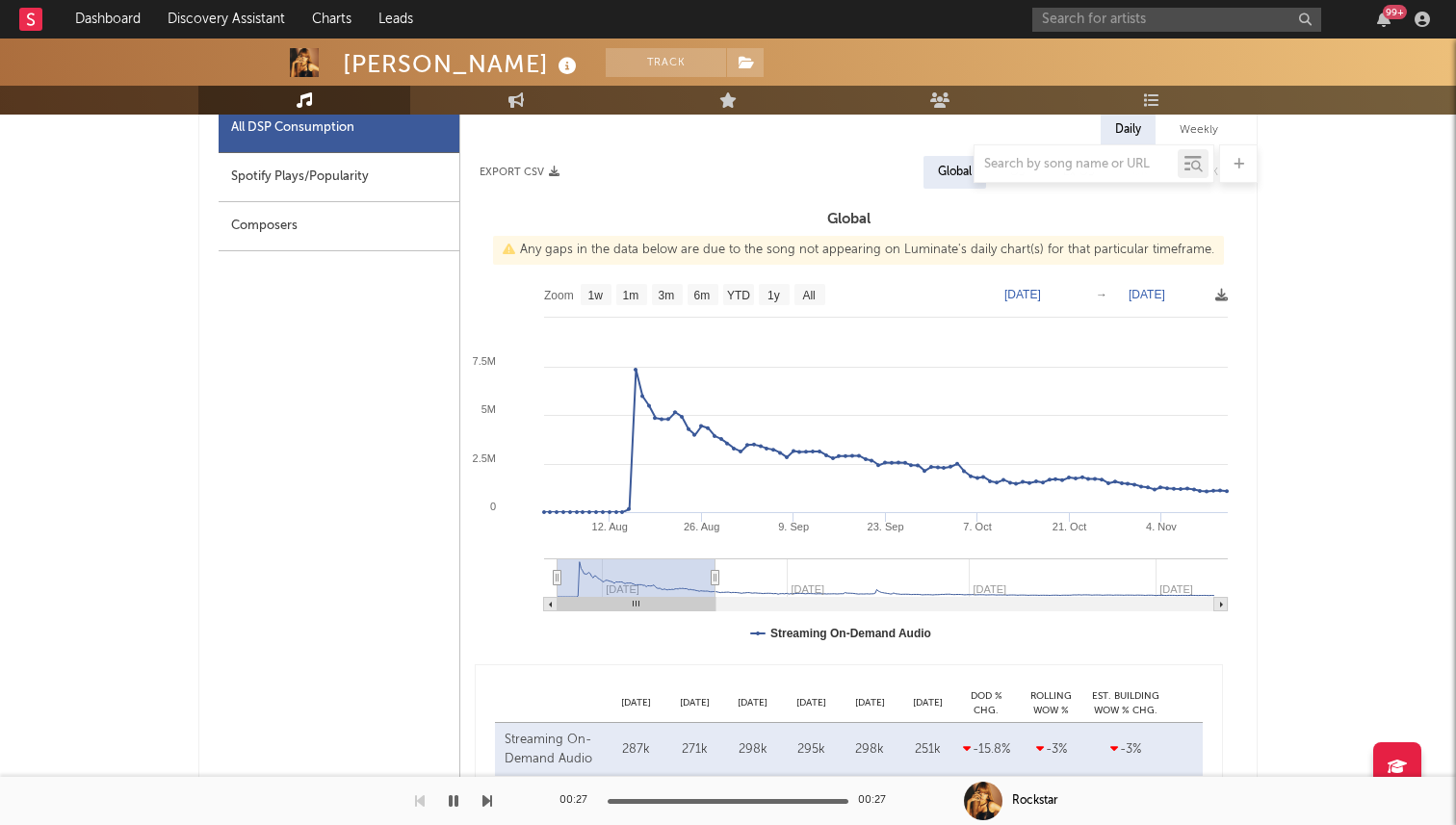
scroll to position [716, 0]
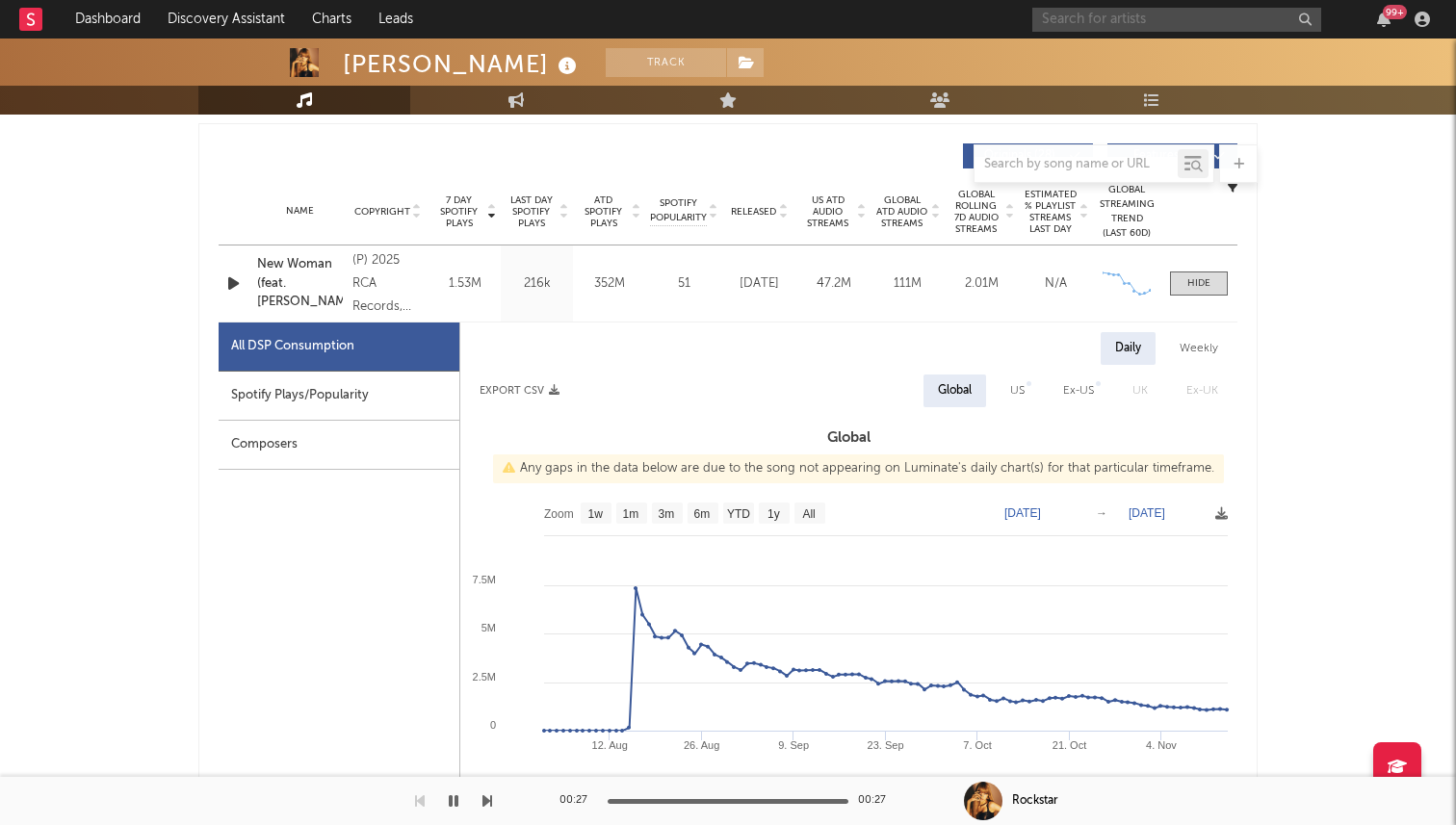
click at [1105, 19] on input "text" at bounding box center [1176, 20] width 289 height 24
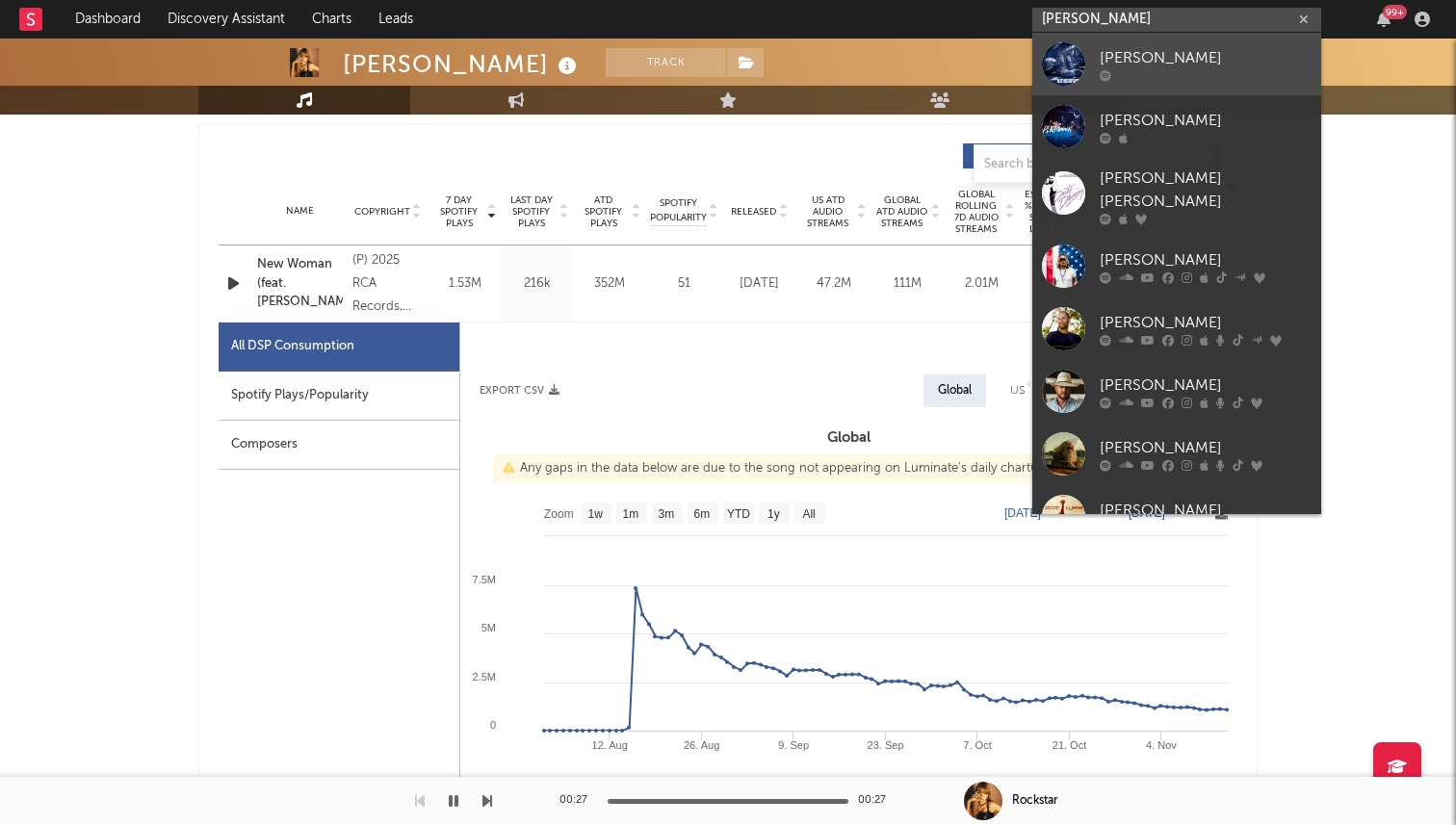
type input "[PERSON_NAME]"
click at [1145, 78] on div at bounding box center [1206, 75] width 212 height 12
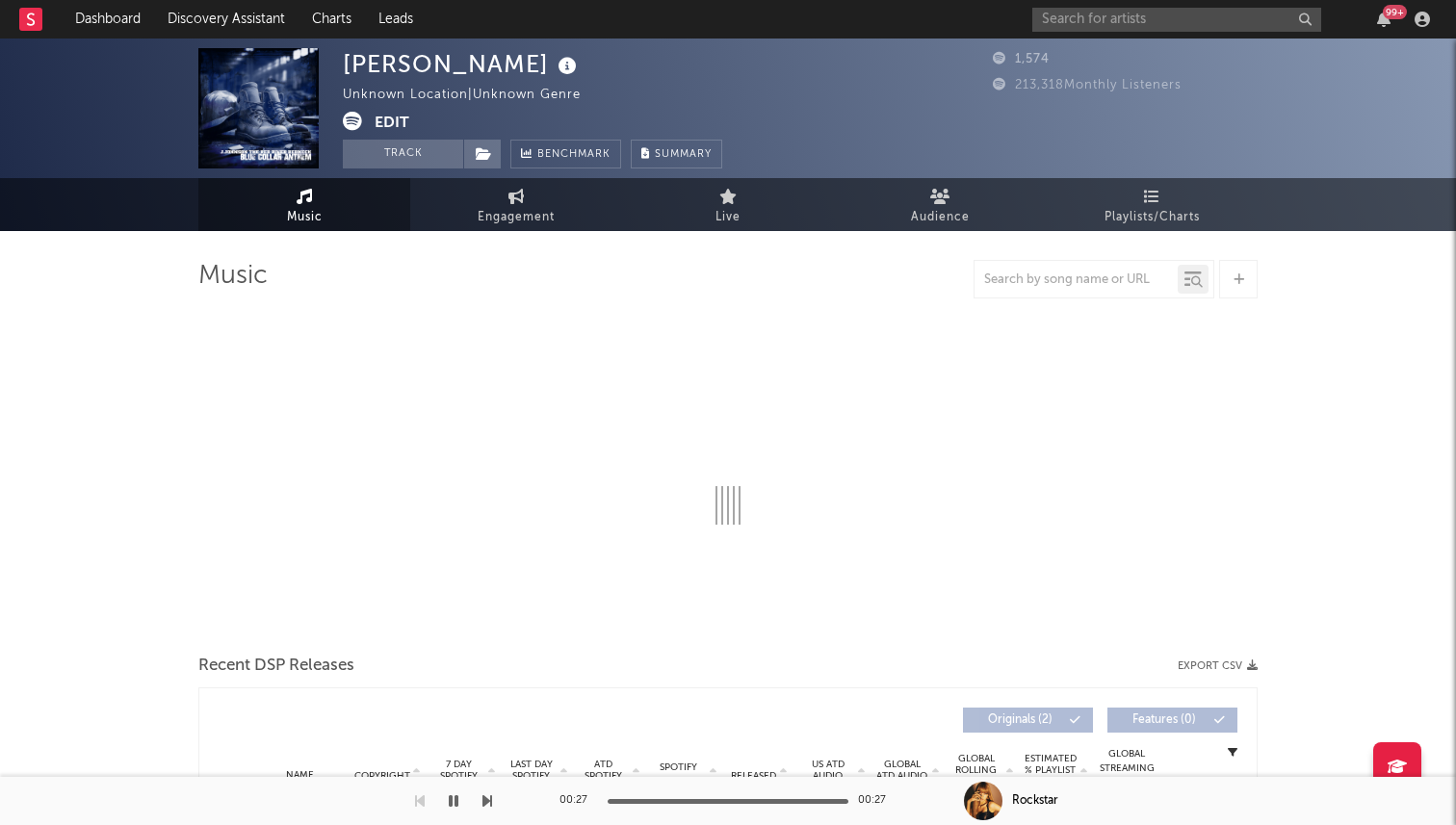
select select "6m"
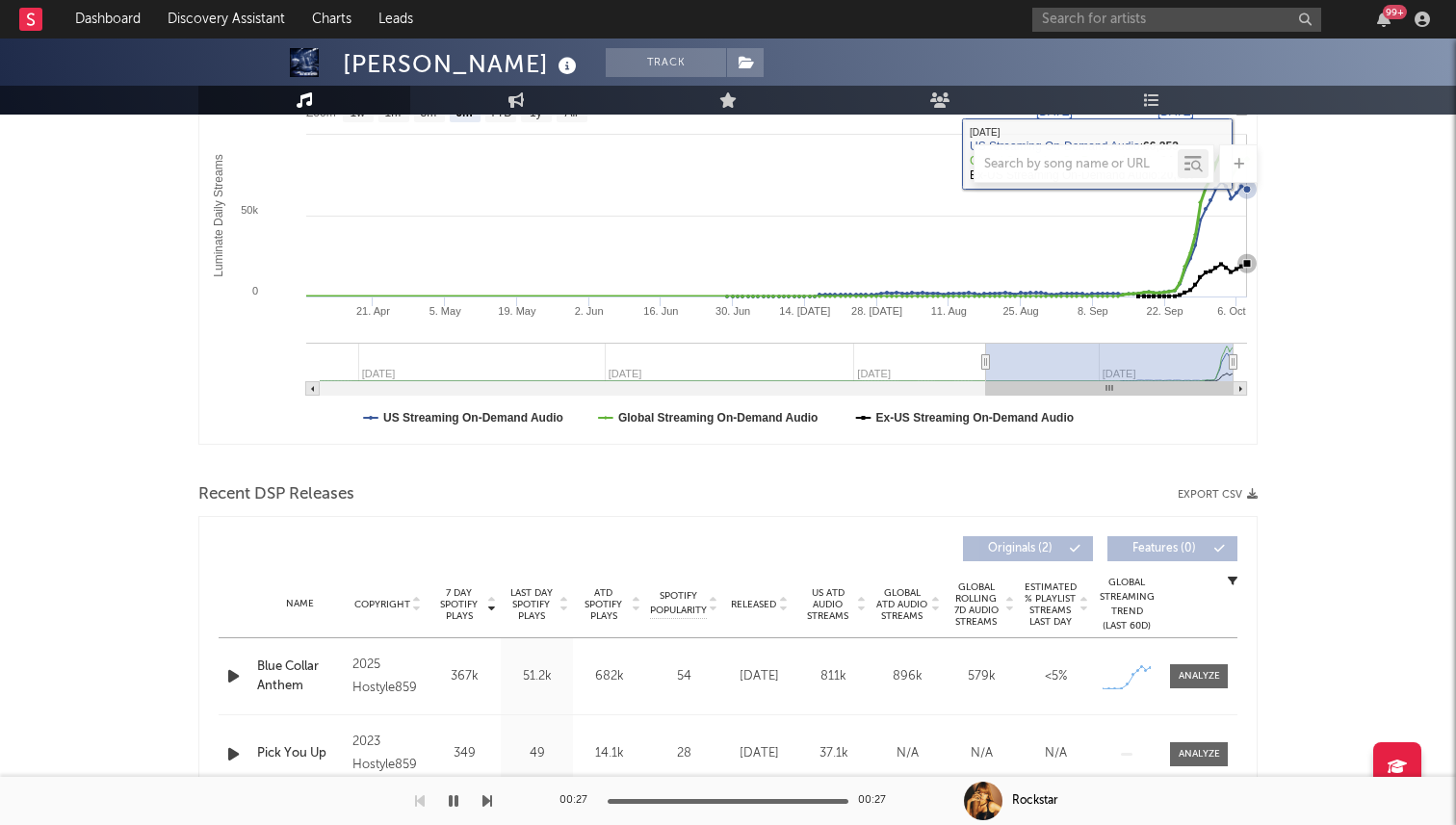
scroll to position [470, 0]
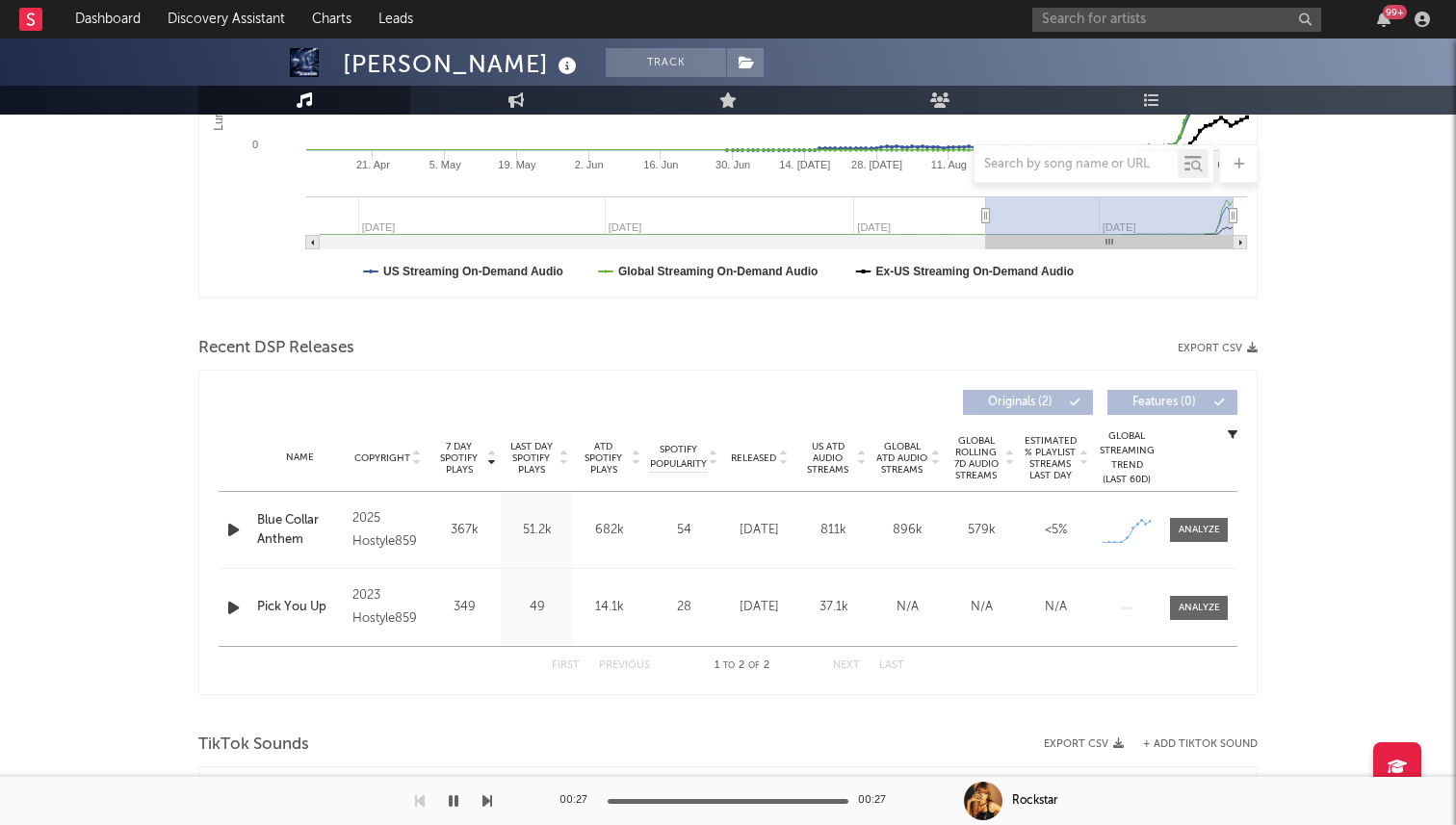
click at [1319, 379] on div "[PERSON_NAME] Track Unknown Location | Unknown Genre Edit Track Benchmark Summa…" at bounding box center [728, 532] width 1456 height 1929
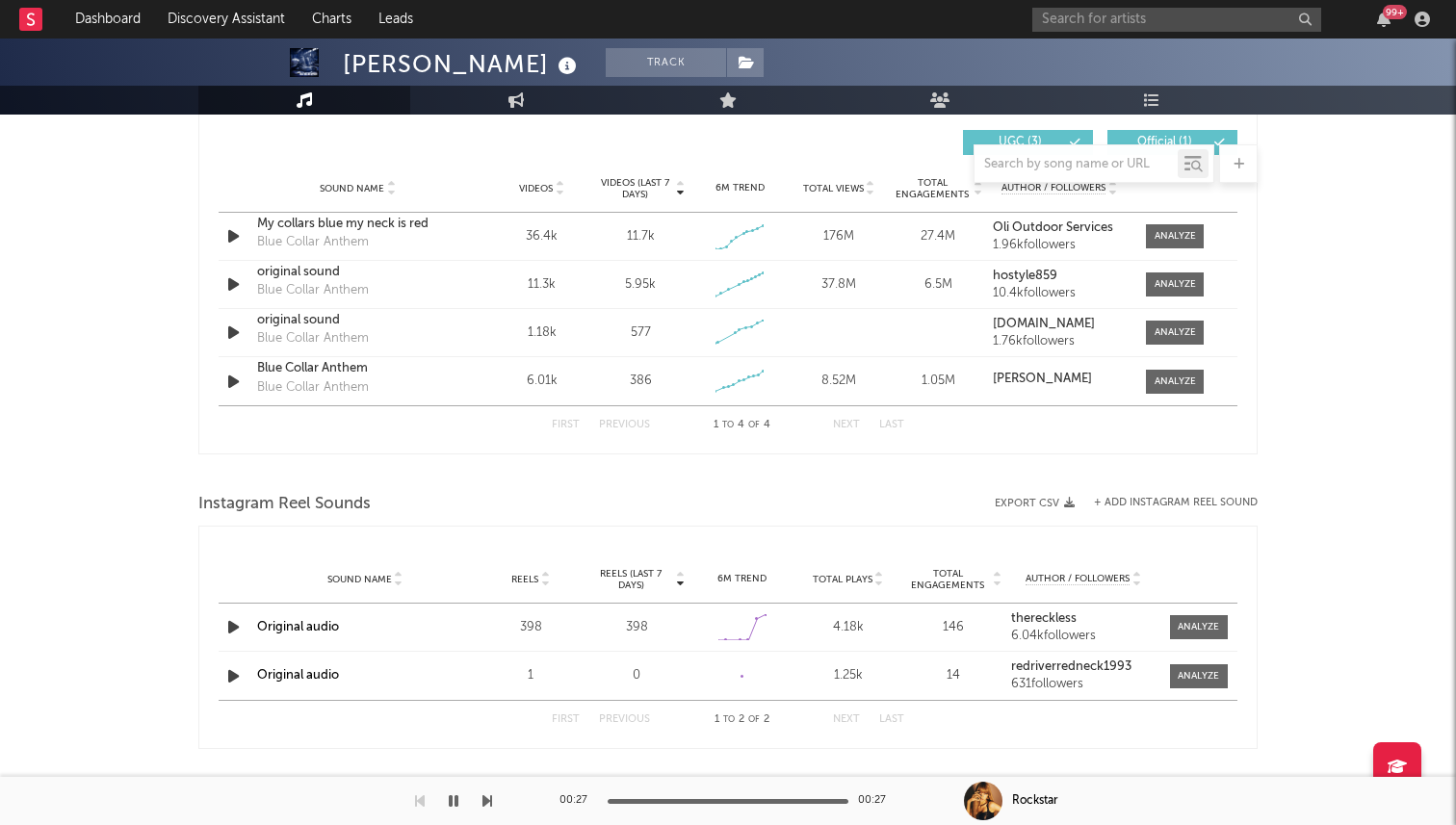
scroll to position [1125, 0]
click at [226, 238] on icon "button" at bounding box center [233, 238] width 21 height 24
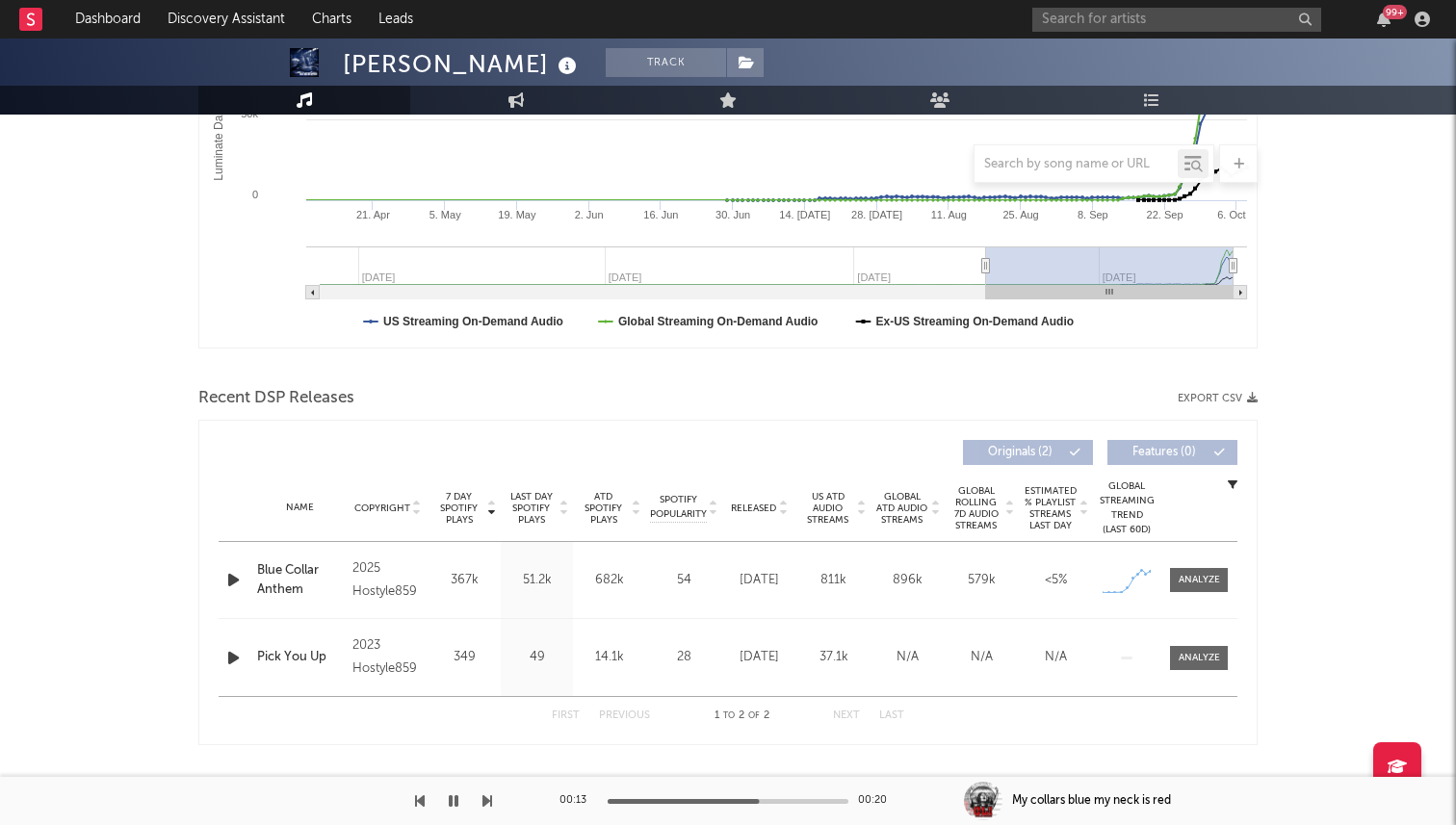
scroll to position [0, 0]
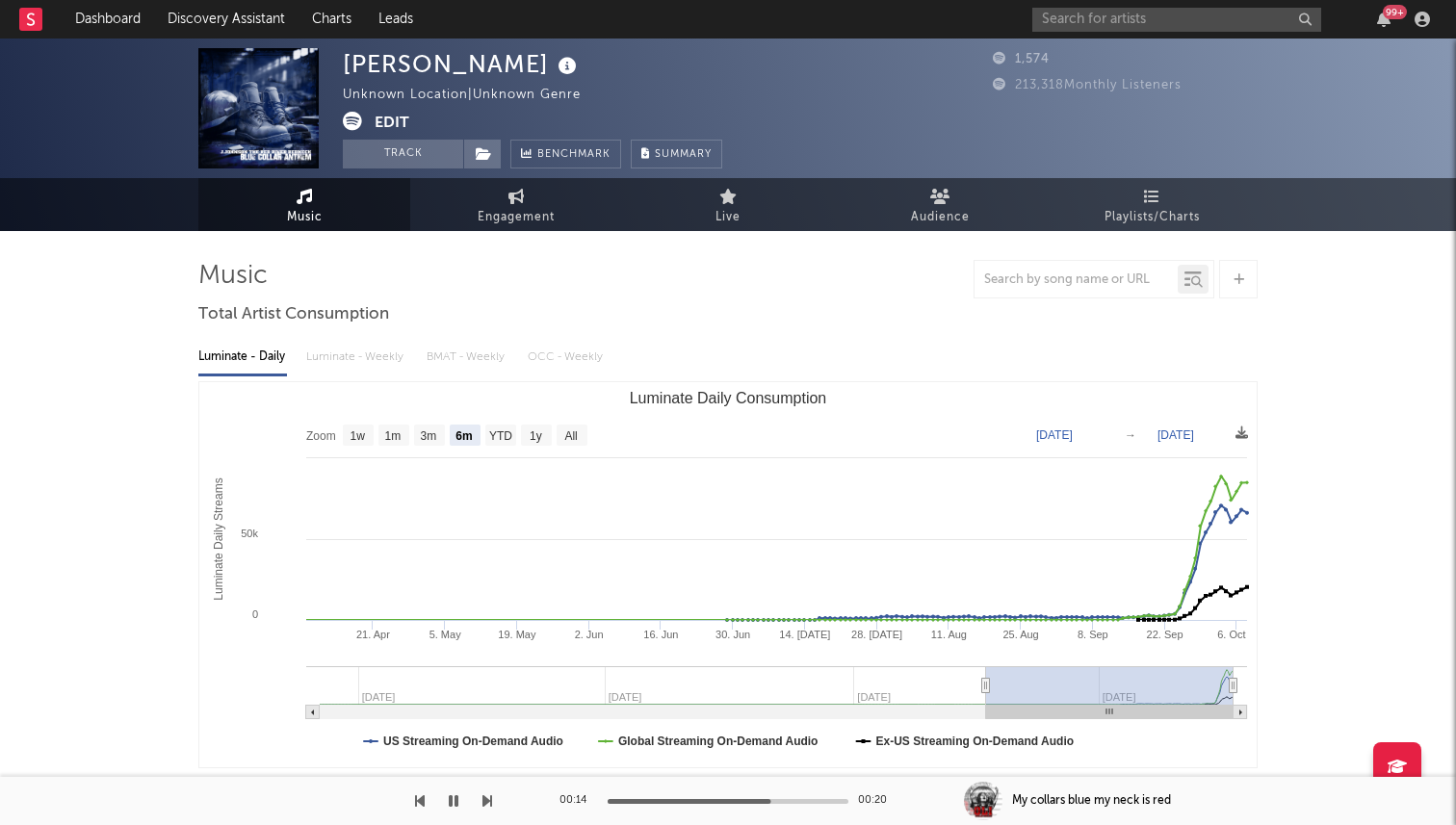
click at [354, 112] on icon at bounding box center [352, 121] width 20 height 20
click at [1099, 21] on input "text" at bounding box center [1176, 20] width 289 height 24
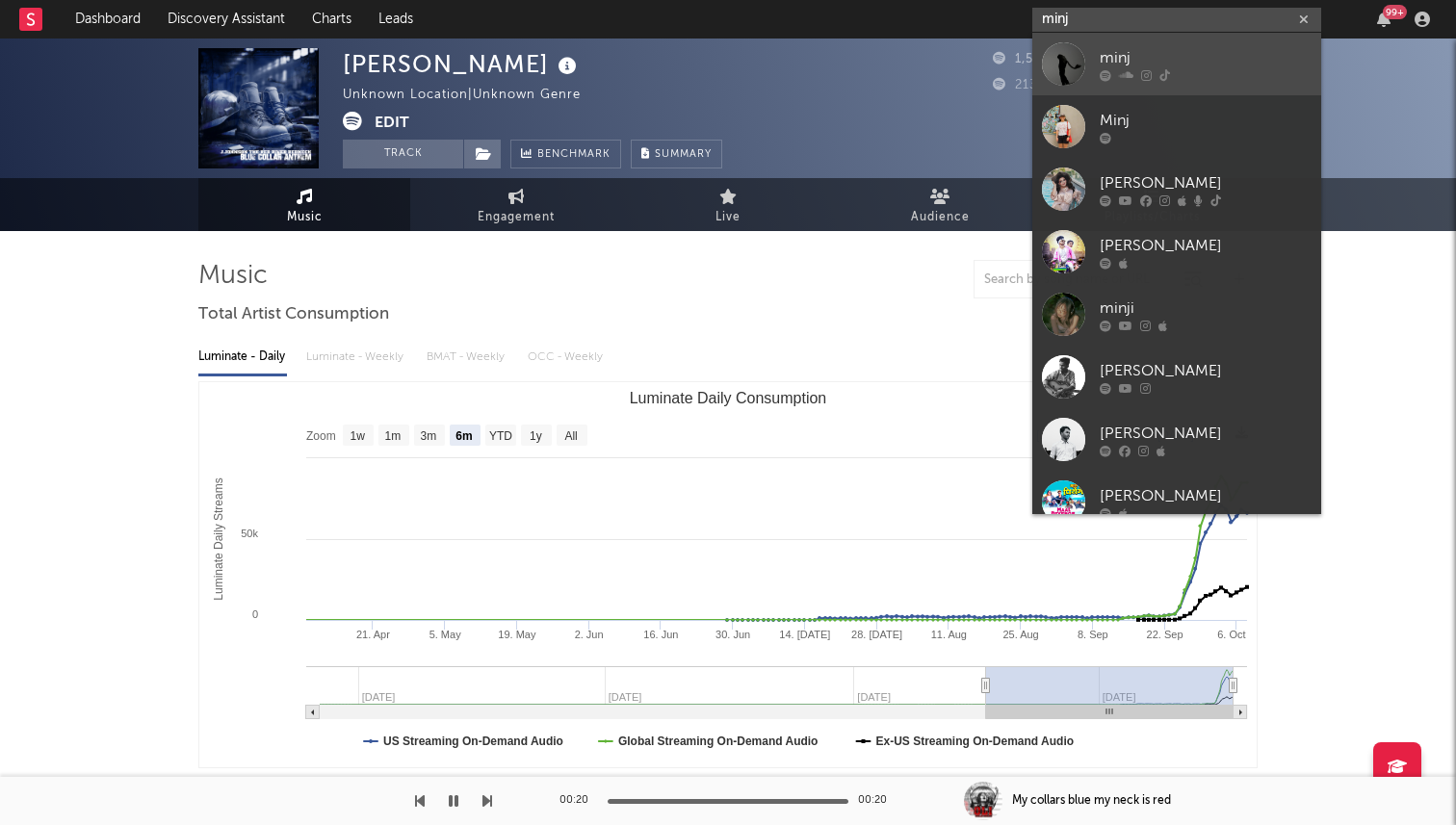
type input "minj"
click at [1102, 53] on div "minj" at bounding box center [1206, 58] width 212 height 23
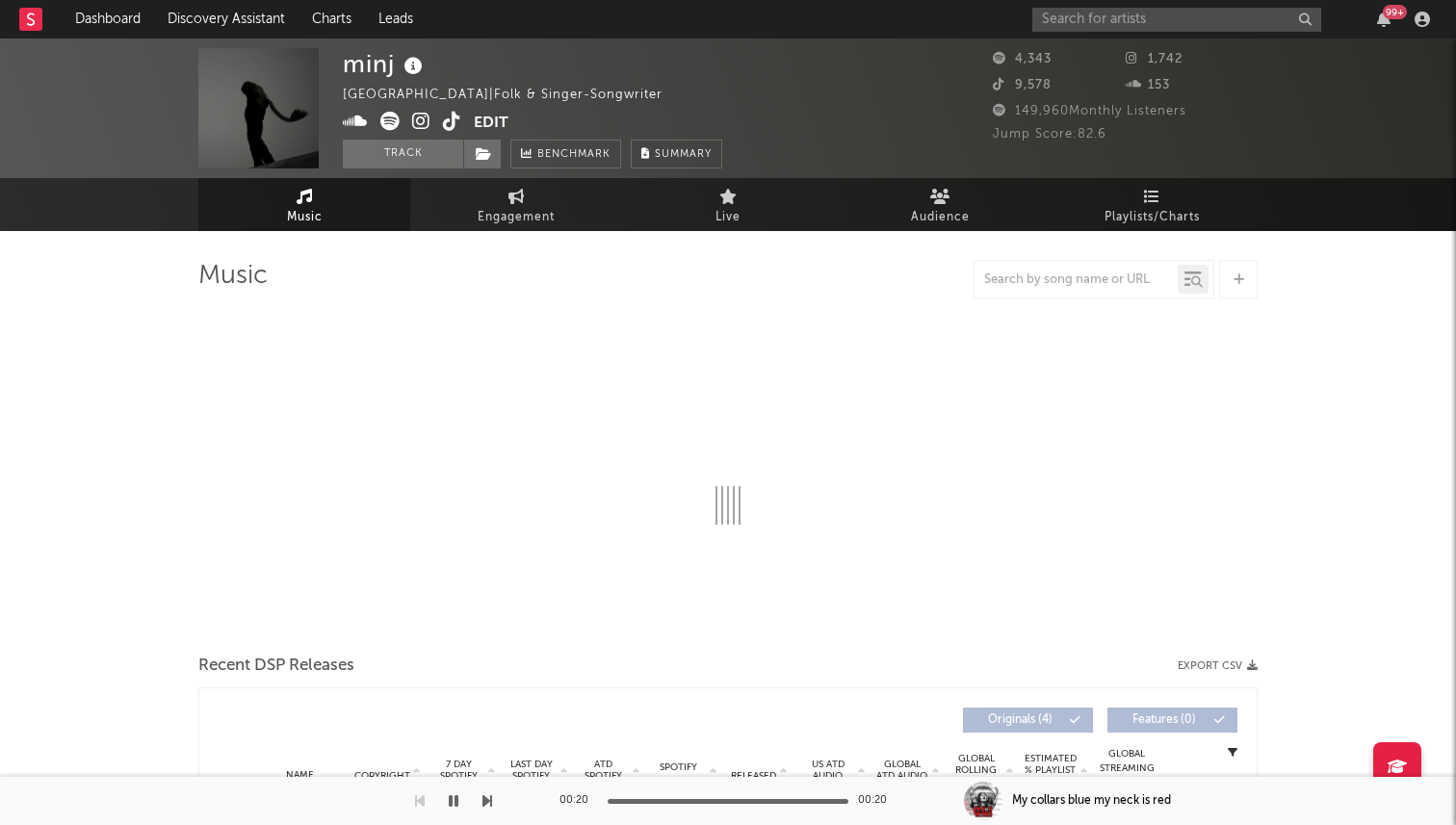
select select "1w"
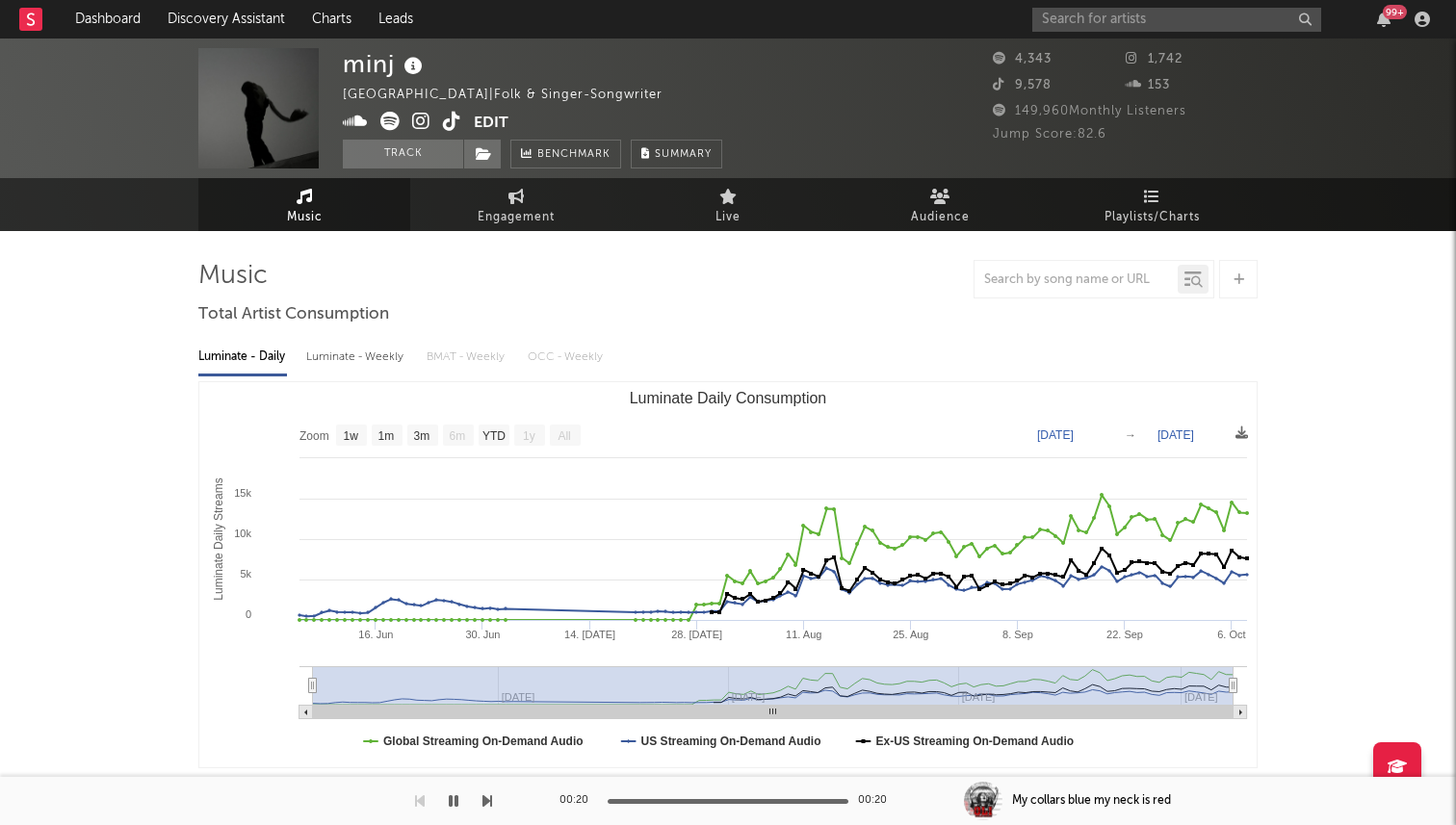
click at [455, 115] on icon at bounding box center [452, 121] width 19 height 20
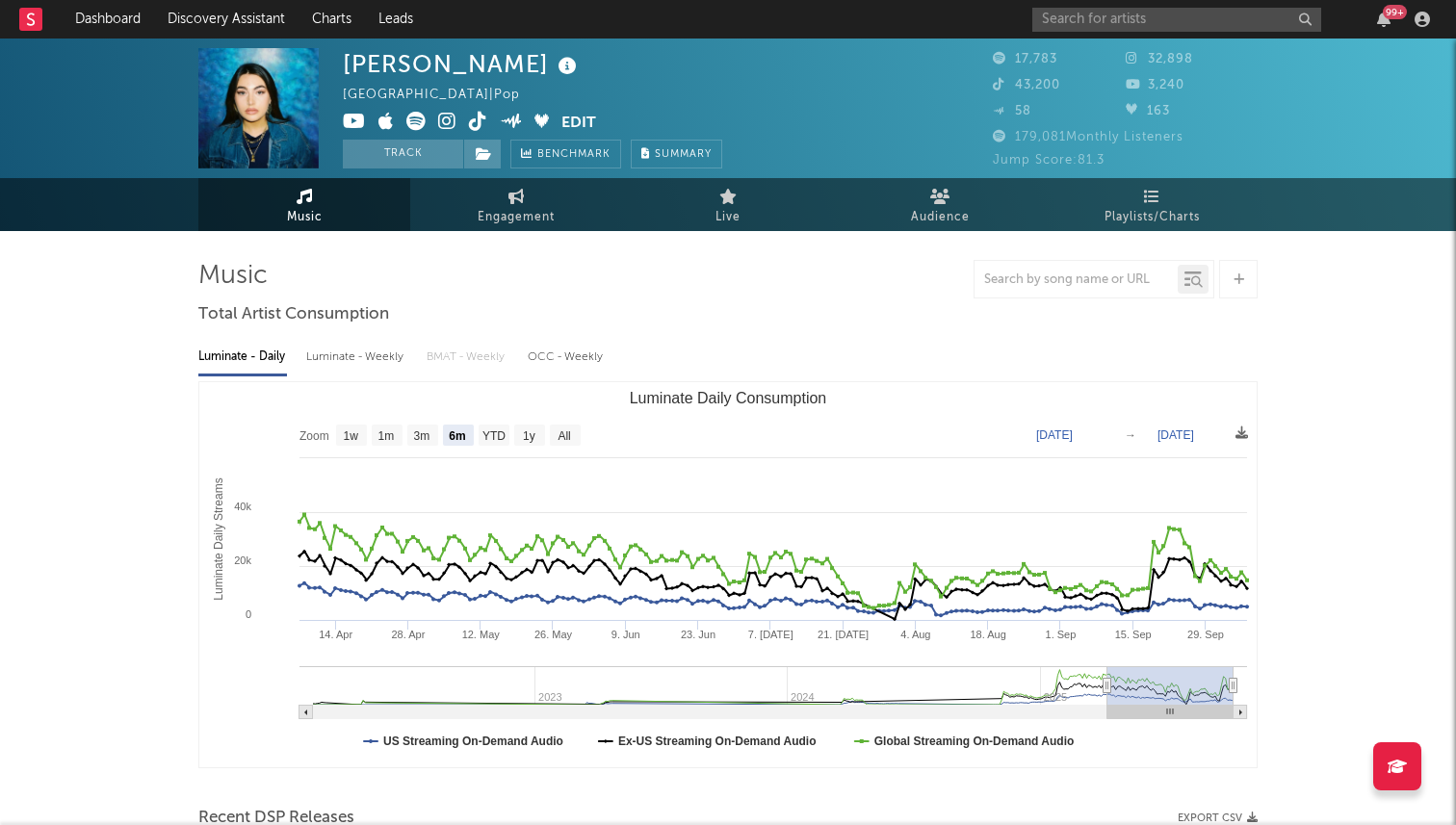
select select "6m"
click at [364, 292] on div at bounding box center [728, 279] width 1060 height 38
